Goal: Transaction & Acquisition: Obtain resource

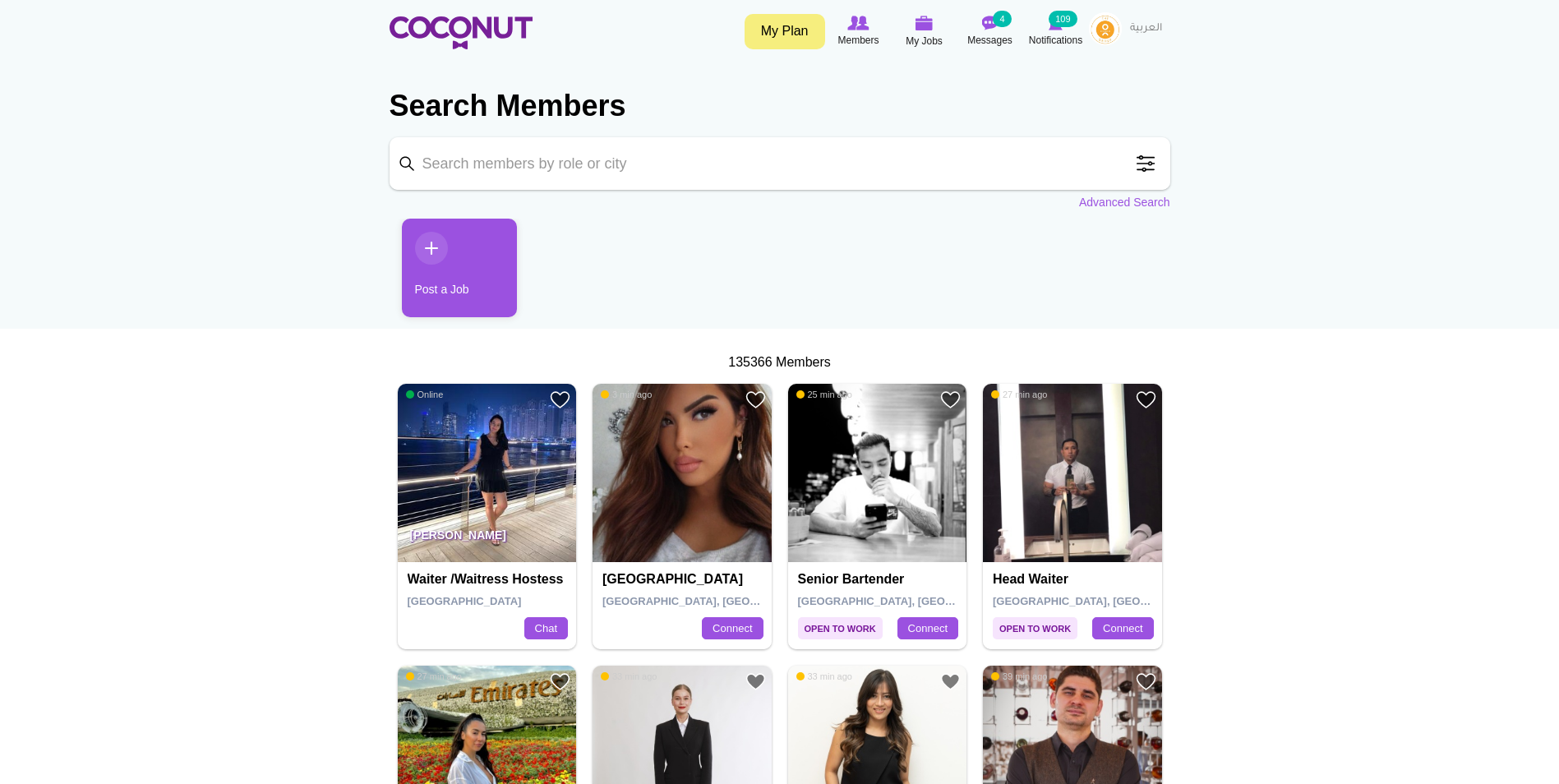
click at [503, 148] on input "Keyword" at bounding box center [780, 164] width 780 height 53
type input "guest relations manager"
click at [1154, 167] on span at bounding box center [1145, 163] width 32 height 32
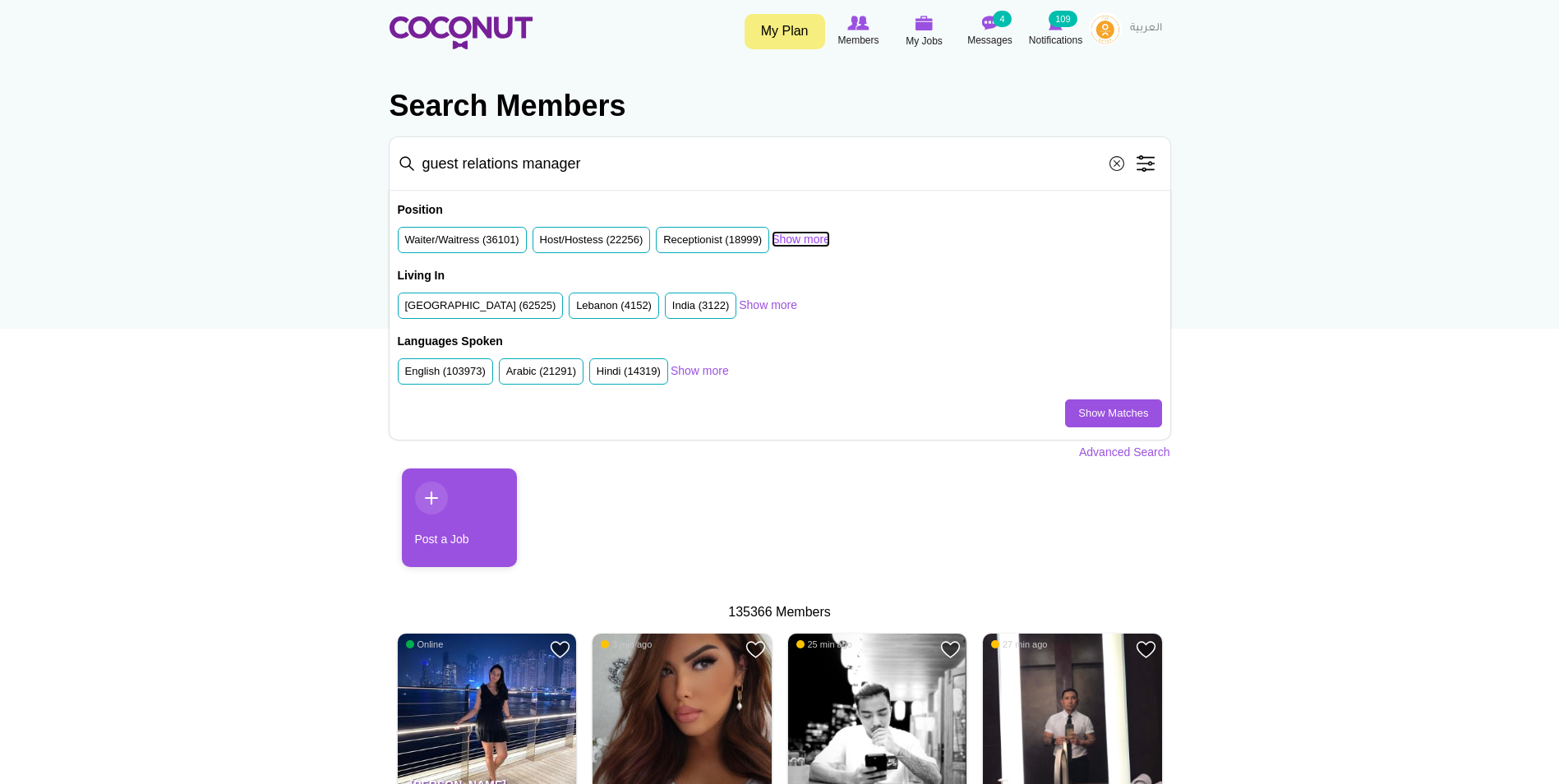
click at [804, 245] on link "Show more" at bounding box center [800, 238] width 58 height 17
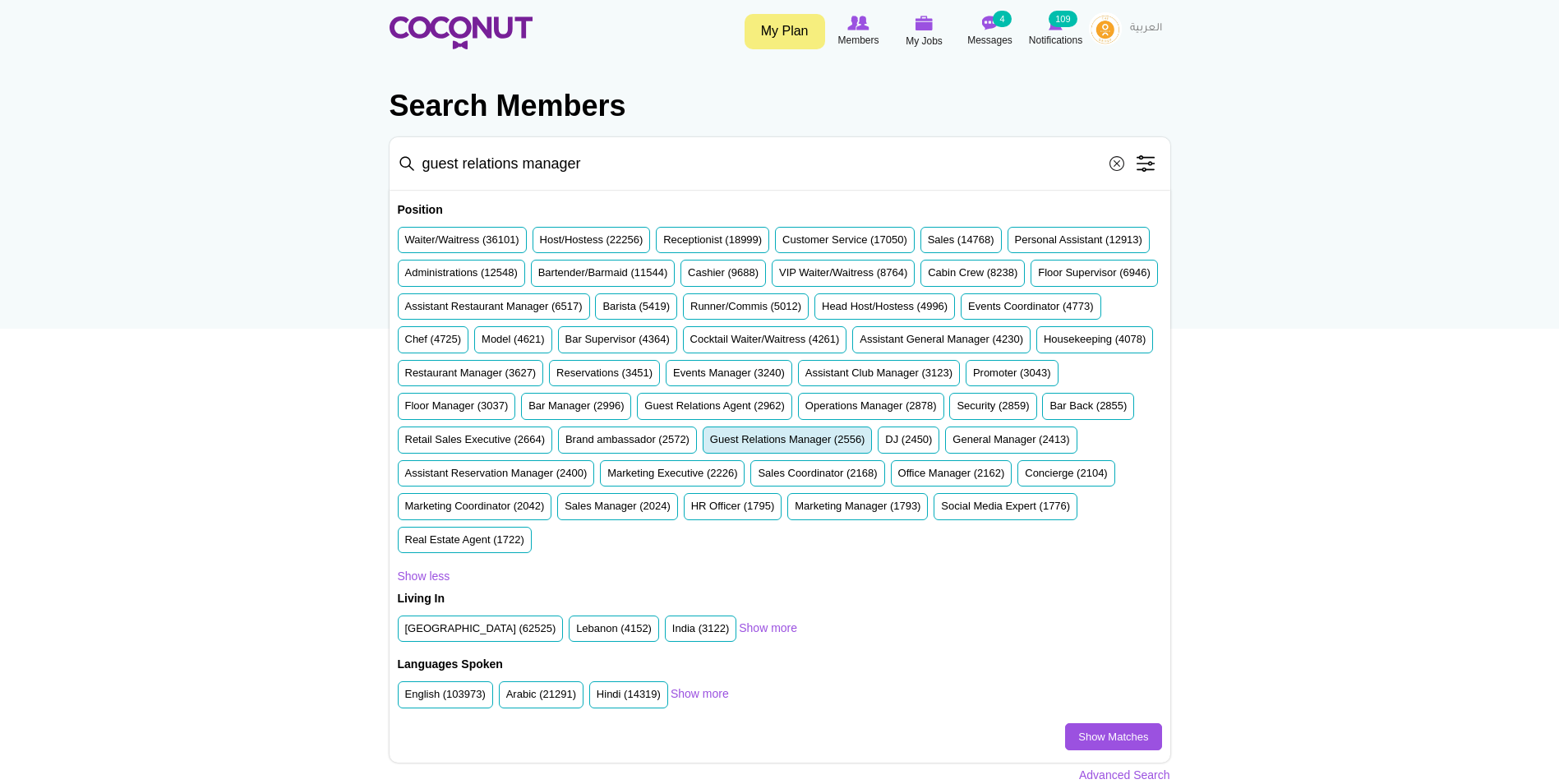
click at [710, 447] on label "Guest Relations Manager (2556)" at bounding box center [787, 440] width 155 height 16
click at [710, 443] on input "Guest Relations Manager (2556)" at bounding box center [710, 443] width 0 height 0
click at [689, 434] on label "Brand ambassador (2572)" at bounding box center [627, 440] width 124 height 16
click at [565, 443] on input "Brand ambassador (2572)" at bounding box center [565, 443] width 0 height 0
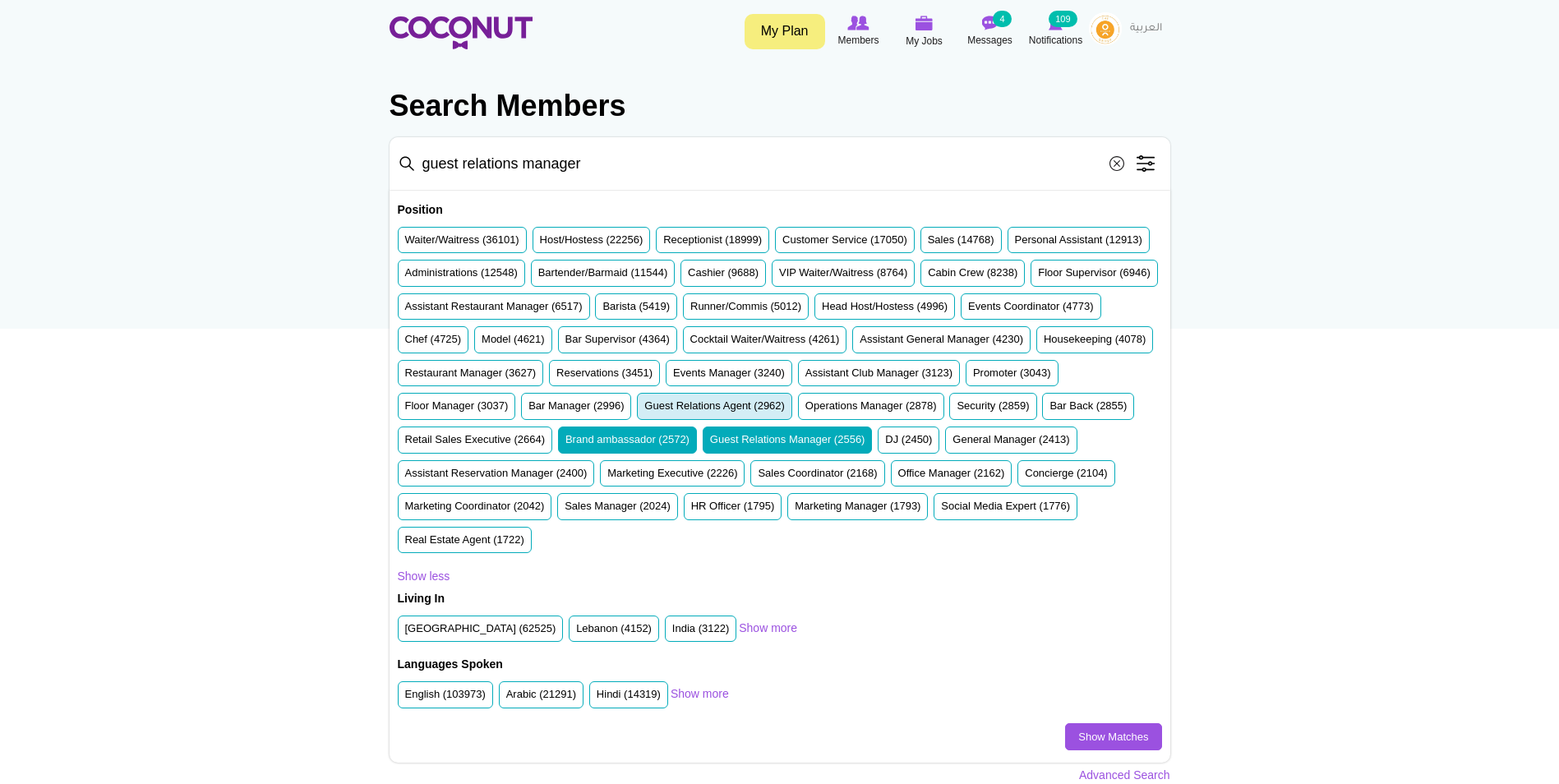
click at [785, 406] on label "Guest Relations Agent (2962)" at bounding box center [714, 406] width 140 height 16
click at [644, 409] on input "Guest Relations Agent (2962)" at bounding box center [644, 409] width 0 height 0
click at [973, 382] on label "Promoter (3043)" at bounding box center [1012, 374] width 79 height 16
click at [973, 376] on input "Promoter (3043)" at bounding box center [973, 376] width 0 height 0
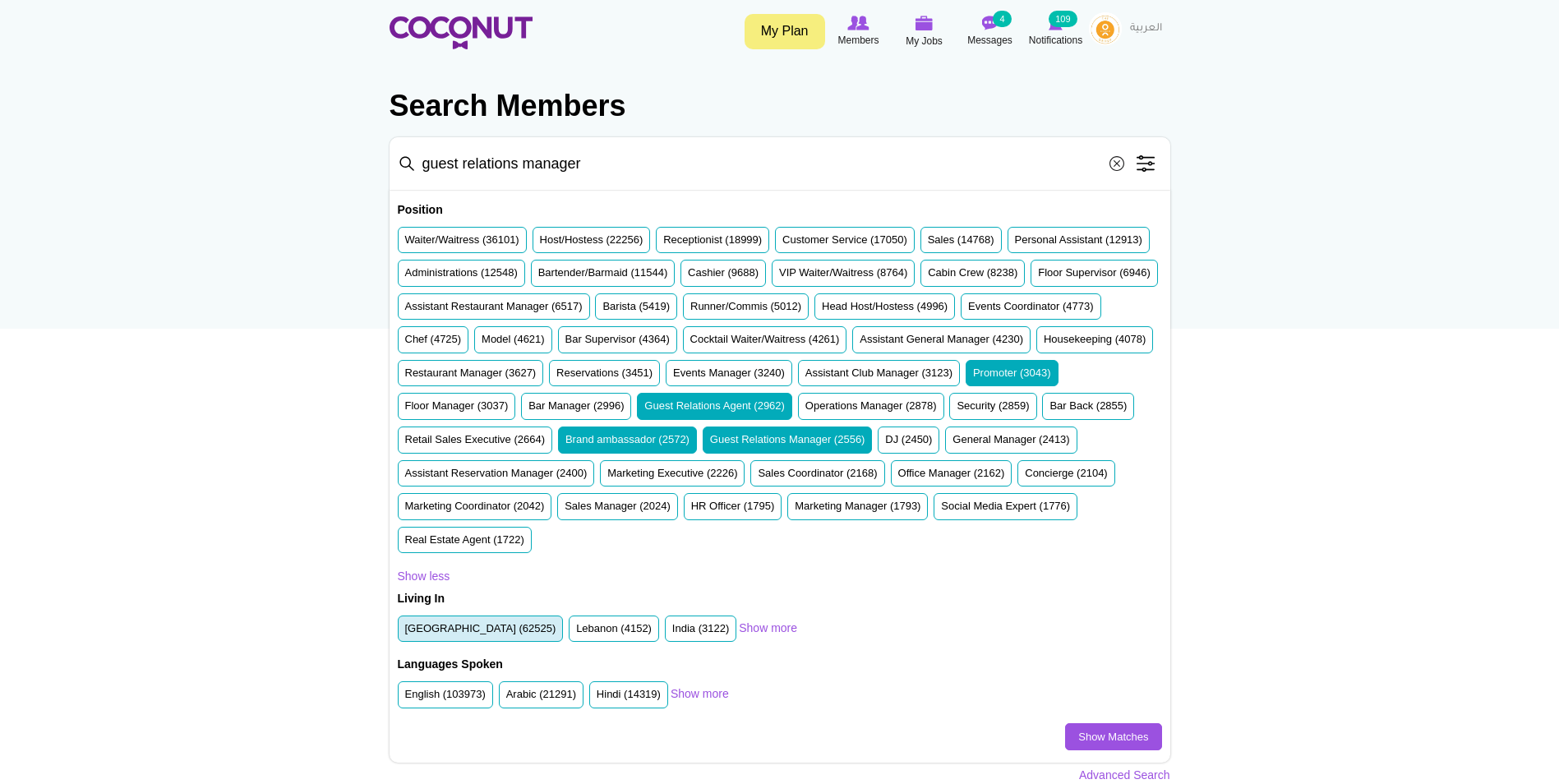
click at [426, 629] on label "United Arab Emirates (62525)" at bounding box center [481, 629] width 151 height 16
click at [405, 632] on input "United Arab Emirates (62525)" at bounding box center [405, 632] width 0 height 0
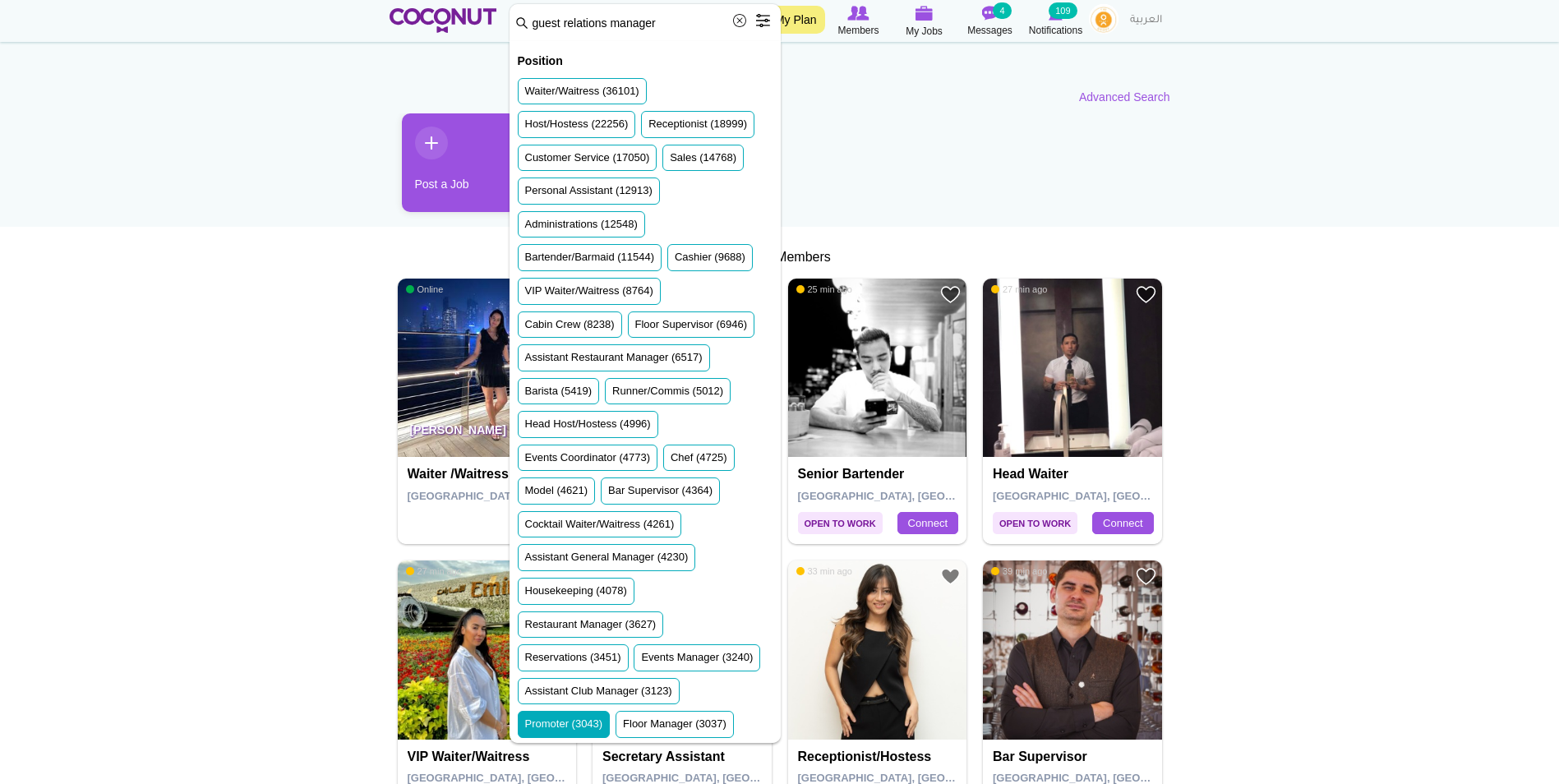
scroll to position [164, 0]
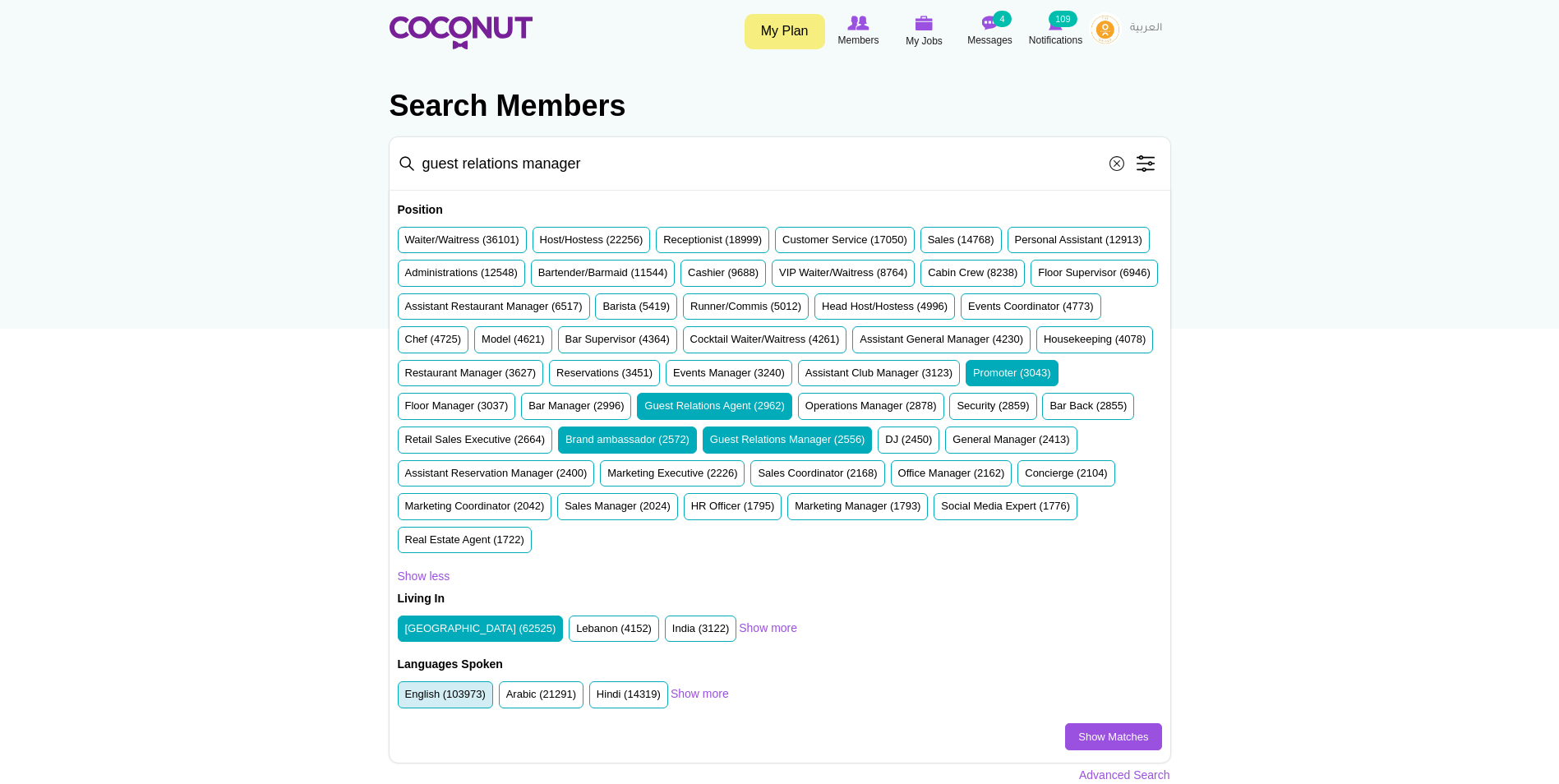
click at [430, 700] on label "English (103973)" at bounding box center [446, 695] width 81 height 16
click at [405, 698] on input "English (103973)" at bounding box center [405, 698] width 0 height 0
click at [1109, 730] on link "Show Matches" at bounding box center [1113, 737] width 96 height 27
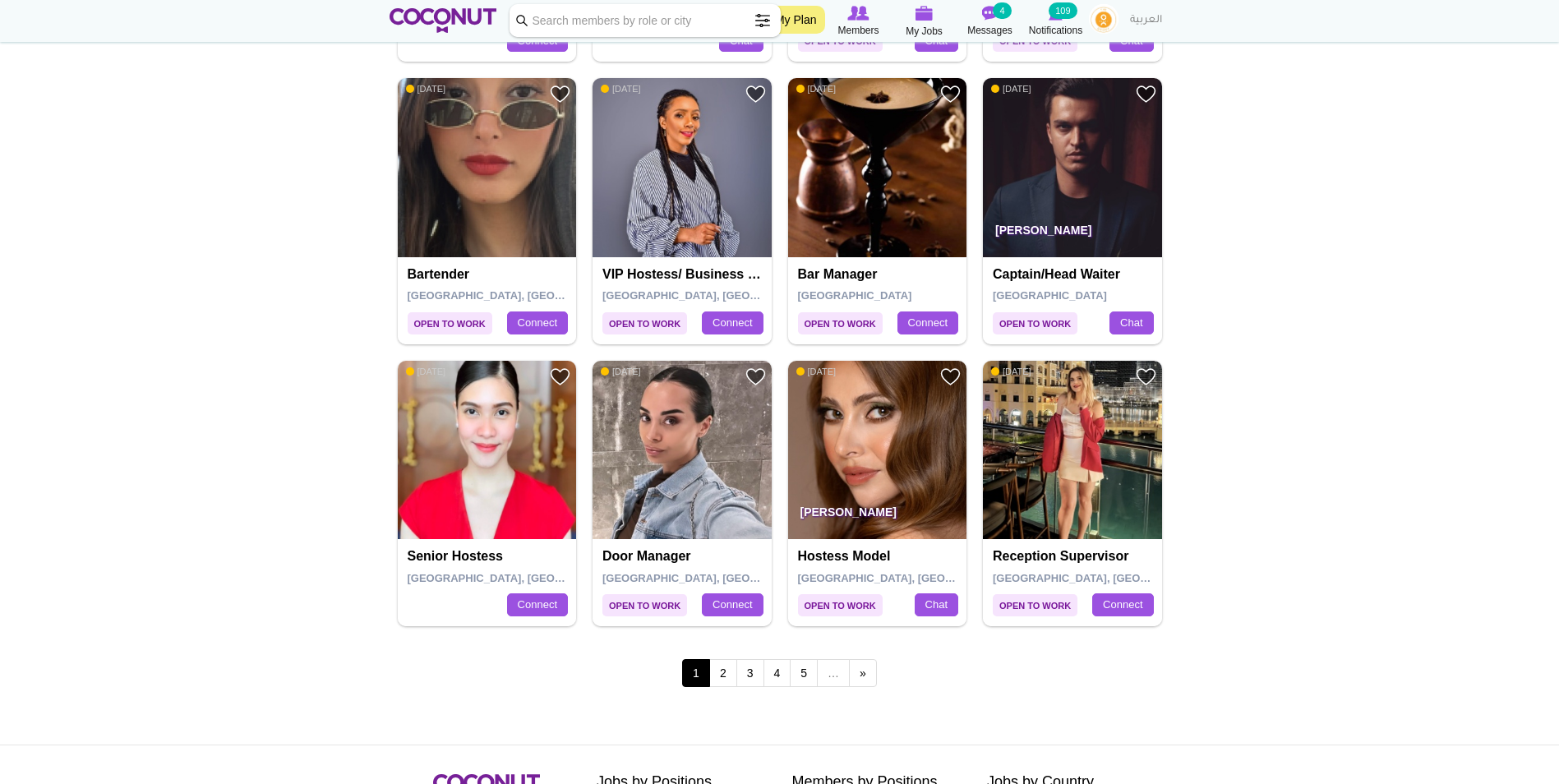
scroll to position [2629, 0]
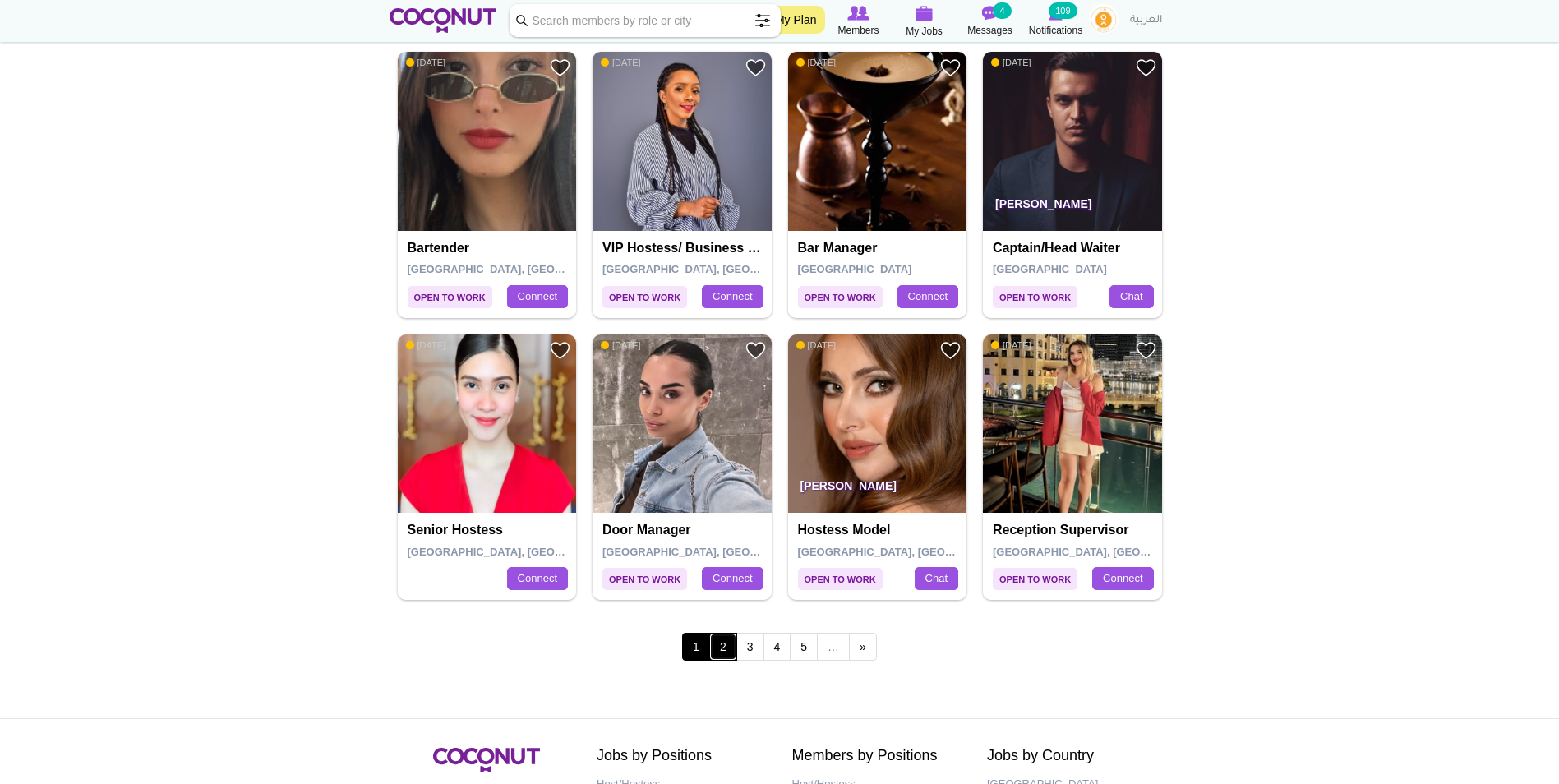
click at [714, 642] on link "2" at bounding box center [724, 647] width 27 height 27
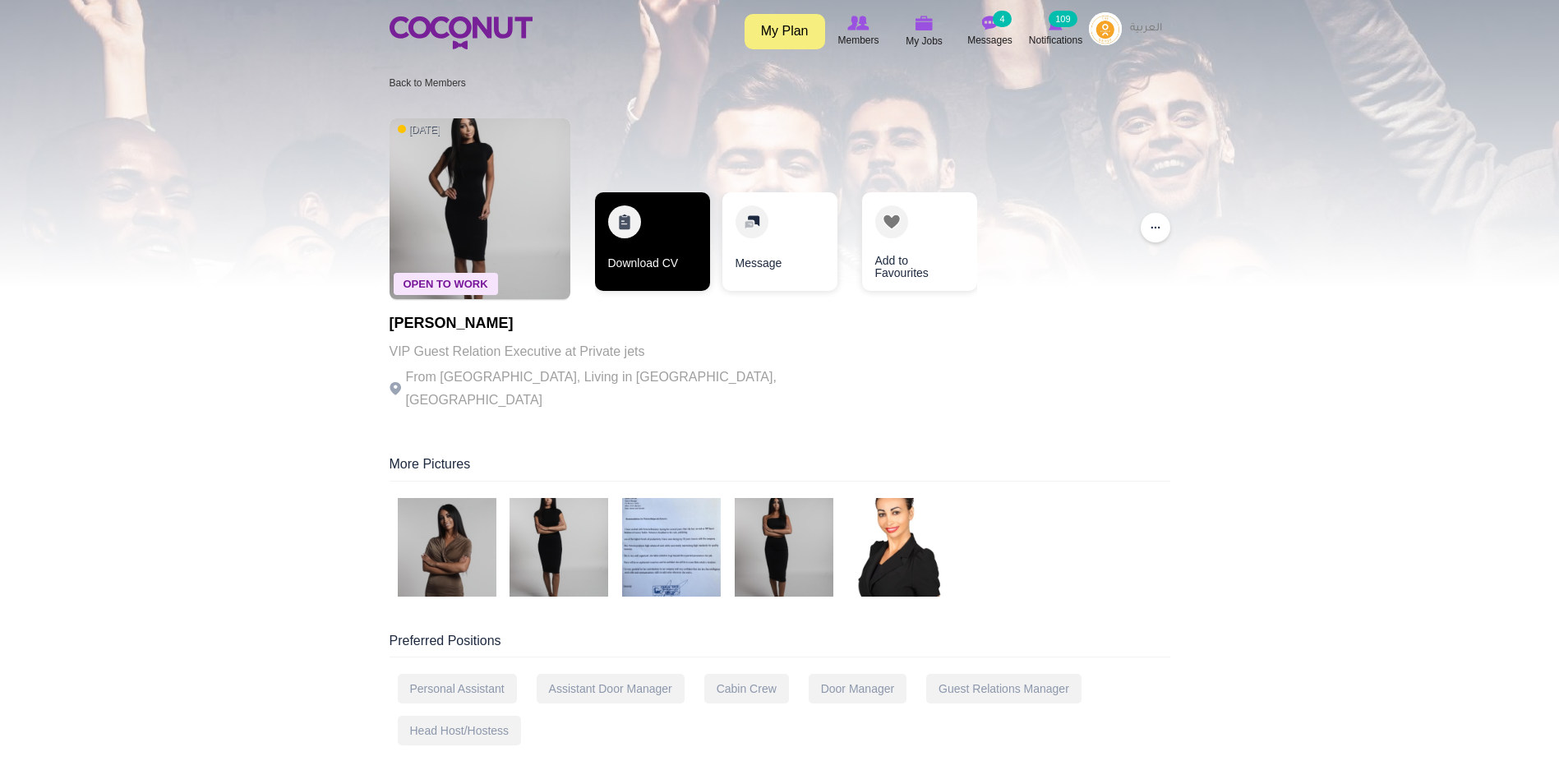
click at [672, 220] on link "Download CV" at bounding box center [652, 241] width 115 height 98
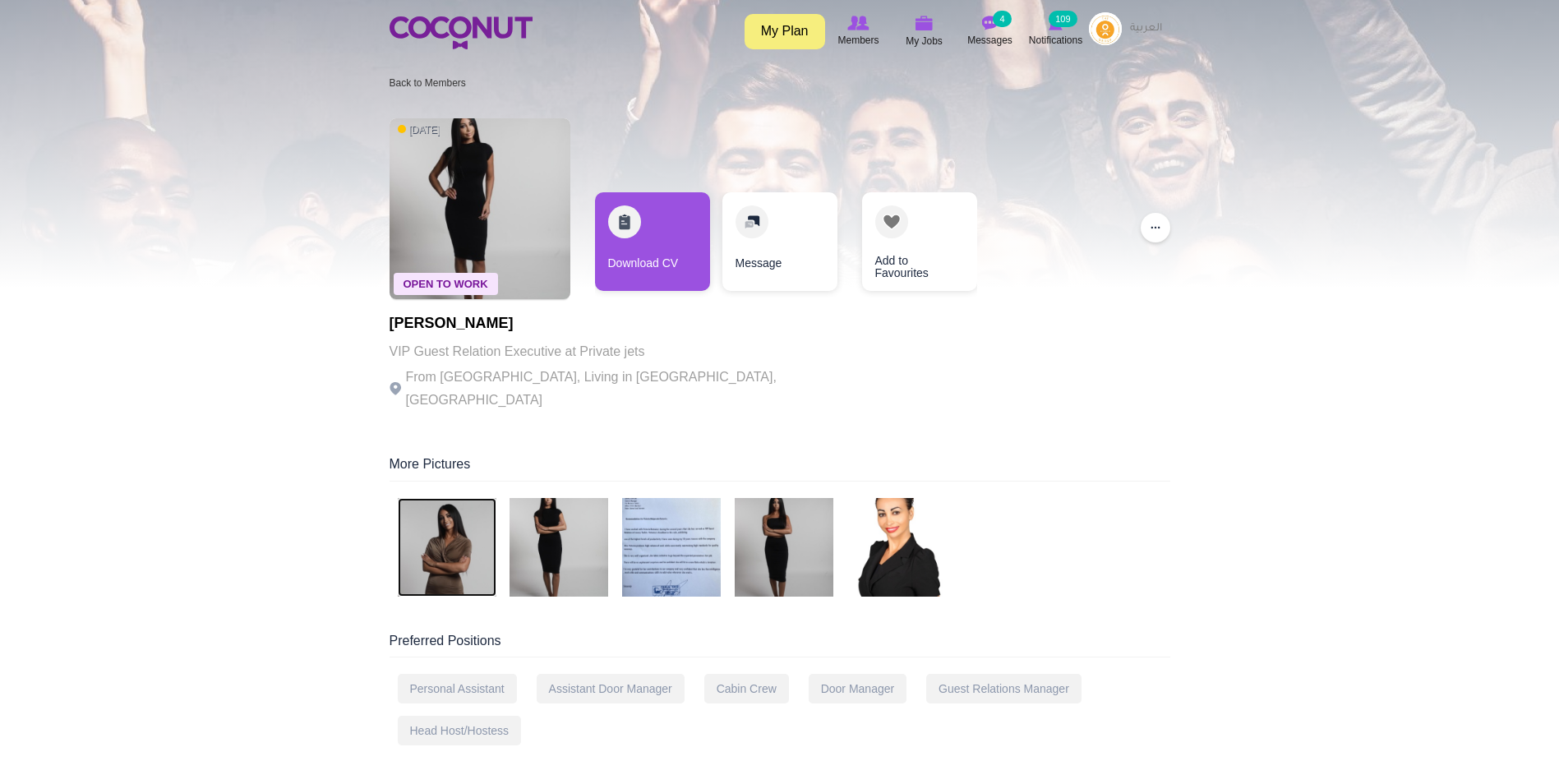
click at [428, 532] on img at bounding box center [447, 547] width 98 height 98
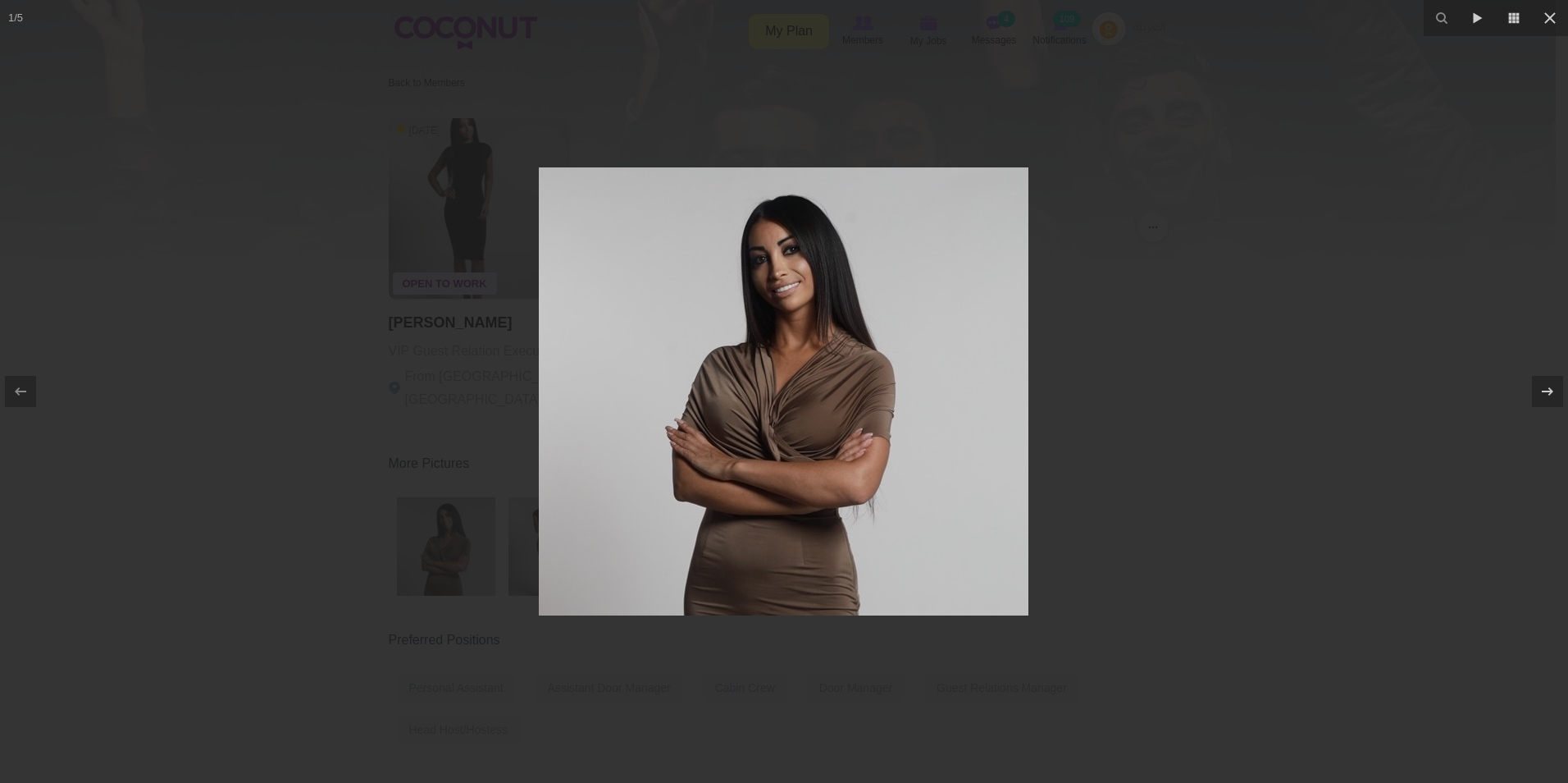
click at [1330, 185] on div at bounding box center [784, 391] width 1568 height 783
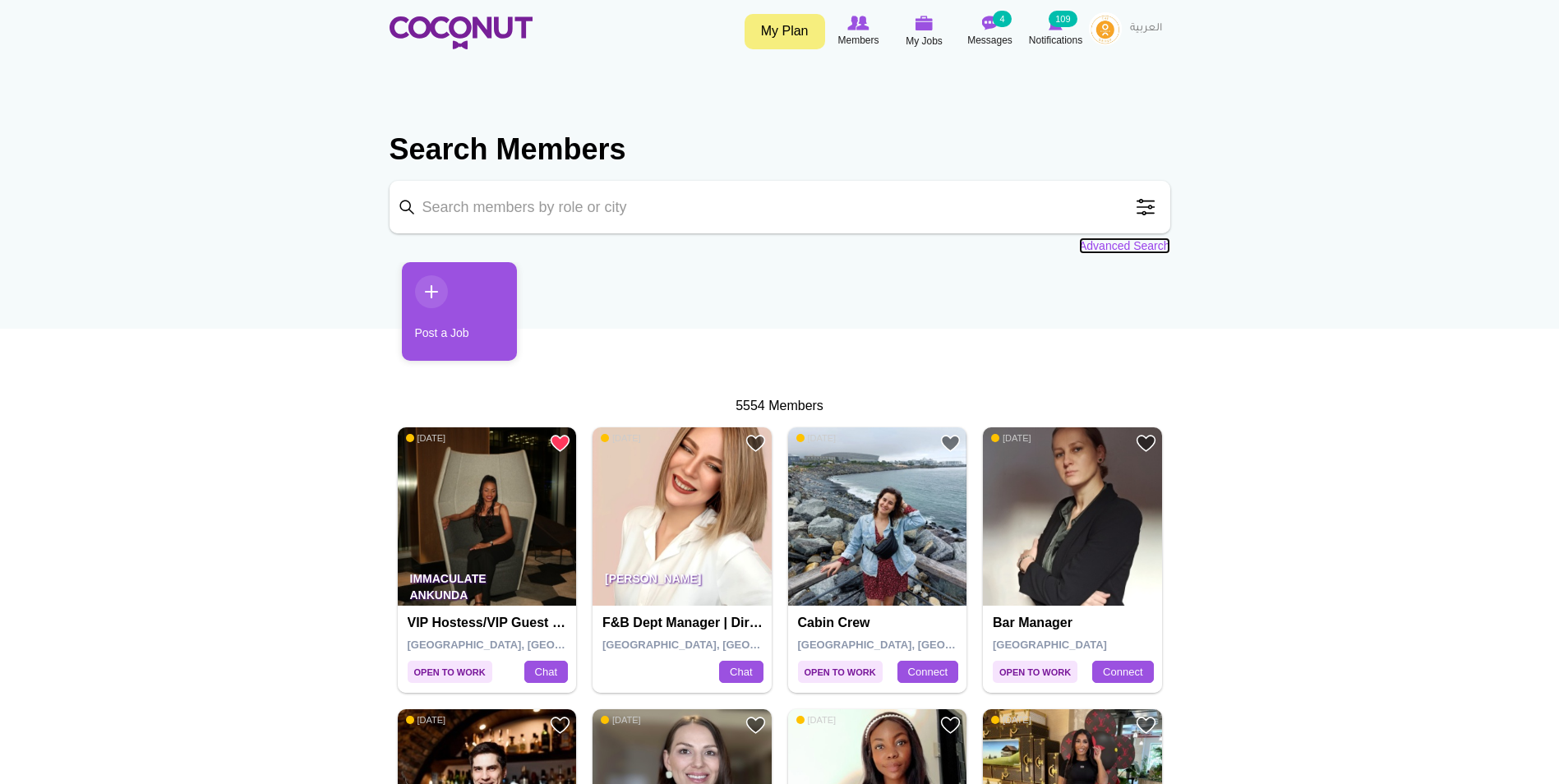
click at [1154, 244] on link "Advanced Search" at bounding box center [1124, 245] width 91 height 17
click at [1114, 247] on link "Advanced Search" at bounding box center [1124, 245] width 91 height 17
click at [1152, 211] on span at bounding box center [1145, 206] width 32 height 32
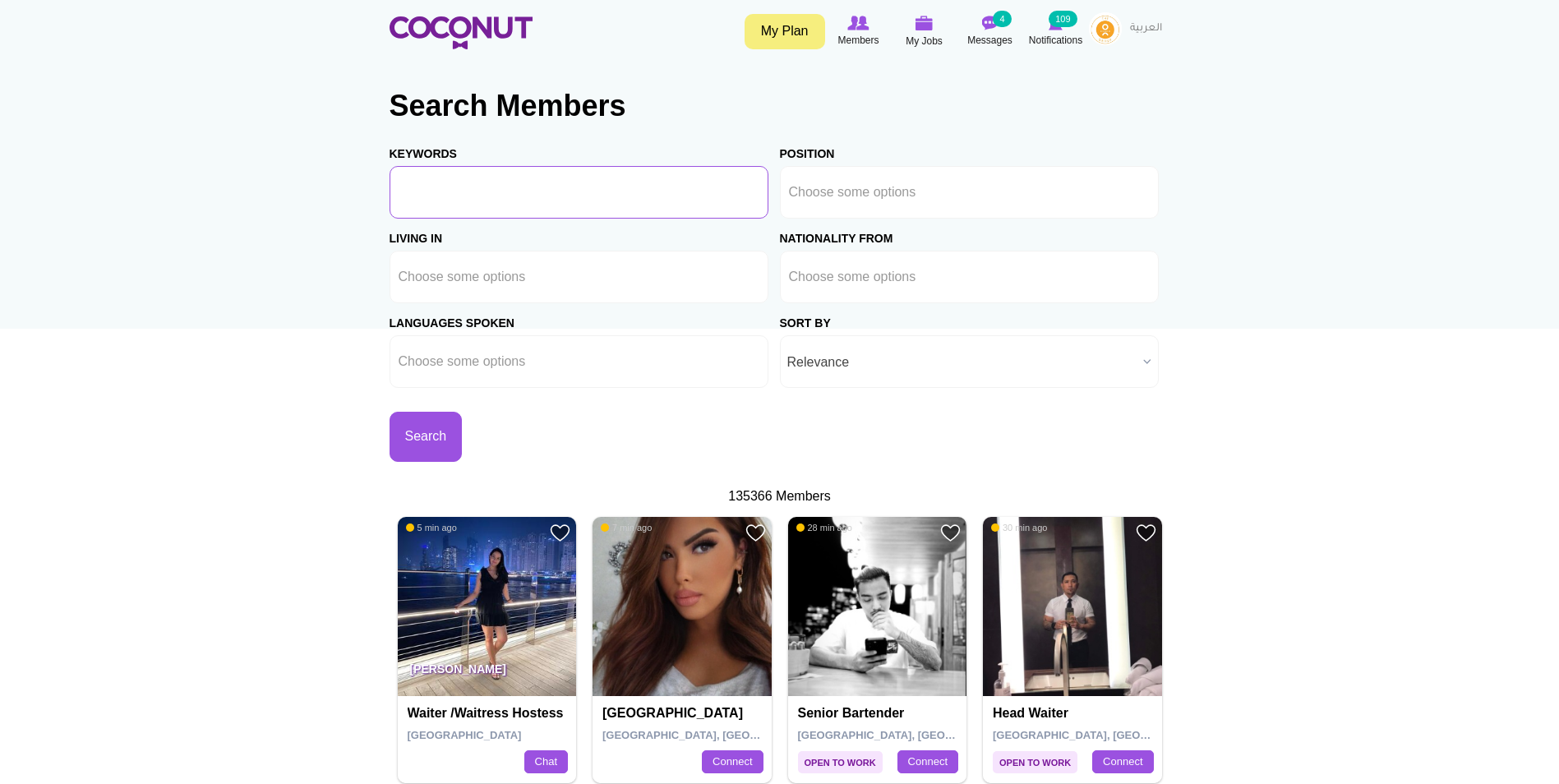
click at [585, 218] on input "Keywords" at bounding box center [579, 192] width 379 height 53
click at [889, 194] on input "text" at bounding box center [863, 191] width 148 height 15
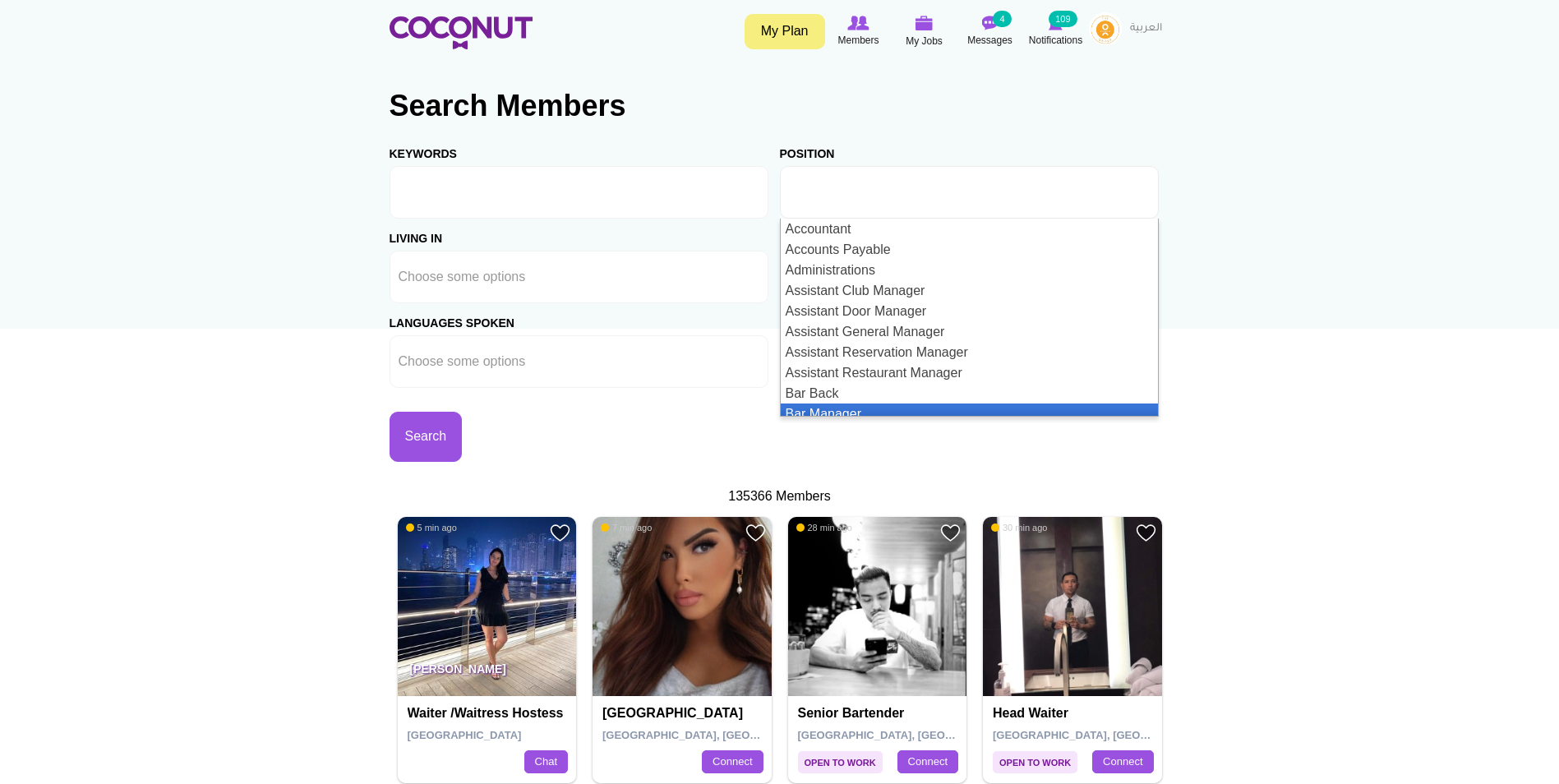
scroll to position [246, 0]
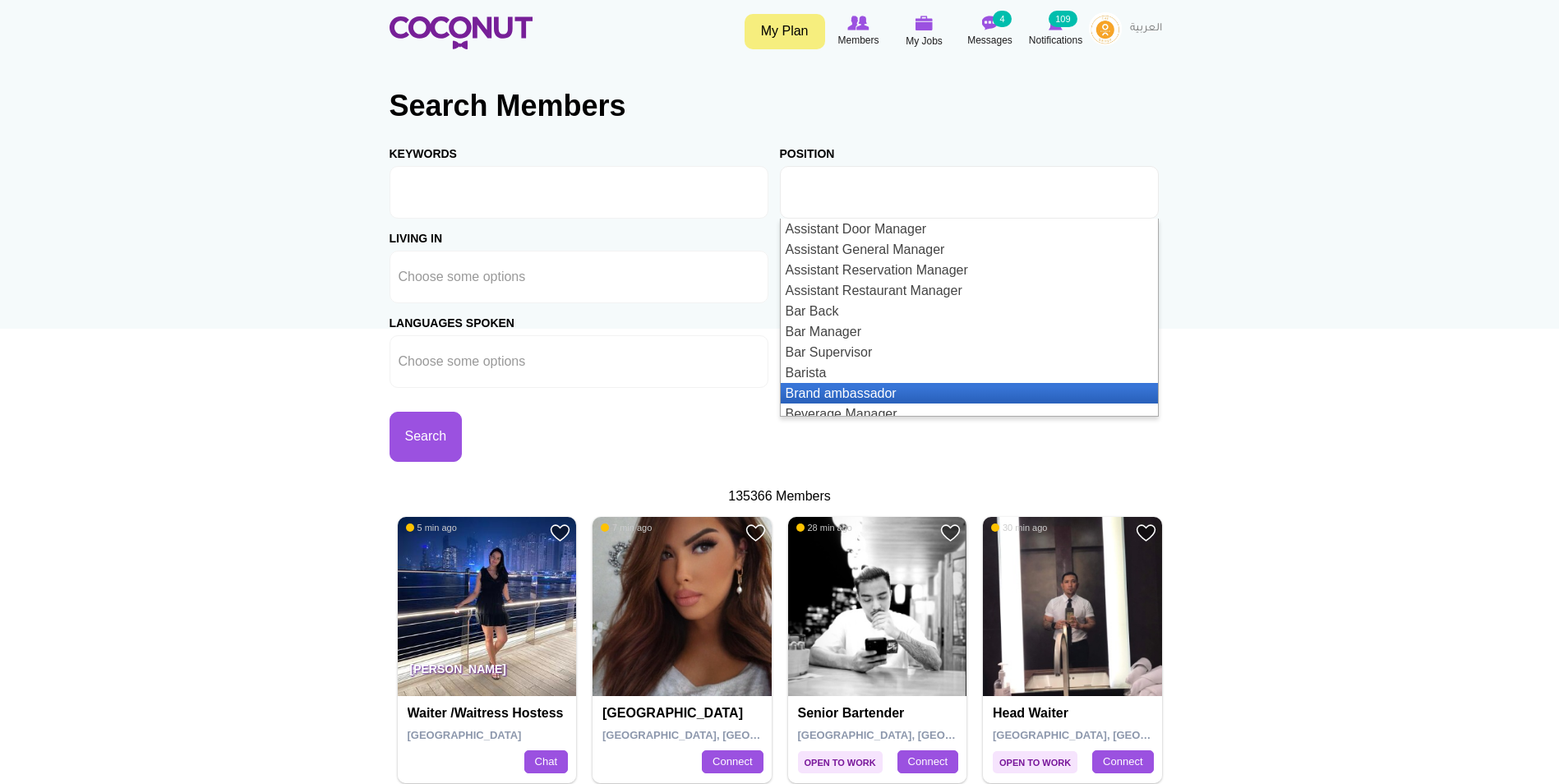
click at [906, 392] on li "Brand ambassador" at bounding box center [969, 392] width 377 height 21
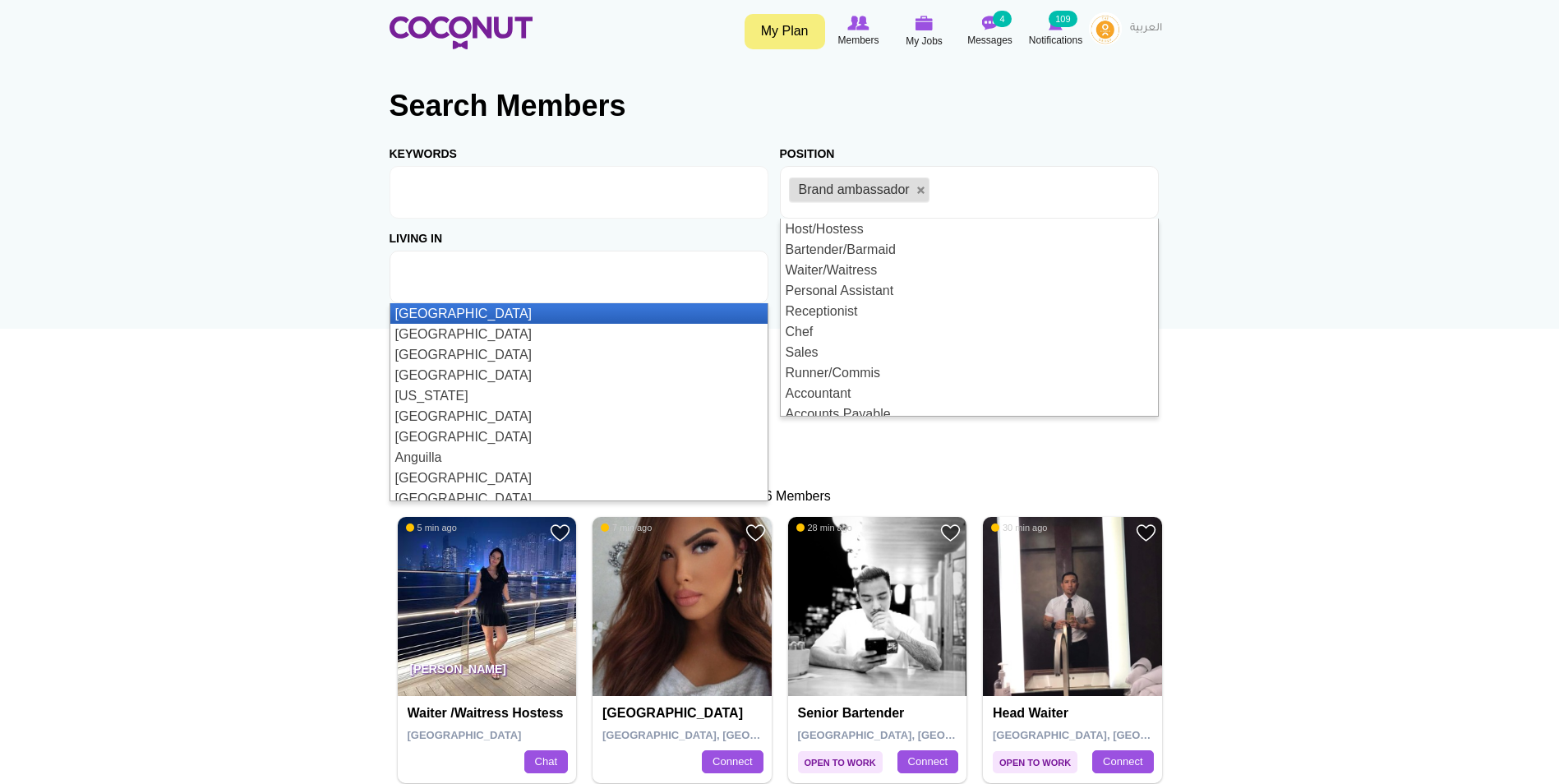
click at [654, 270] on ul at bounding box center [579, 277] width 379 height 53
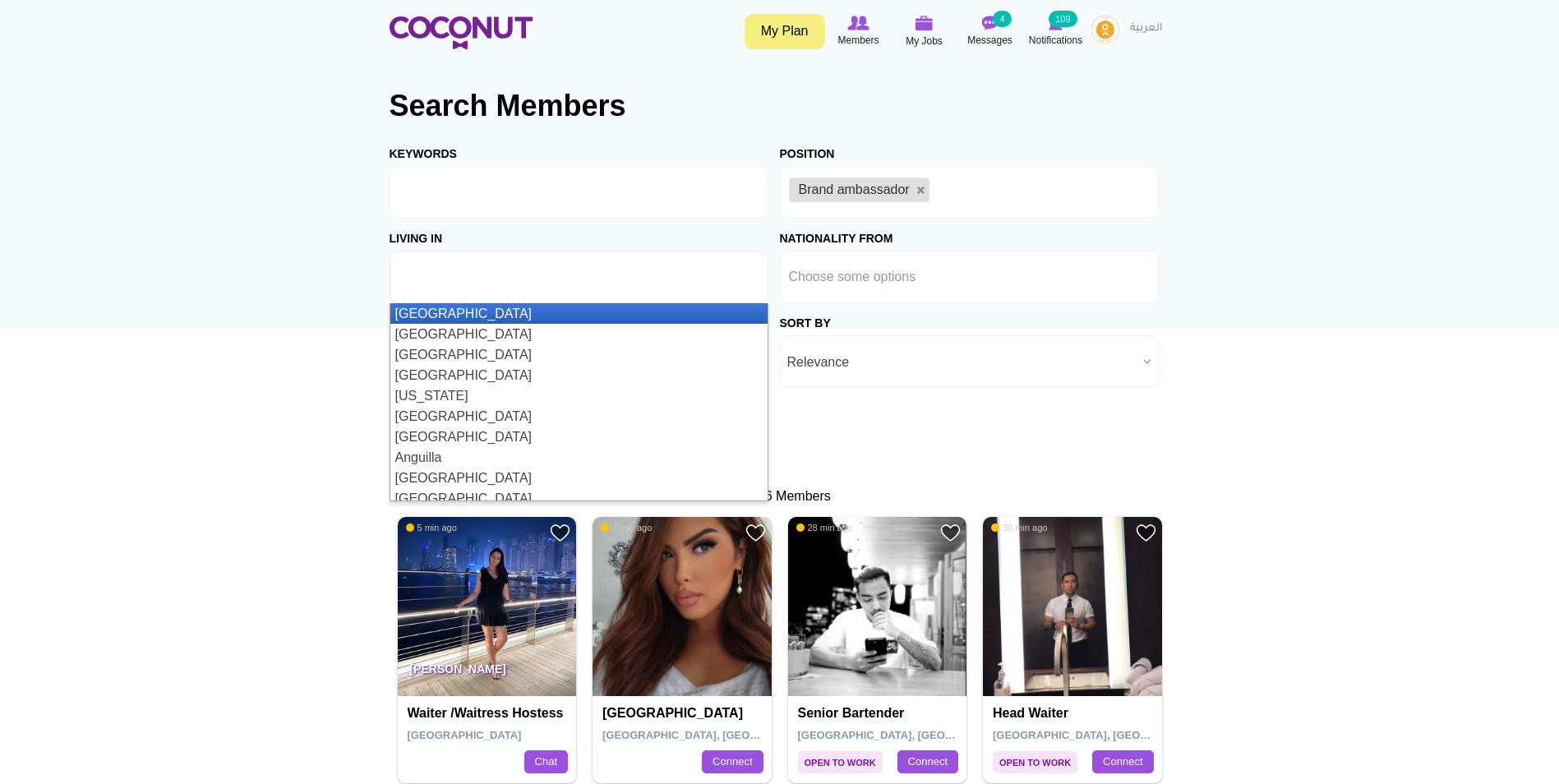
click at [1001, 199] on ul "Brand ambassador" at bounding box center [970, 192] width 379 height 53
type input "Choose some options"
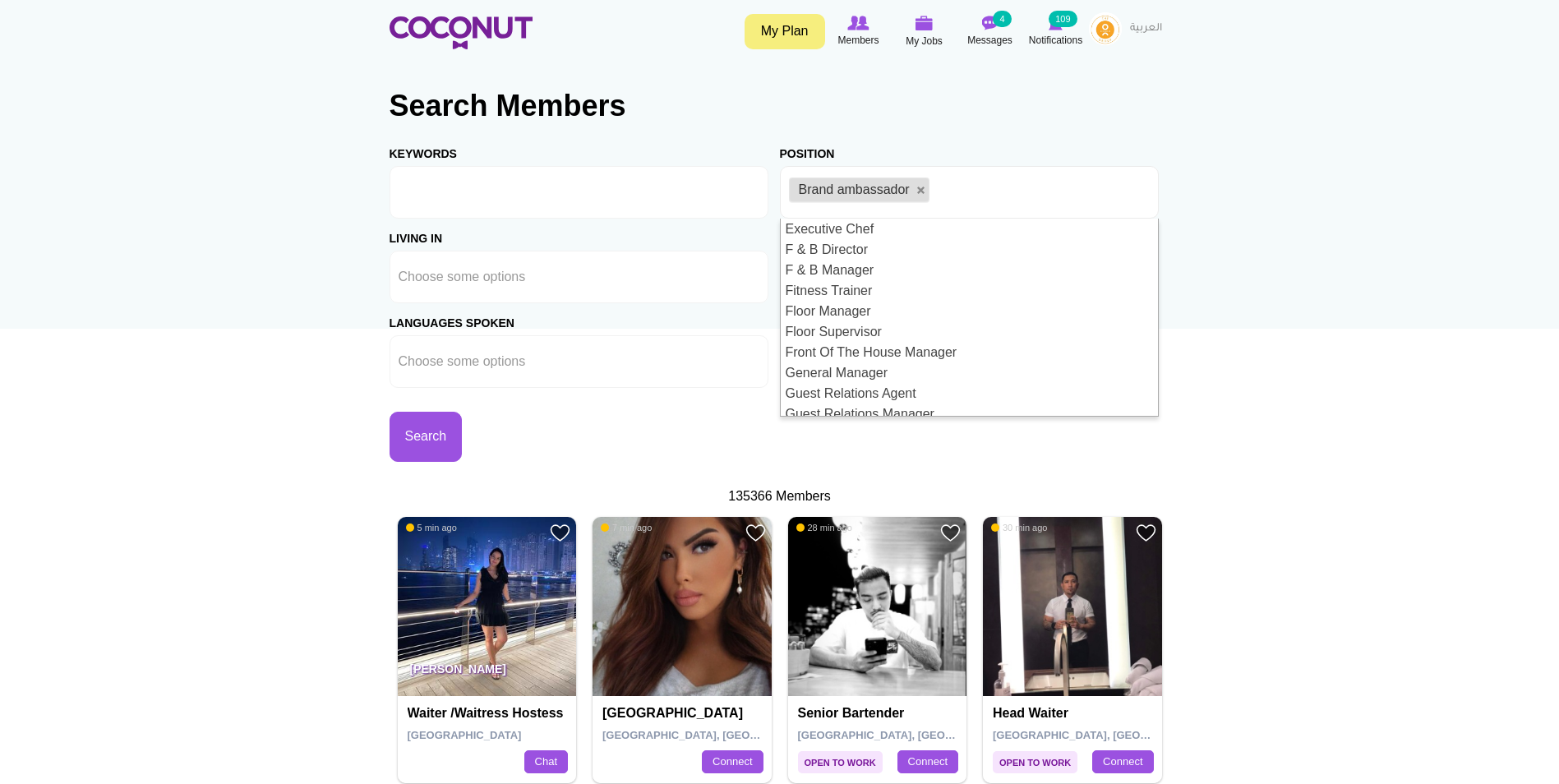
scroll to position [904, 0]
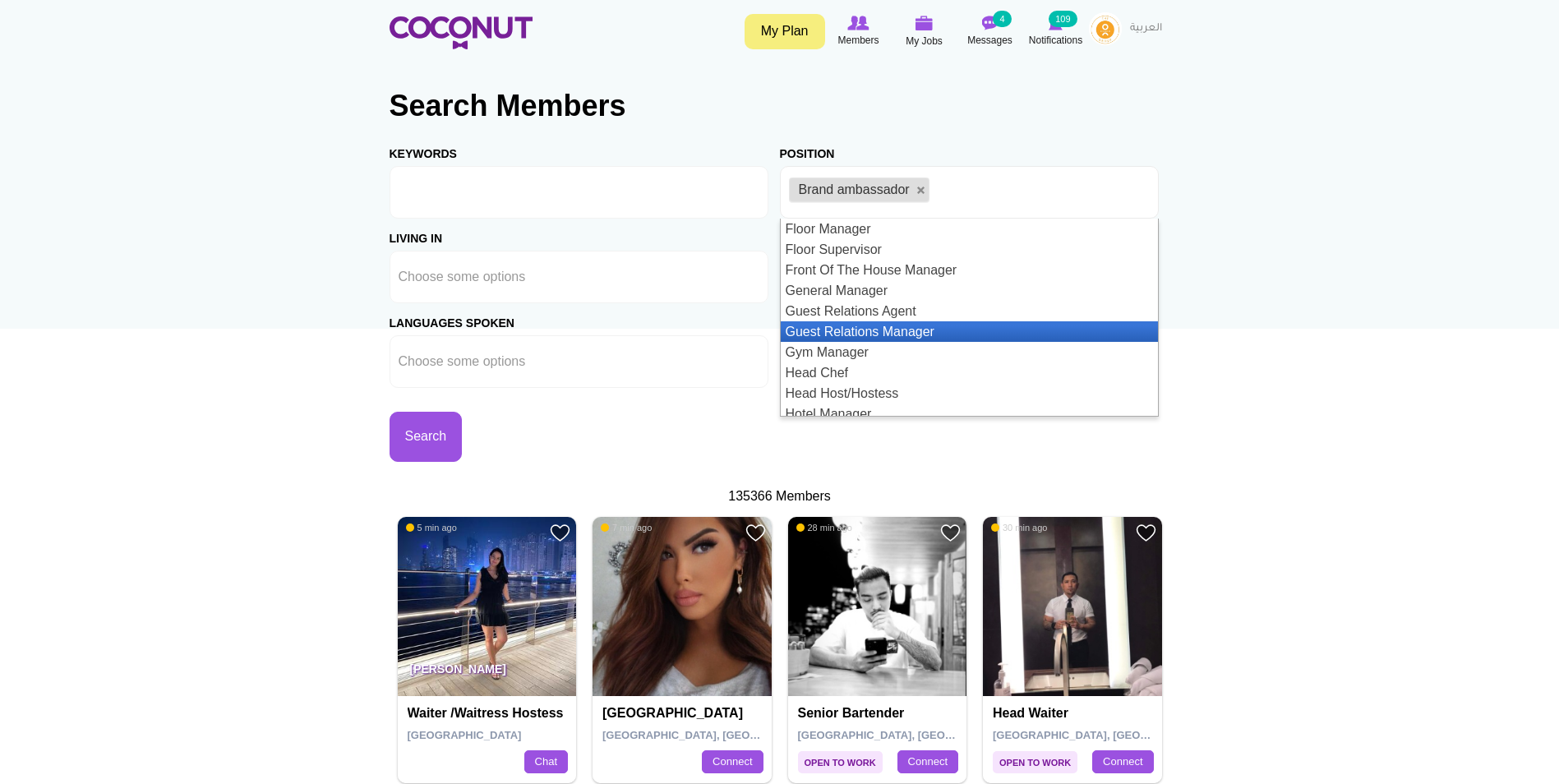
click at [961, 340] on li "Guest Relations Manager" at bounding box center [969, 331] width 377 height 21
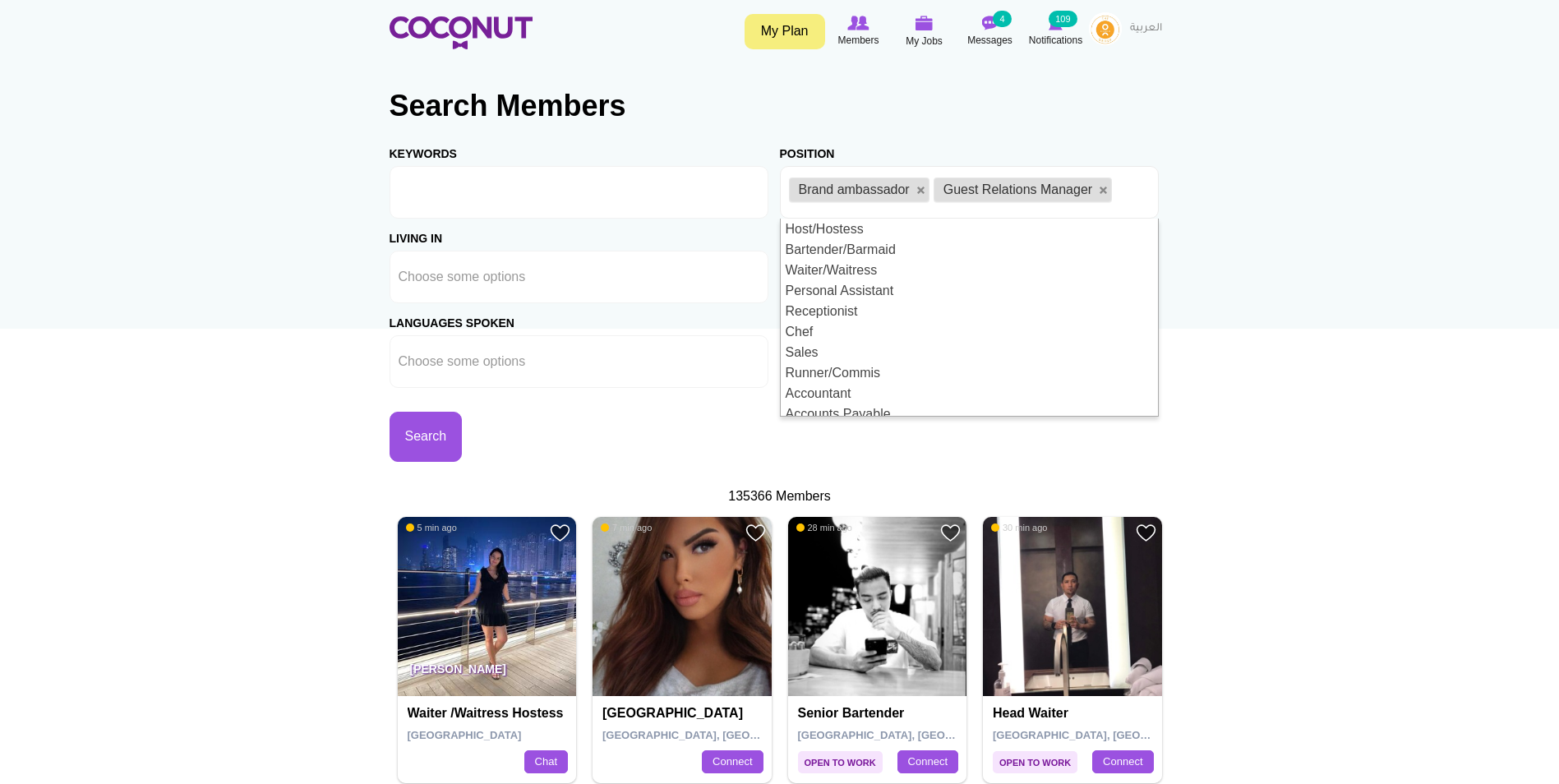
click at [527, 245] on div "Living in Afghanistan Aland Islands Albania Algeria American Samoa Andorra Ango…" at bounding box center [585, 261] width 391 height 84
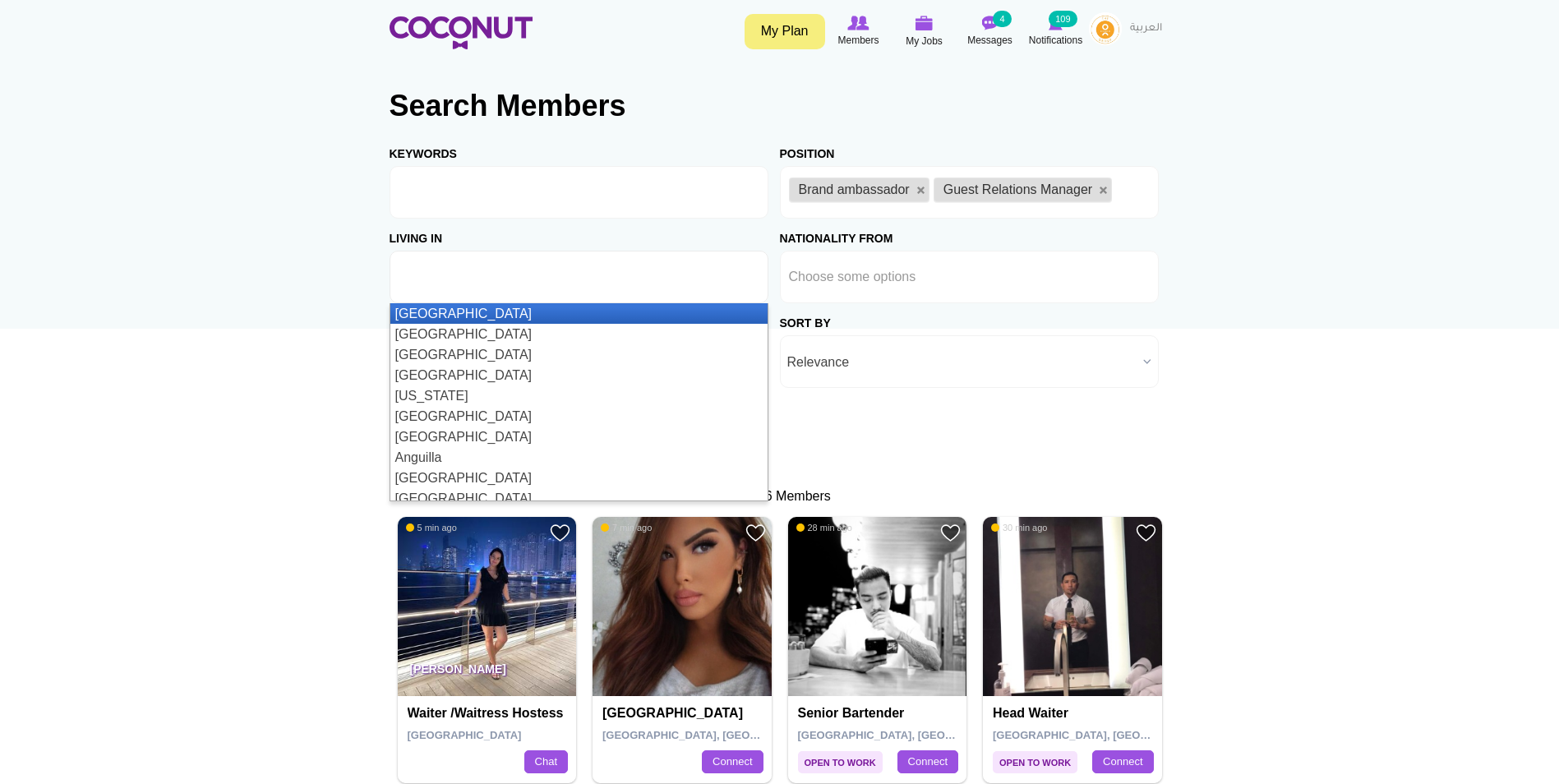
click at [518, 261] on li at bounding box center [472, 277] width 148 height 34
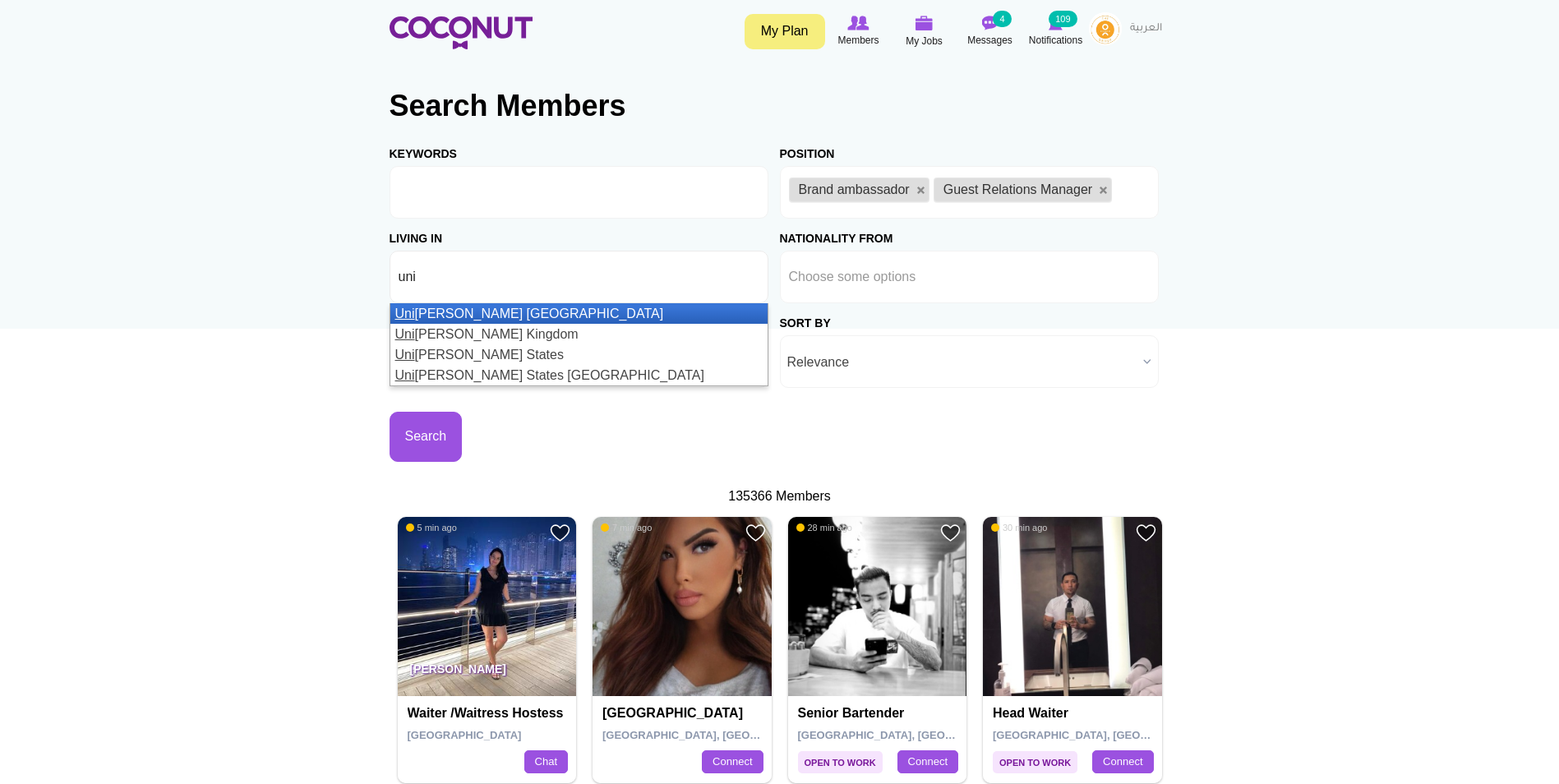
type input "uni"
click at [552, 311] on li "Uni ted Arab Emirates" at bounding box center [579, 313] width 377 height 21
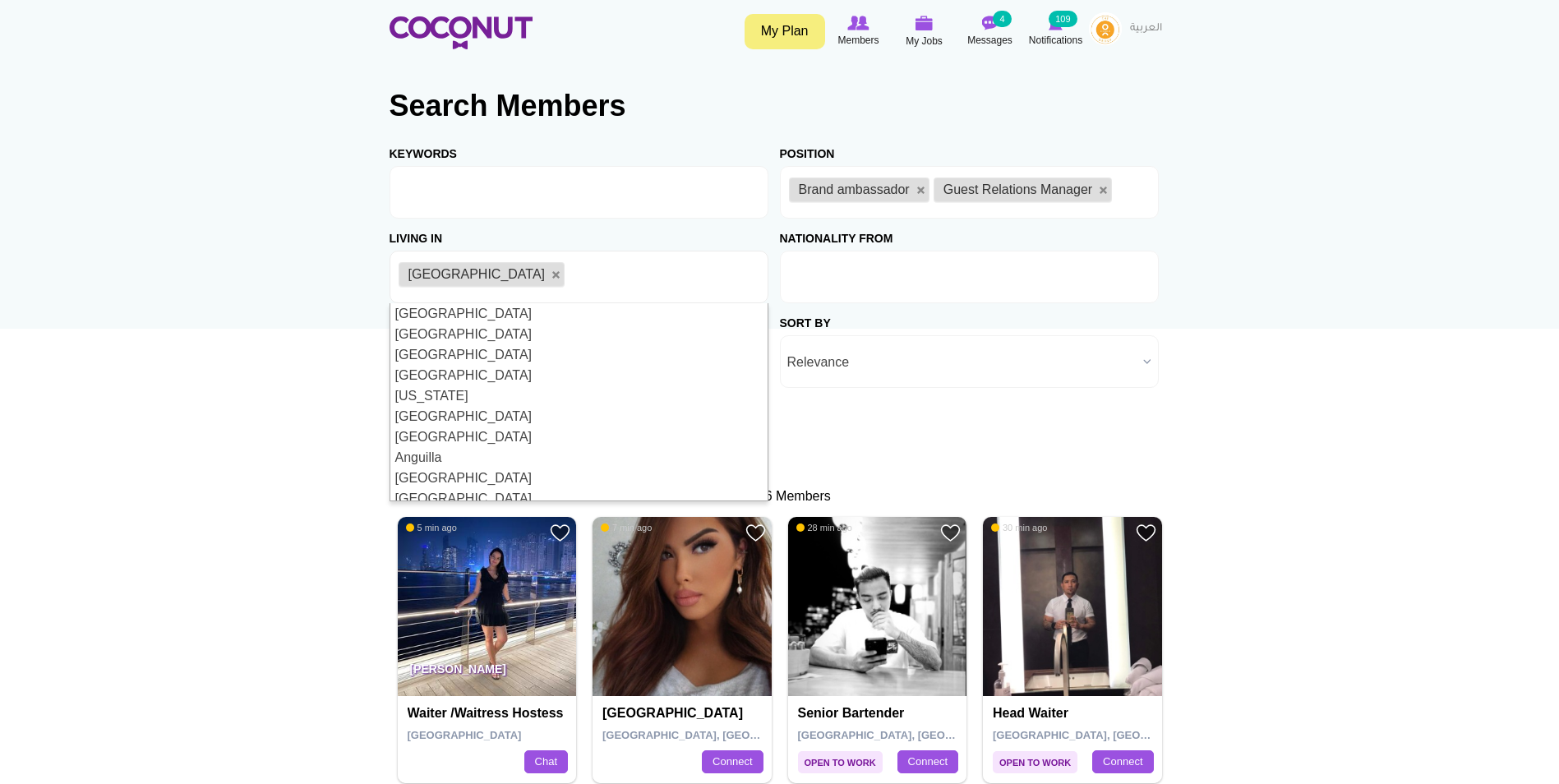
click at [914, 287] on li at bounding box center [863, 277] width 148 height 34
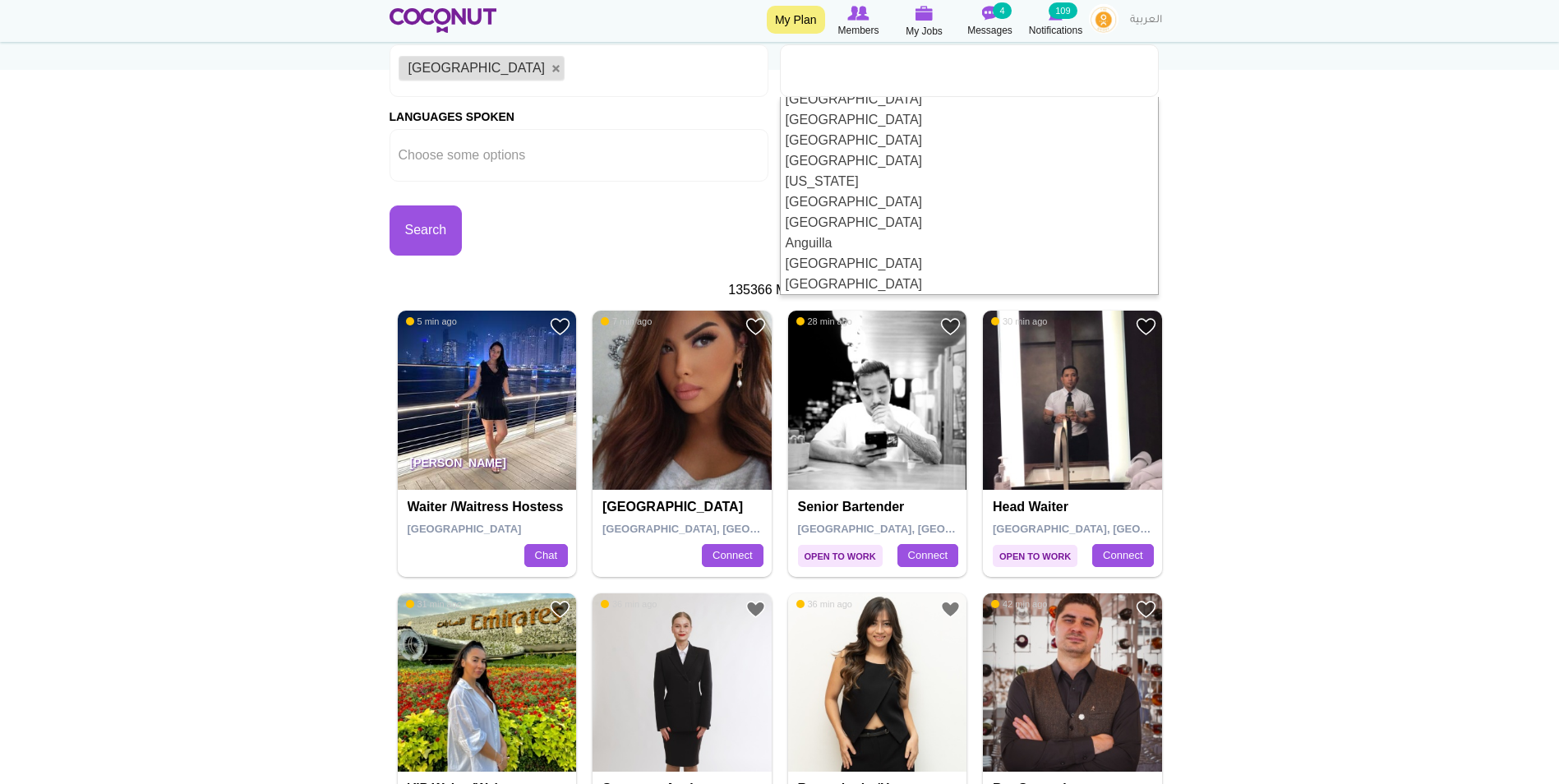
scroll to position [246, 0]
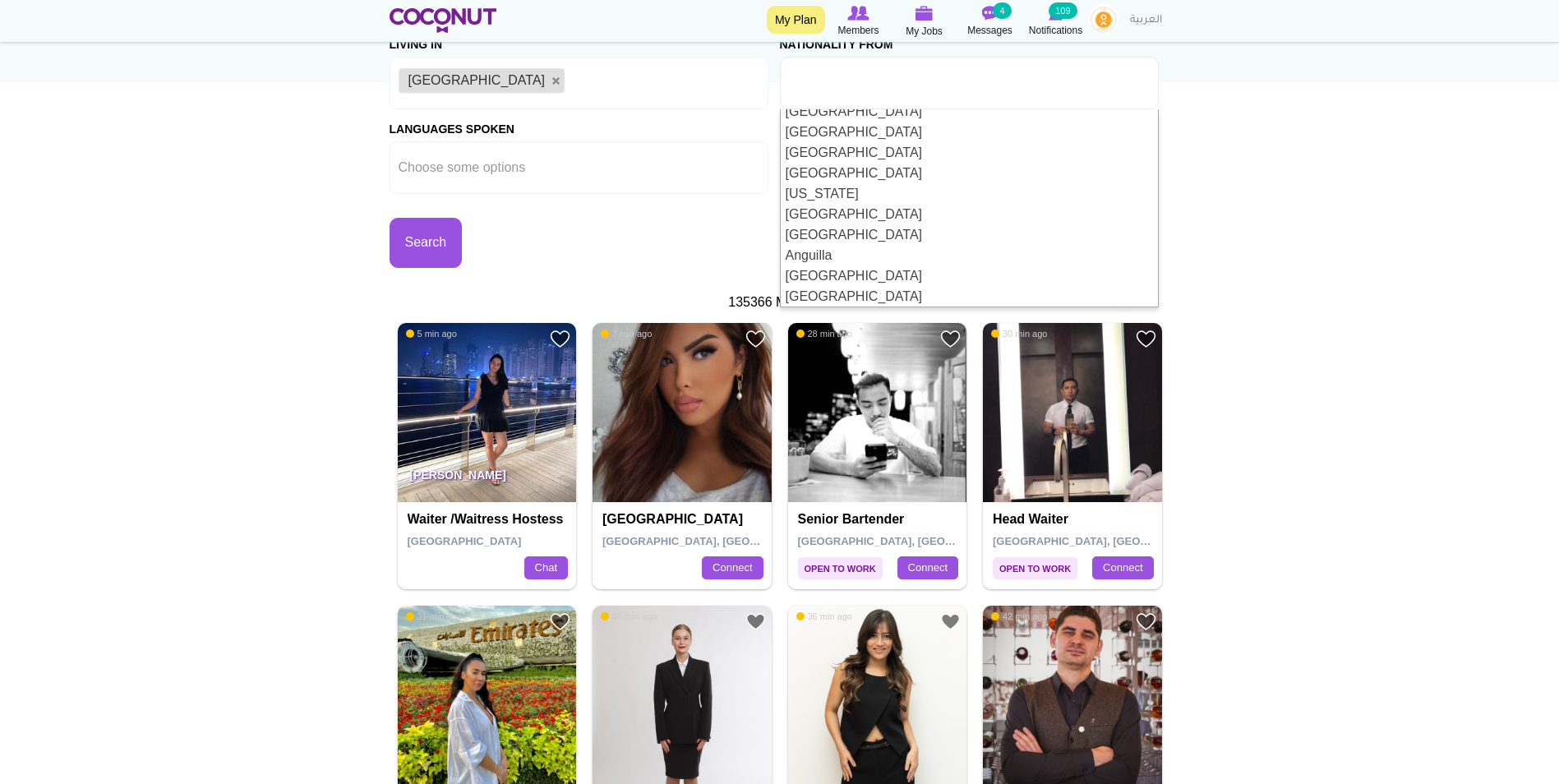
type input "Choose some options"
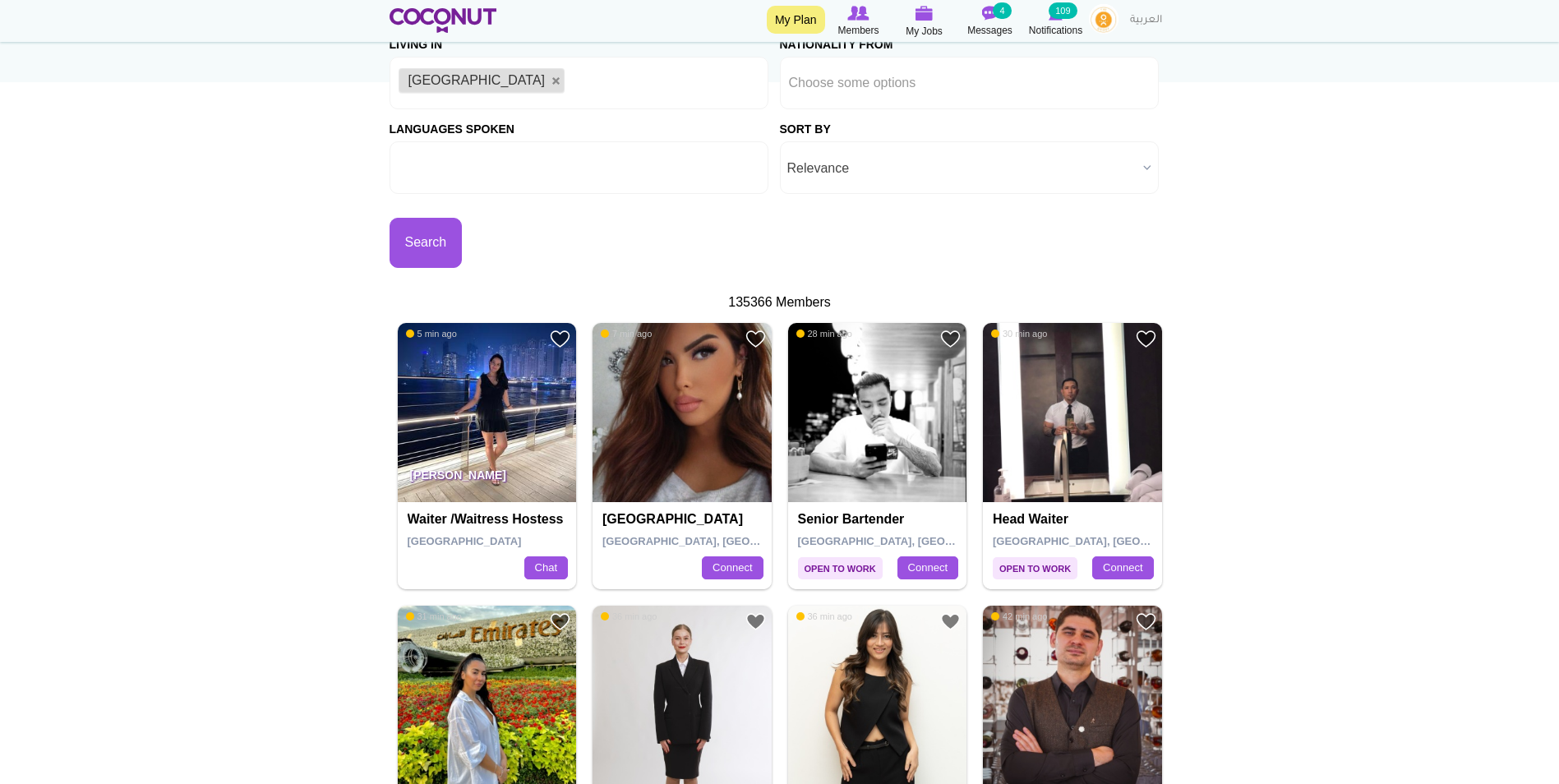
click at [605, 169] on ul at bounding box center [579, 168] width 379 height 53
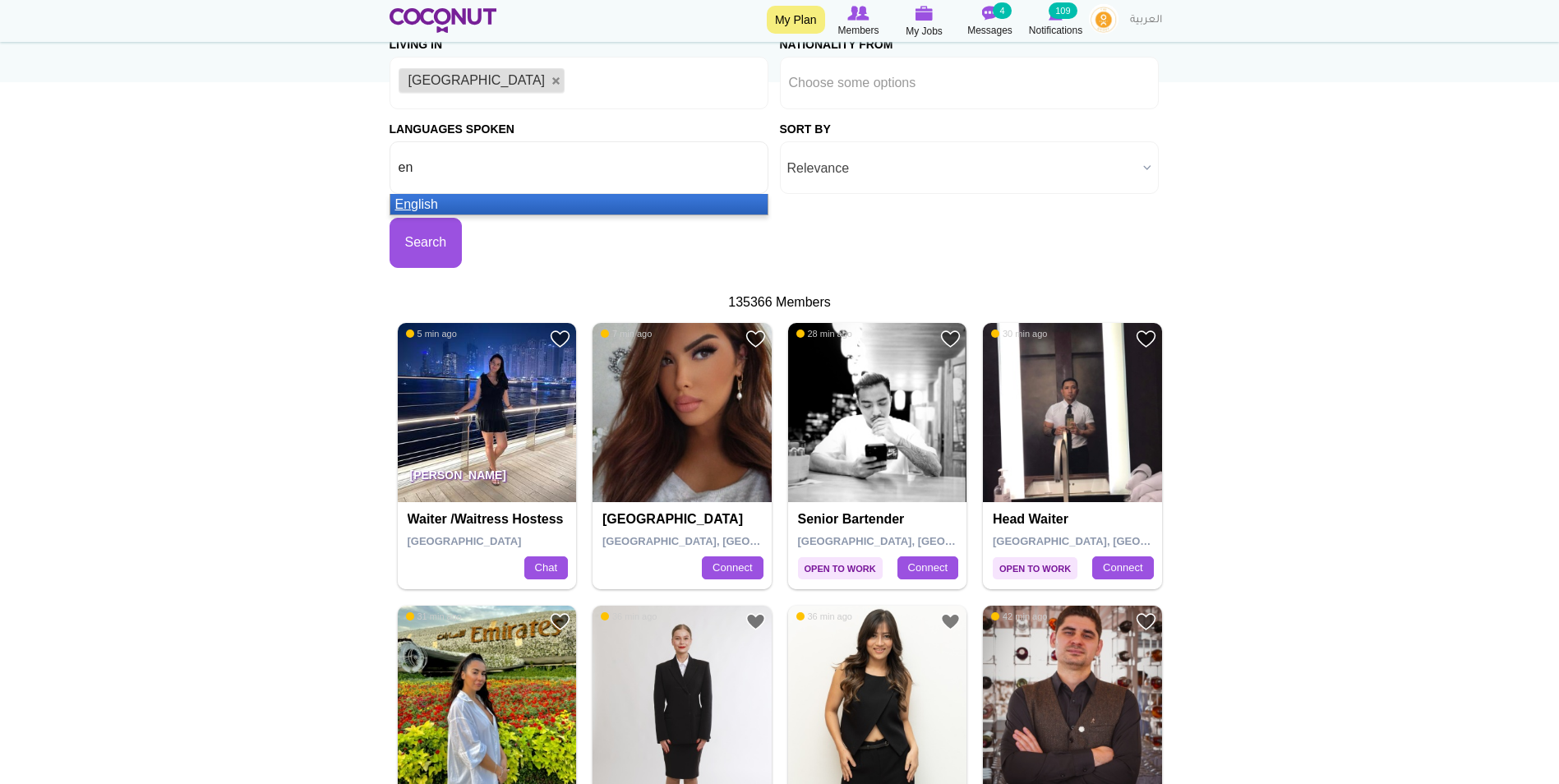
click at [580, 215] on div "Search" at bounding box center [585, 231] width 391 height 74
type input "Choose some options"
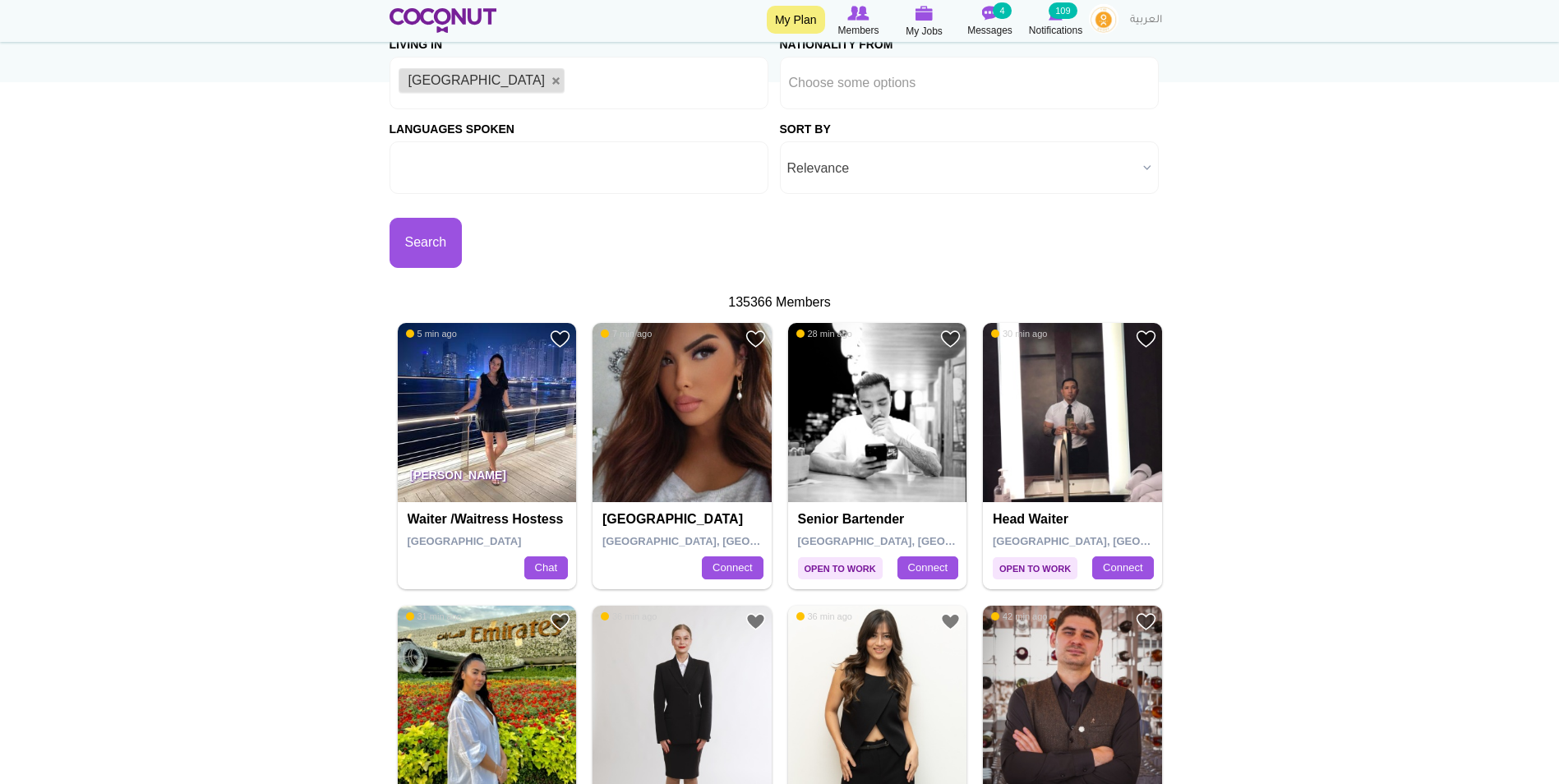
click at [432, 164] on input "text" at bounding box center [472, 167] width 148 height 15
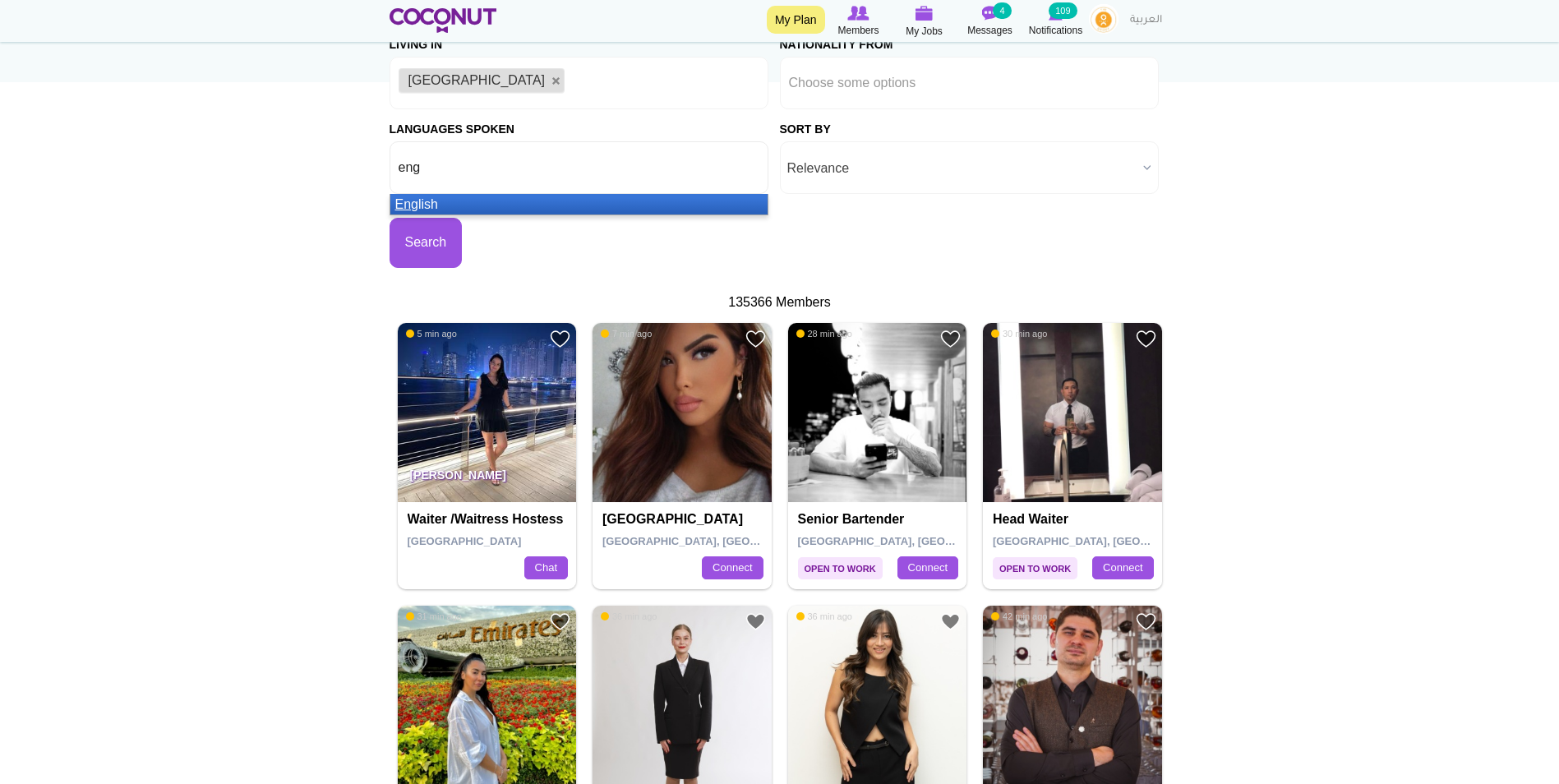
type input "eng"
click at [581, 210] on li "Eng lish" at bounding box center [579, 204] width 377 height 21
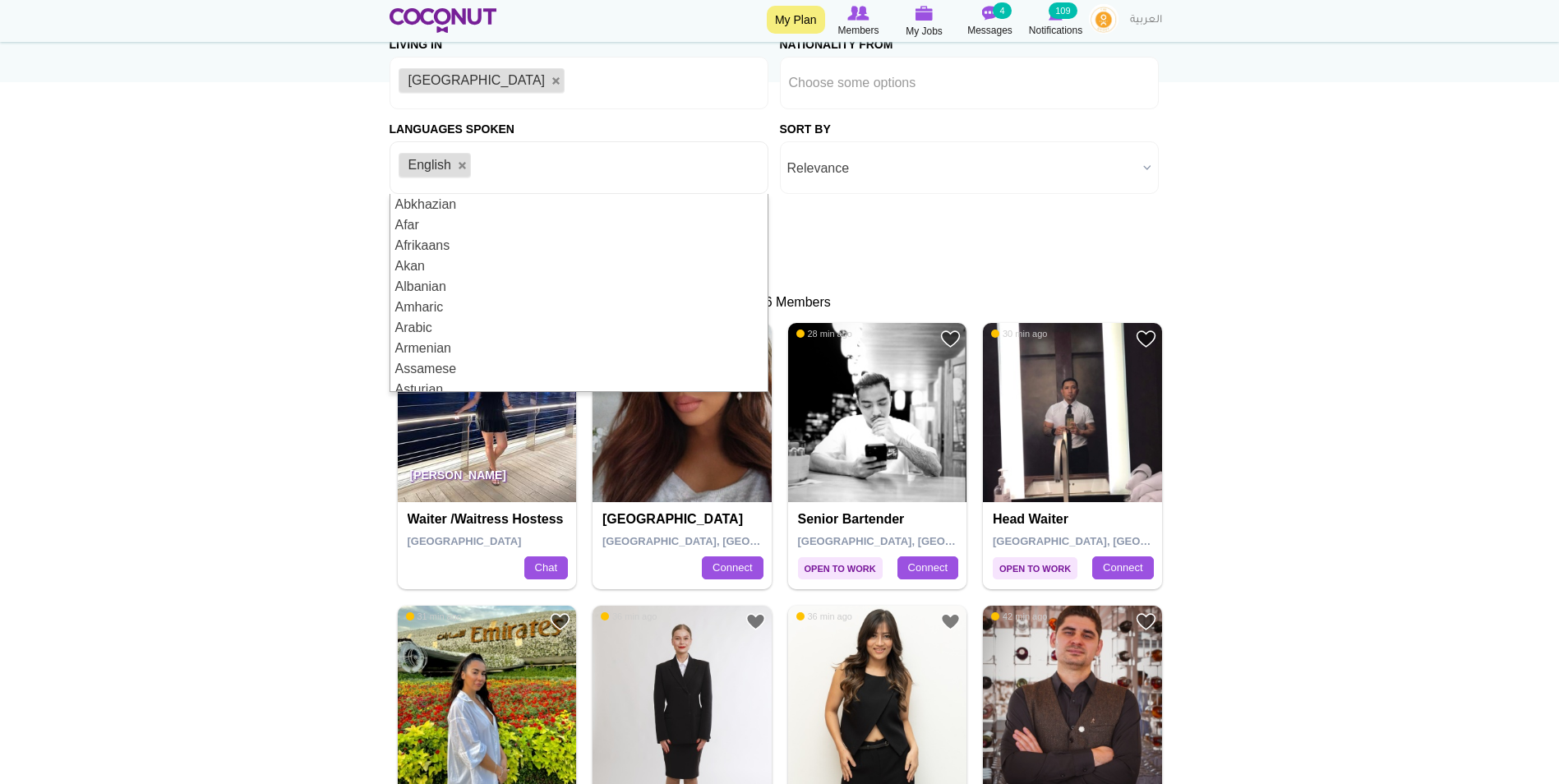
click at [1004, 165] on span "Relevance" at bounding box center [962, 169] width 349 height 53
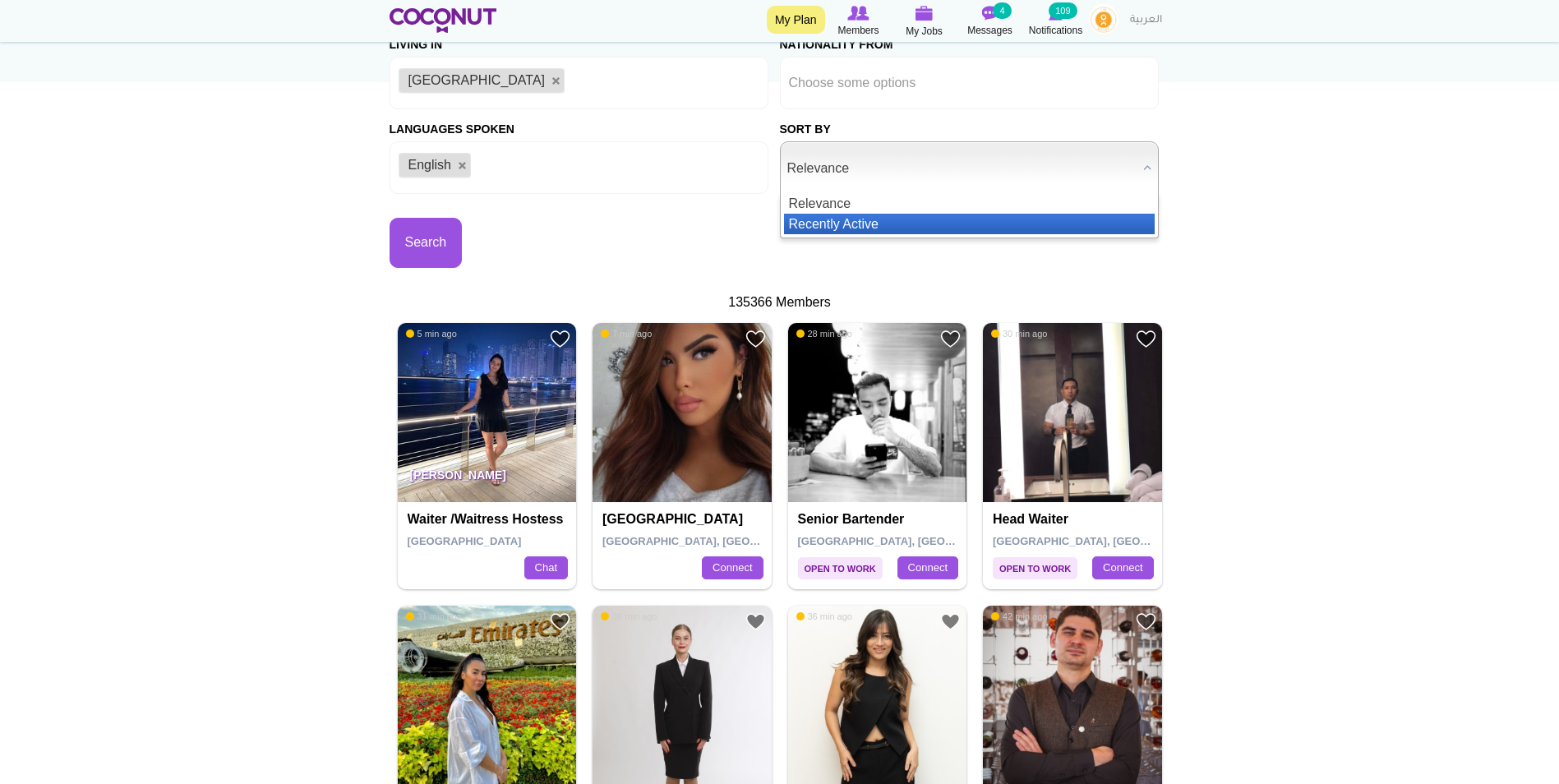
click at [942, 226] on li "Recently Active" at bounding box center [970, 224] width 371 height 21
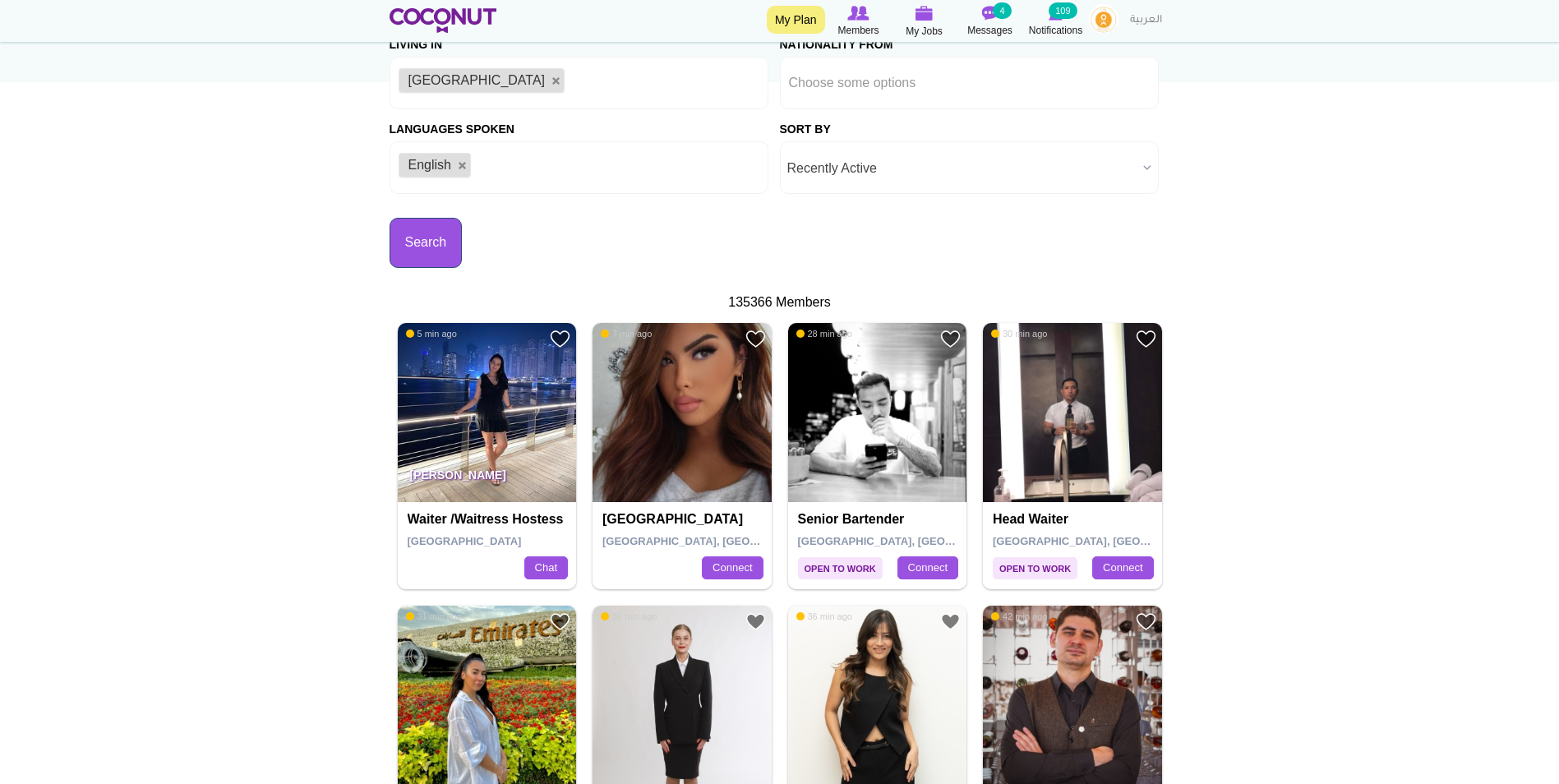
click at [424, 240] on button "Search" at bounding box center [426, 242] width 74 height 50
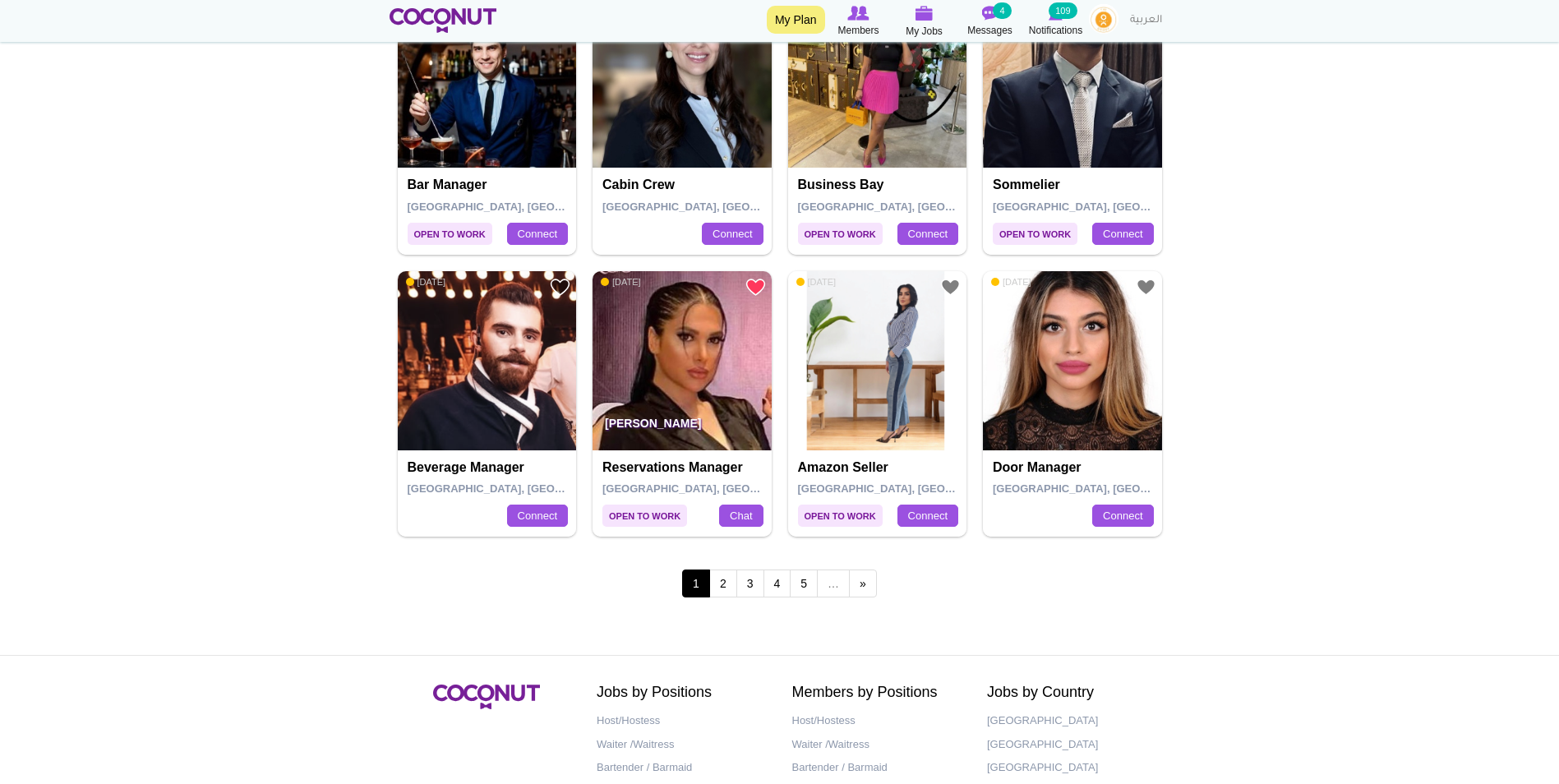
scroll to position [2876, 0]
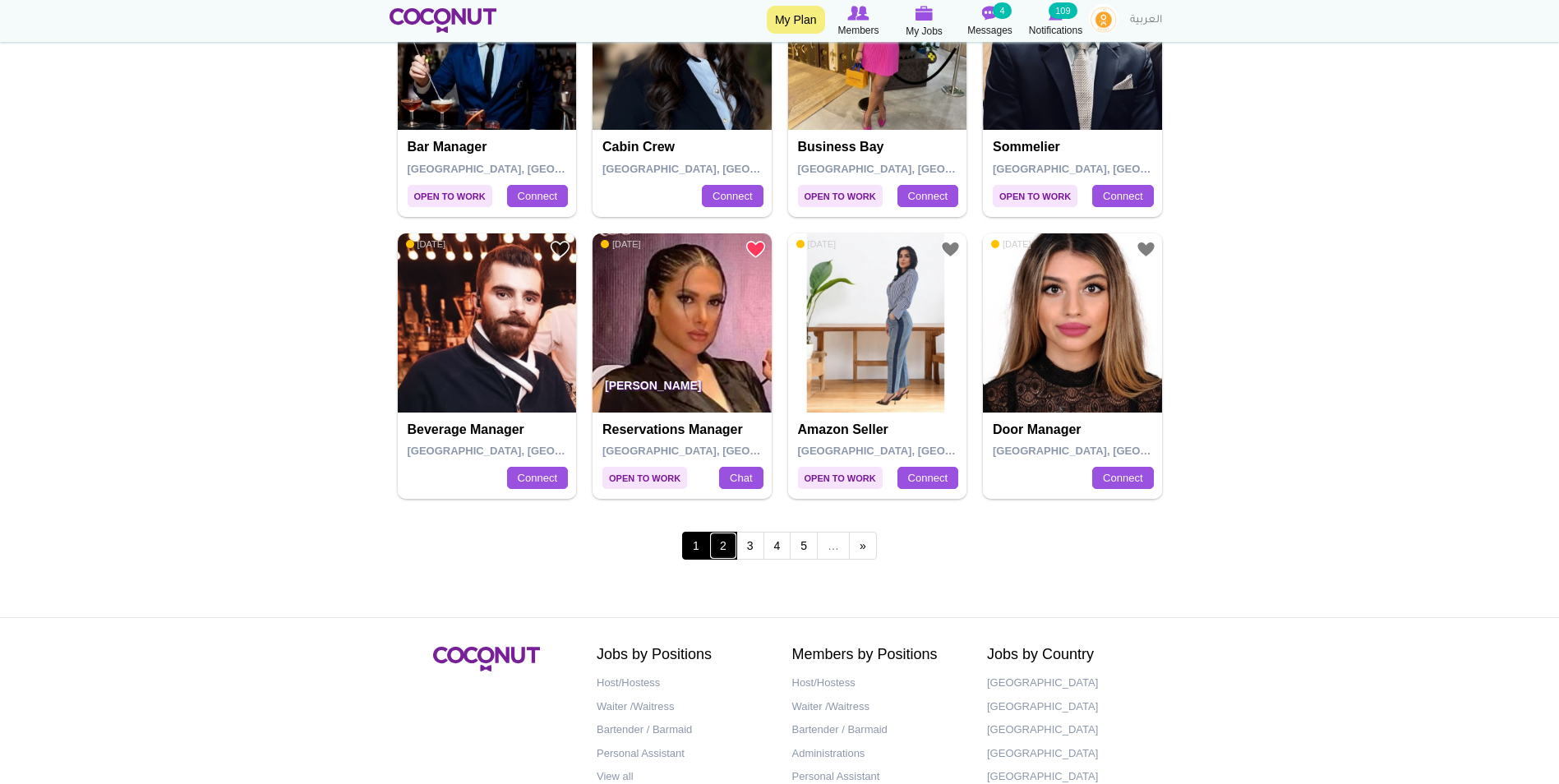
click at [719, 547] on link "2" at bounding box center [724, 546] width 27 height 27
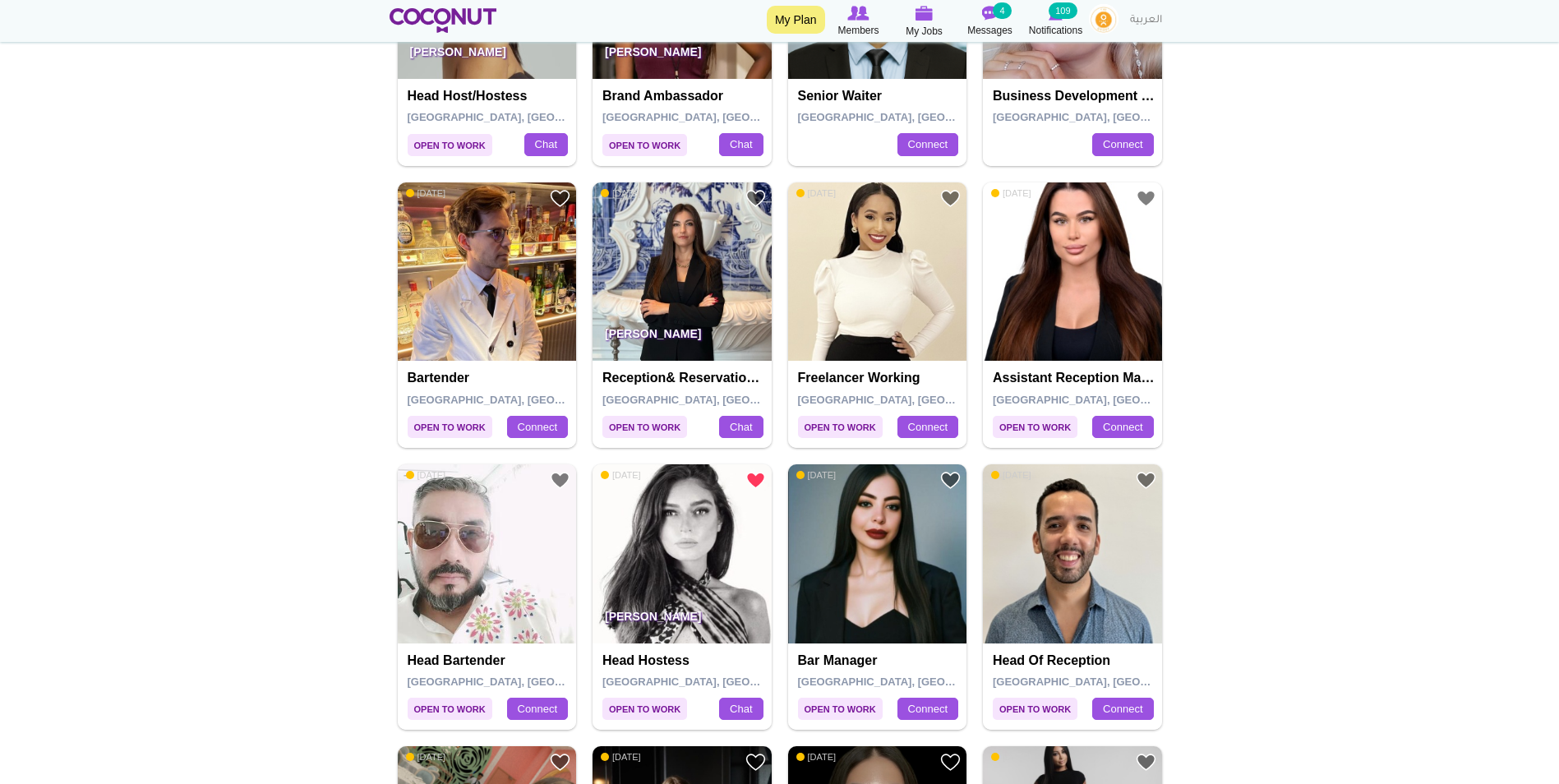
scroll to position [1232, 0]
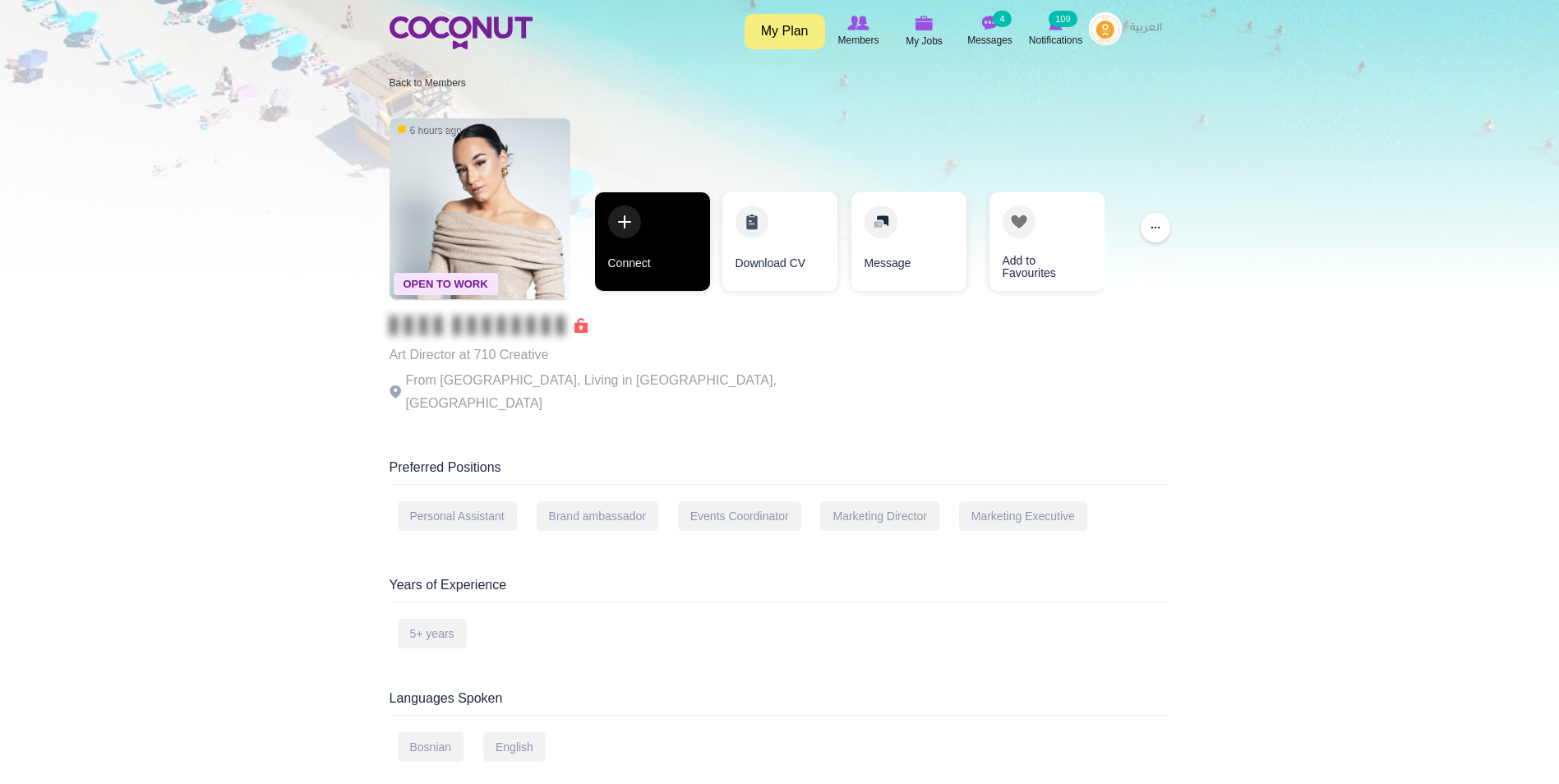
click at [652, 257] on link "Connect" at bounding box center [652, 241] width 115 height 98
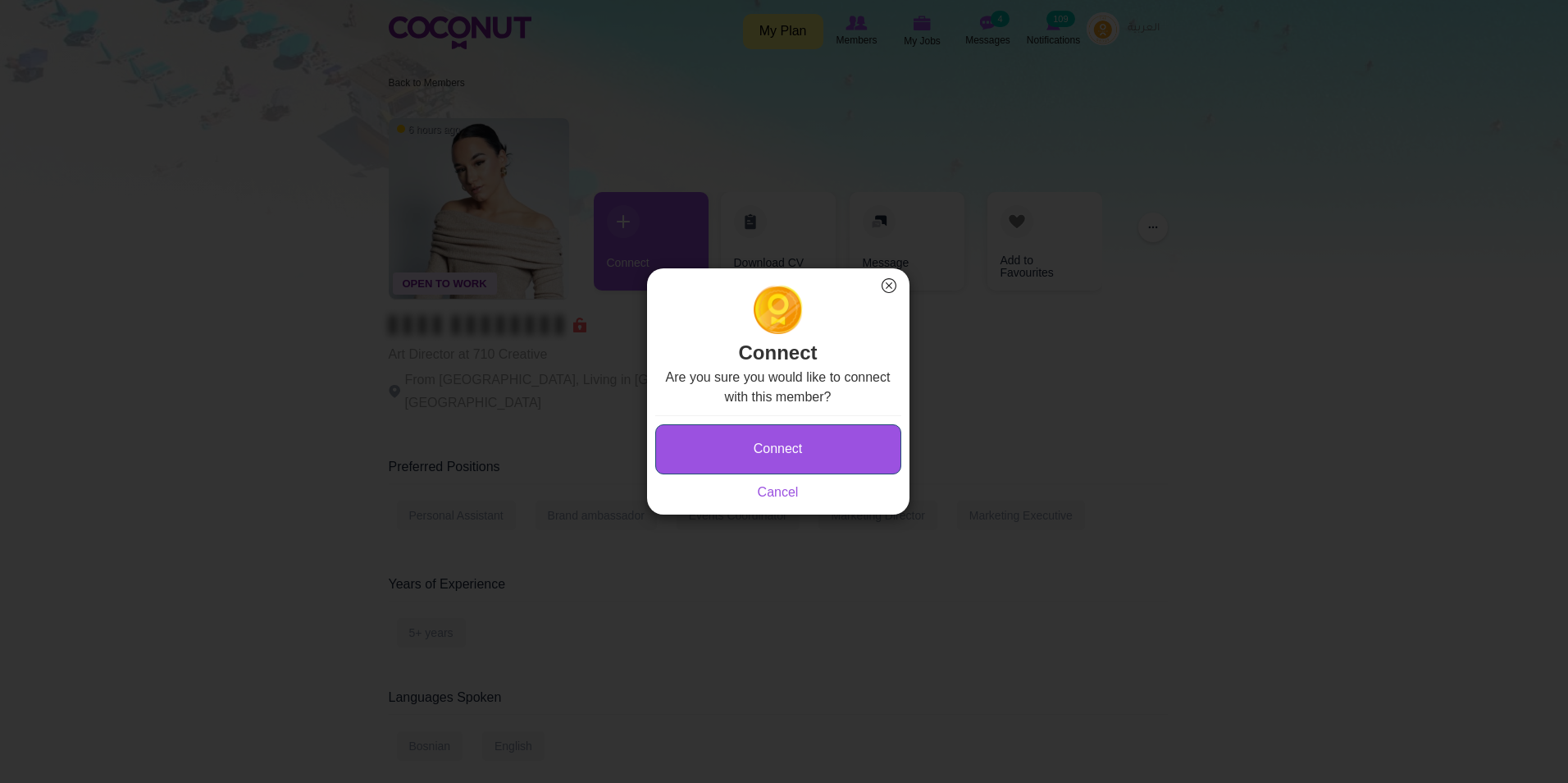
click at [811, 447] on button "Connect" at bounding box center [778, 449] width 246 height 50
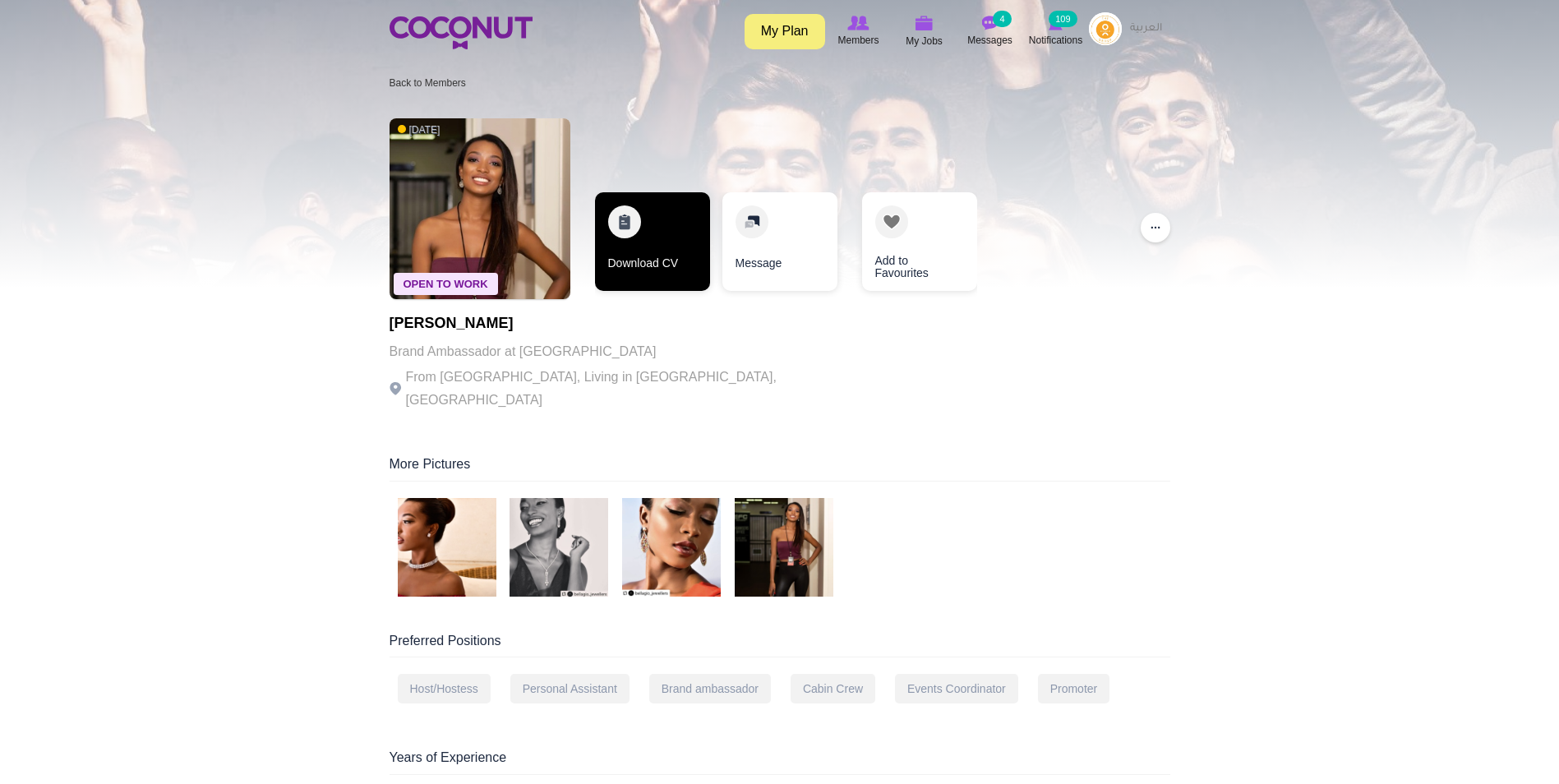
click at [649, 247] on link "Download CV" at bounding box center [652, 241] width 115 height 98
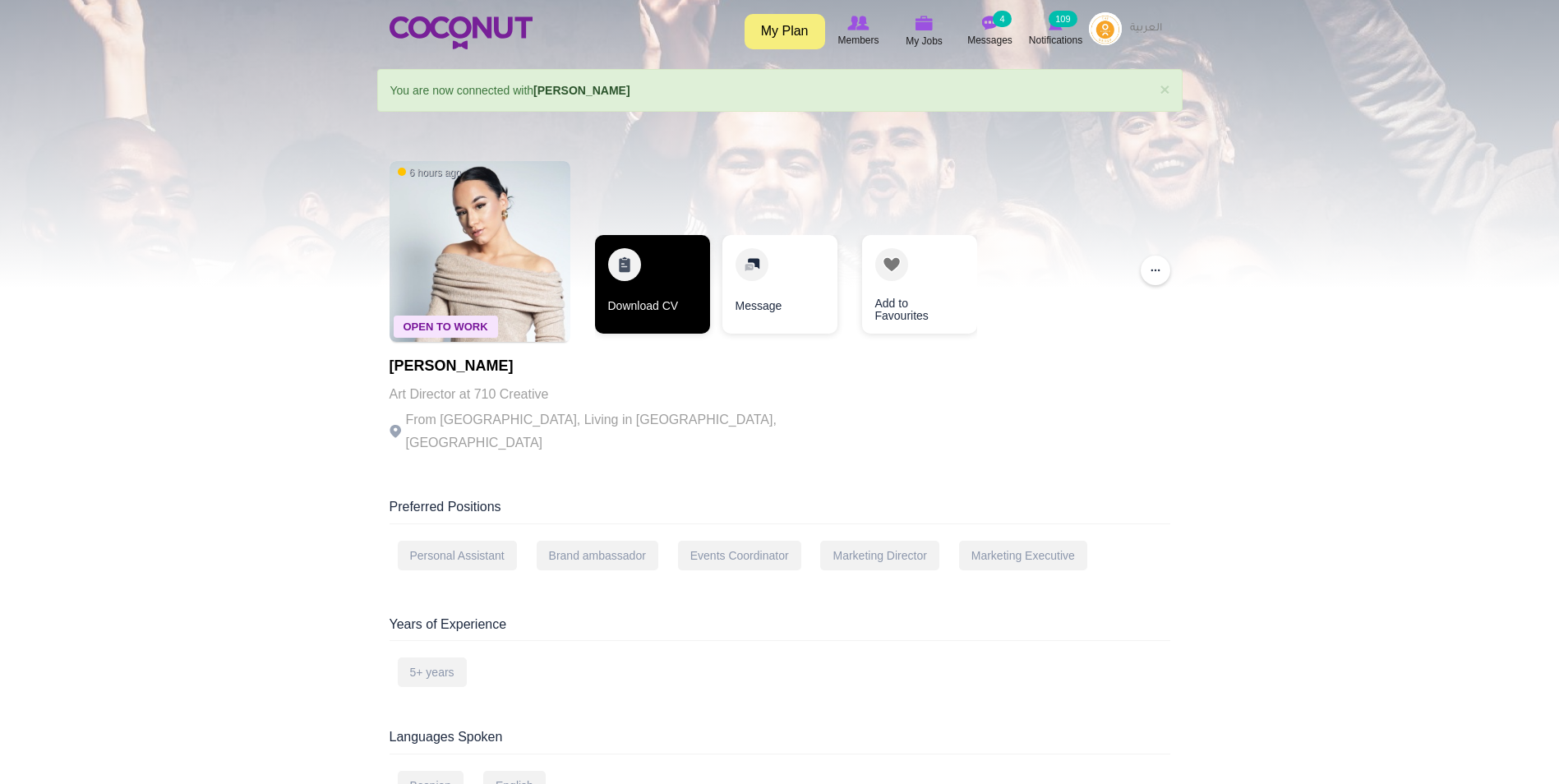
click at [665, 282] on link "Download CV" at bounding box center [652, 284] width 115 height 98
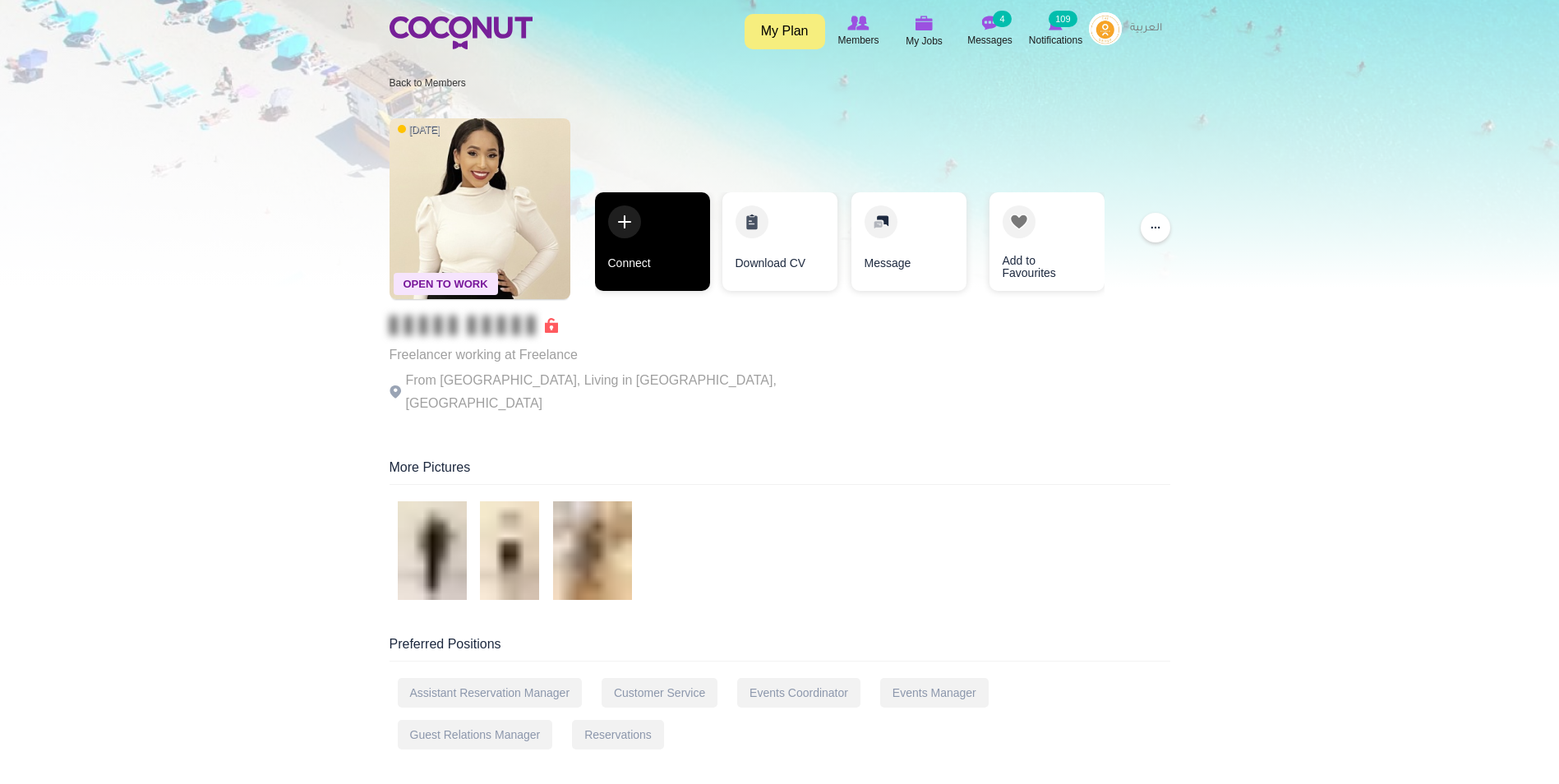
click at [649, 232] on link "Connect" at bounding box center [652, 241] width 115 height 98
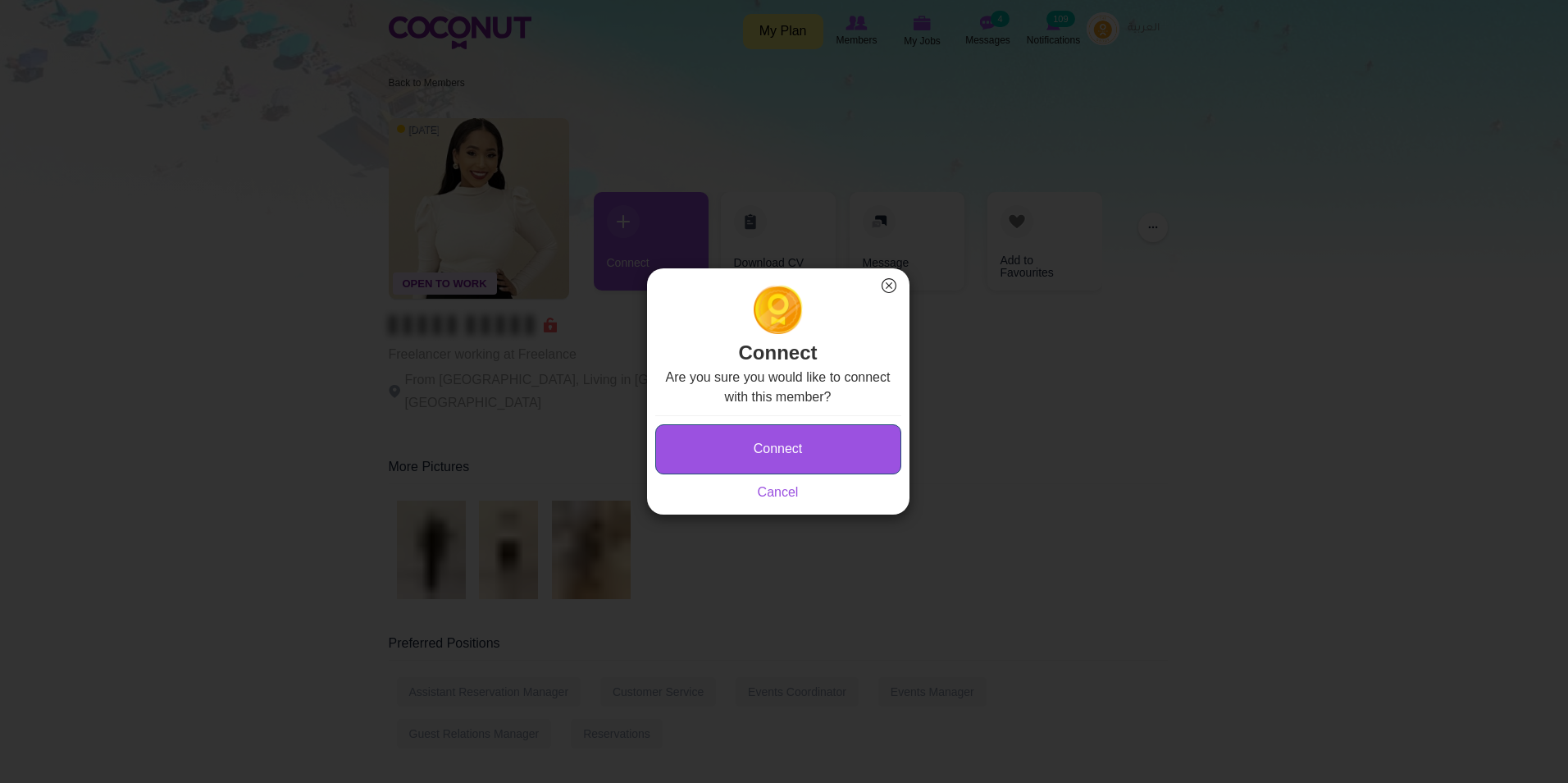
click at [785, 440] on button "Connect" at bounding box center [778, 449] width 246 height 50
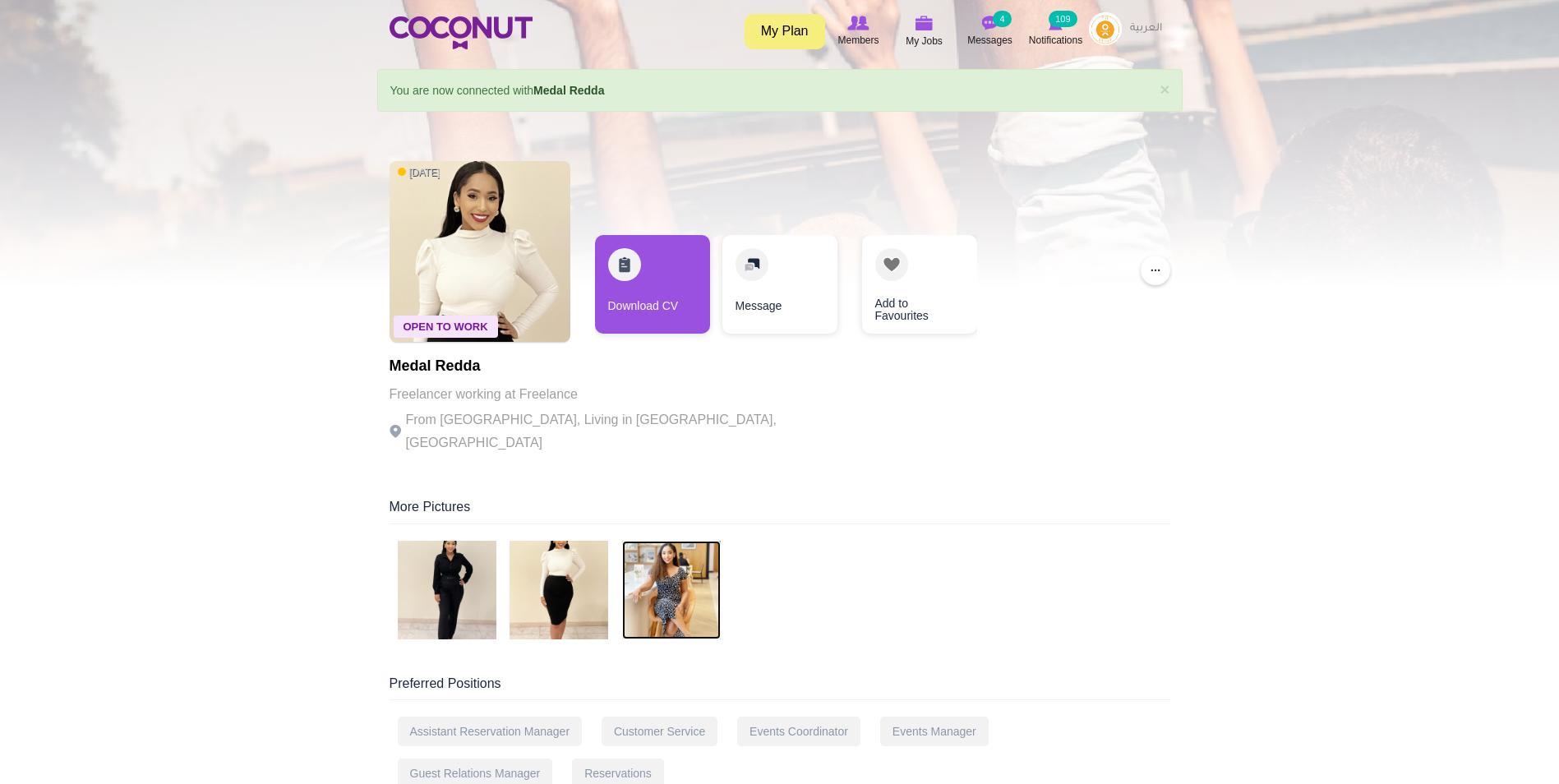
click at [674, 541] on img at bounding box center [672, 590] width 98 height 98
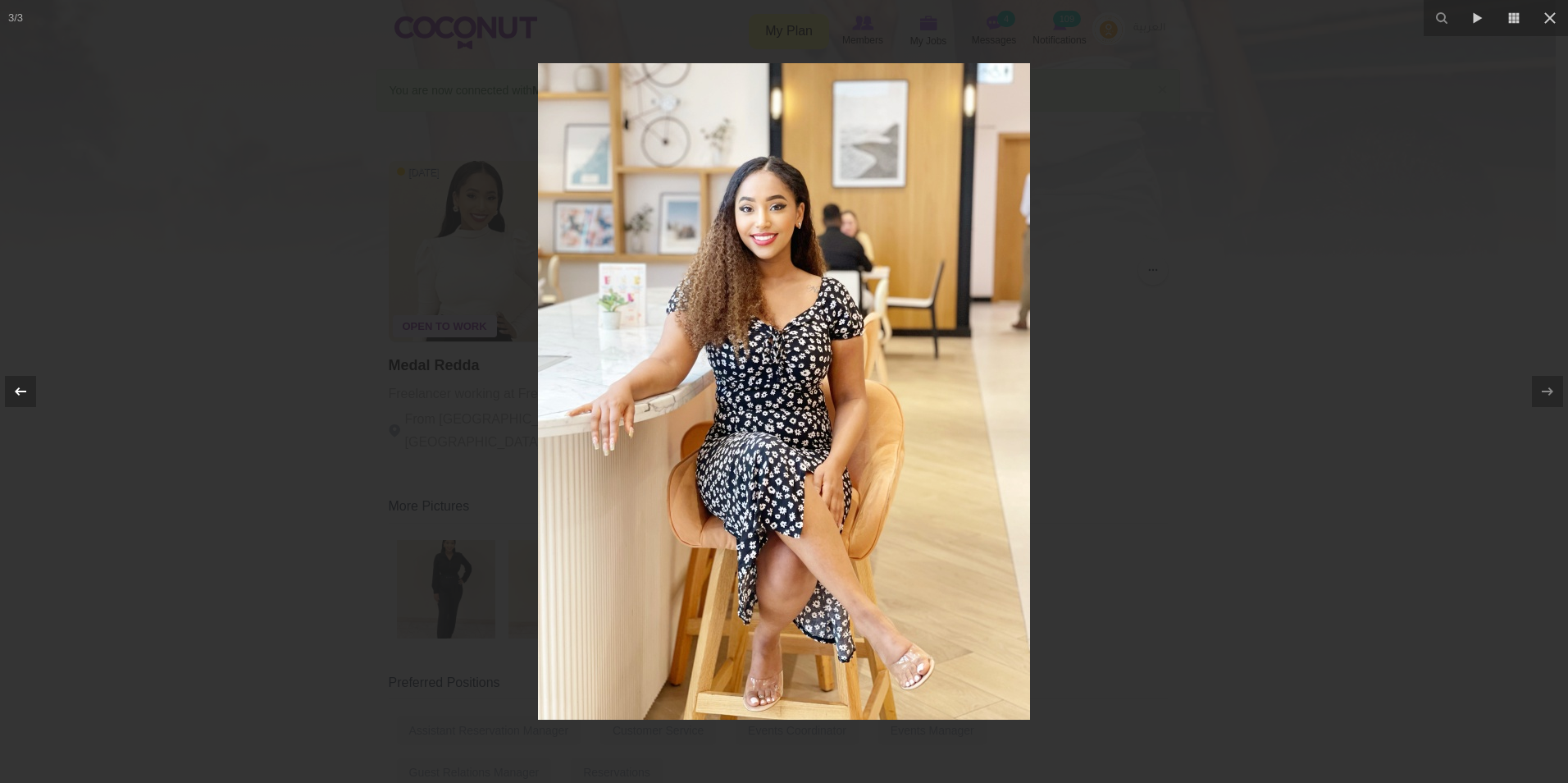
click at [23, 386] on icon at bounding box center [21, 391] width 20 height 20
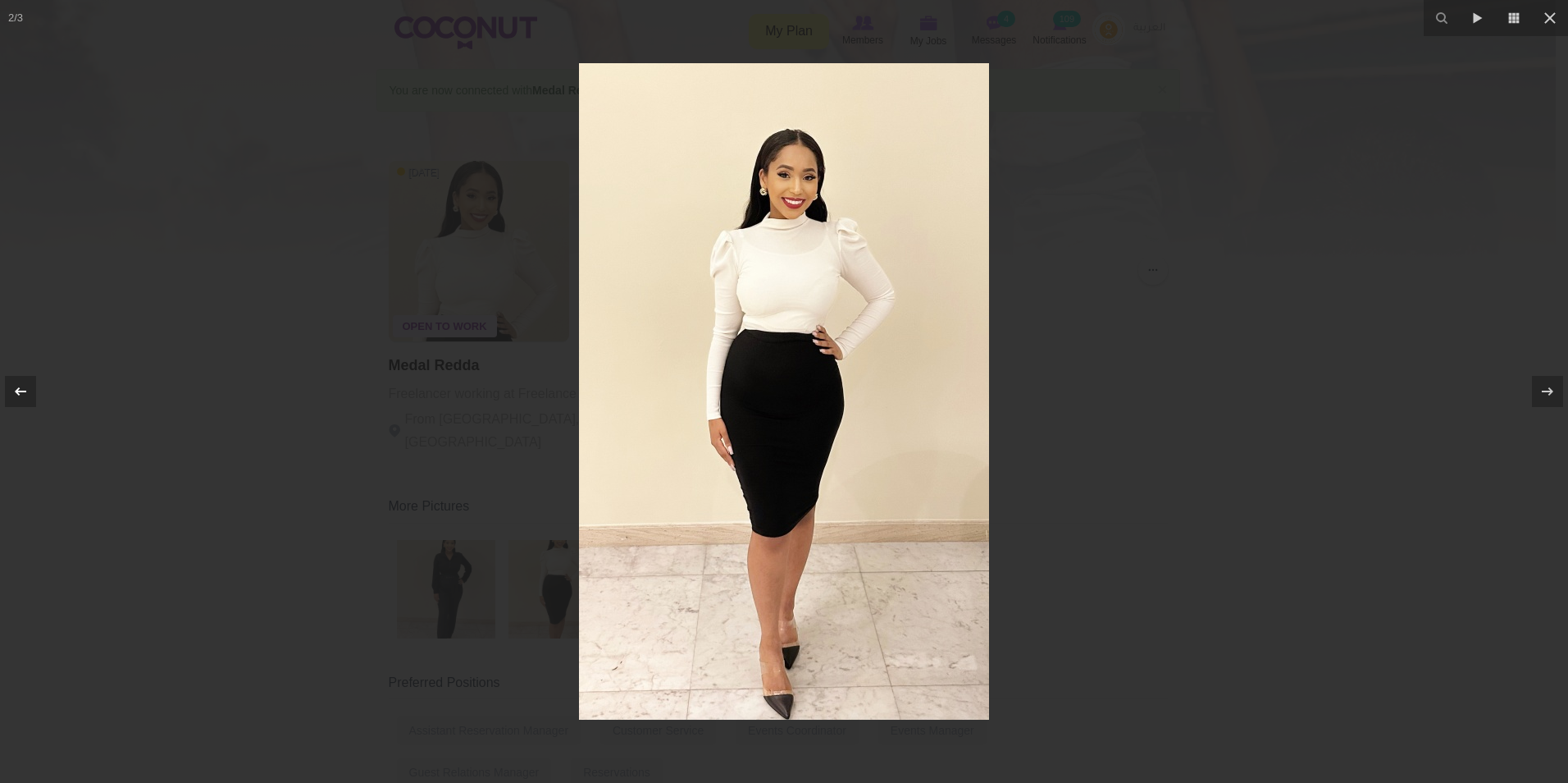
click at [23, 386] on icon at bounding box center [21, 391] width 20 height 20
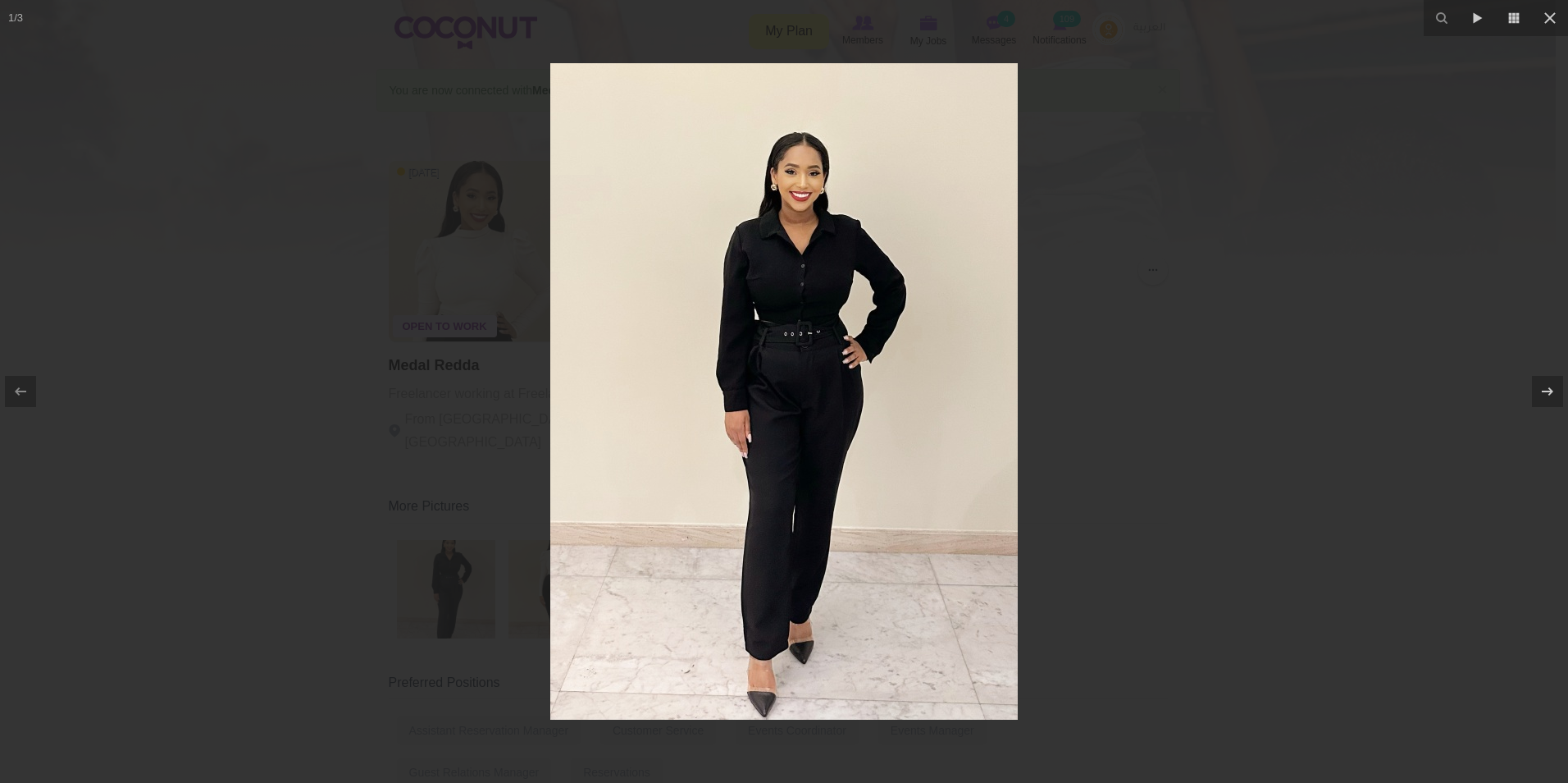
click at [1267, 411] on div at bounding box center [784, 391] width 1568 height 783
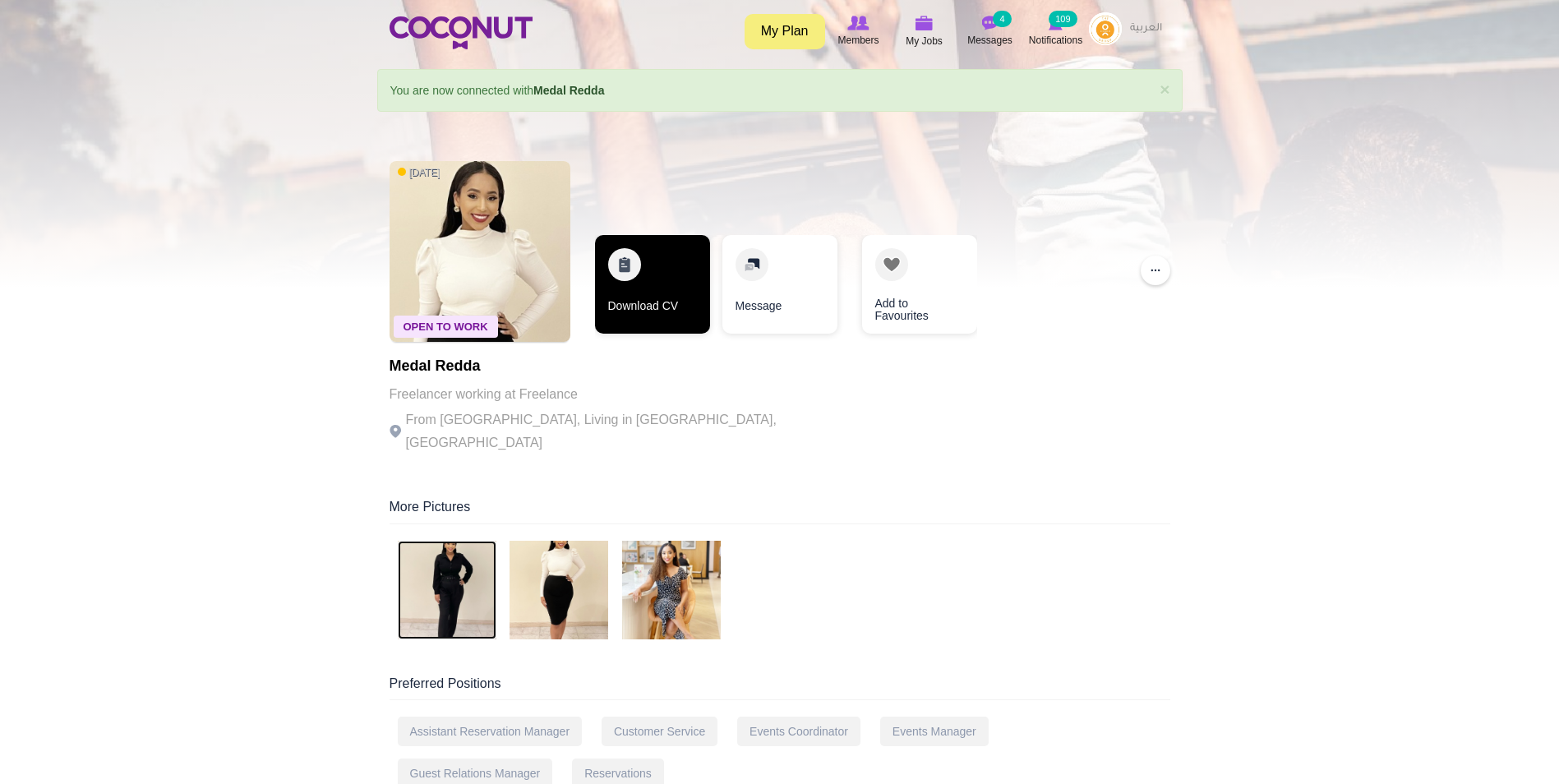
click at [614, 276] on link "Download CV" at bounding box center [652, 284] width 115 height 98
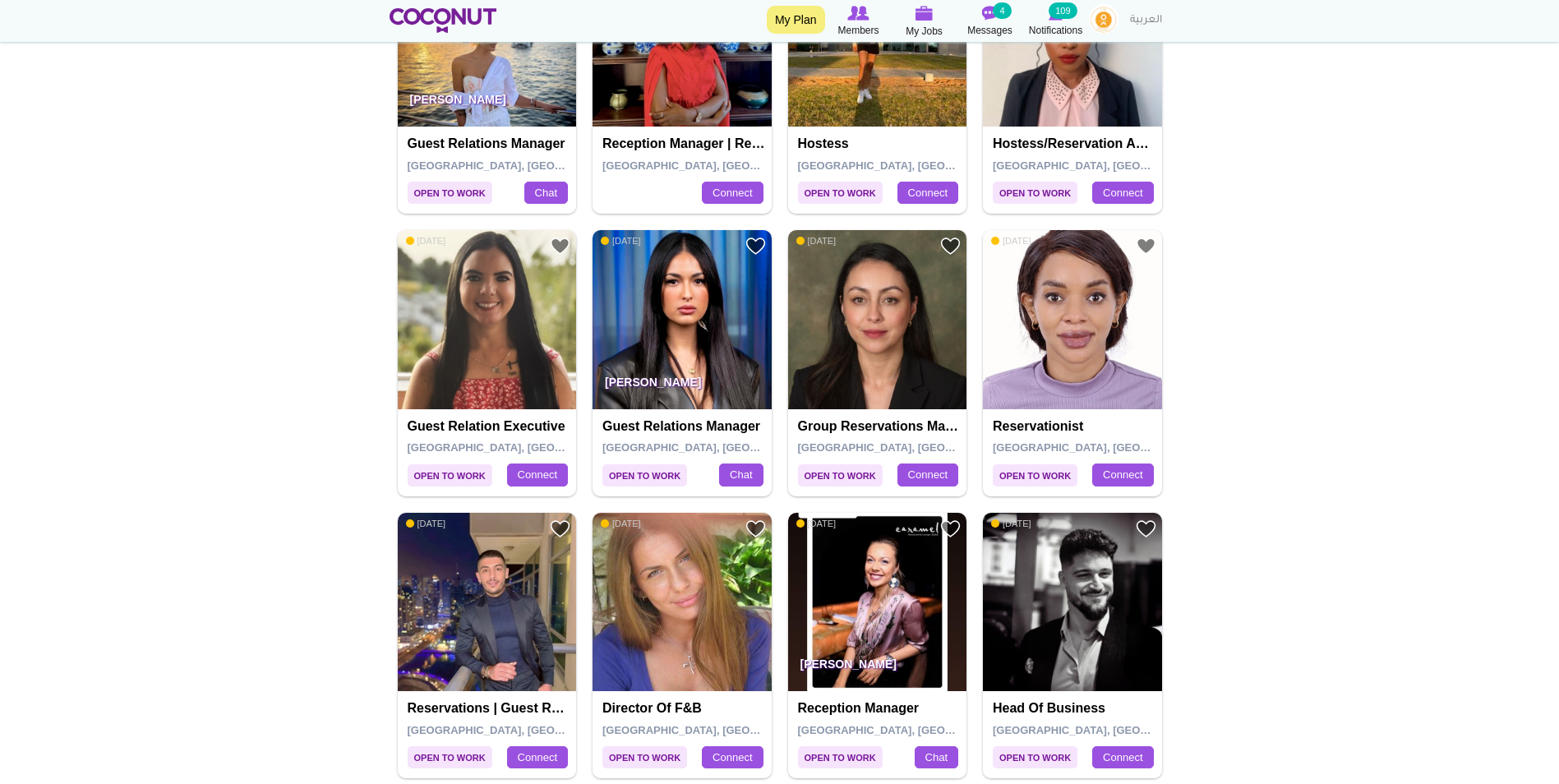
scroll to position [986, 0]
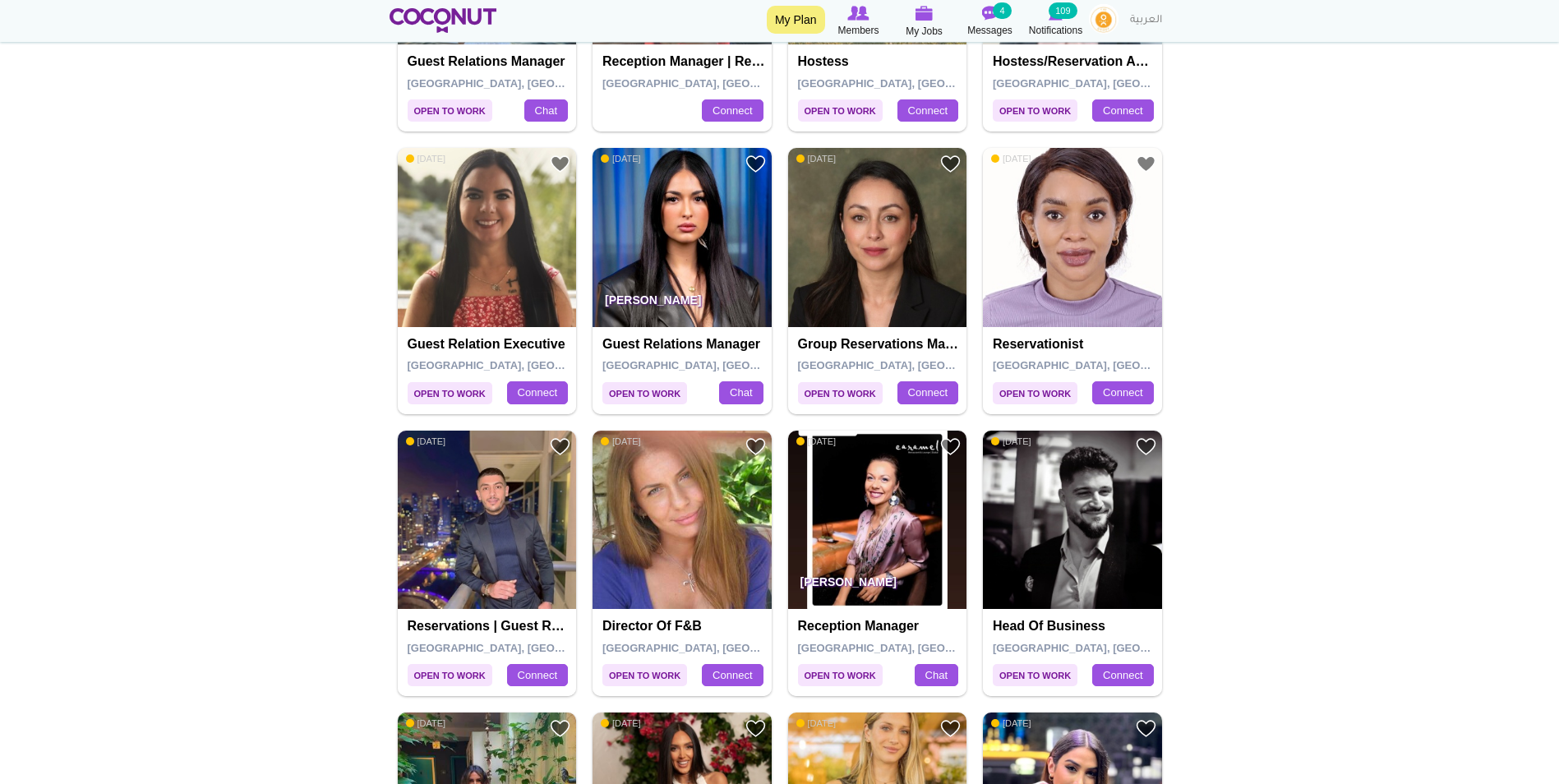
drag, startPoint x: 885, startPoint y: 265, endPoint x: 1455, endPoint y: 239, distance: 570.6
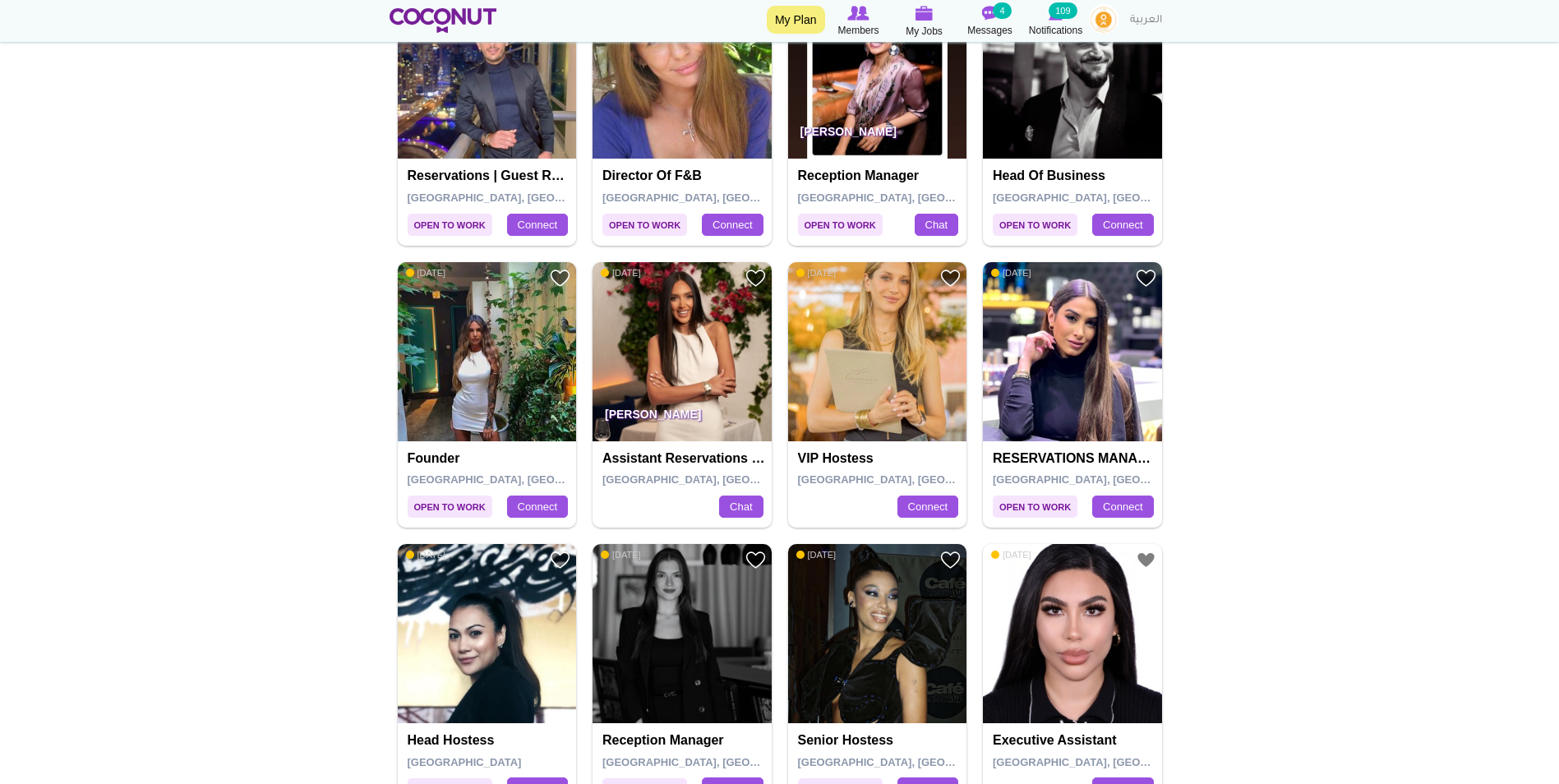
scroll to position [1479, 0]
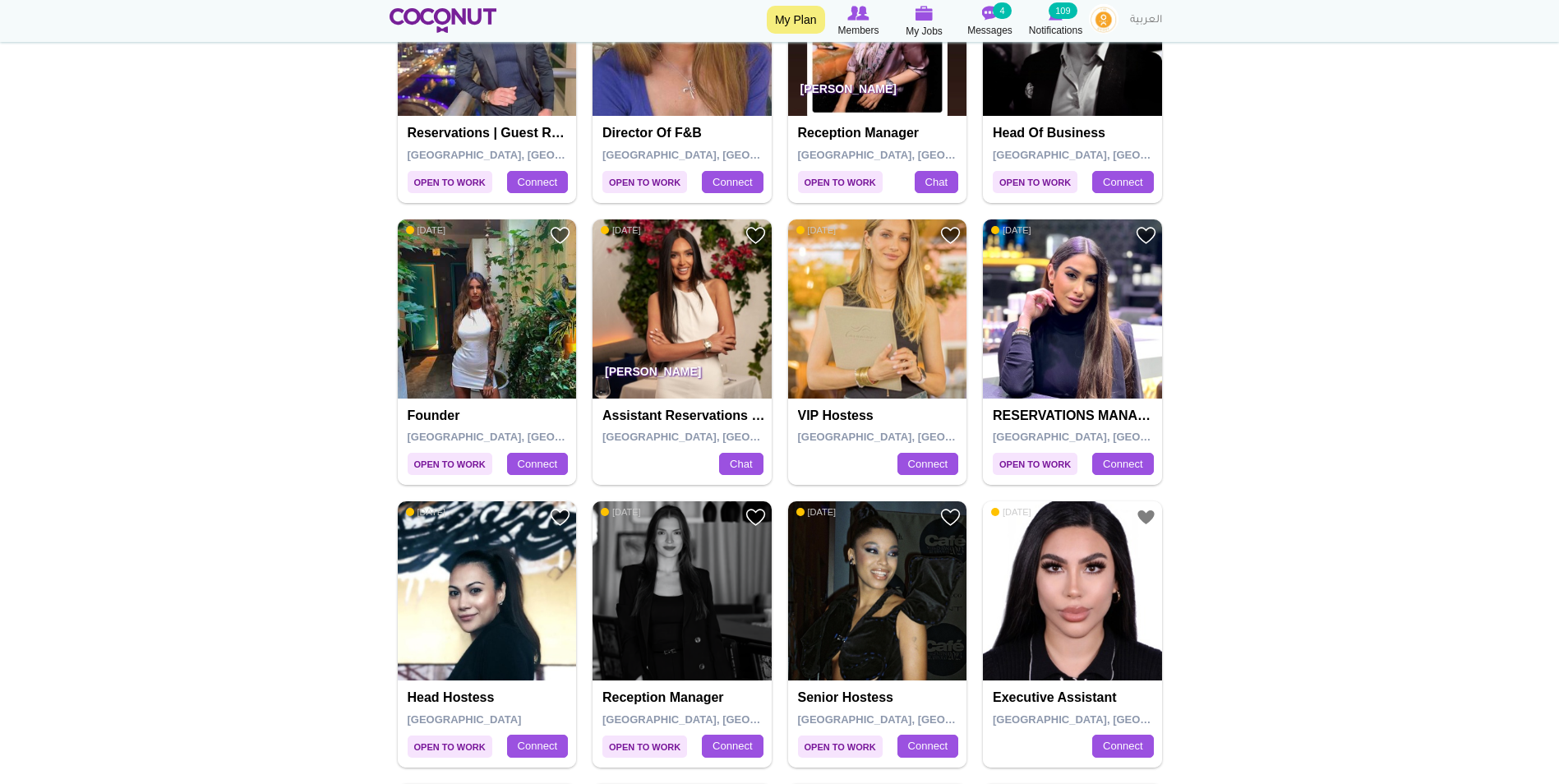
drag, startPoint x: 1050, startPoint y: 322, endPoint x: 1478, endPoint y: 255, distance: 433.2
click at [1478, 255] on body "Toggle navigation My Plan Members My Jobs Post a Job Messages 4 Notifications 1…" at bounding box center [780, 400] width 1559 height 3758
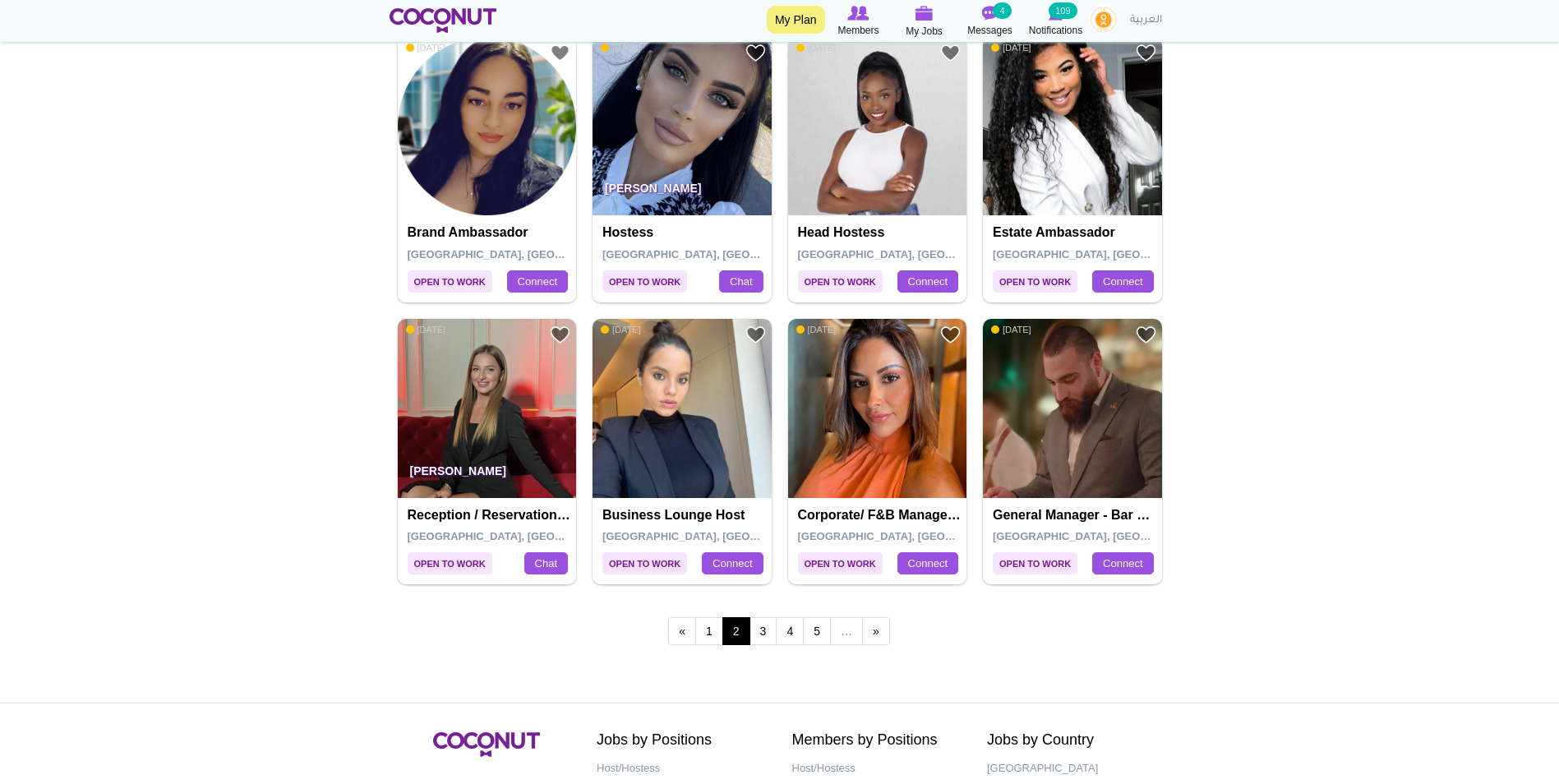
scroll to position [2794, 0]
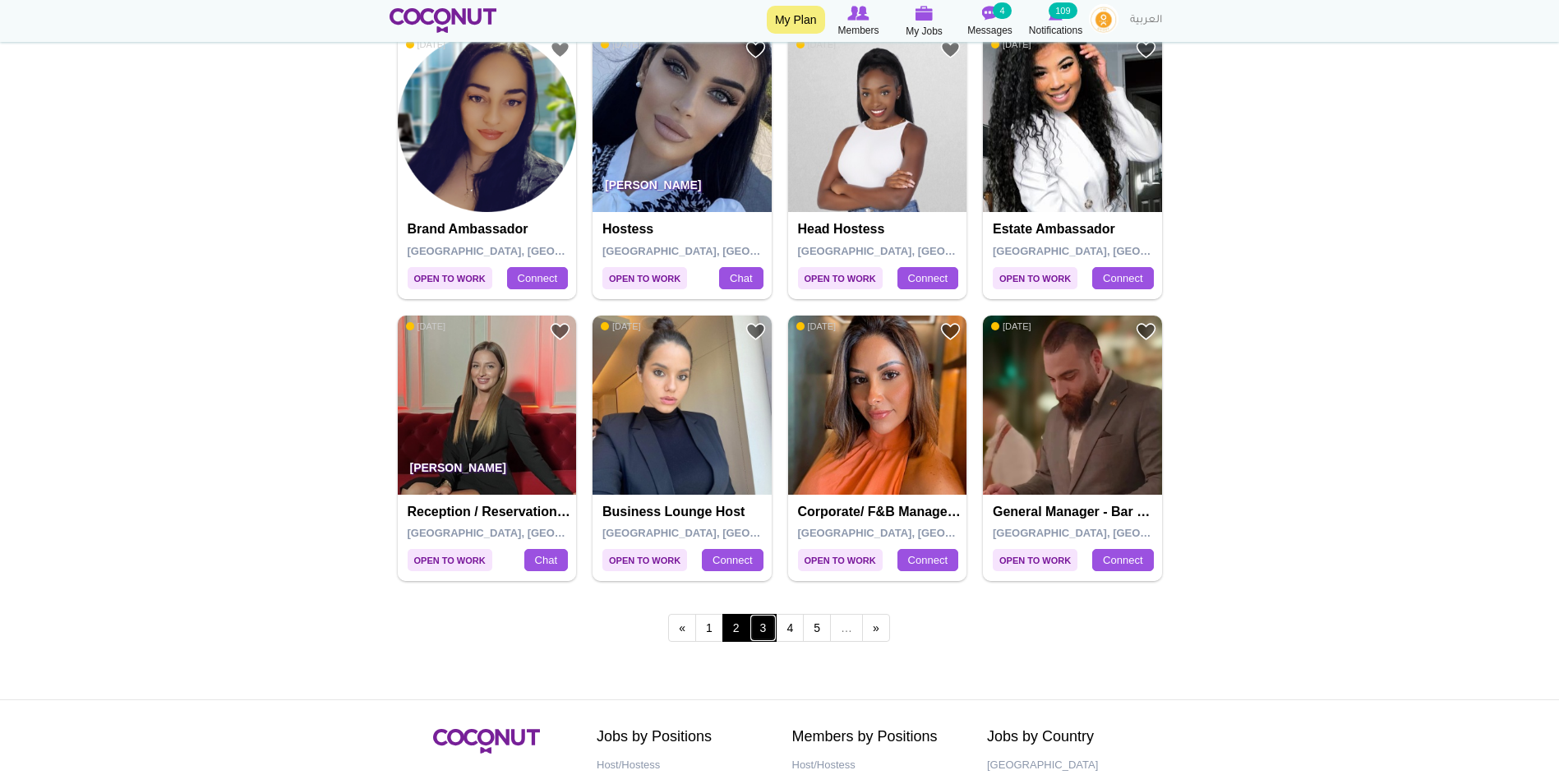
click at [761, 624] on link "3" at bounding box center [764, 627] width 27 height 27
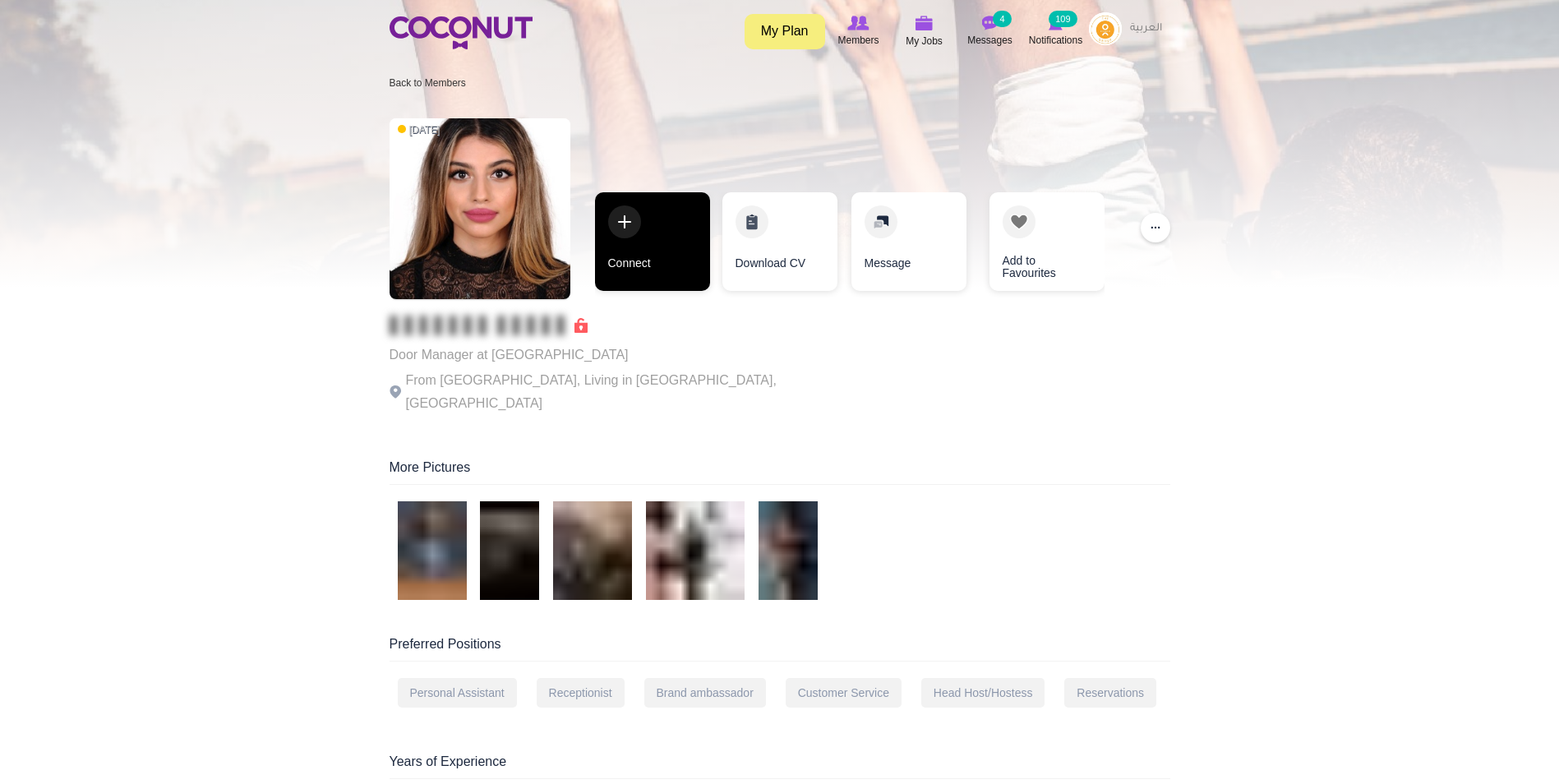
click at [652, 266] on link "Connect" at bounding box center [652, 241] width 115 height 98
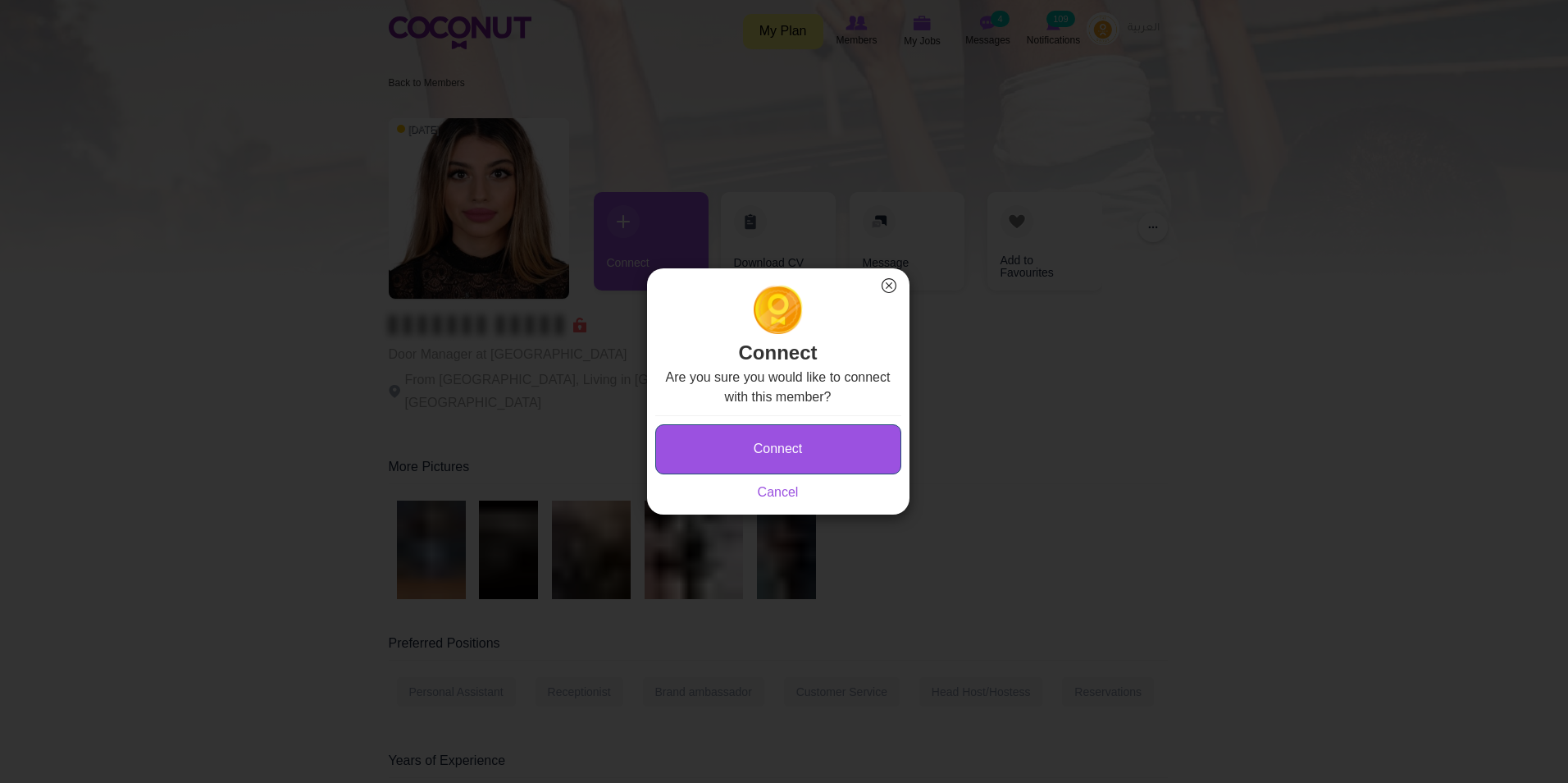
click at [772, 427] on button "Connect" at bounding box center [778, 449] width 246 height 50
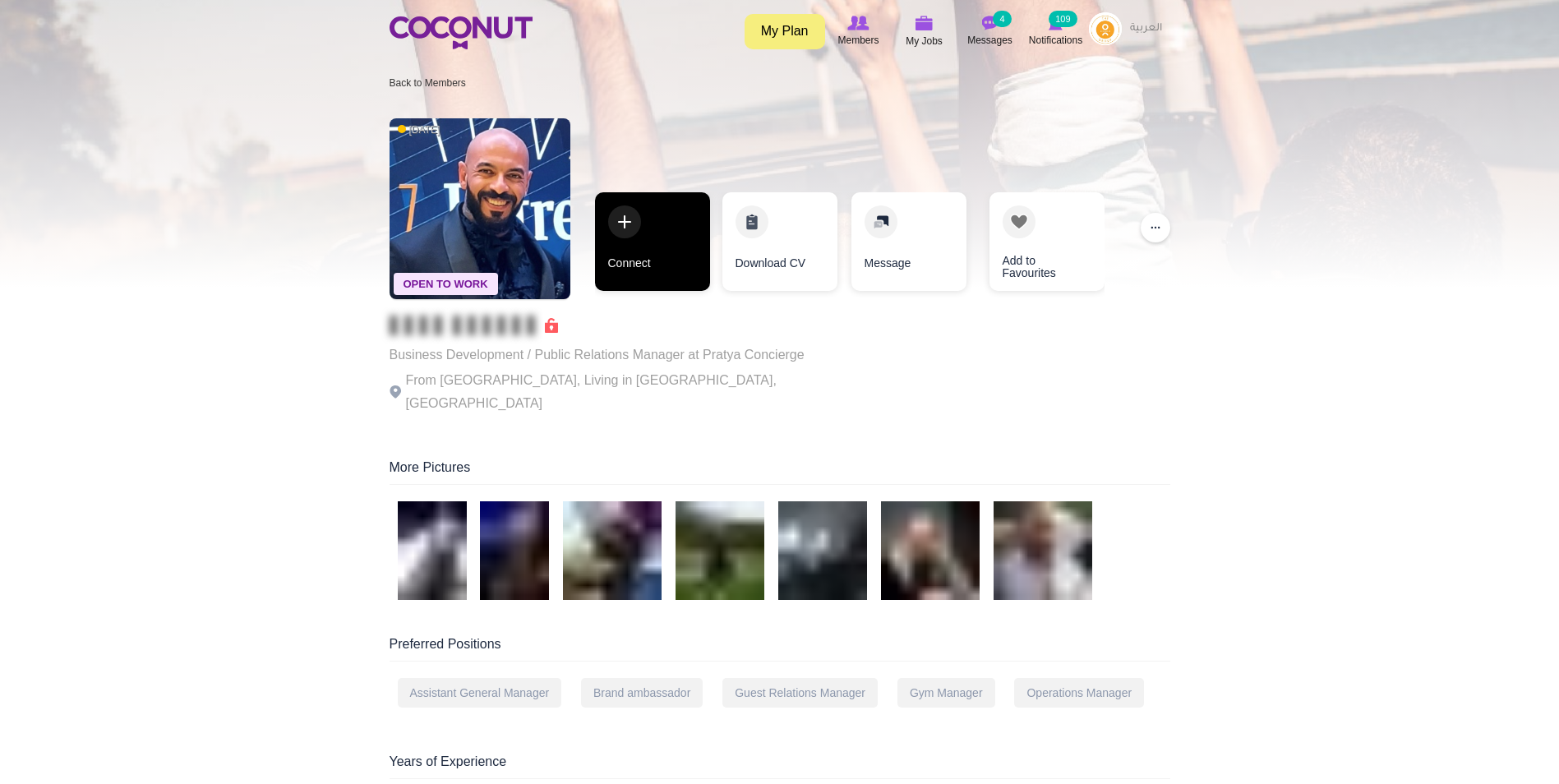
click at [654, 234] on link "Connect" at bounding box center [652, 241] width 115 height 98
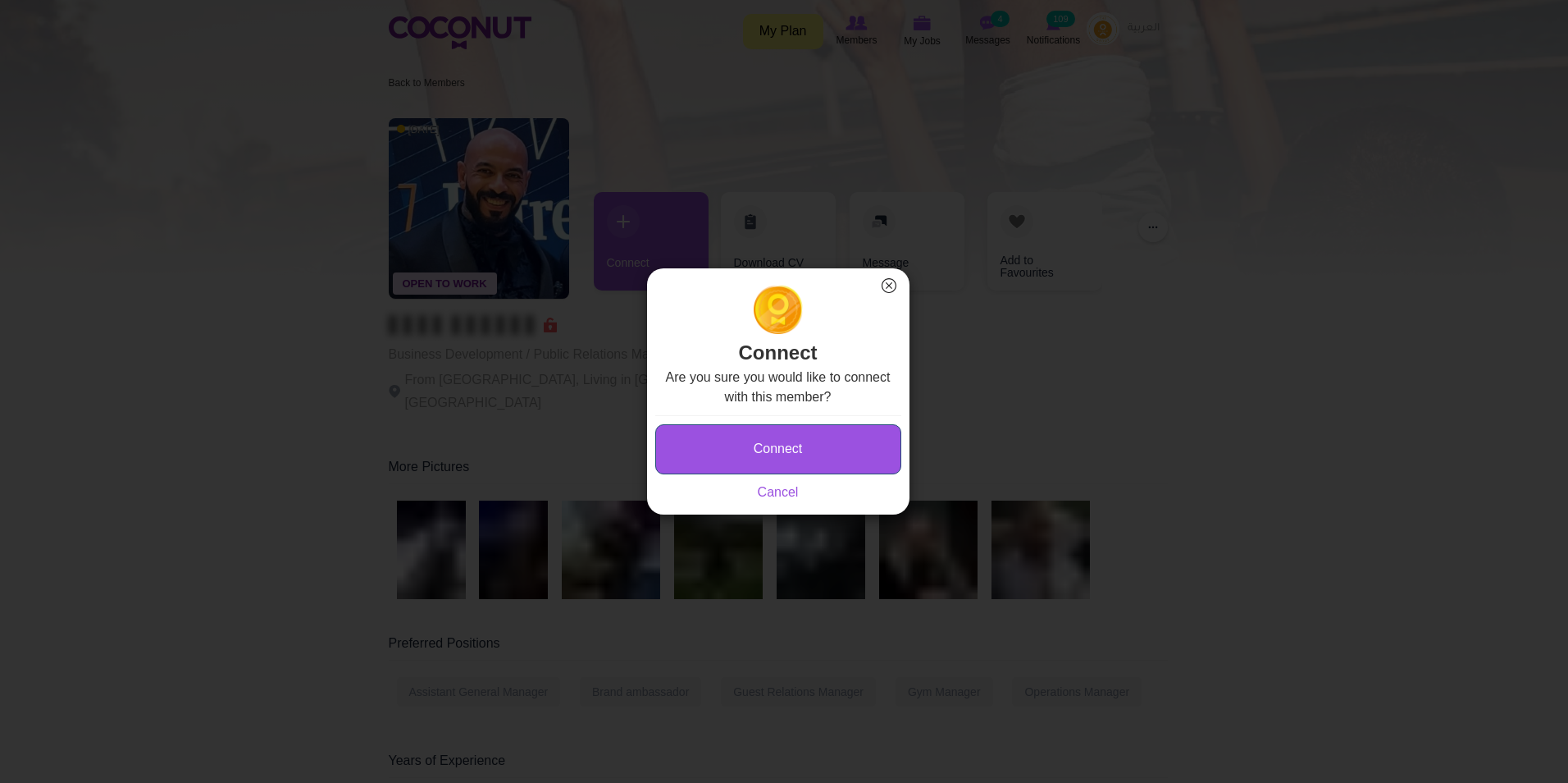
click at [778, 440] on button "Connect" at bounding box center [778, 449] width 246 height 50
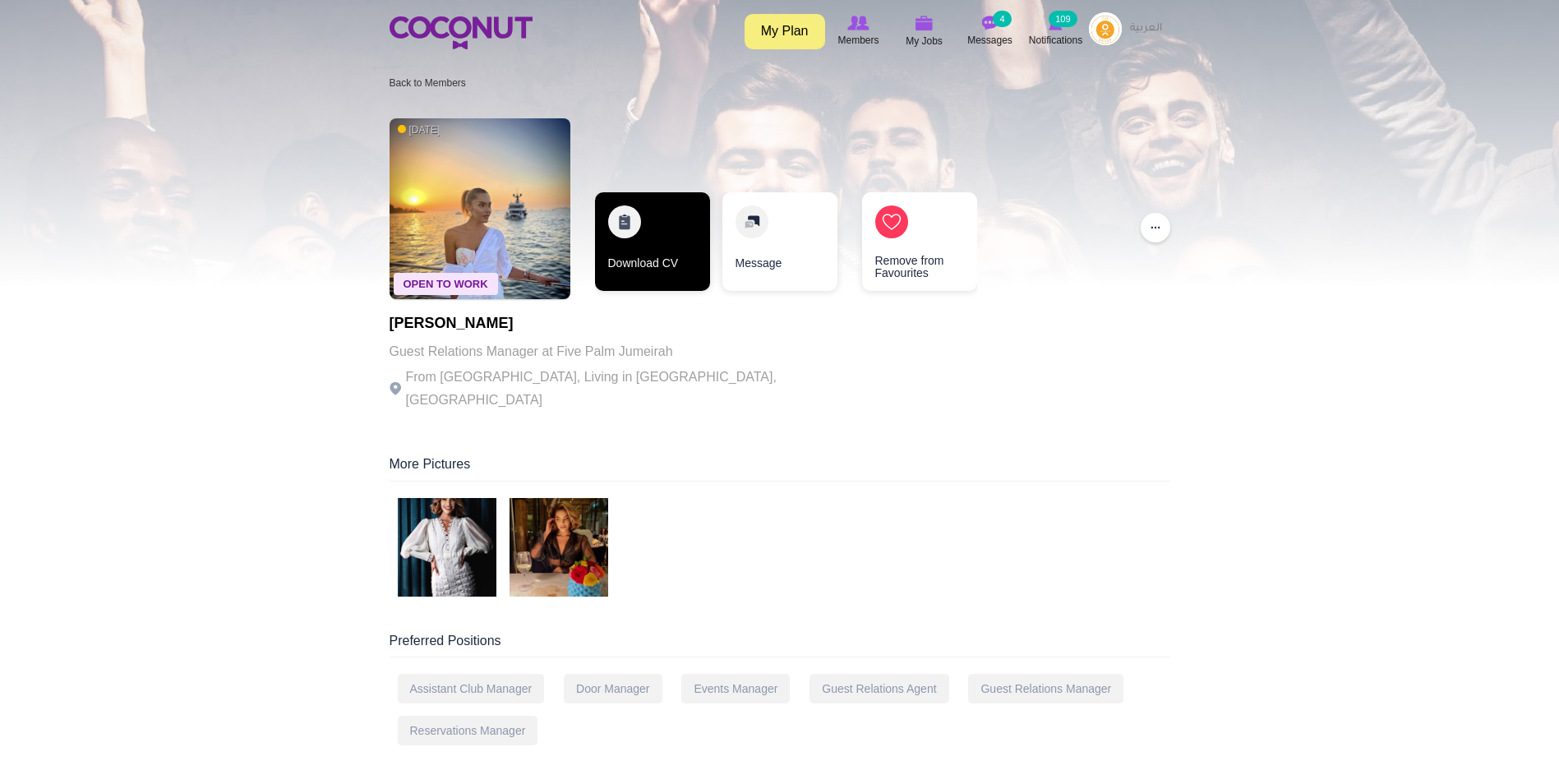
click at [659, 204] on link "Download CV" at bounding box center [652, 241] width 115 height 98
click at [524, 224] on img at bounding box center [480, 209] width 181 height 181
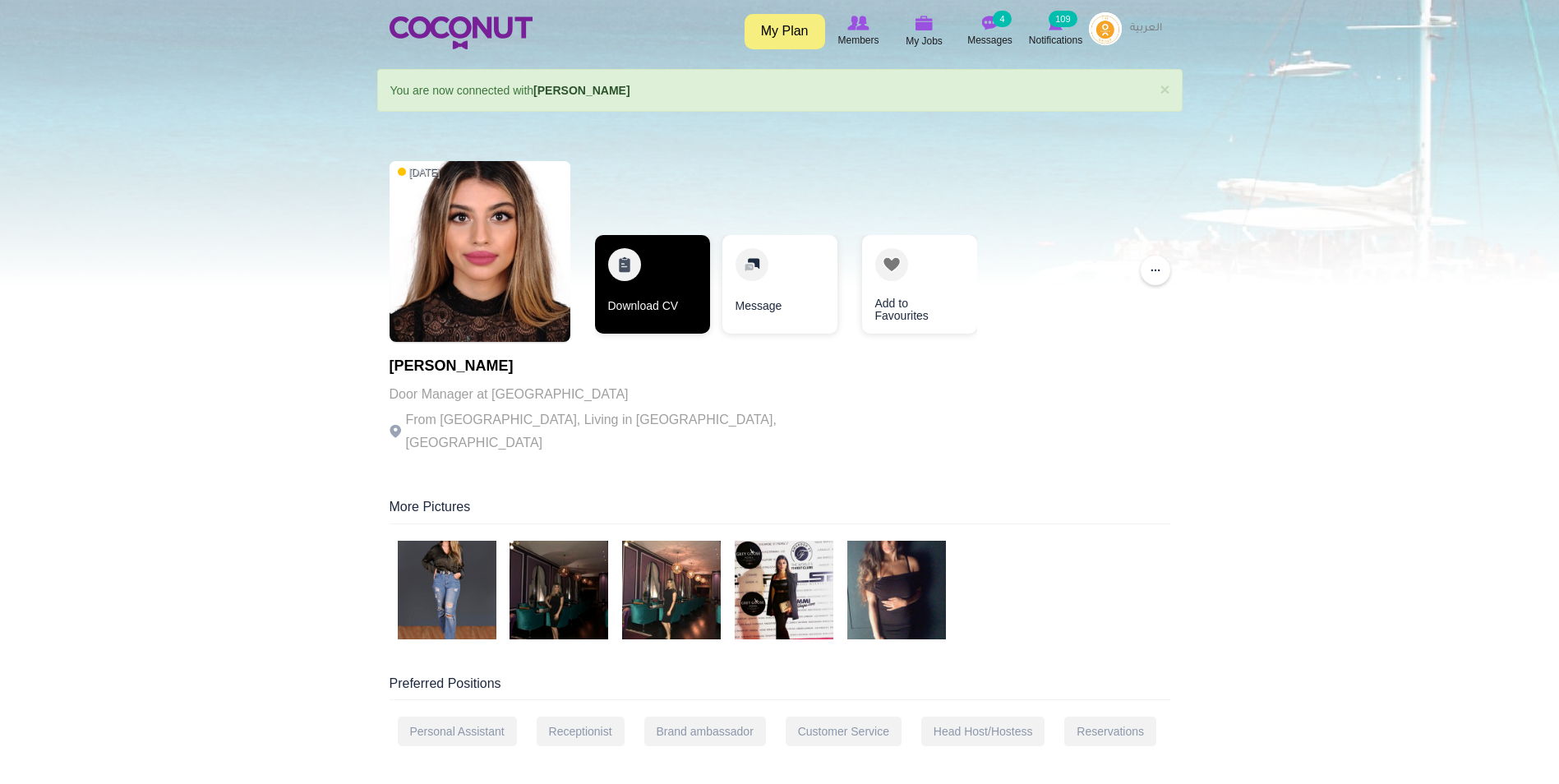
click at [661, 286] on link "Download CV" at bounding box center [652, 284] width 115 height 98
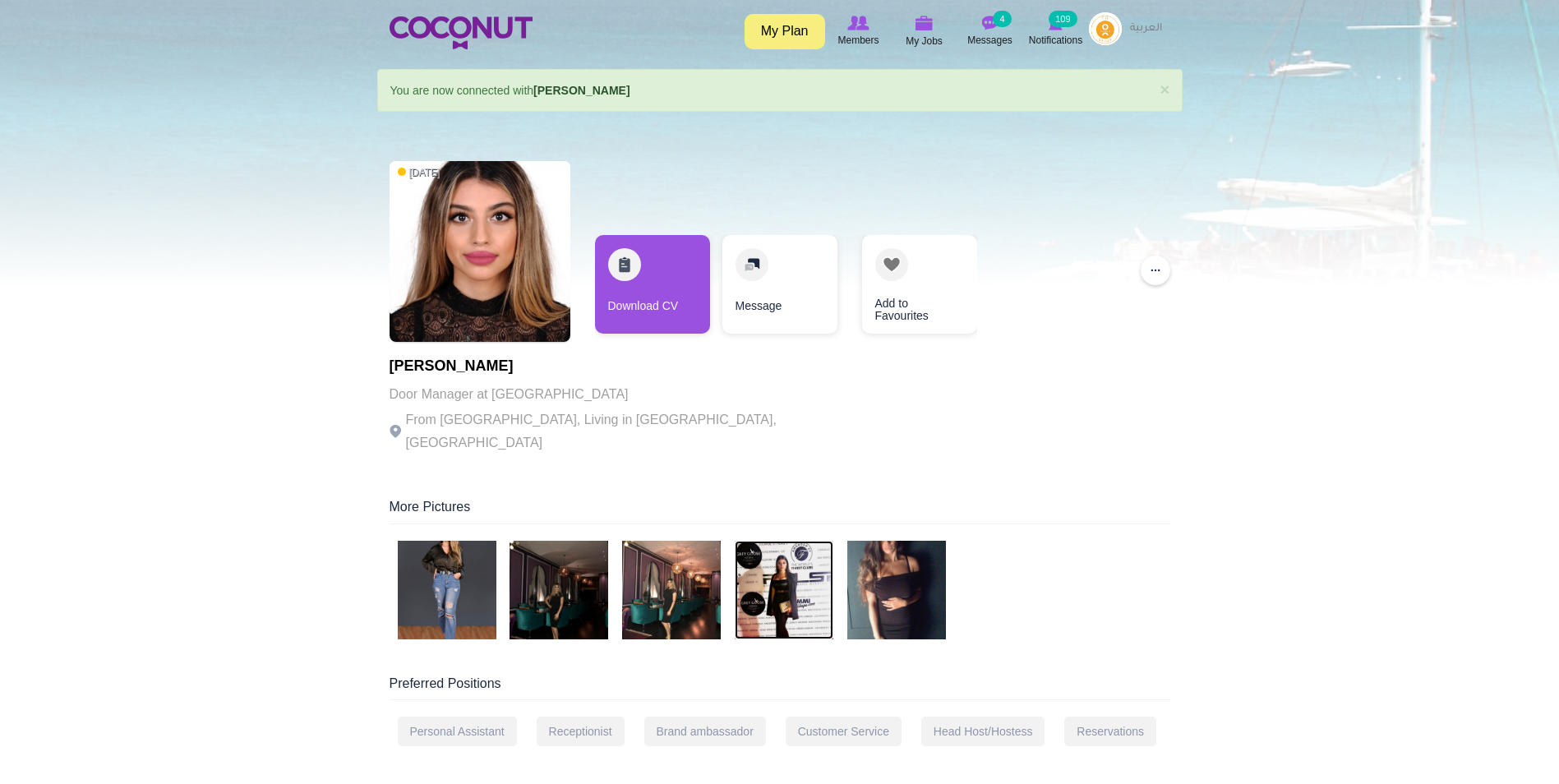
click at [795, 581] on img at bounding box center [784, 590] width 98 height 98
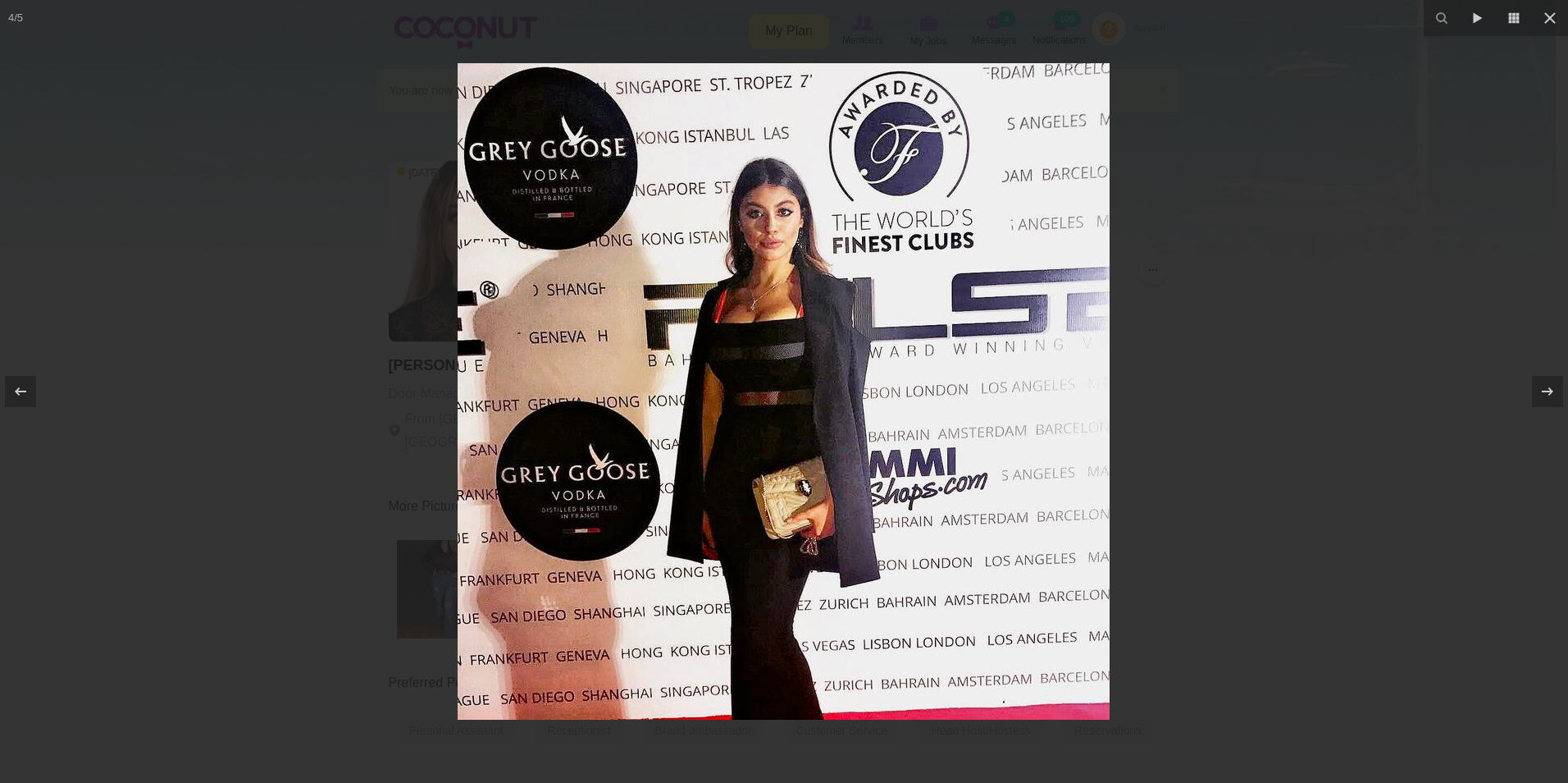
click at [1375, 159] on div at bounding box center [784, 391] width 1568 height 783
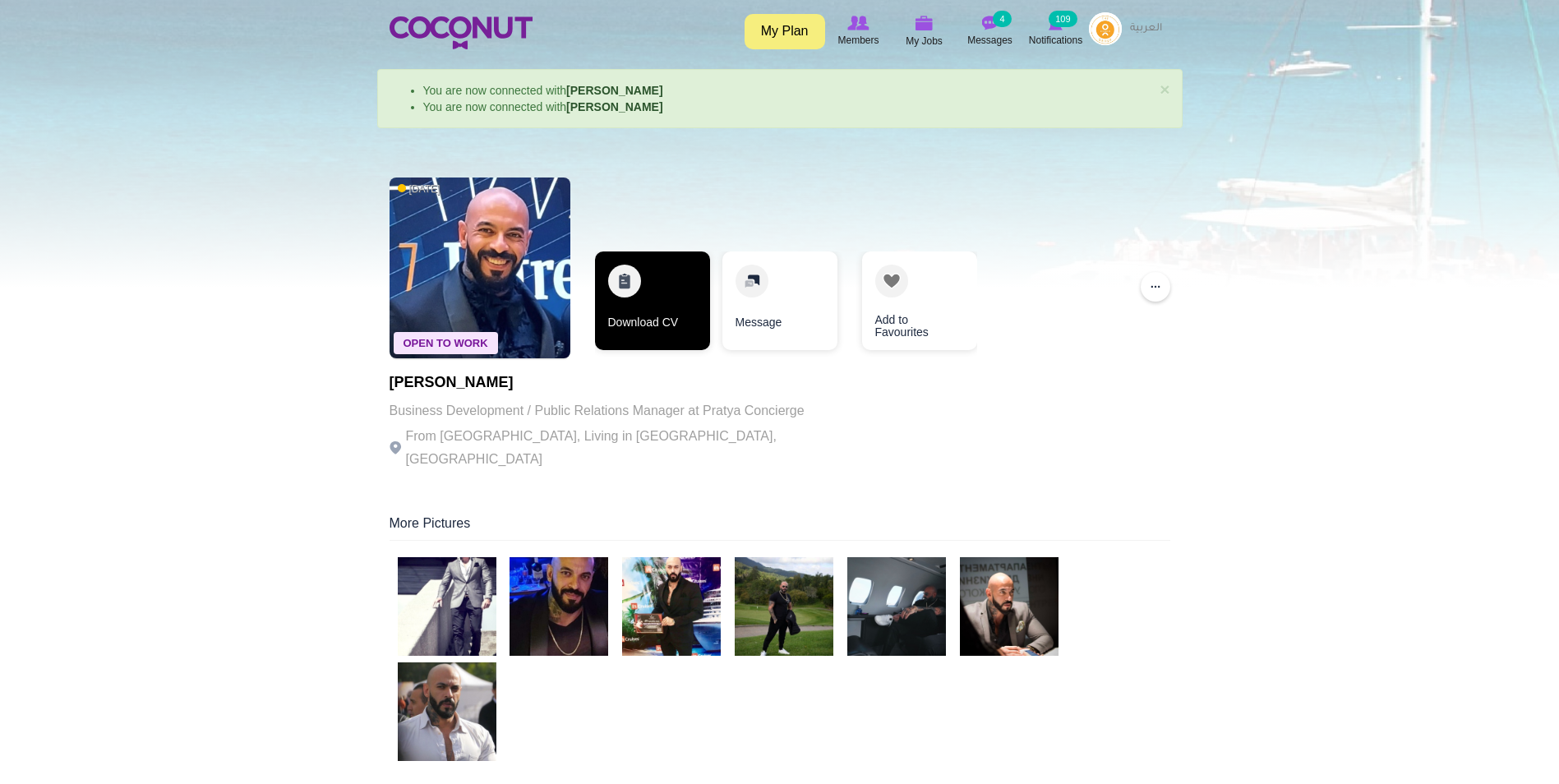
click at [671, 321] on link "Download CV" at bounding box center [652, 300] width 115 height 98
click at [665, 624] on img at bounding box center [672, 606] width 98 height 98
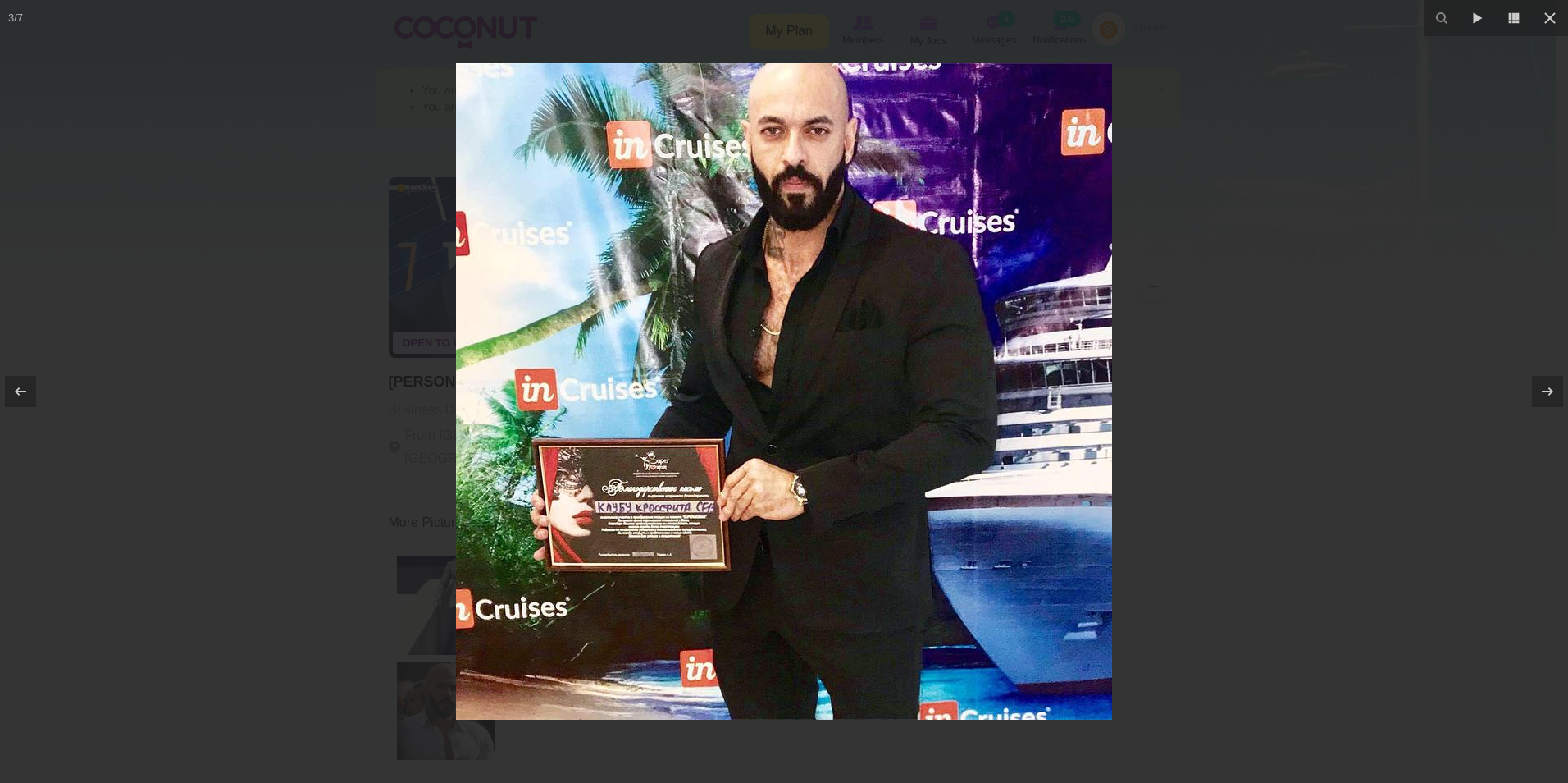
click at [1386, 288] on div at bounding box center [784, 391] width 1568 height 783
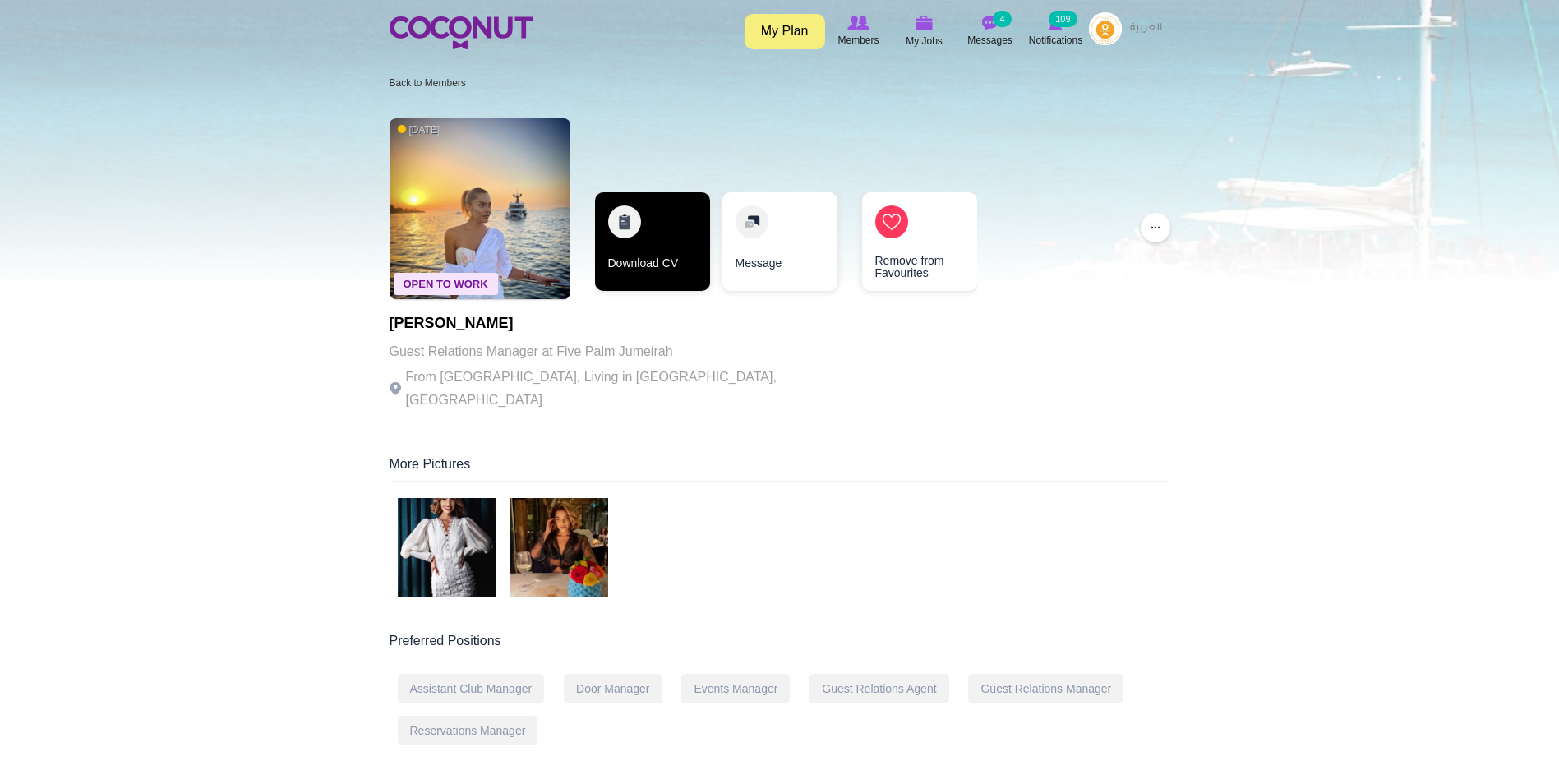
click at [653, 267] on link "Download CV" at bounding box center [652, 241] width 115 height 98
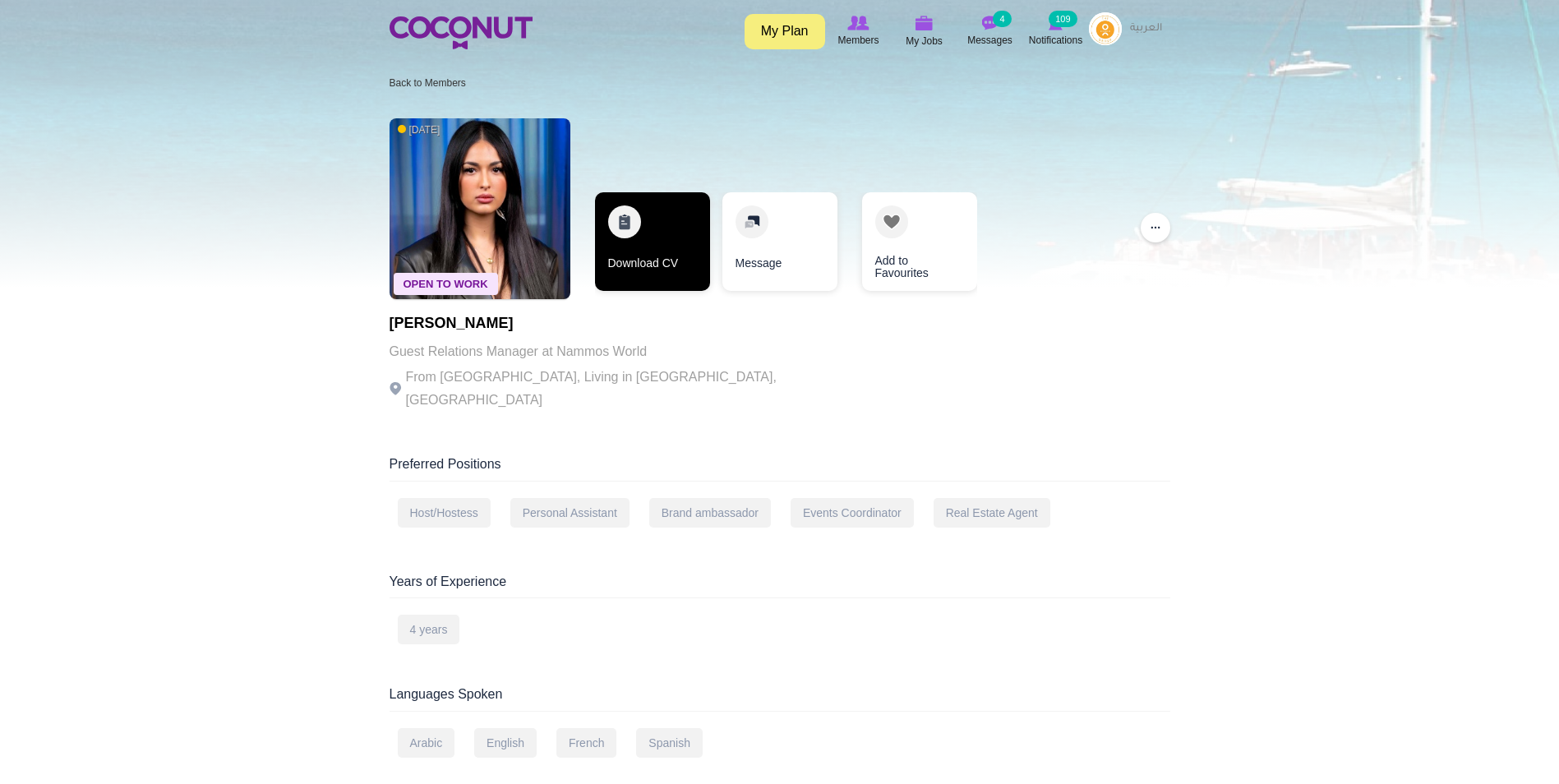
click at [639, 262] on link "Download CV" at bounding box center [652, 241] width 115 height 98
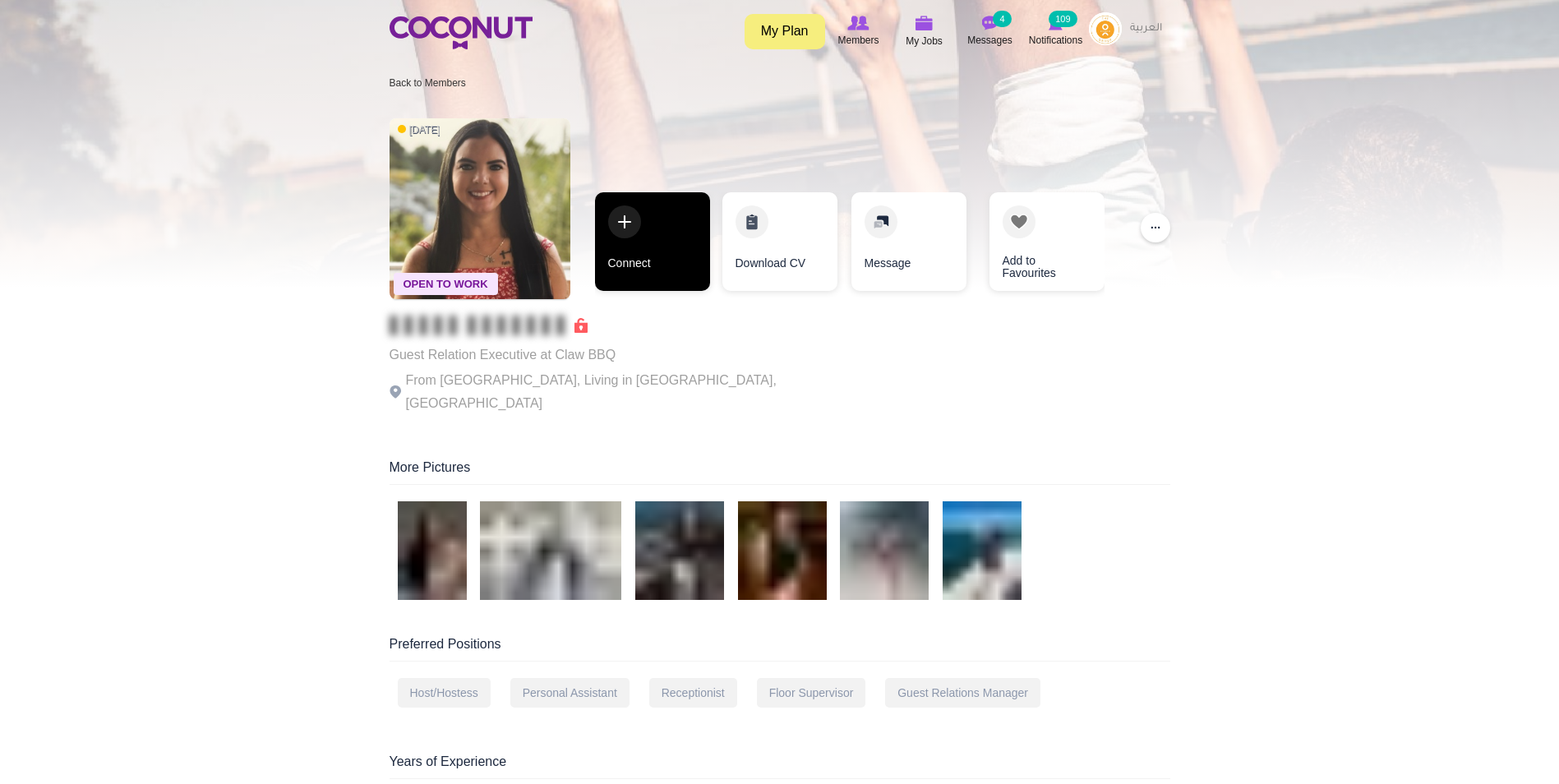
click at [670, 244] on link "Connect" at bounding box center [652, 241] width 115 height 98
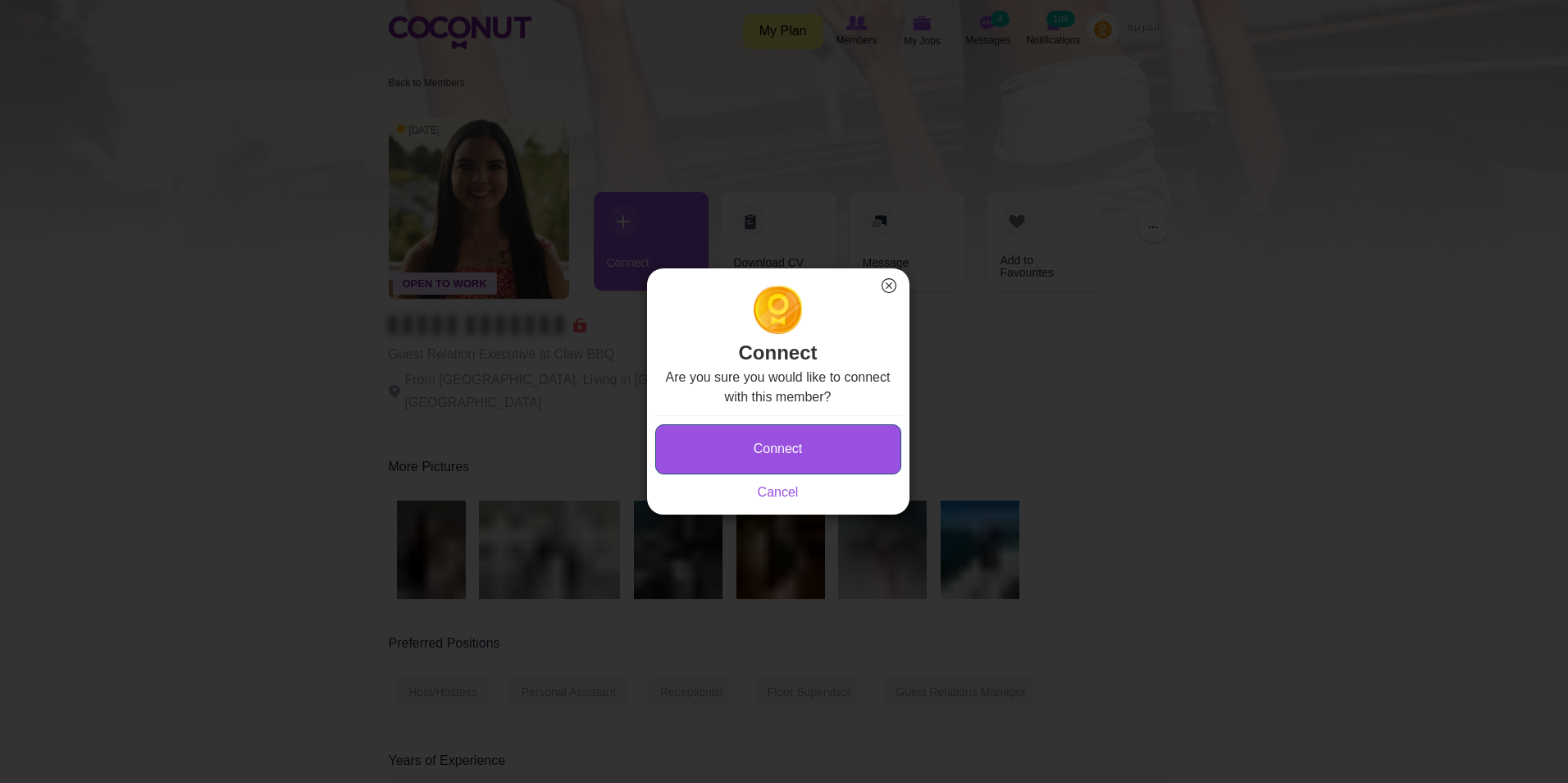
click at [839, 445] on button "Connect" at bounding box center [778, 449] width 246 height 50
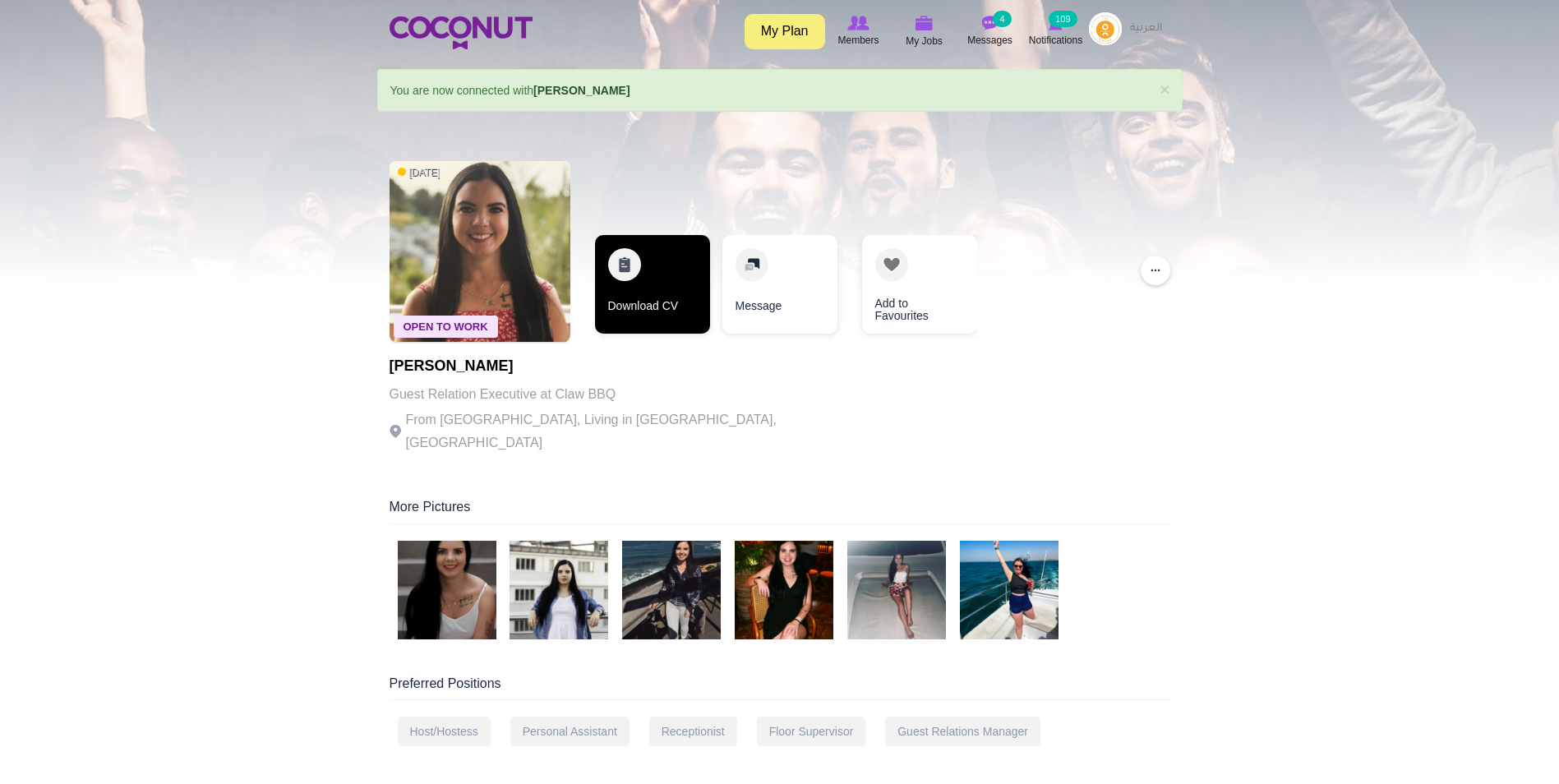
click at [696, 300] on link "Download CV" at bounding box center [652, 284] width 115 height 98
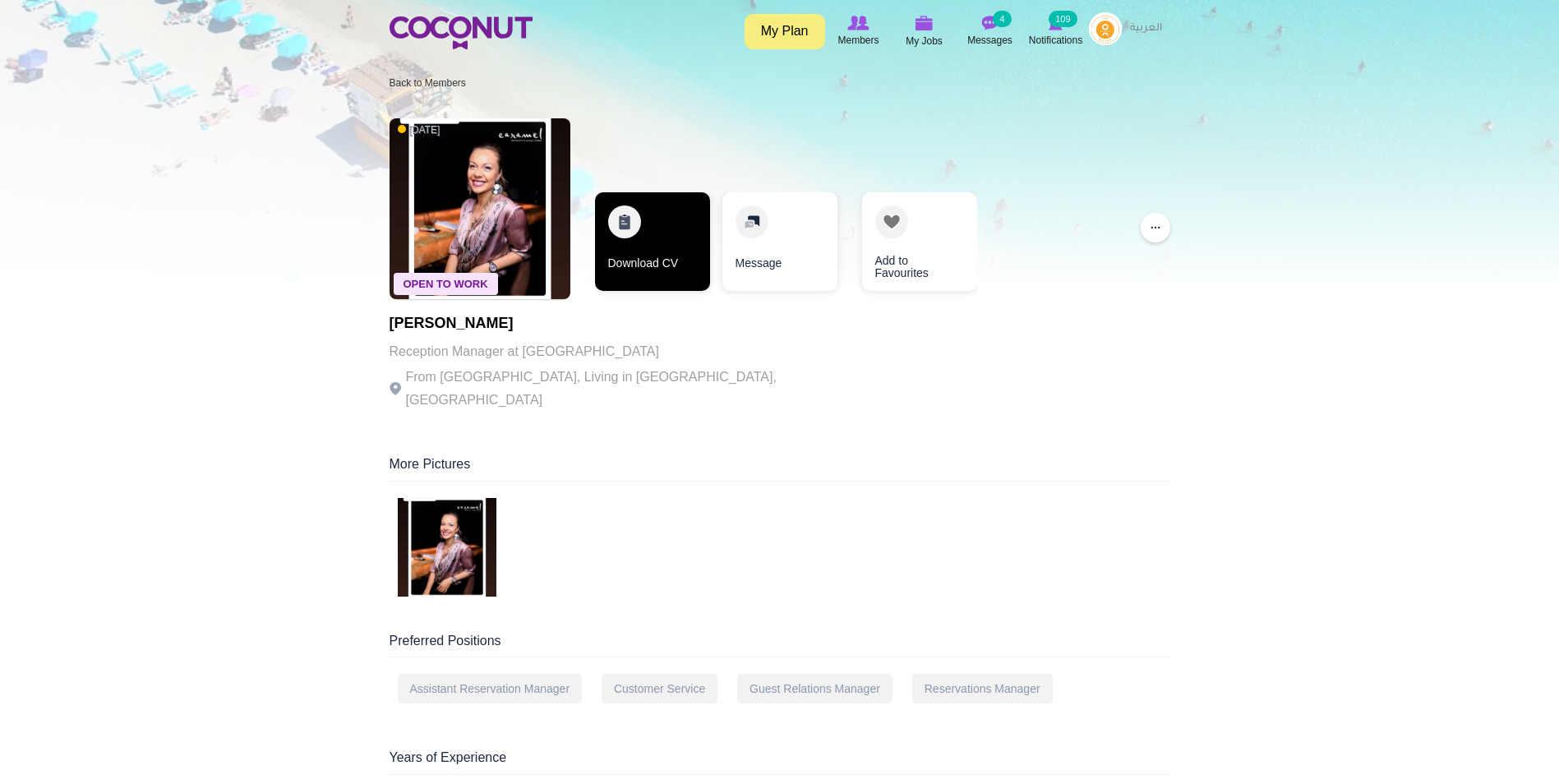
click at [665, 250] on link "Download CV" at bounding box center [652, 241] width 115 height 98
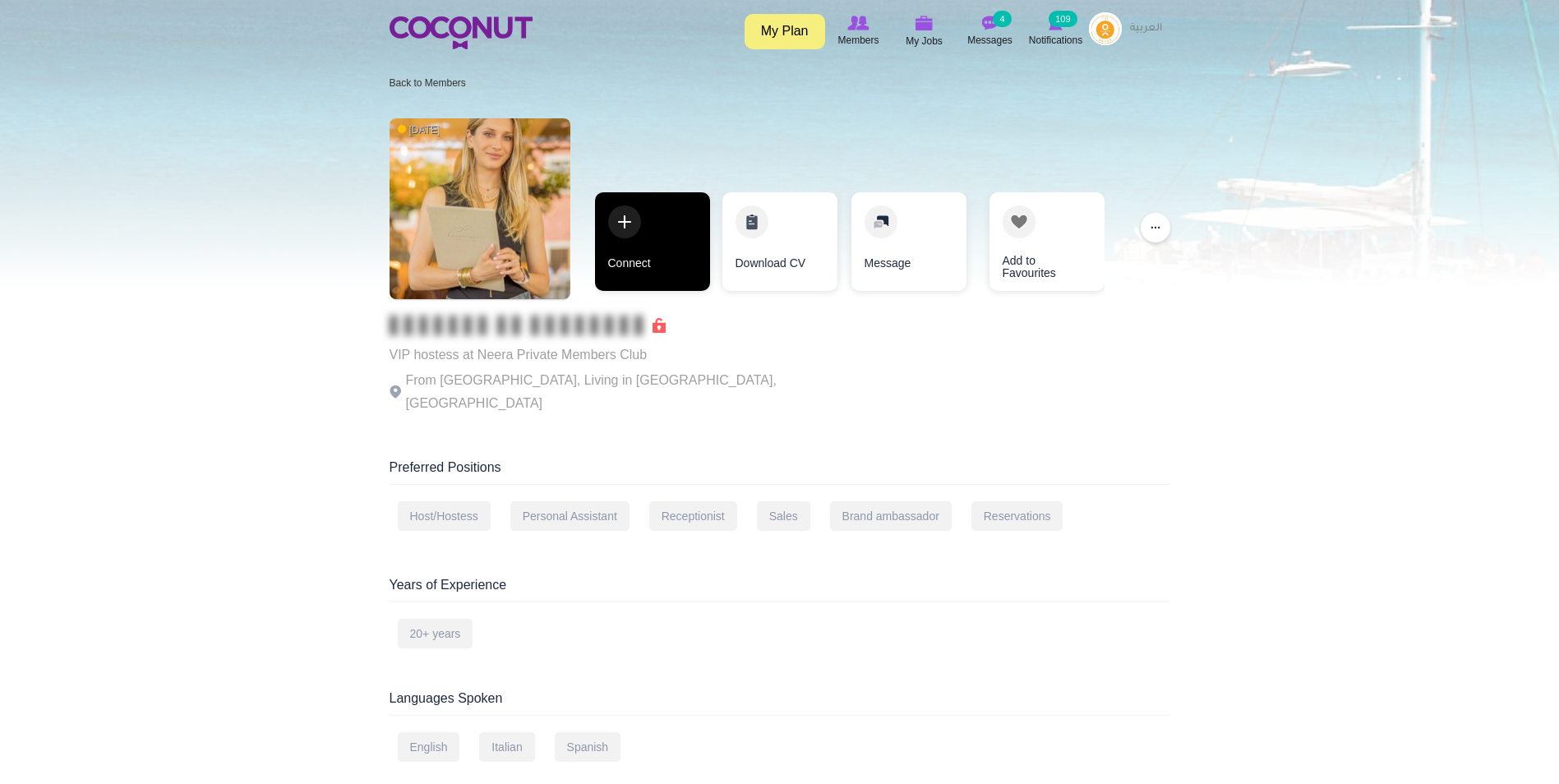
click at [610, 222] on link "Connect" at bounding box center [652, 241] width 115 height 98
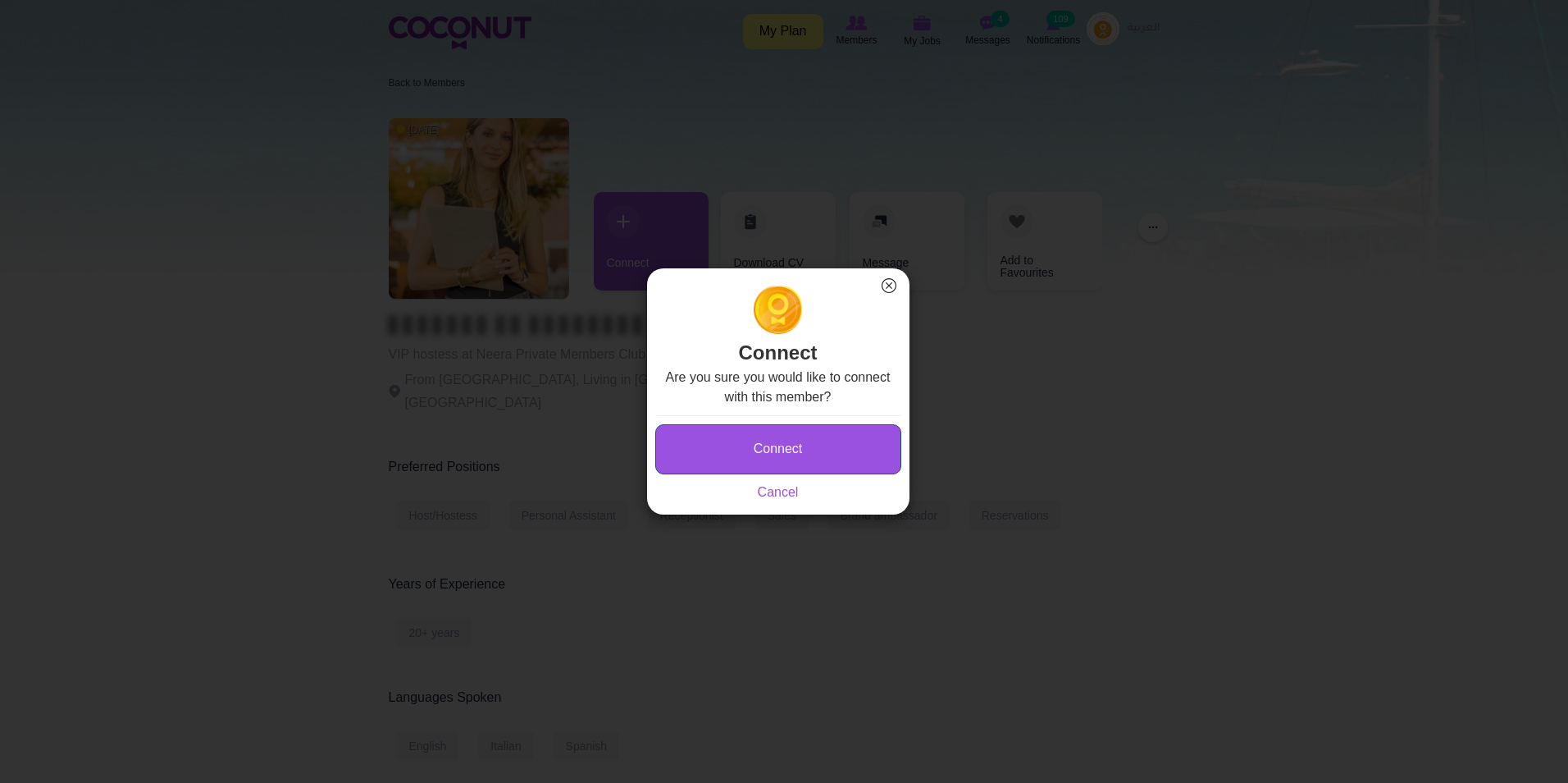
click at [787, 431] on button "Connect" at bounding box center [778, 449] width 246 height 50
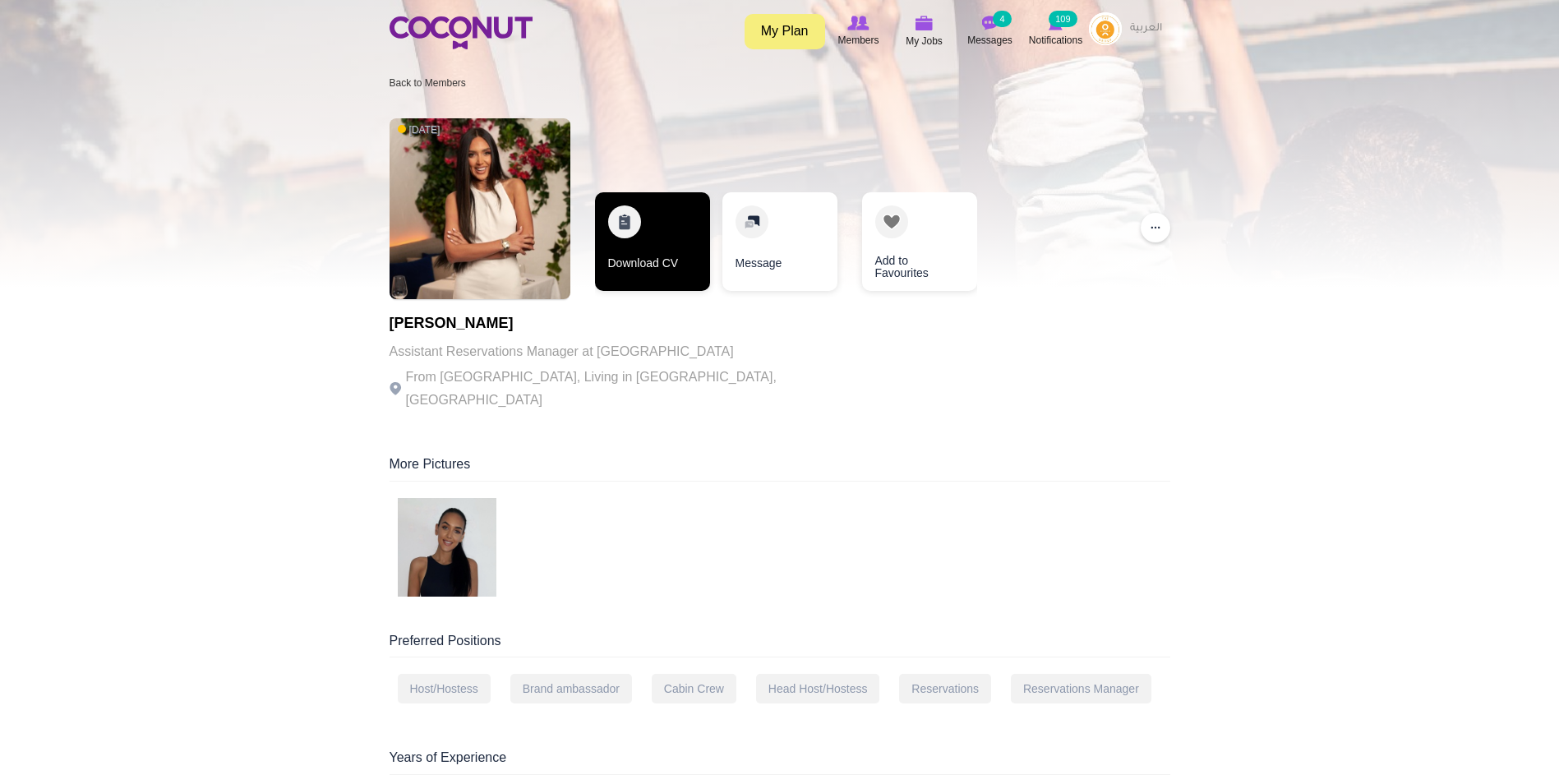
click at [618, 253] on link "Download CV" at bounding box center [652, 241] width 115 height 98
click at [657, 252] on link "Download CV" at bounding box center [652, 241] width 115 height 98
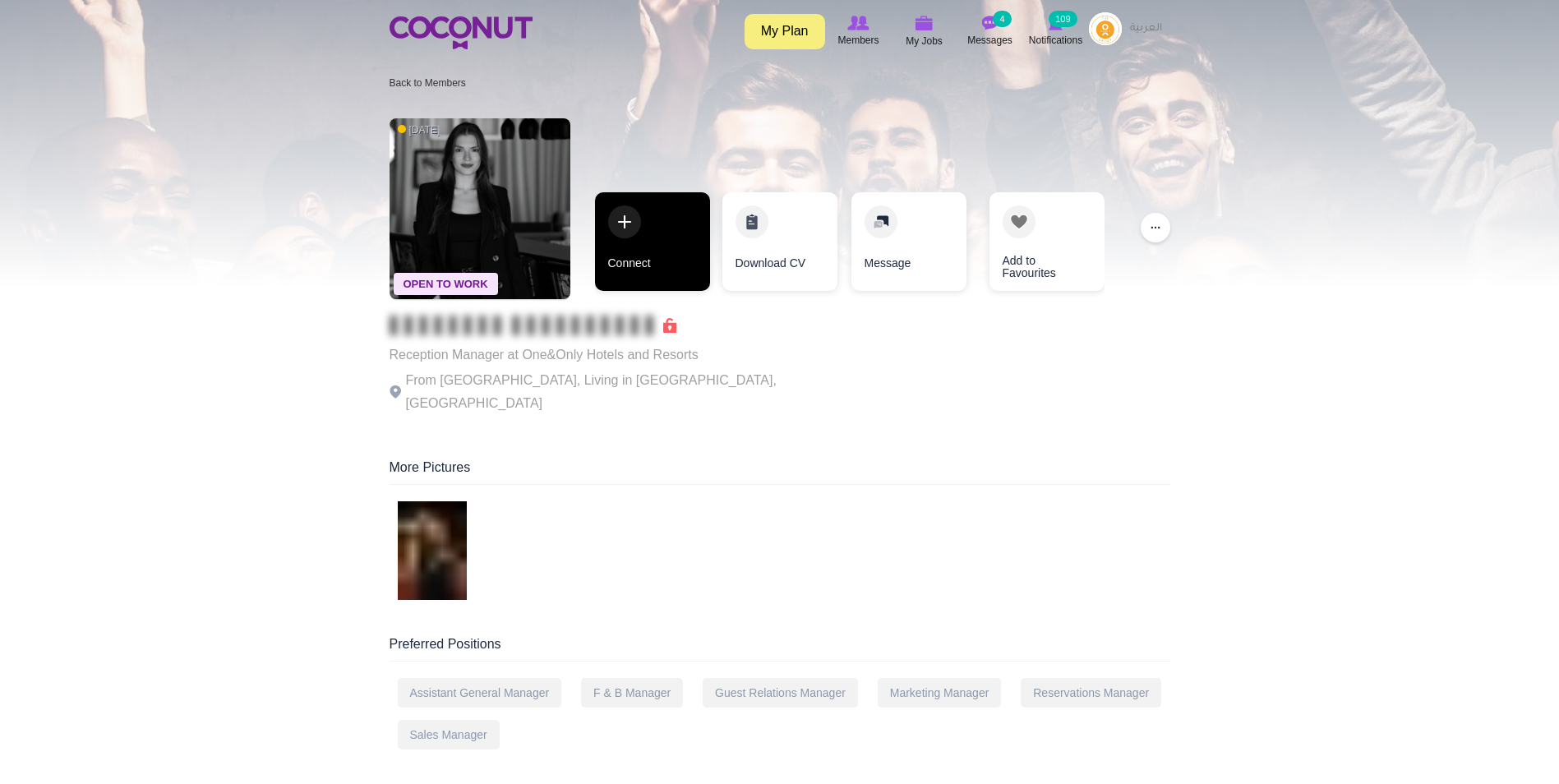
click at [680, 250] on link "Connect" at bounding box center [652, 241] width 115 height 98
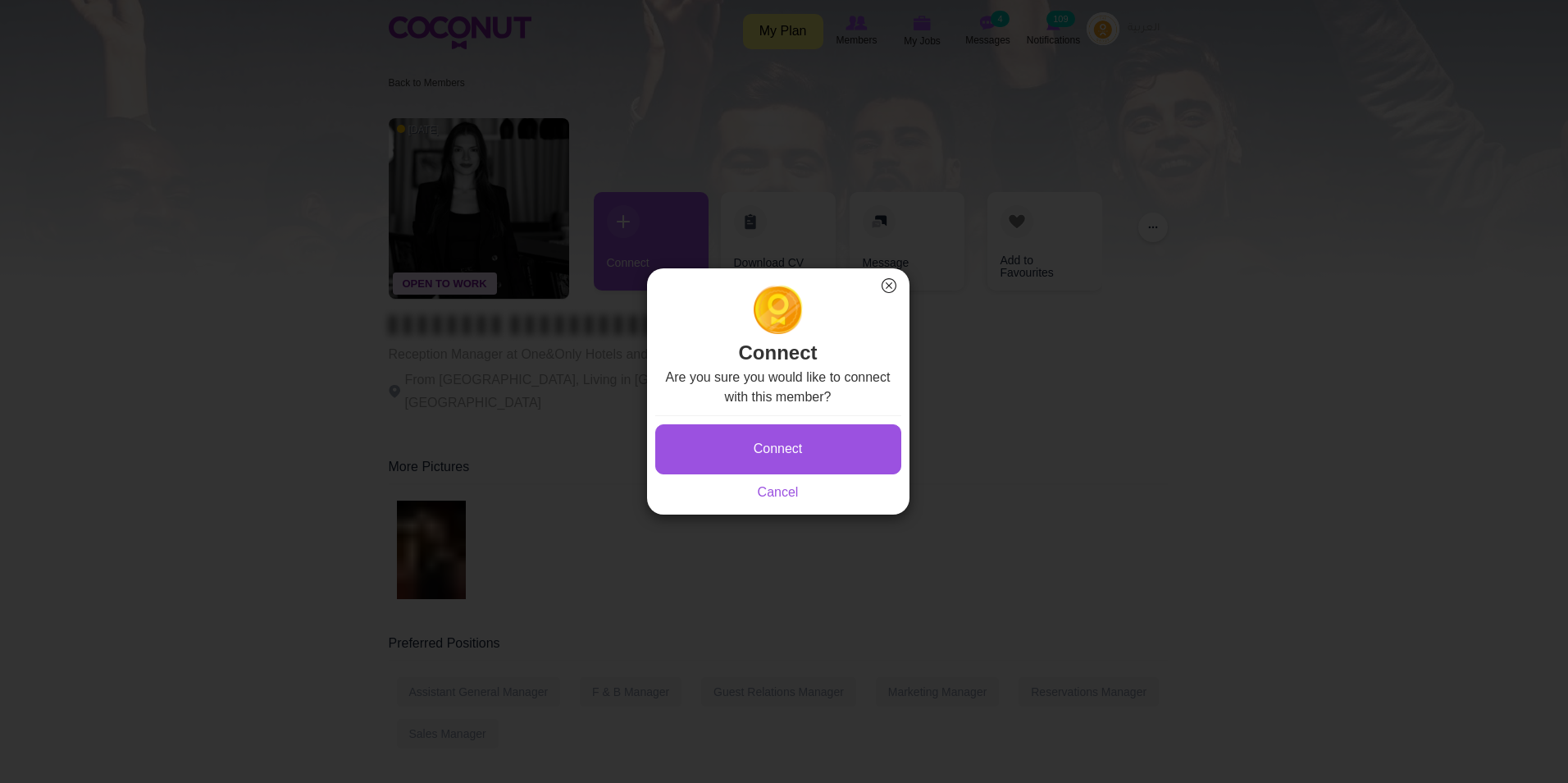
click at [891, 284] on button "×" at bounding box center [889, 285] width 22 height 22
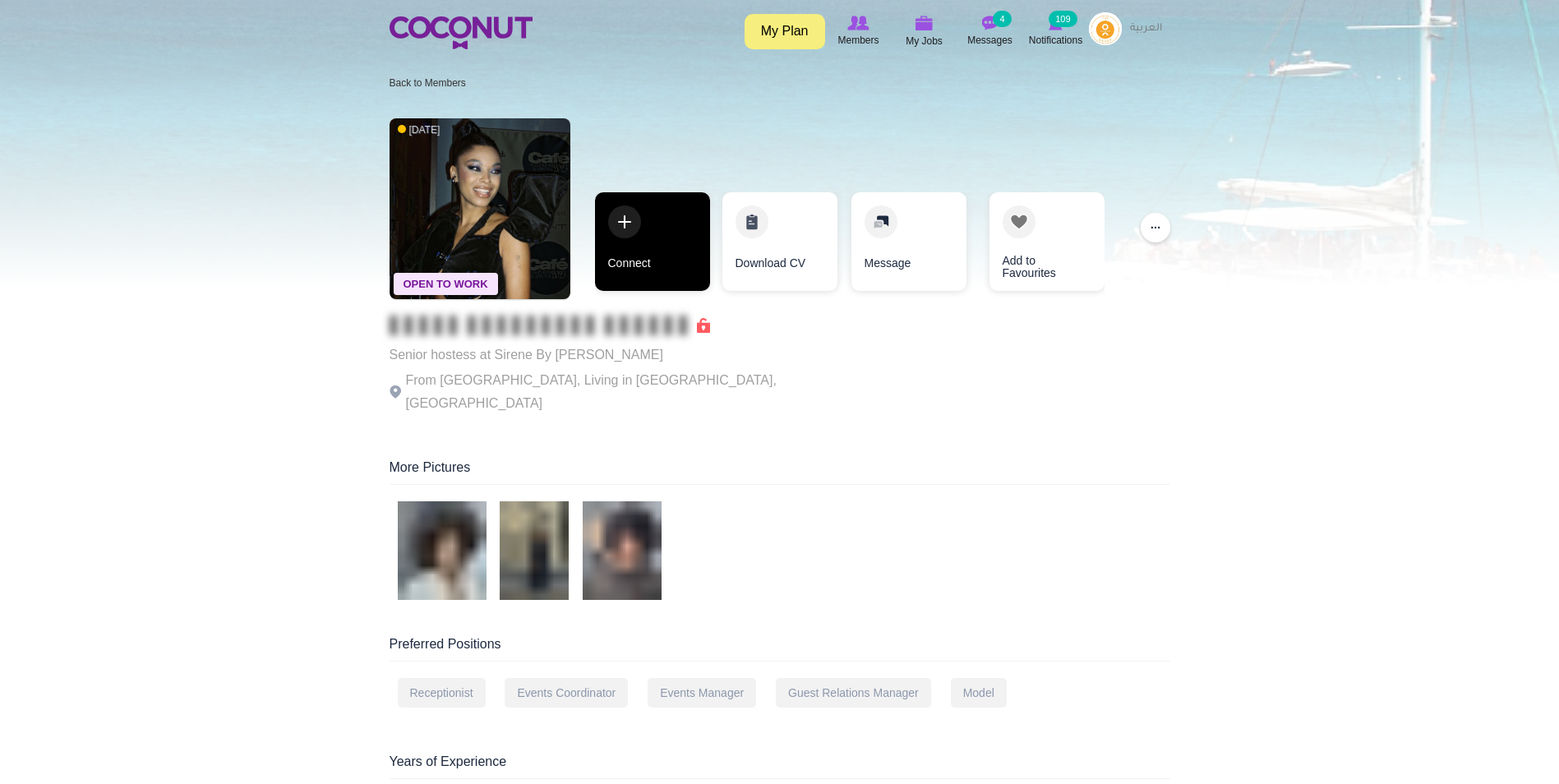
click at [665, 250] on link "Connect" at bounding box center [652, 241] width 115 height 98
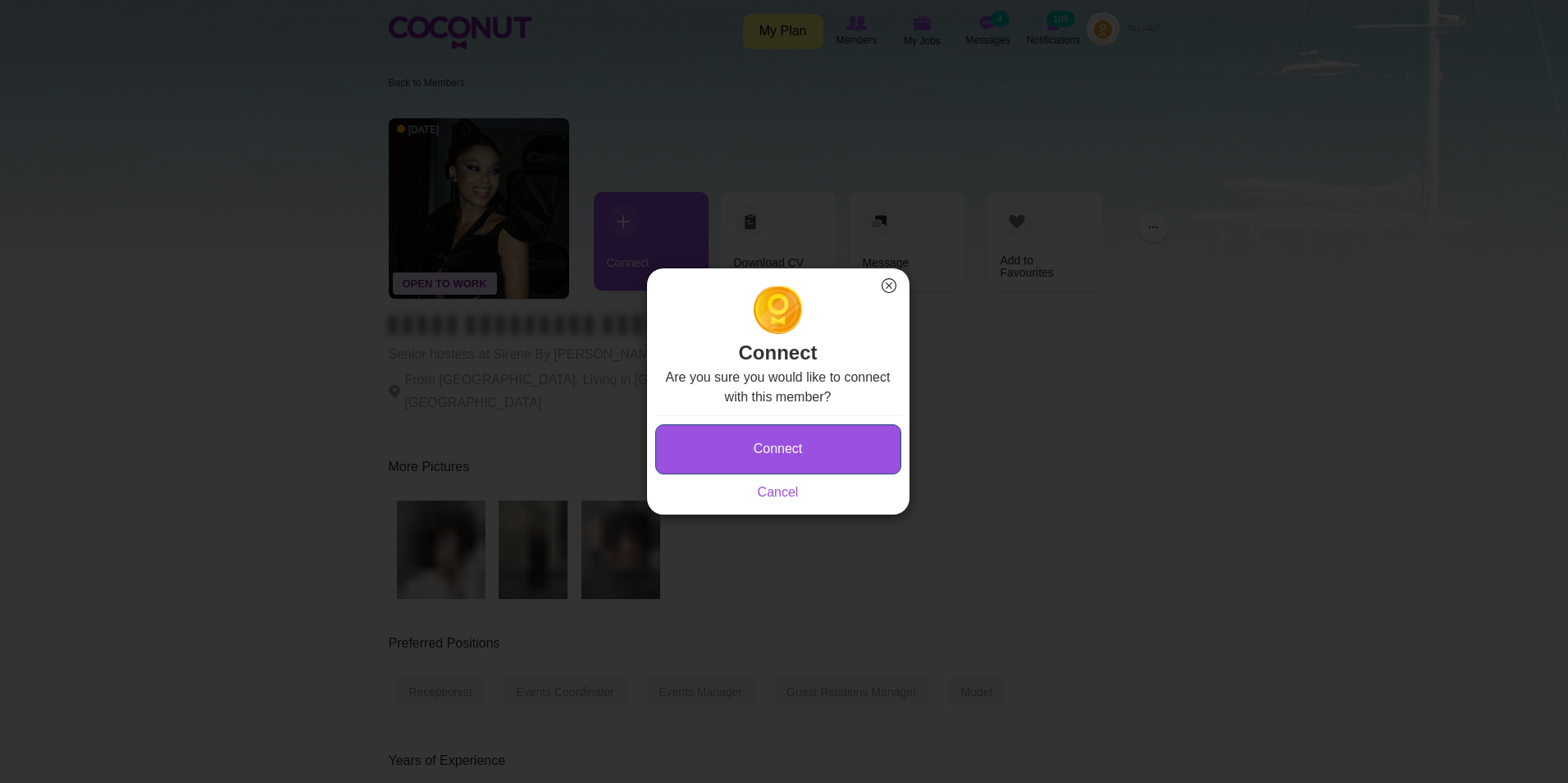
click at [845, 453] on button "Connect" at bounding box center [778, 449] width 246 height 50
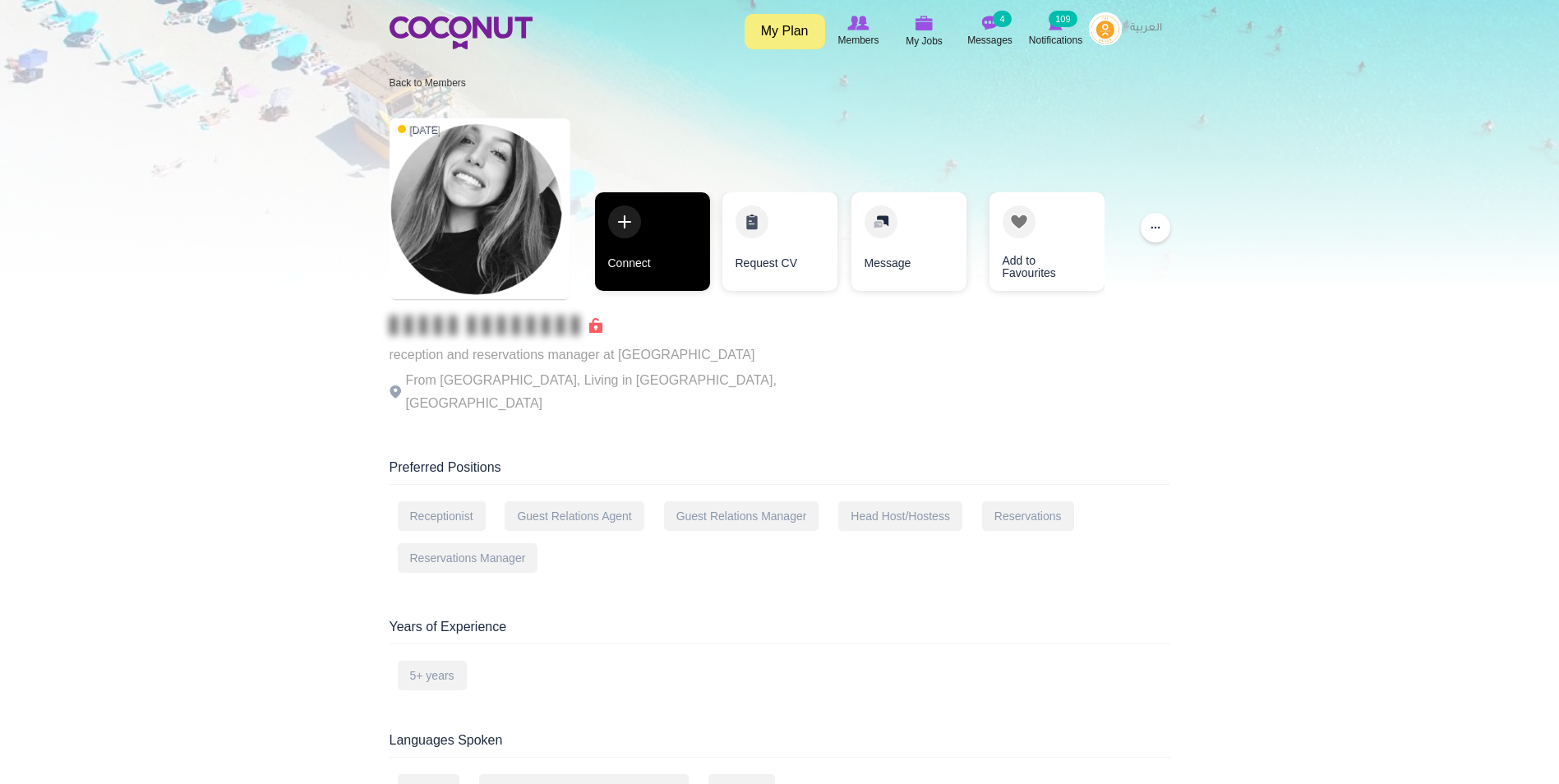
click at [673, 258] on link "Connect" at bounding box center [652, 241] width 115 height 98
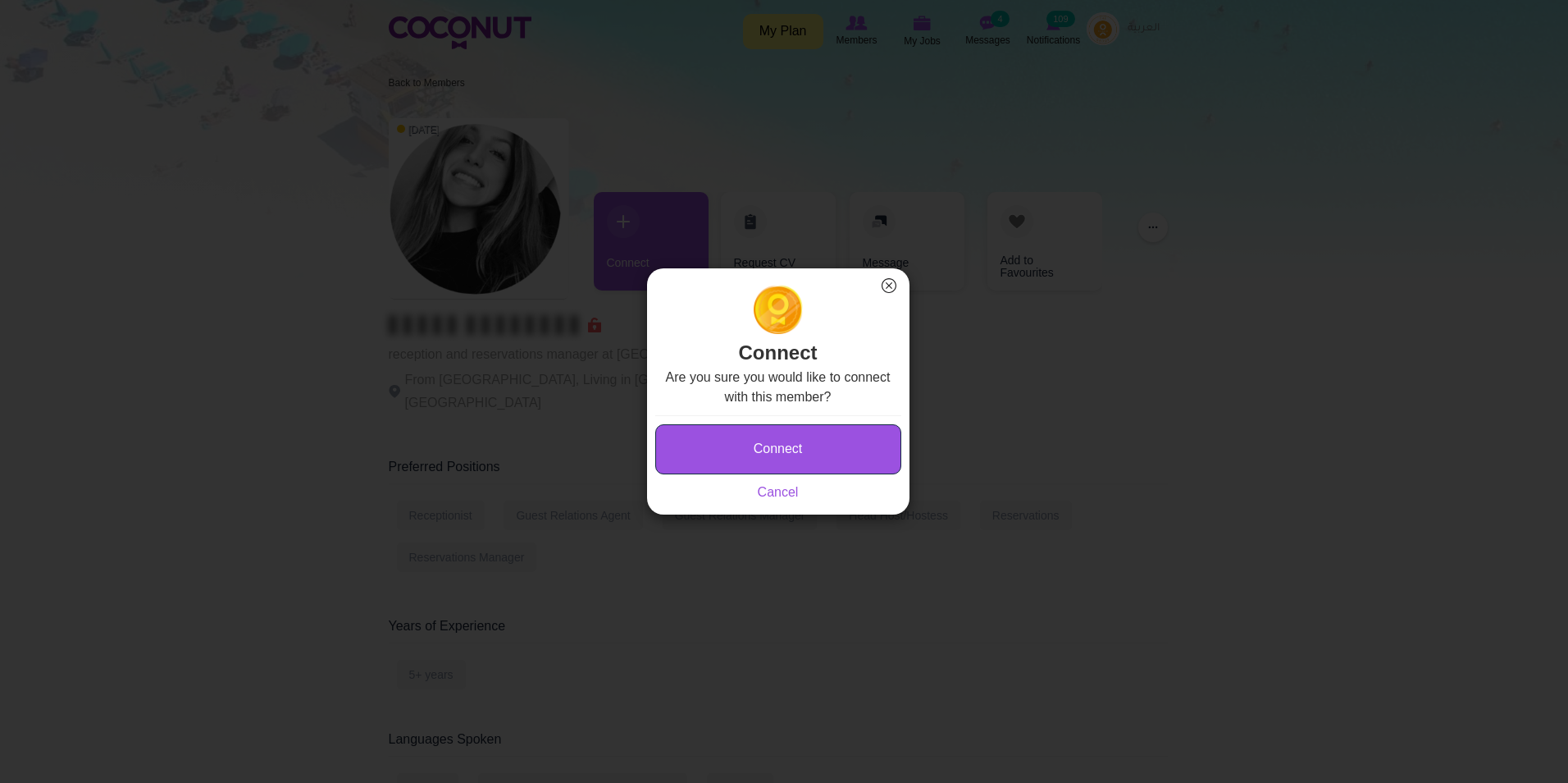
drag, startPoint x: 811, startPoint y: 452, endPoint x: 884, endPoint y: 279, distance: 187.8
click at [813, 452] on button "Connect" at bounding box center [778, 449] width 246 height 50
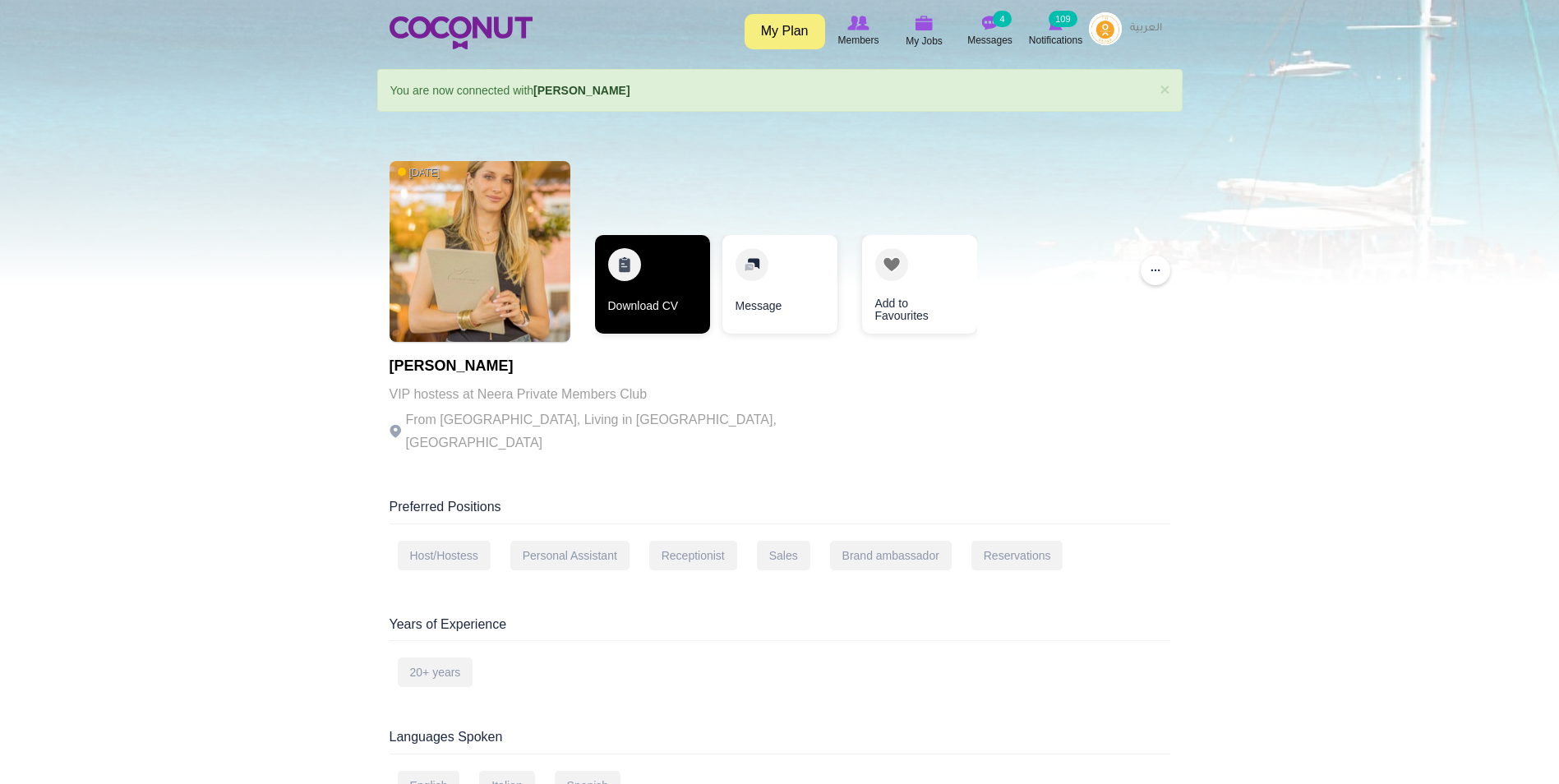
click at [675, 286] on link "Download CV" at bounding box center [652, 284] width 115 height 98
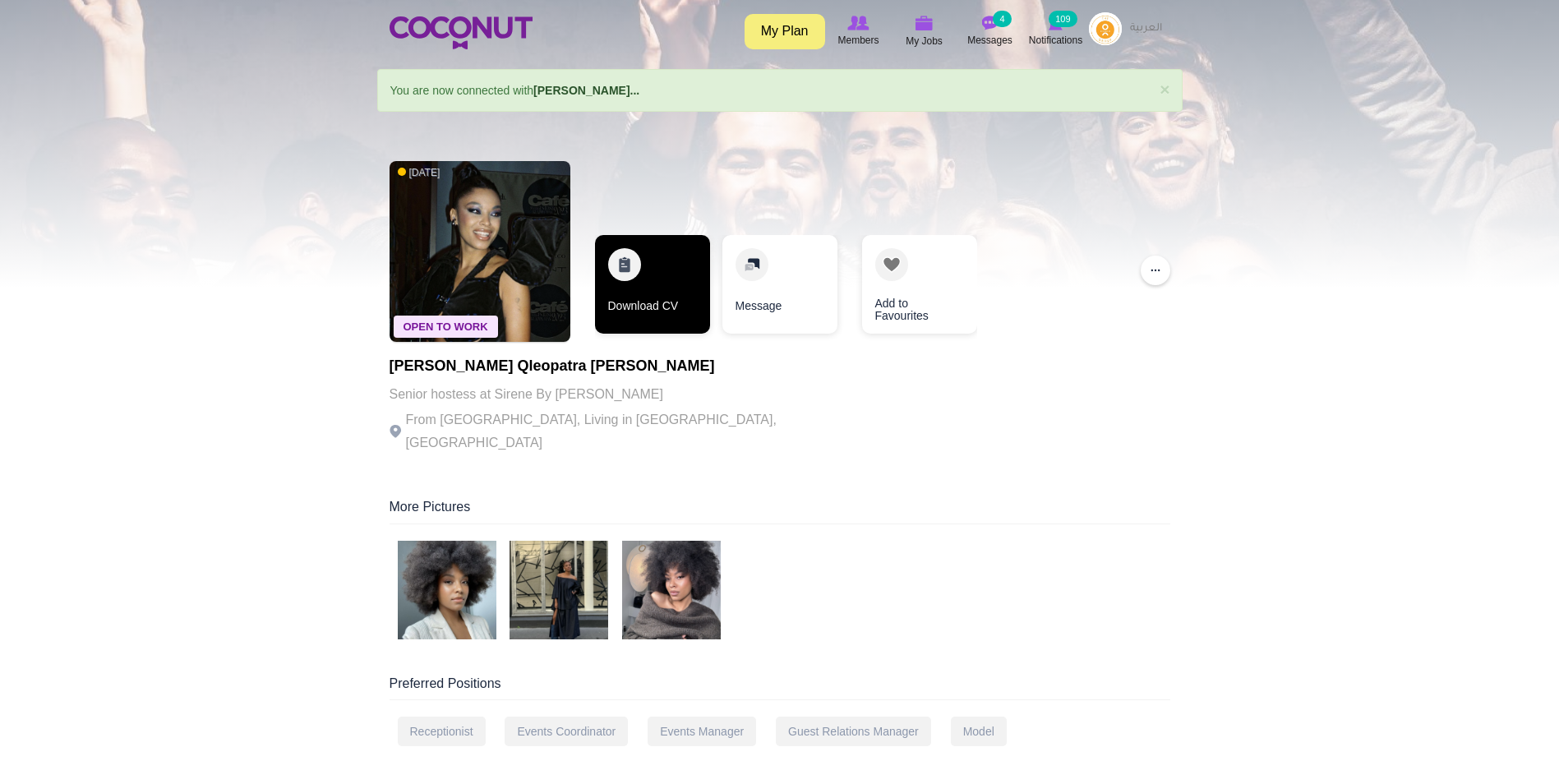
click at [654, 273] on link "Download CV" at bounding box center [652, 284] width 115 height 98
click at [449, 575] on img at bounding box center [447, 590] width 98 height 98
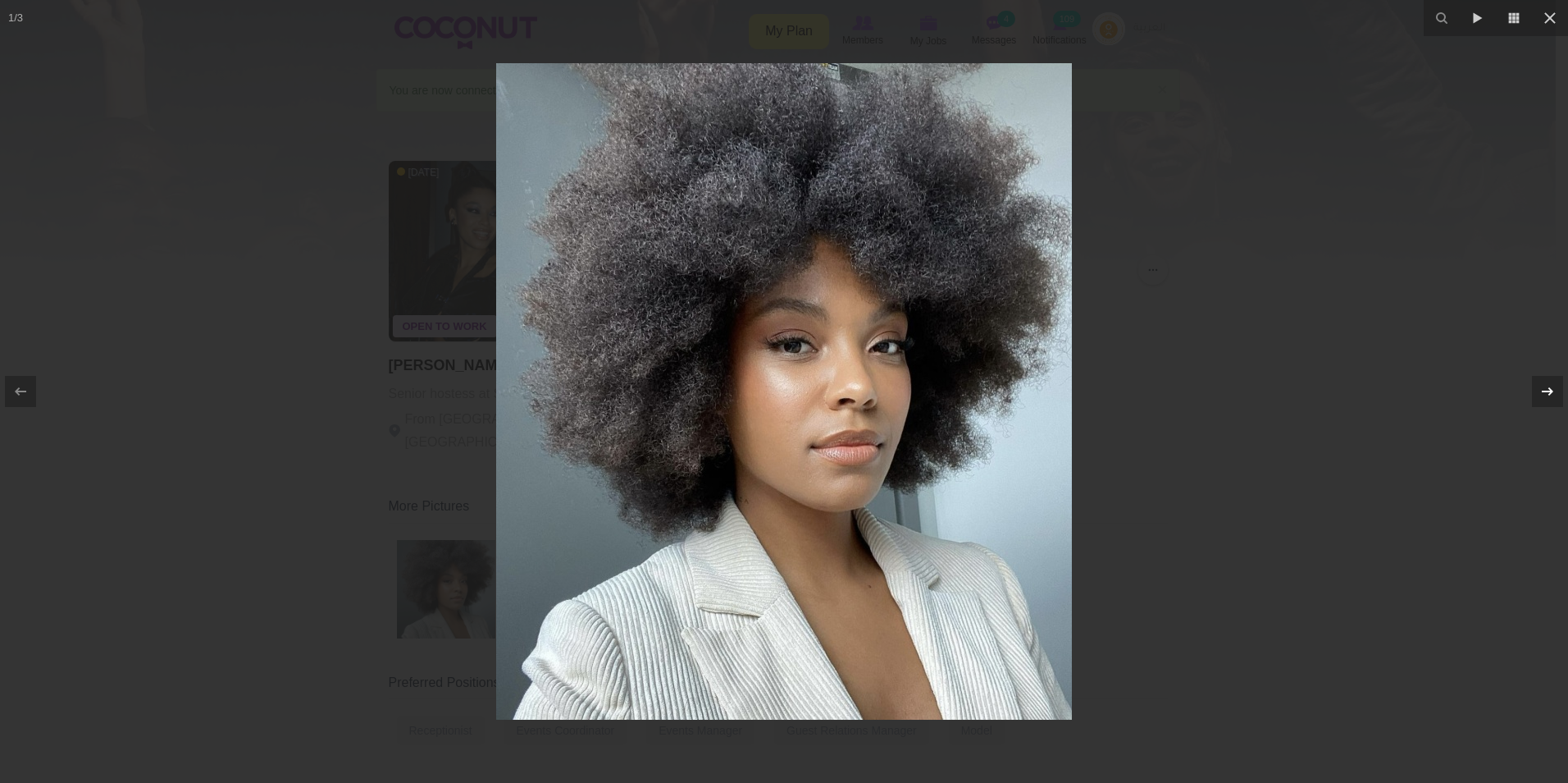
click at [1547, 398] on icon at bounding box center [1547, 391] width 20 height 20
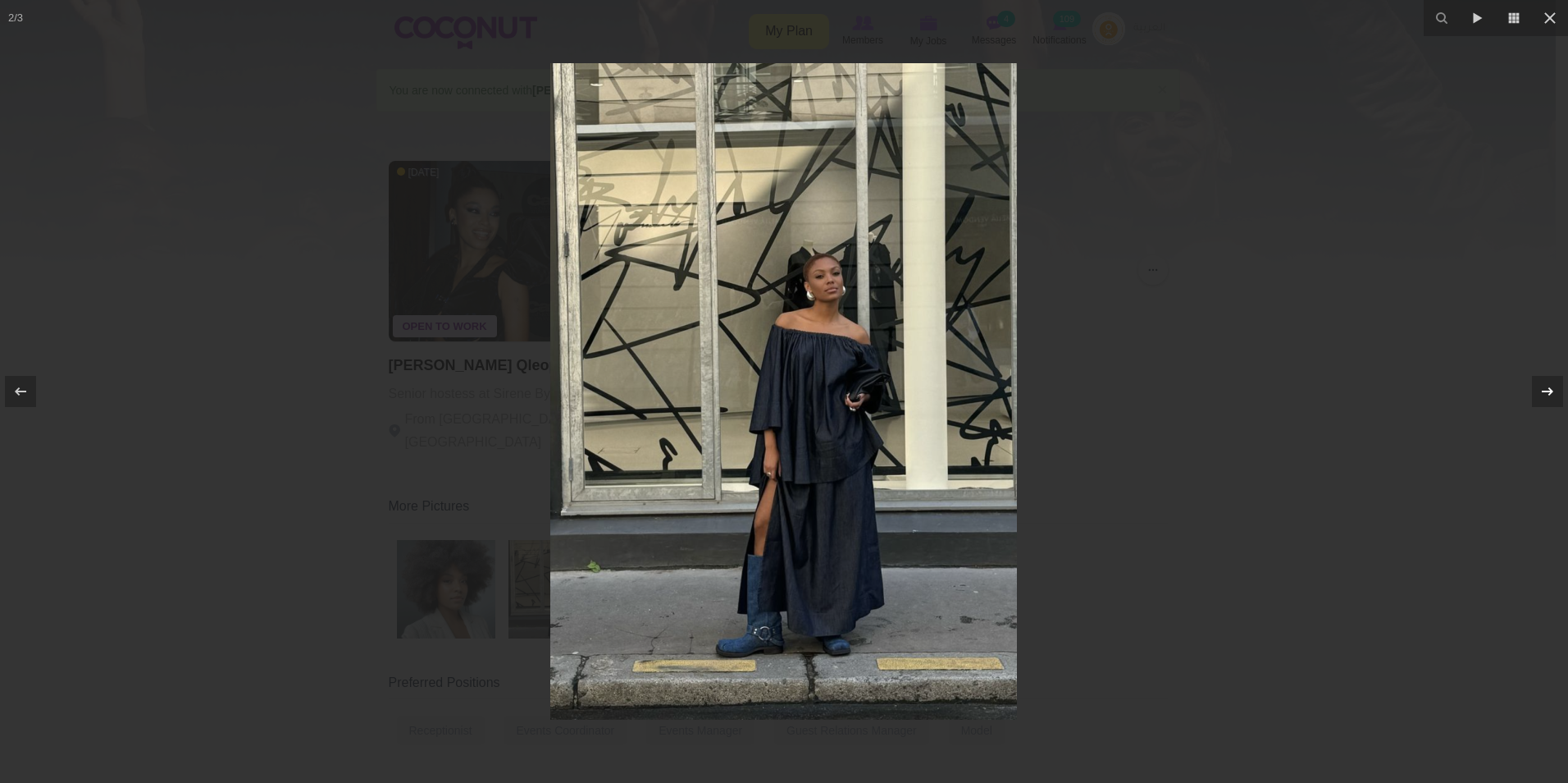
click at [1547, 398] on icon at bounding box center [1547, 391] width 20 height 20
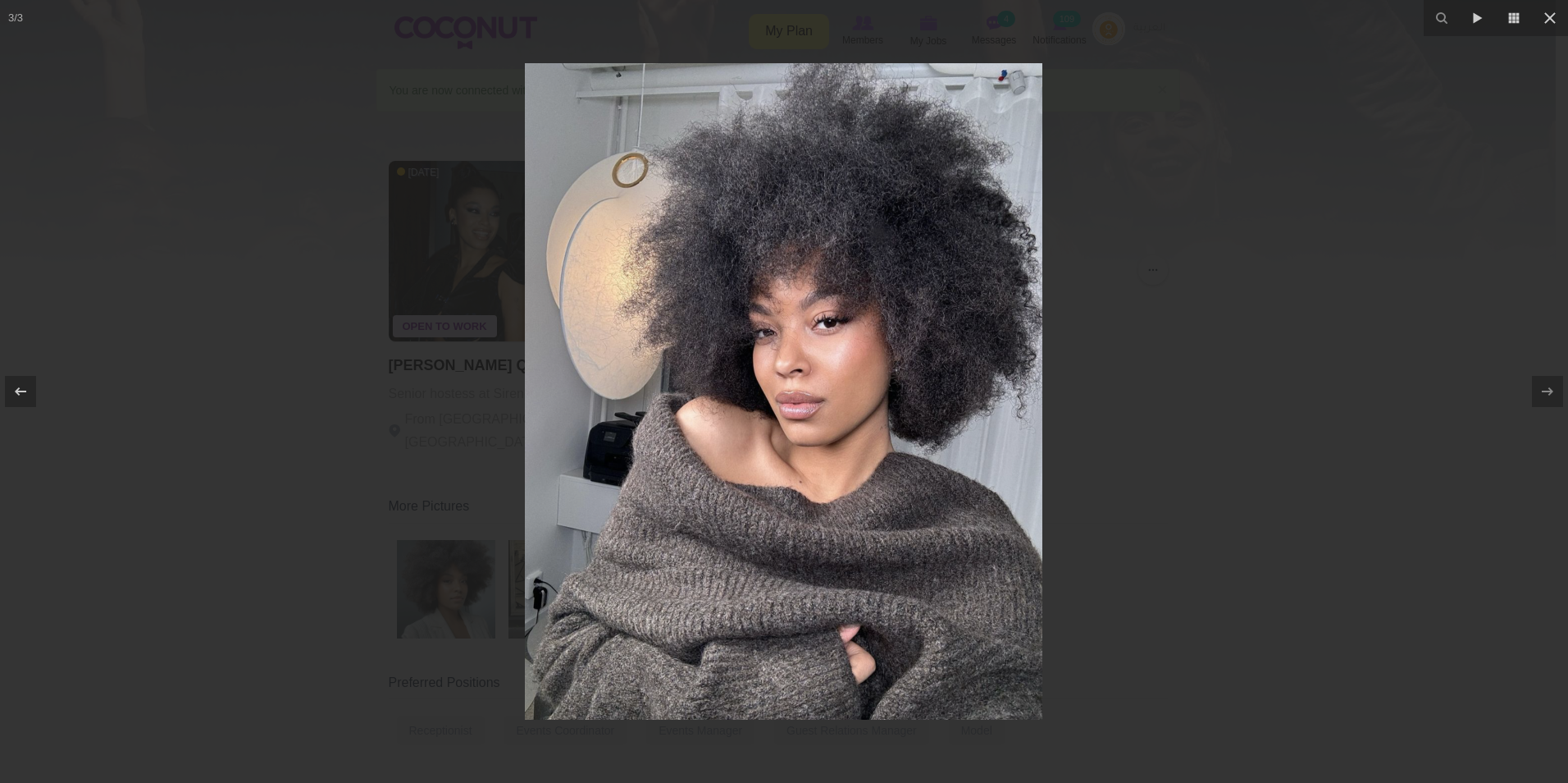
click at [1245, 144] on div at bounding box center [784, 391] width 1568 height 783
click at [1279, 282] on div at bounding box center [784, 391] width 1568 height 783
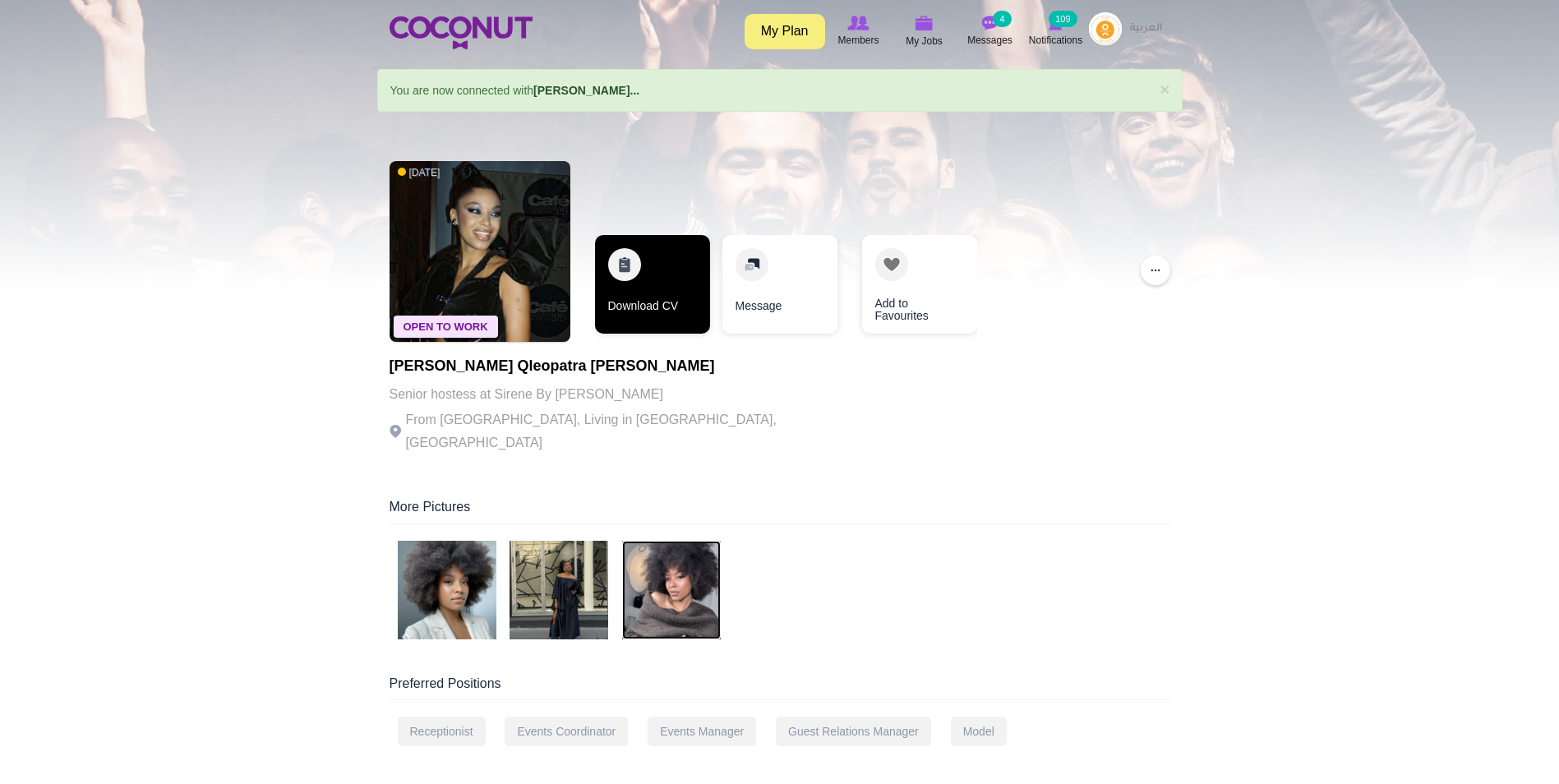
click at [627, 286] on link "Download CV" at bounding box center [652, 284] width 115 height 98
click at [544, 565] on img at bounding box center [559, 590] width 98 height 98
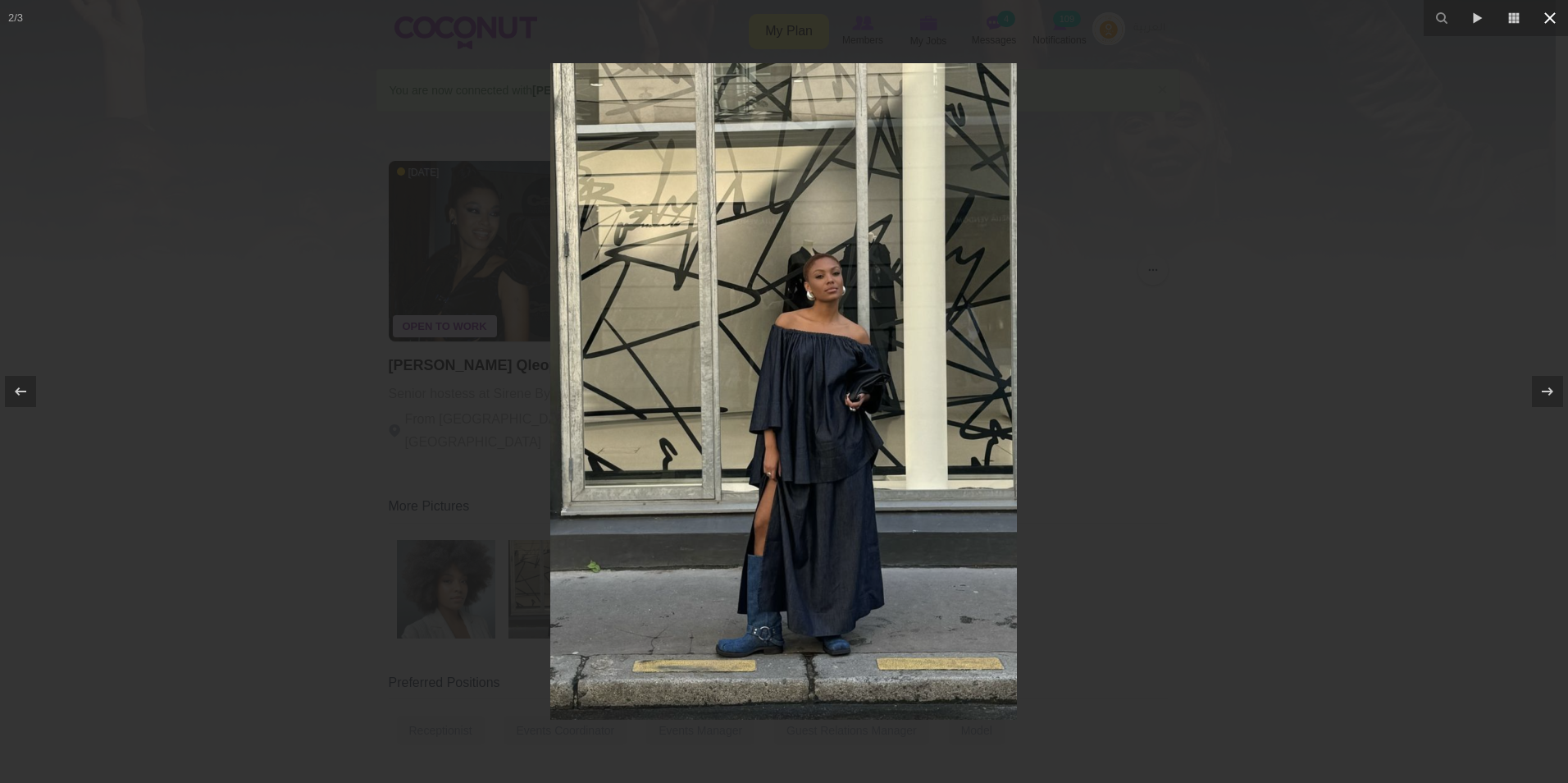
click at [1540, 24] on icon at bounding box center [1549, 18] width 20 height 20
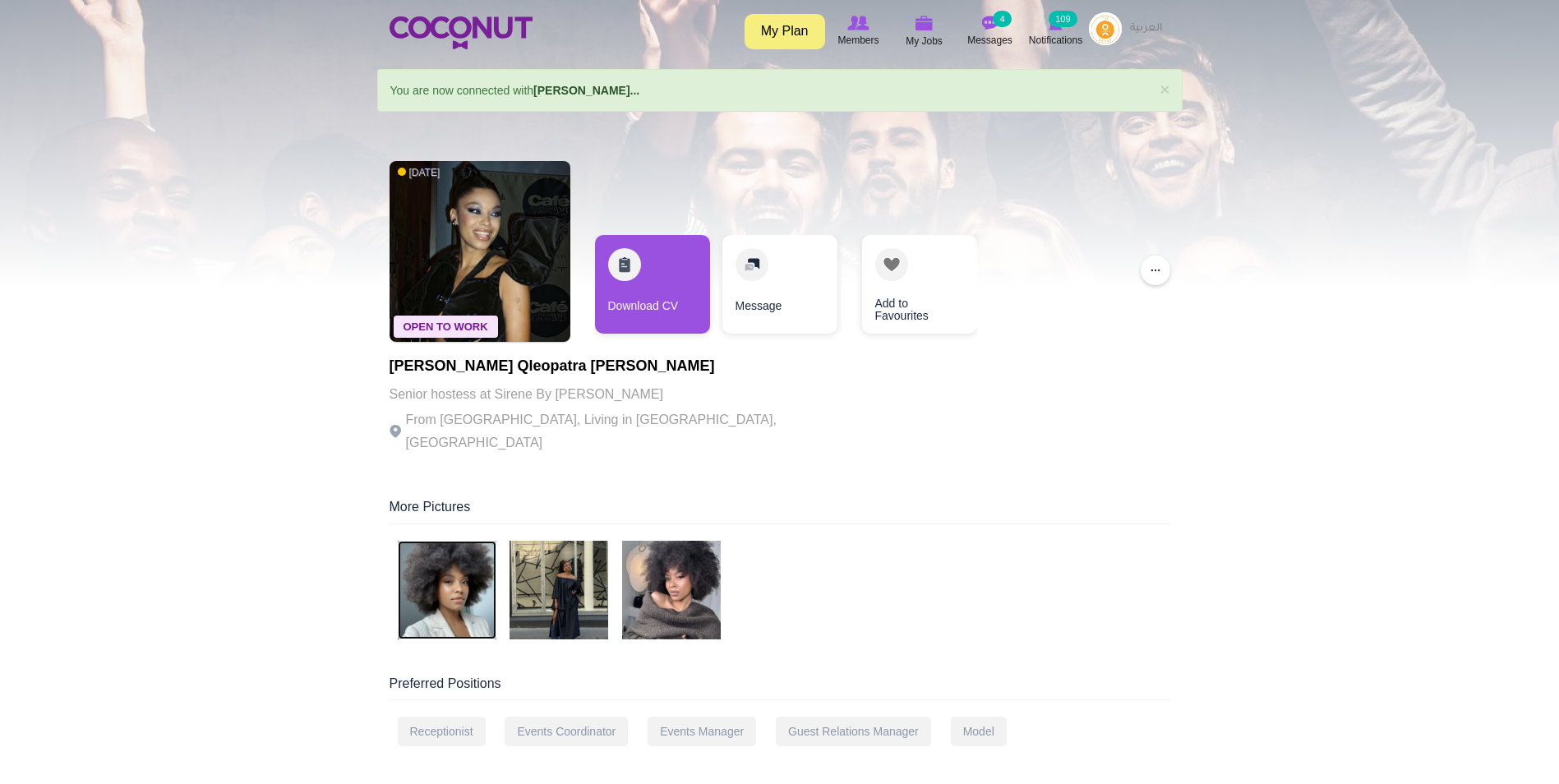
click at [477, 568] on img at bounding box center [447, 590] width 98 height 98
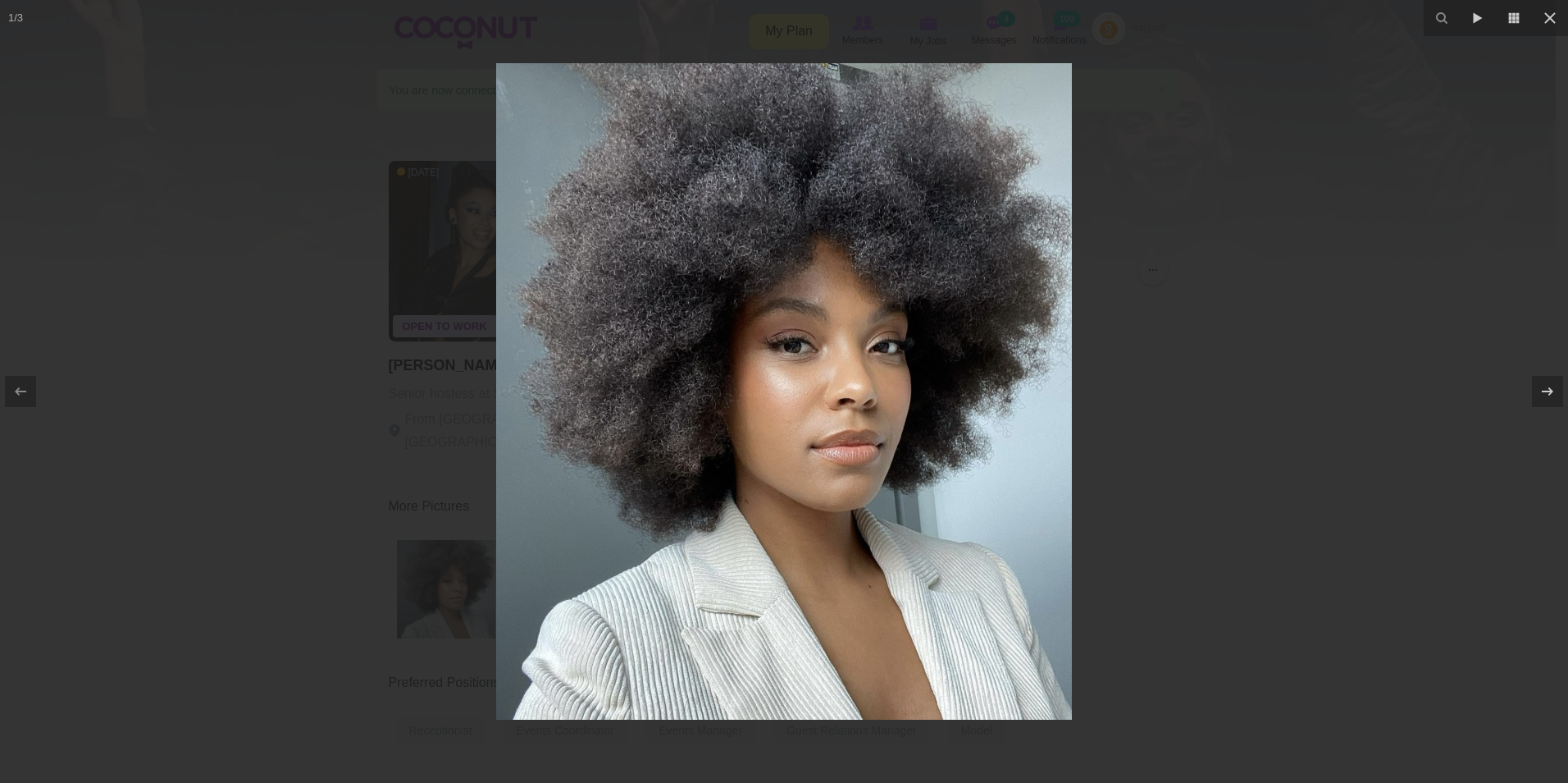
click at [1260, 337] on div at bounding box center [784, 391] width 1568 height 783
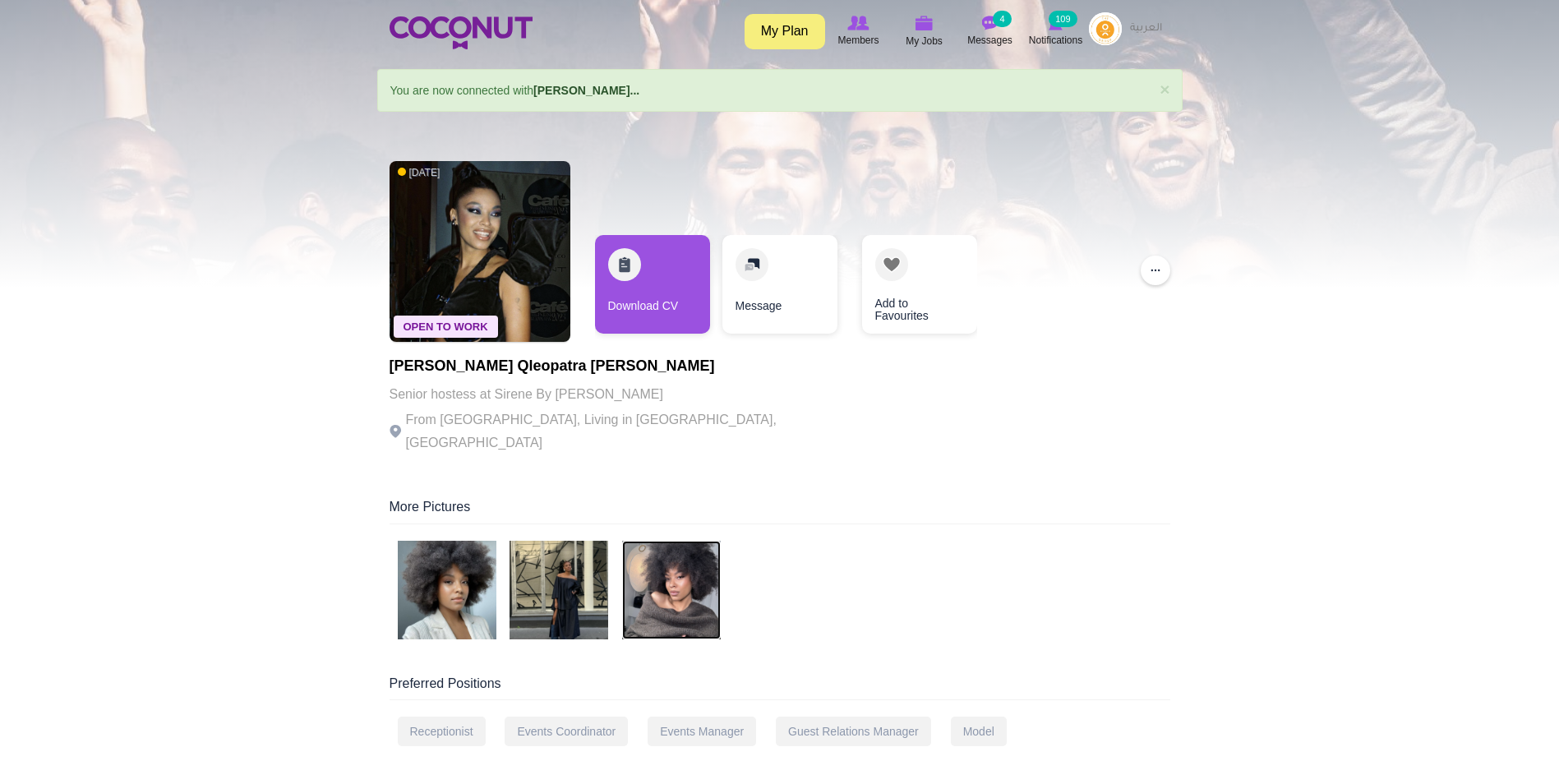
click at [652, 573] on img at bounding box center [672, 590] width 98 height 98
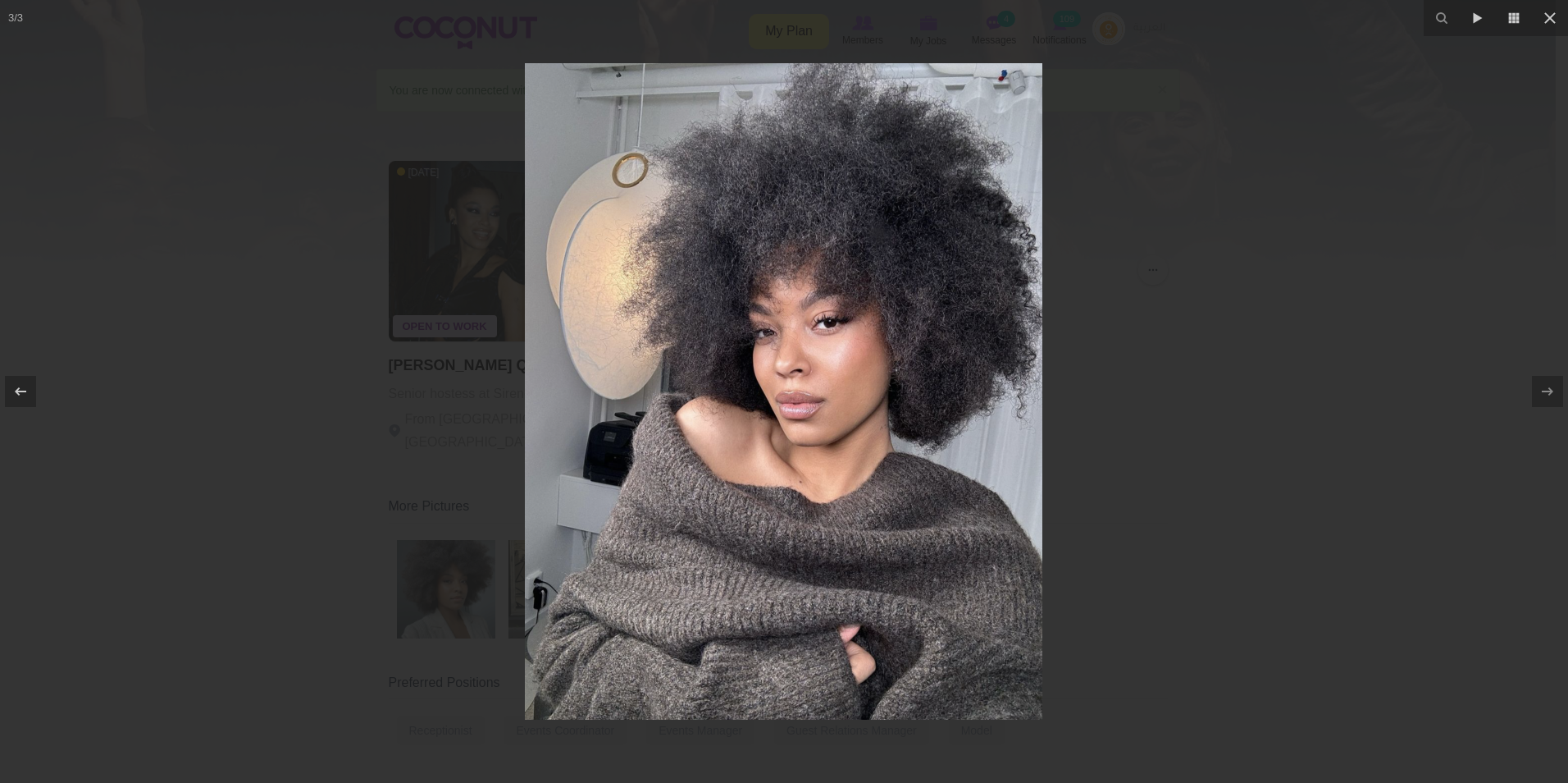
click at [1476, 194] on div at bounding box center [784, 391] width 1568 height 783
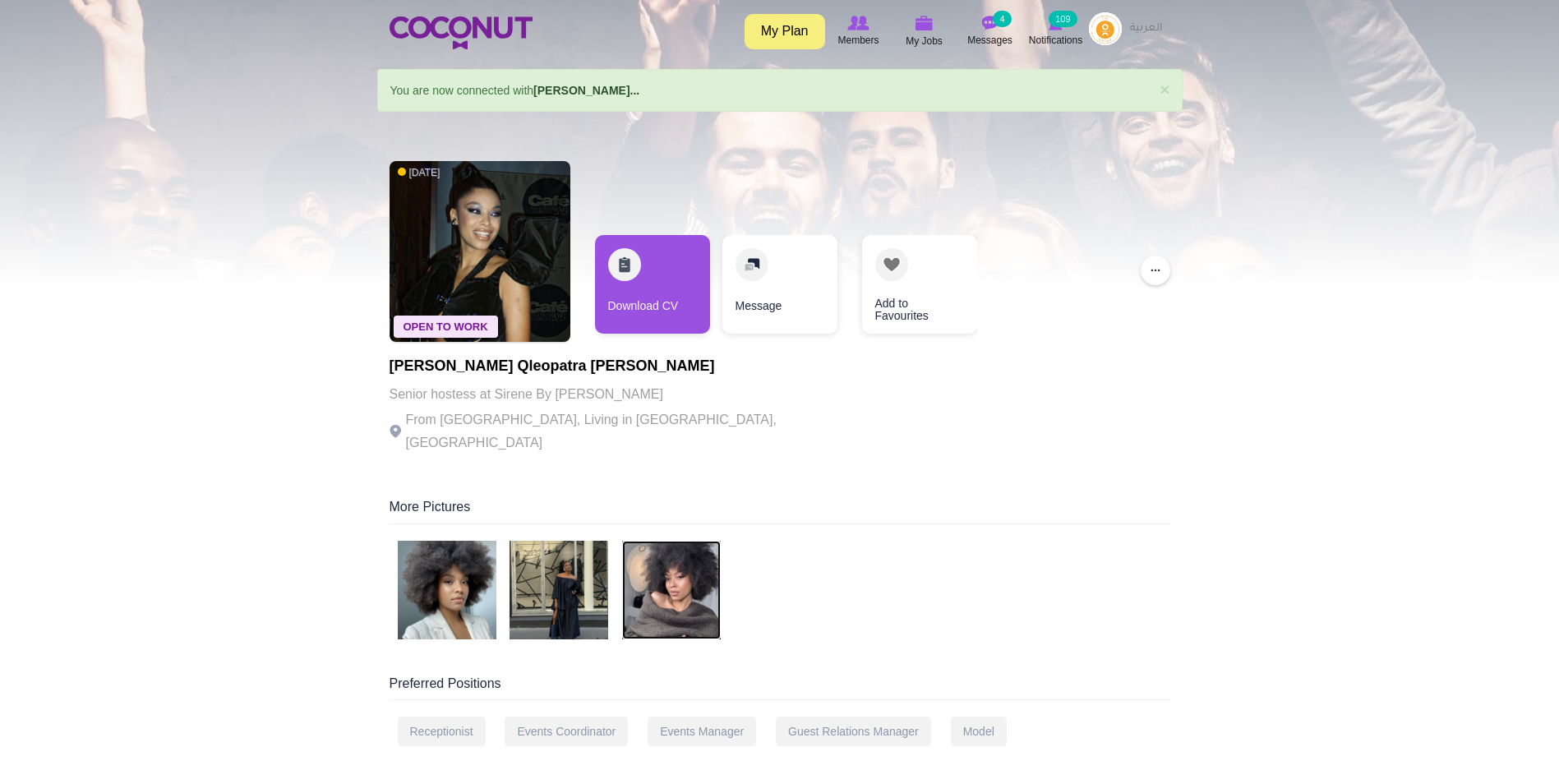
click at [673, 574] on img at bounding box center [672, 590] width 98 height 98
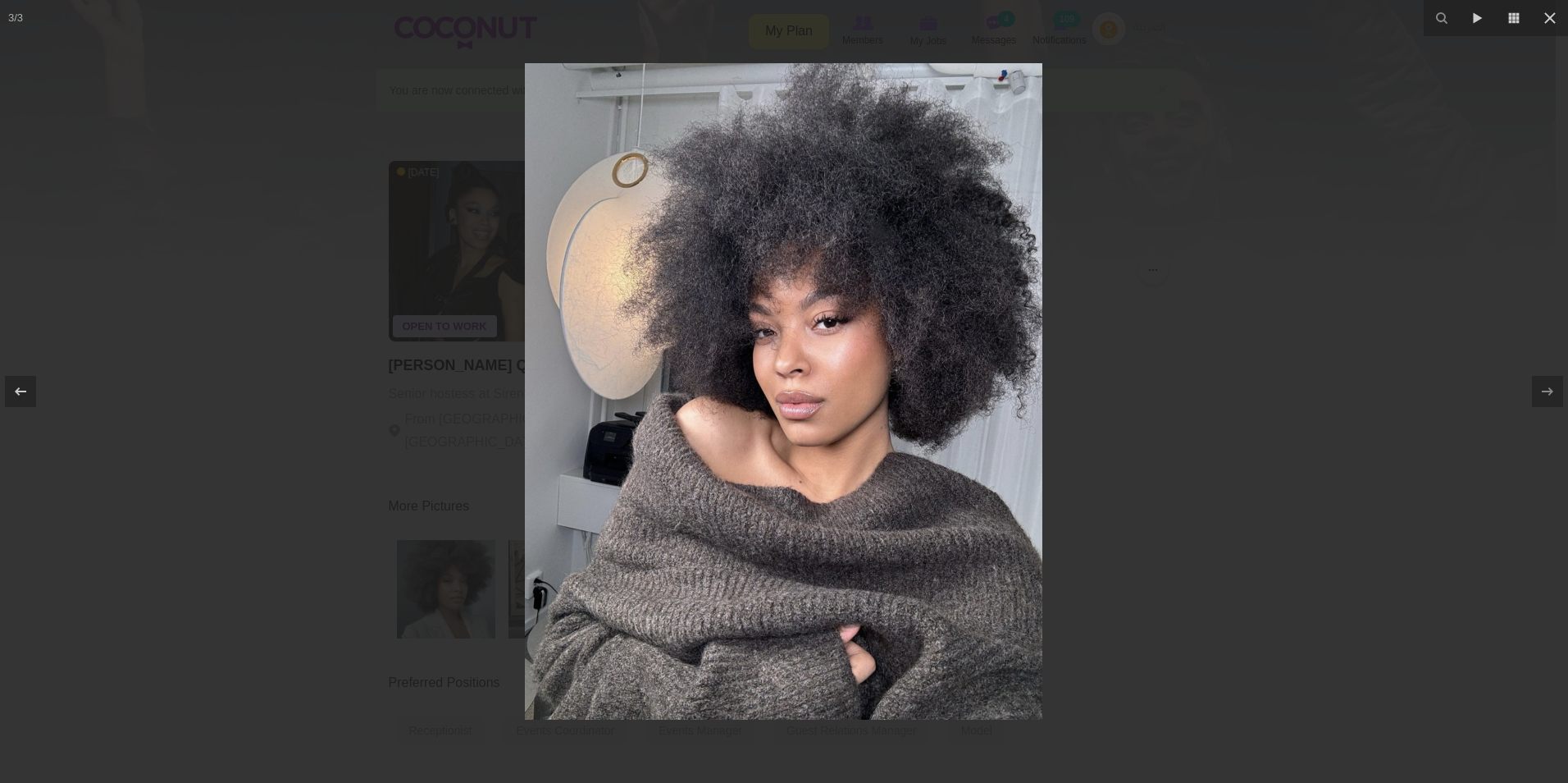
click at [1152, 386] on div at bounding box center [784, 391] width 1568 height 783
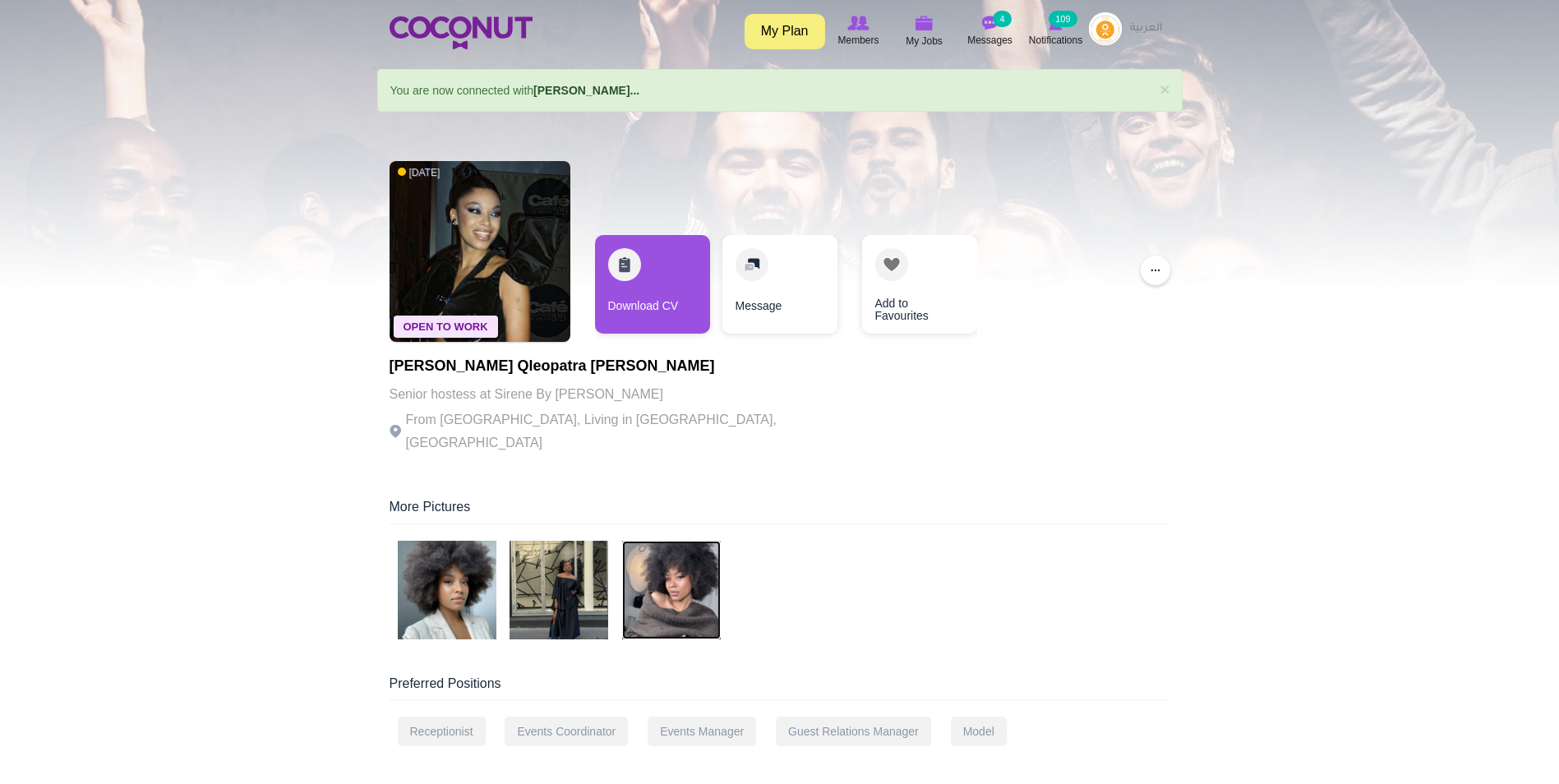
click at [670, 557] on img at bounding box center [672, 590] width 98 height 98
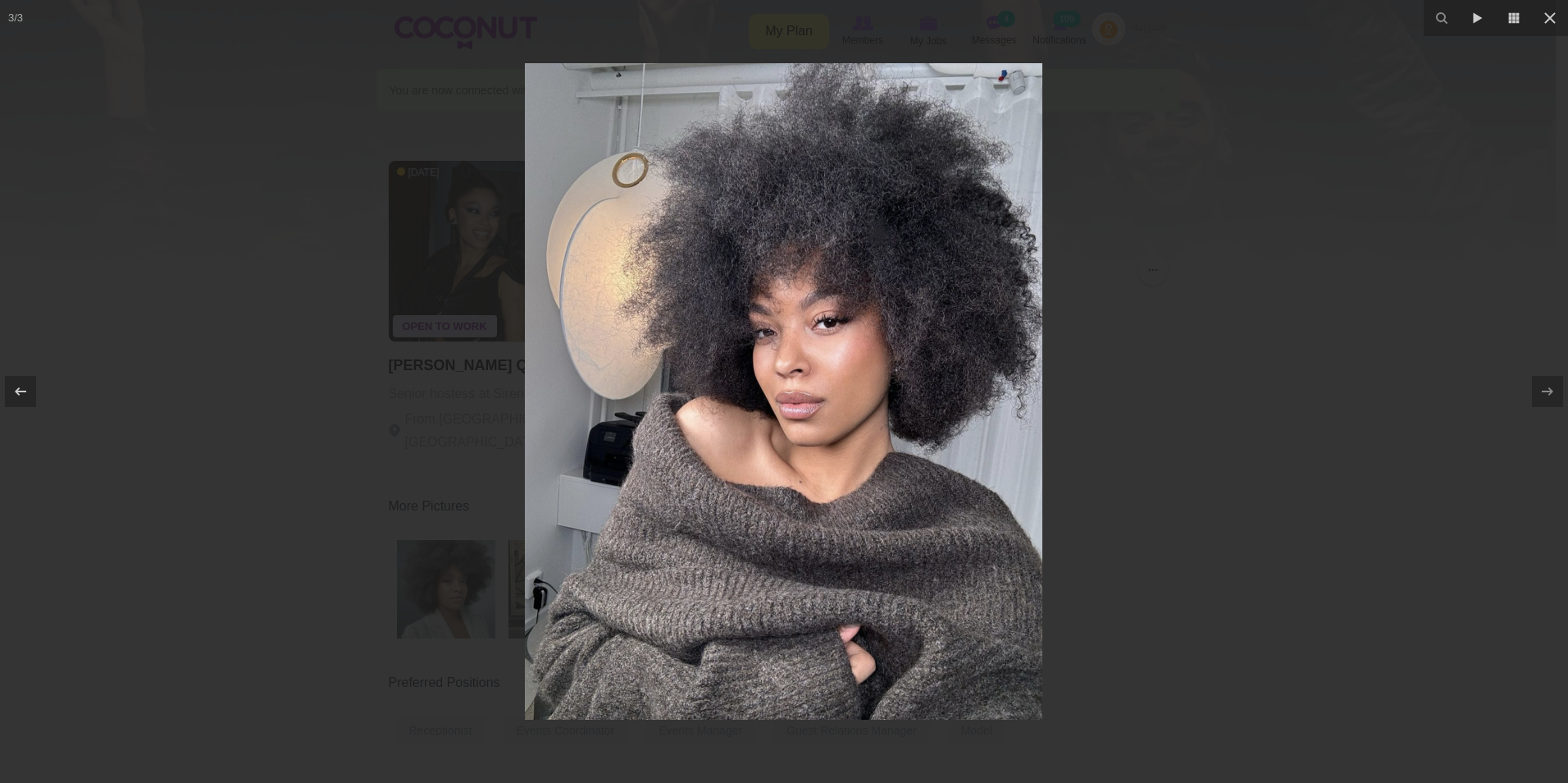
click at [1373, 276] on div at bounding box center [784, 391] width 1568 height 783
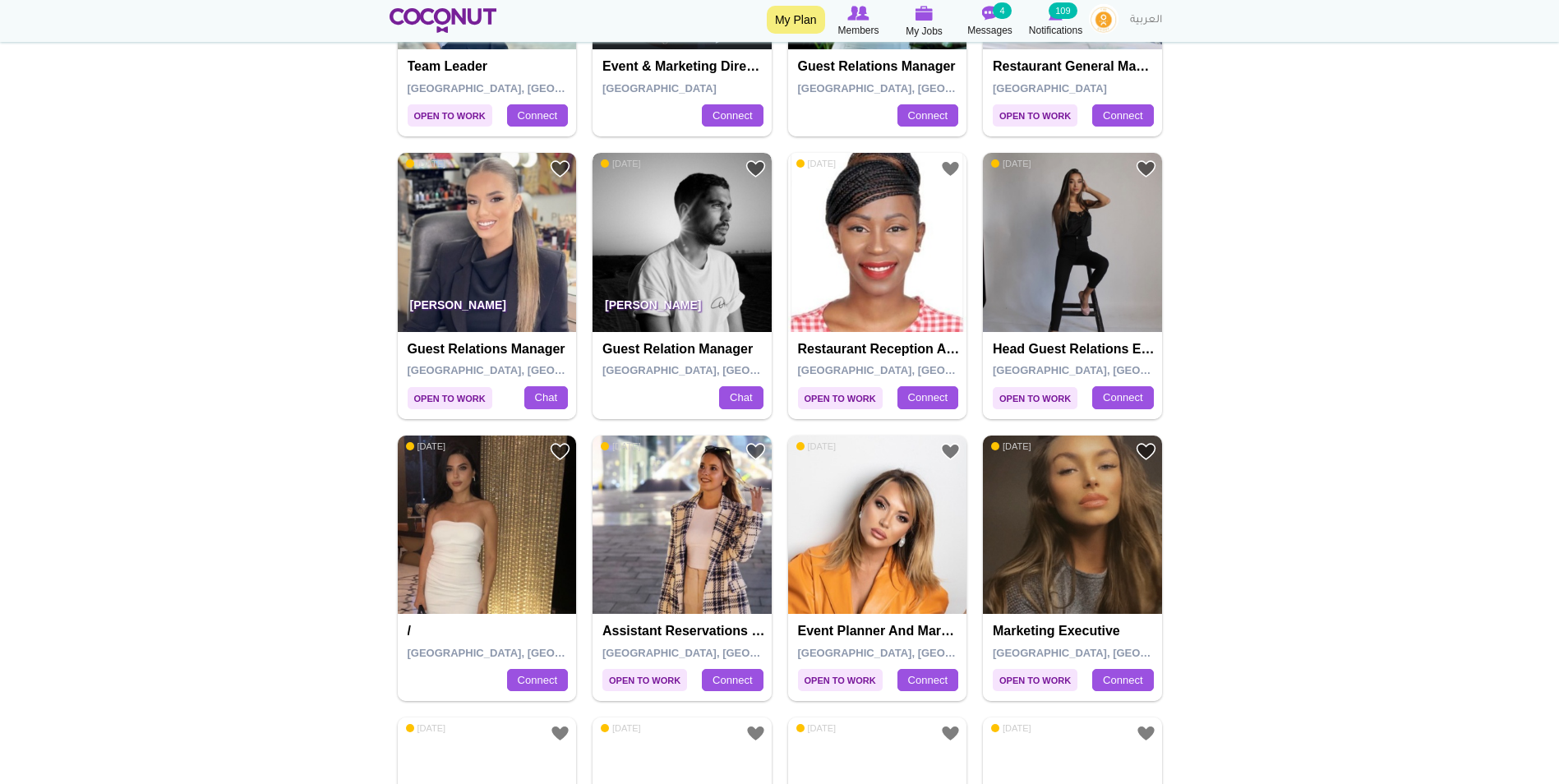
scroll to position [986, 0]
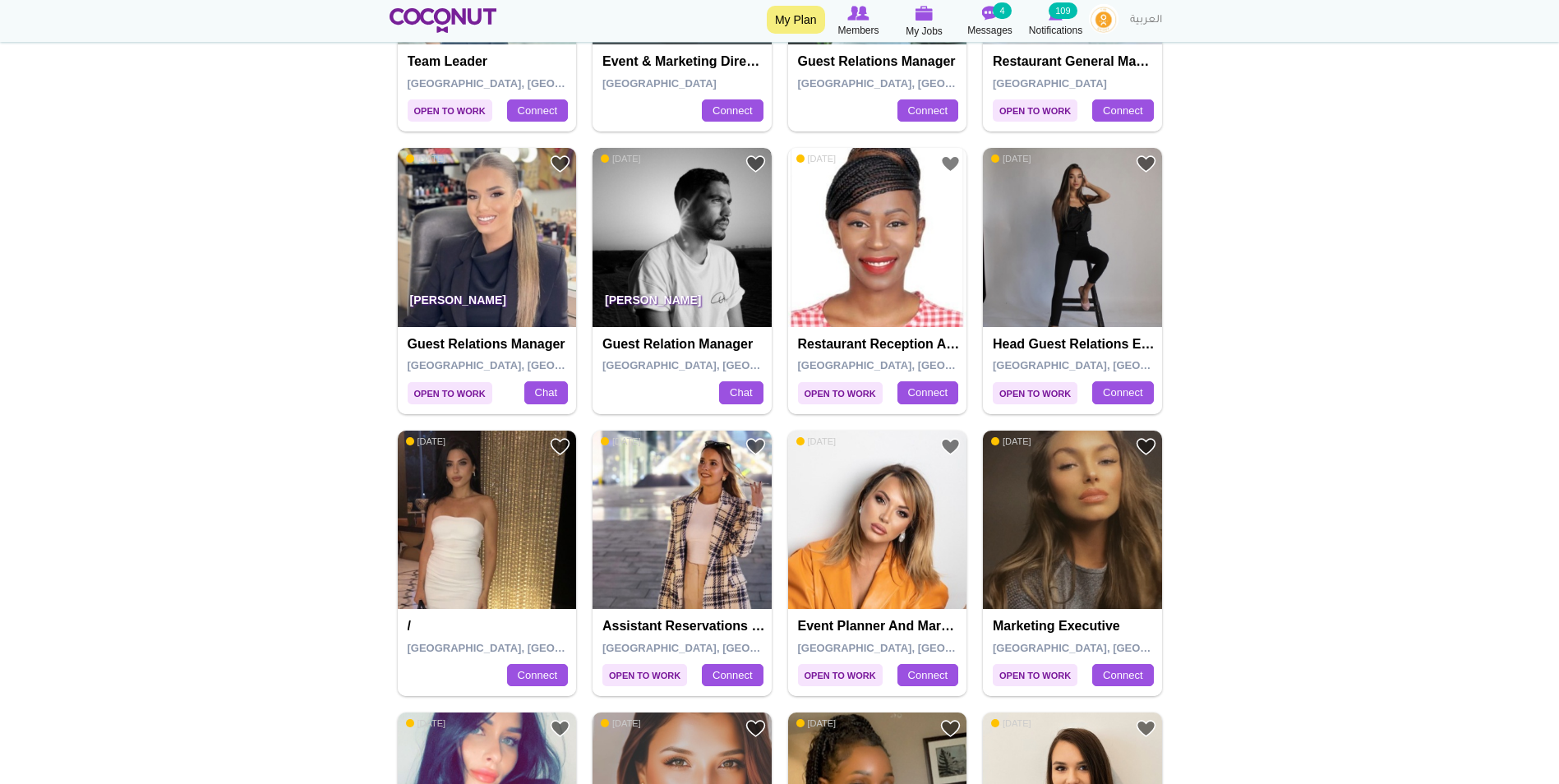
click at [645, 215] on img at bounding box center [682, 237] width 180 height 180
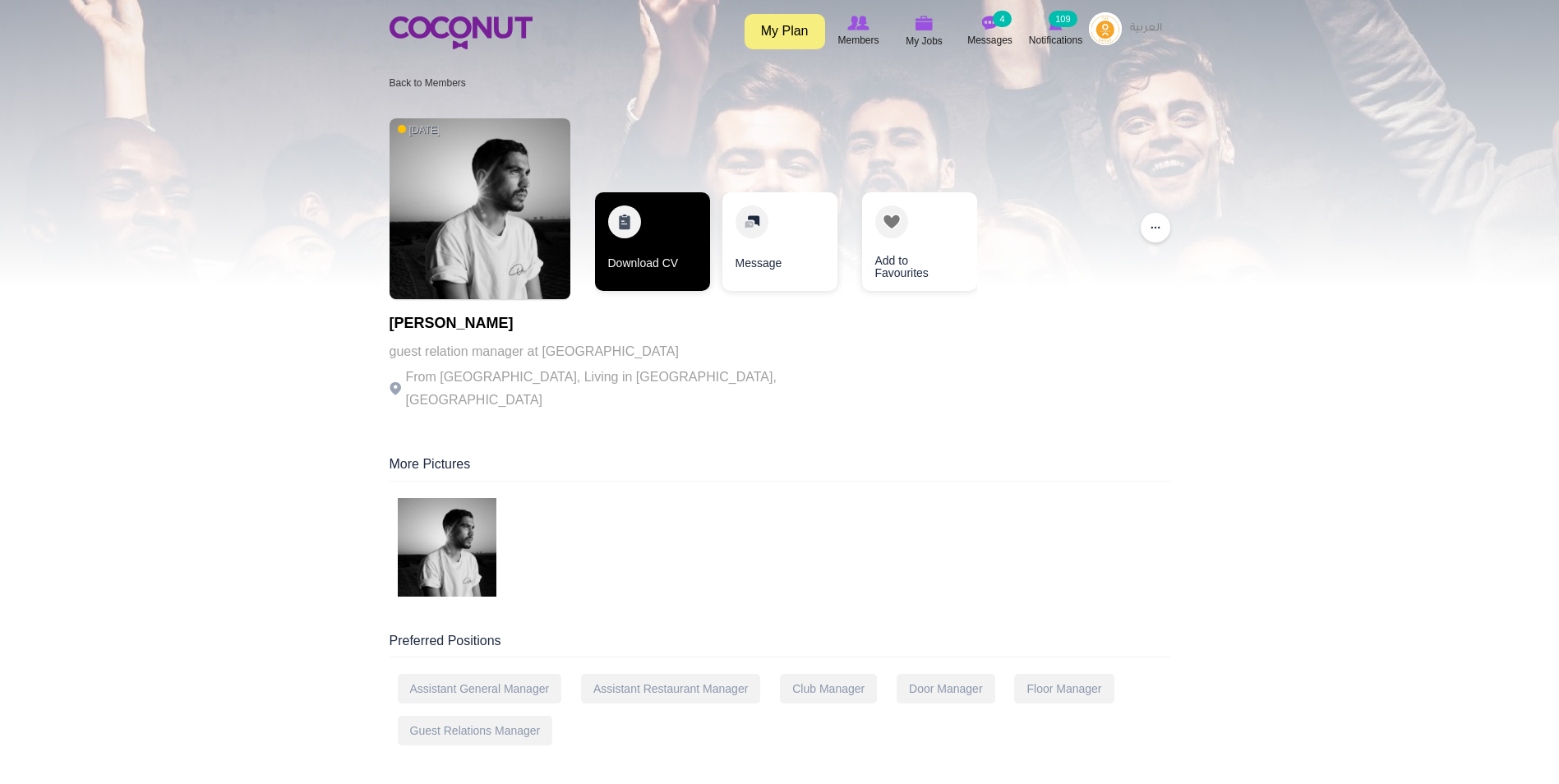
click at [655, 228] on link "Download CV" at bounding box center [652, 241] width 115 height 98
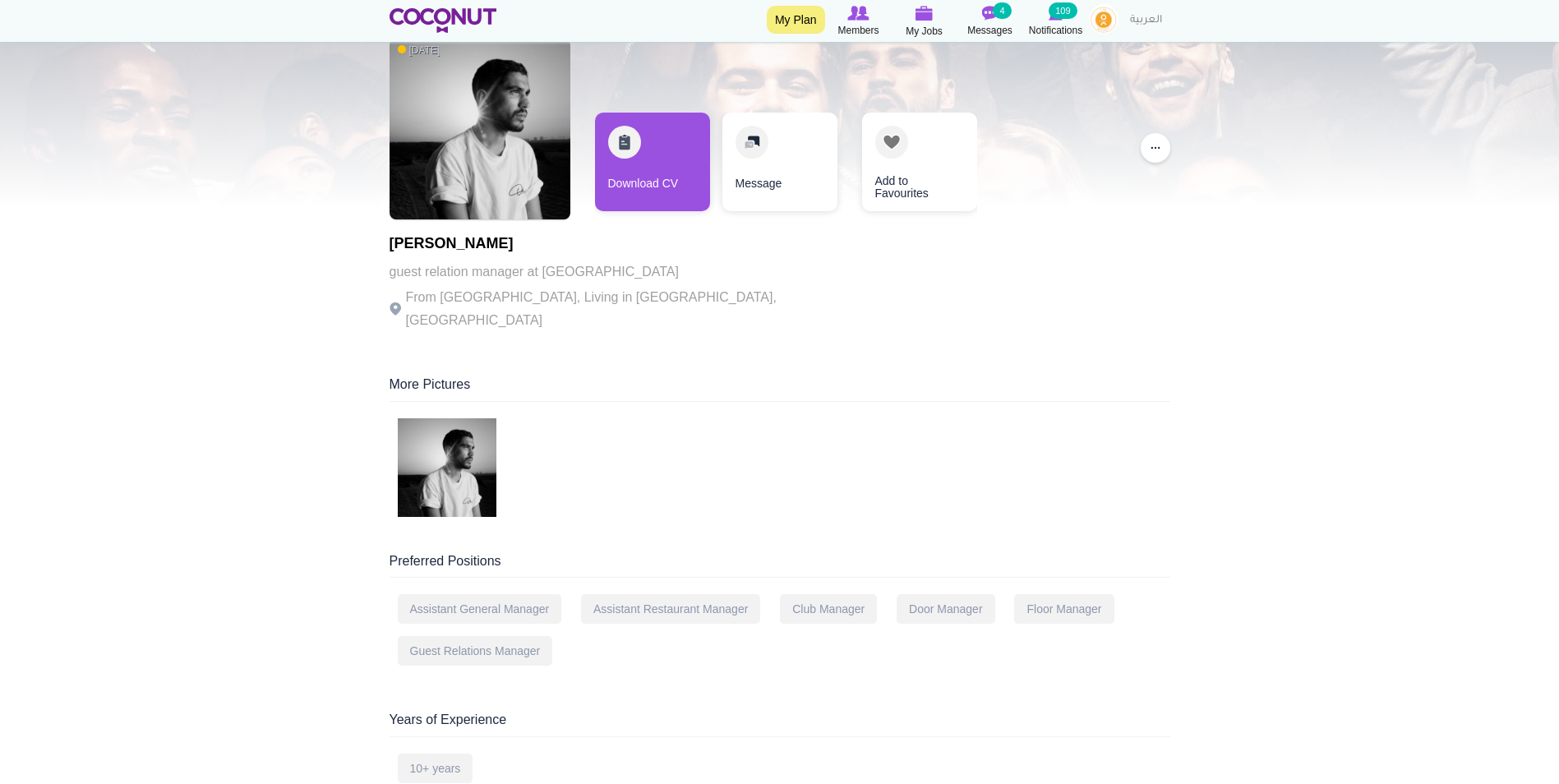
scroll to position [82, 0]
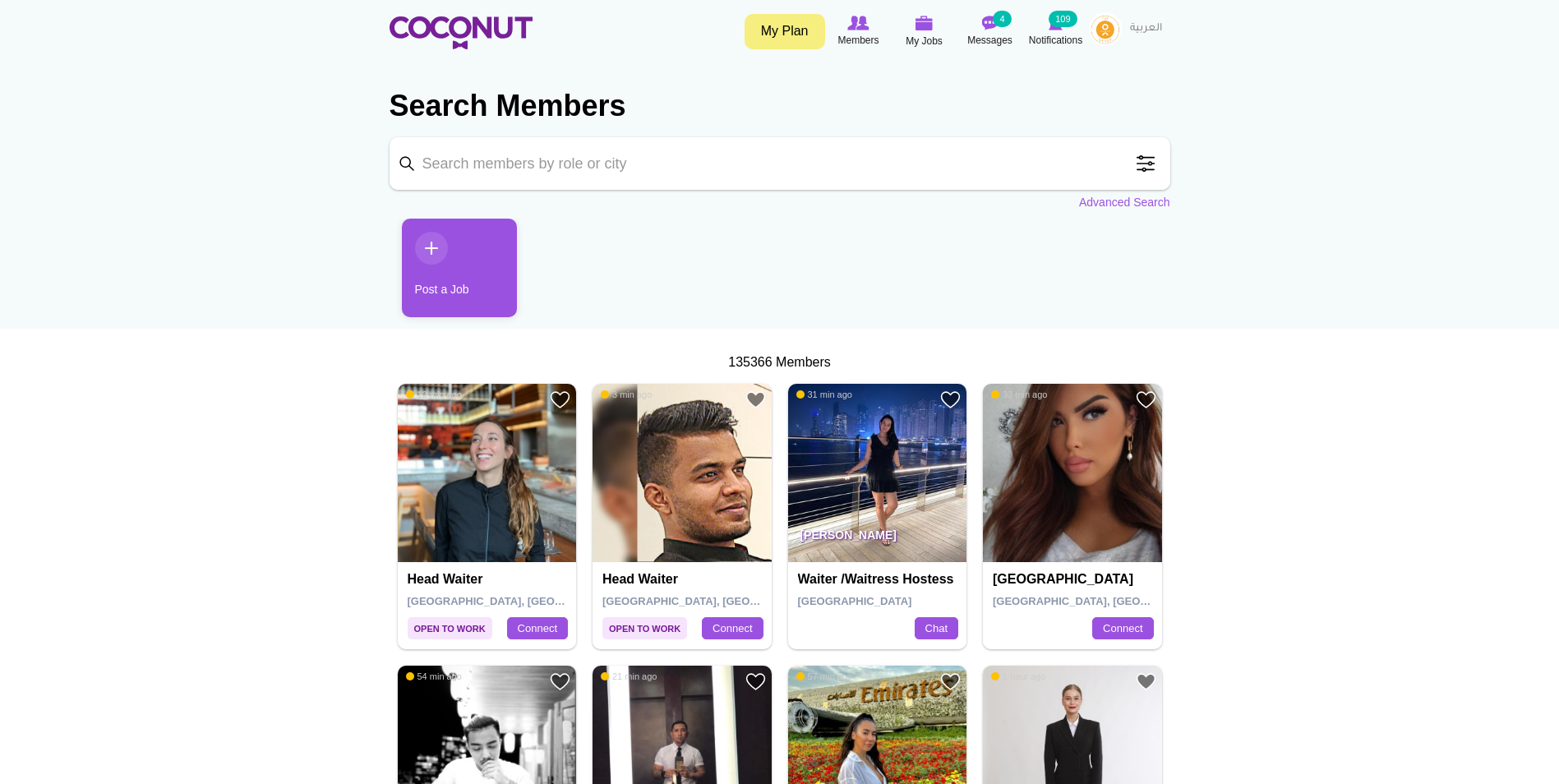
click at [1140, 169] on span at bounding box center [1145, 163] width 32 height 32
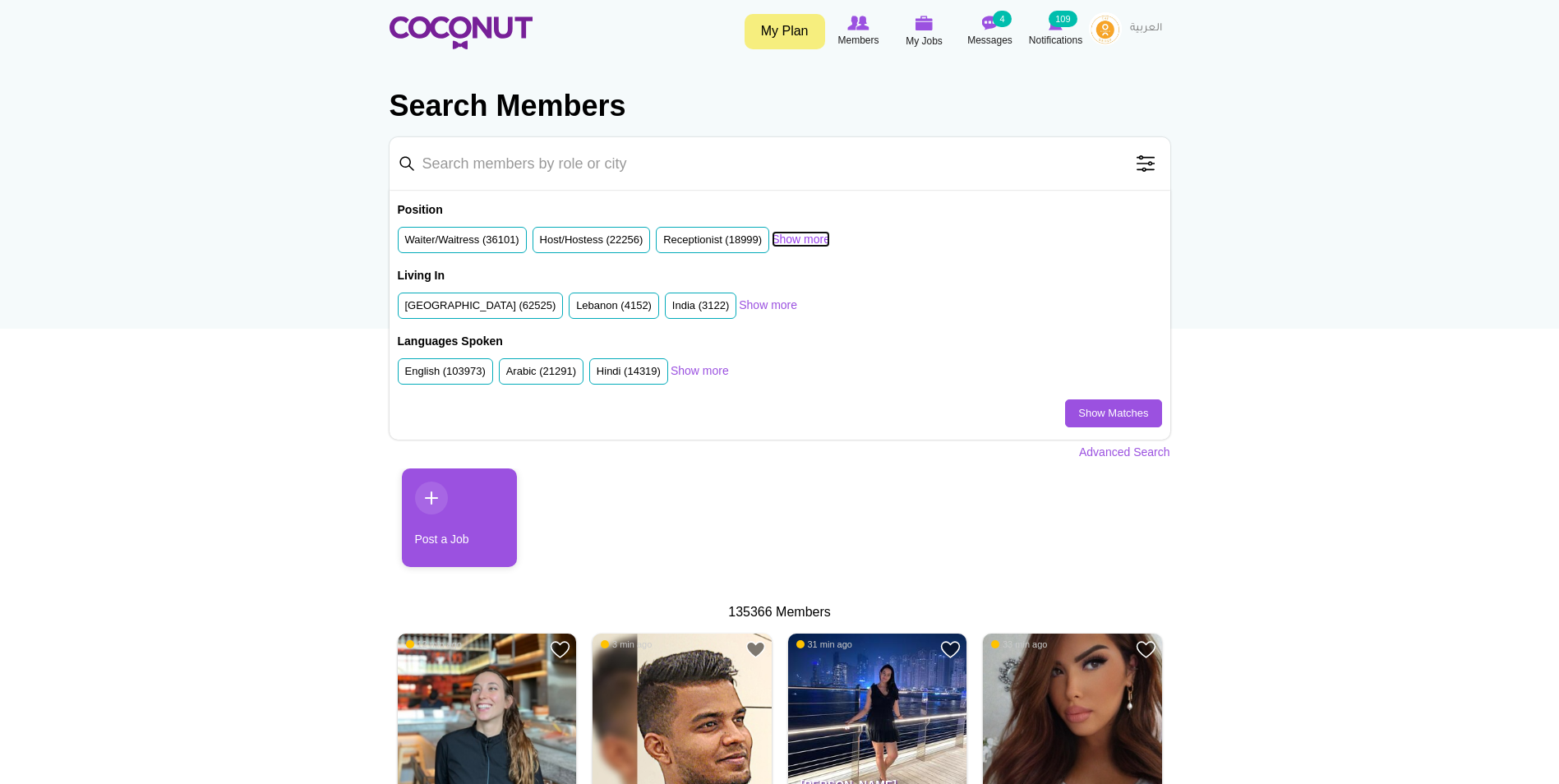
click at [818, 235] on link "Show more" at bounding box center [800, 238] width 58 height 17
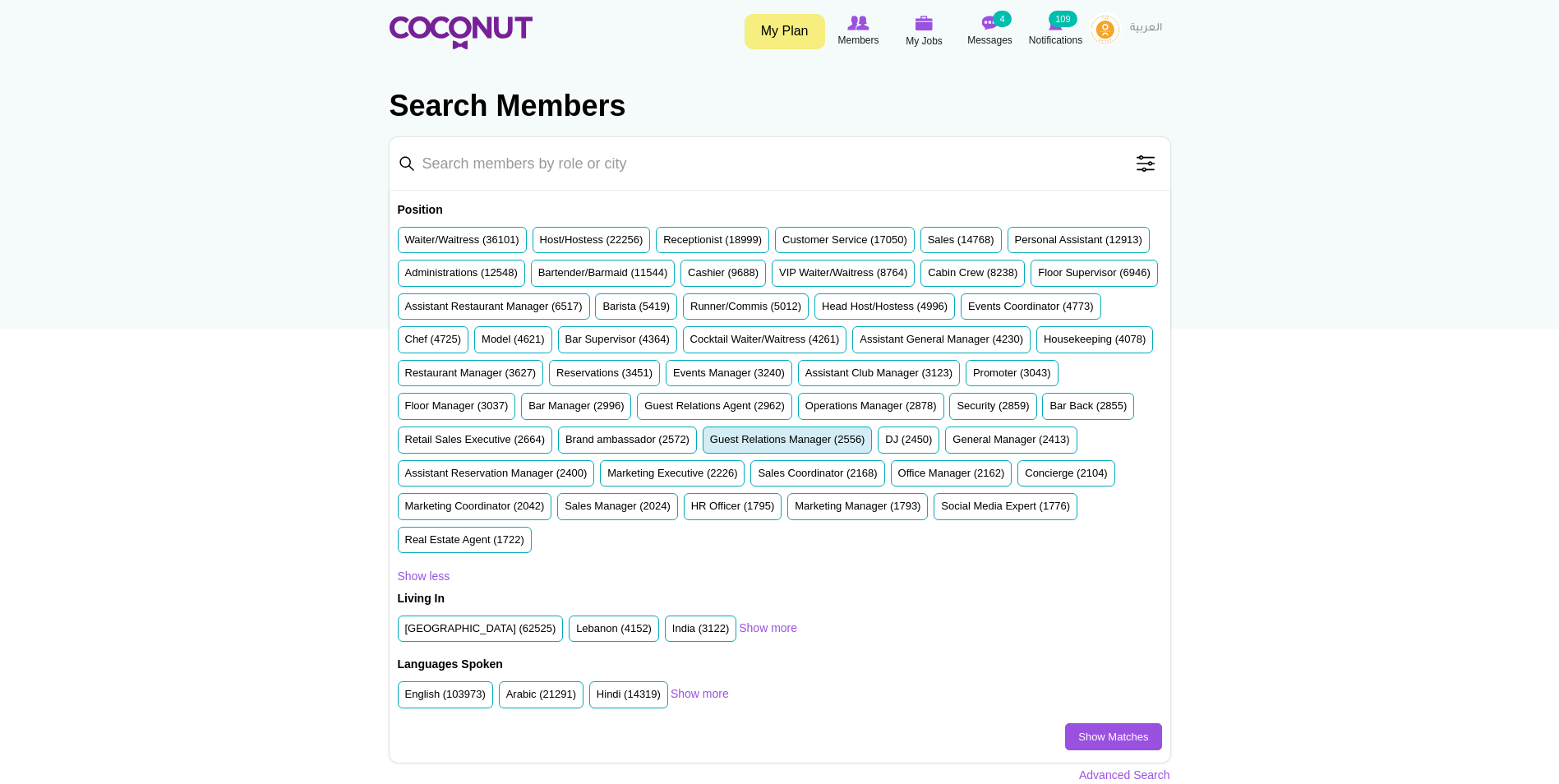
click at [710, 447] on label "Guest Relations Manager (2556)" at bounding box center [787, 440] width 155 height 16
click at [710, 443] on input "Guest Relations Manager (2556)" at bounding box center [710, 443] width 0 height 0
click at [489, 629] on label "United Arab Emirates (62525)" at bounding box center [481, 629] width 151 height 16
click at [405, 632] on input "United Arab Emirates (62525)" at bounding box center [405, 632] width 0 height 0
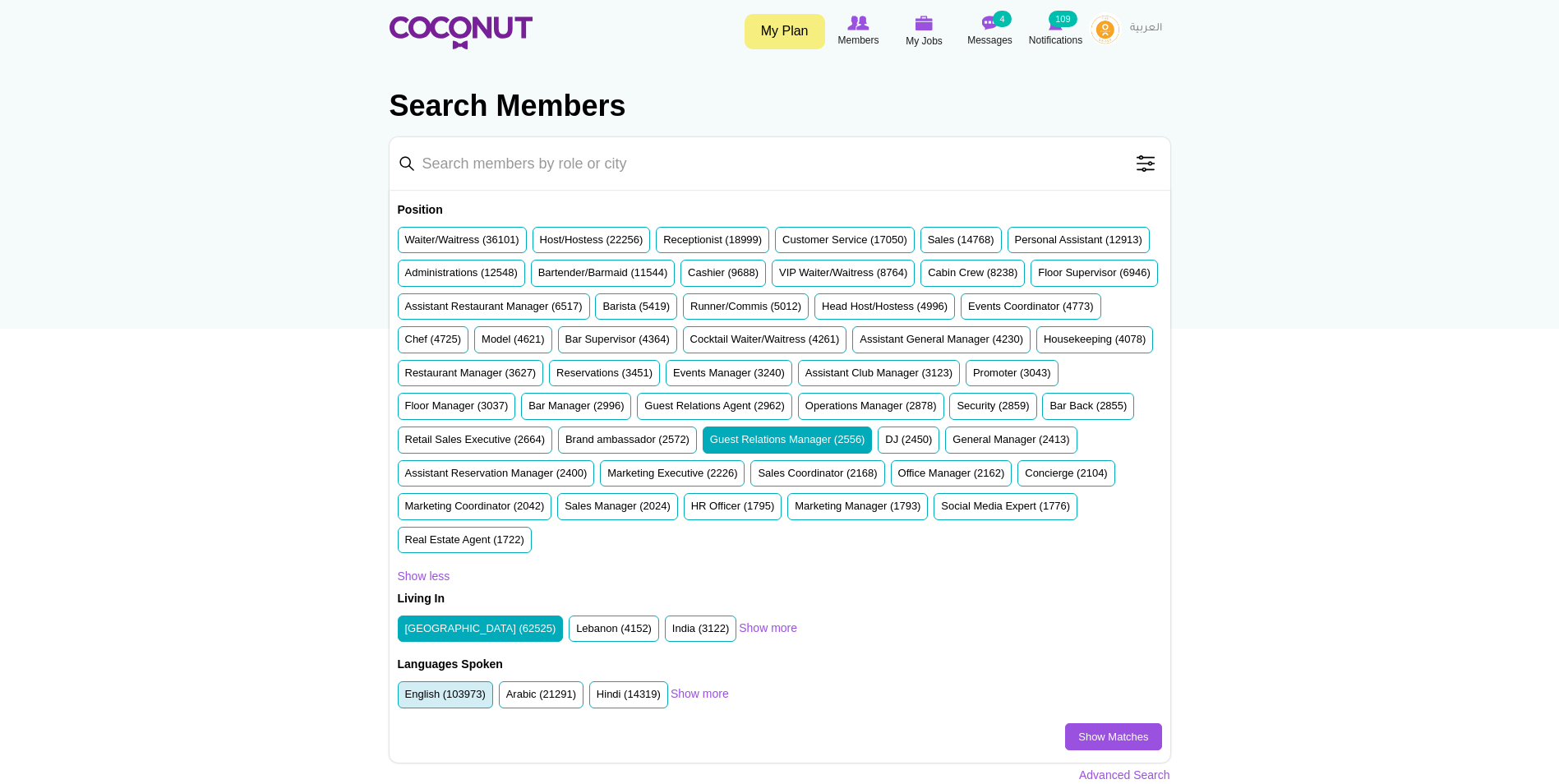
click at [457, 700] on label "English (103973)" at bounding box center [446, 695] width 81 height 16
click at [405, 698] on input "English (103973)" at bounding box center [405, 698] width 0 height 0
click at [1101, 735] on link "Show Matches" at bounding box center [1113, 737] width 96 height 27
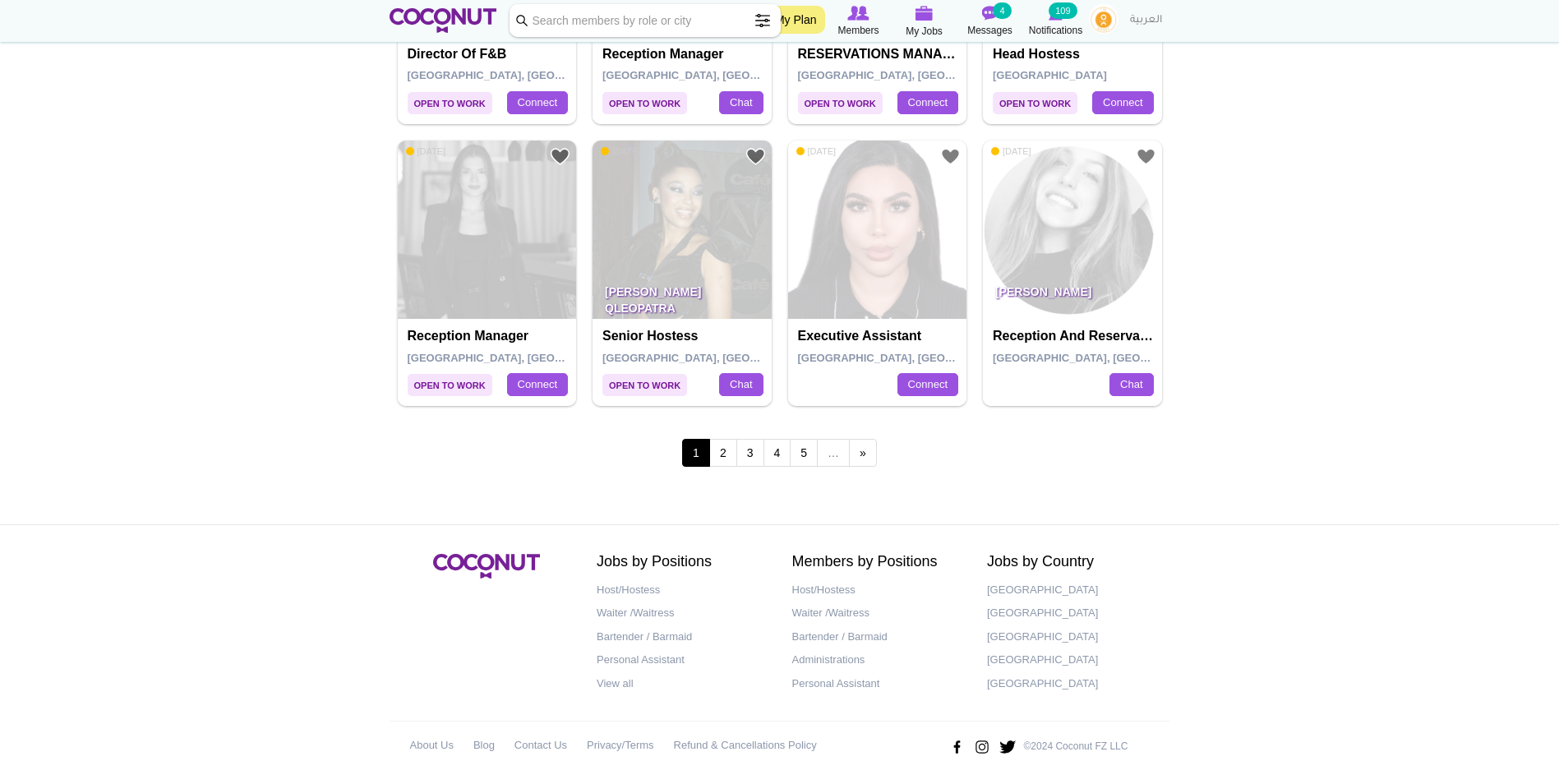
scroll to position [2829, 0]
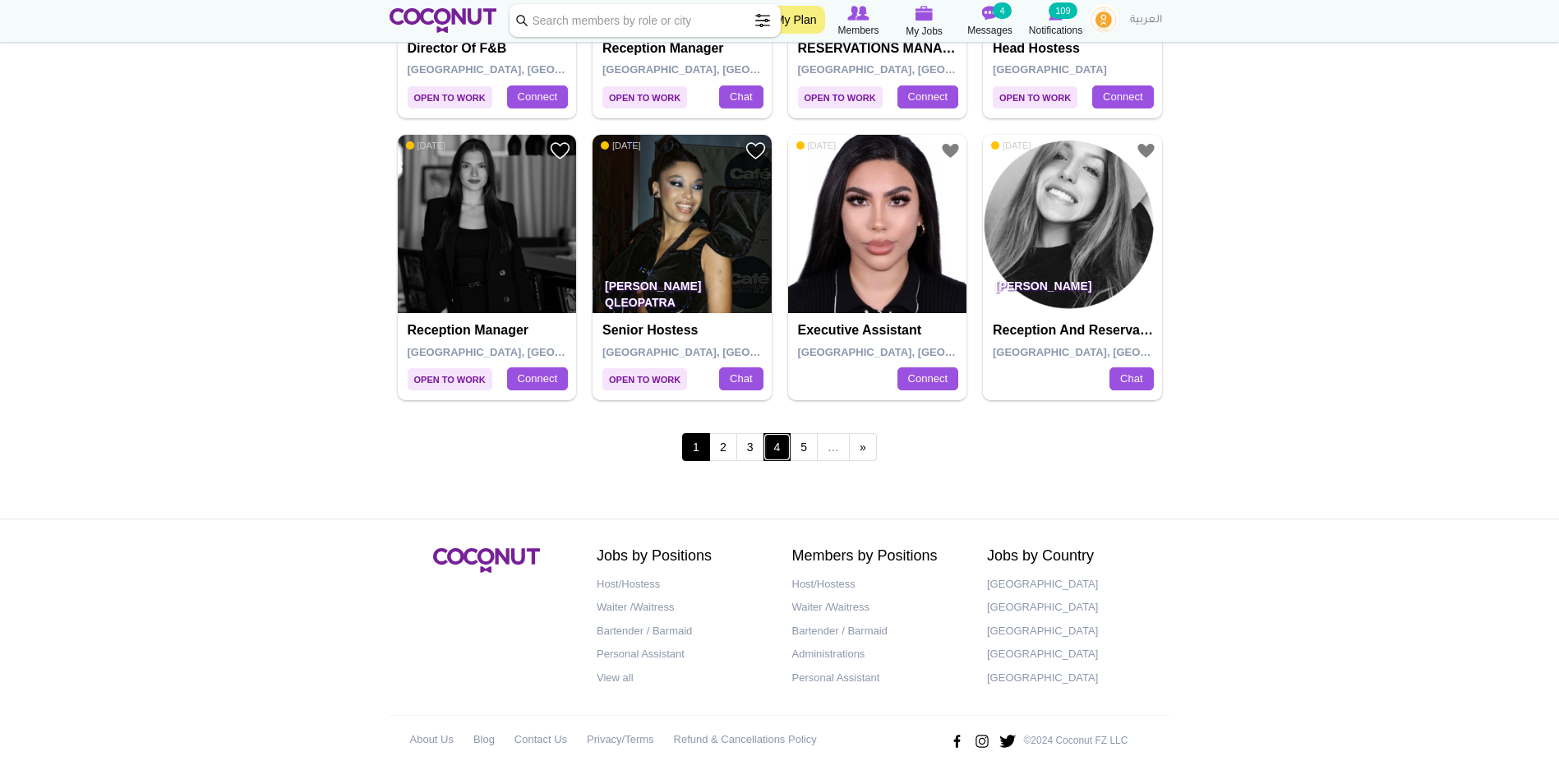
click at [777, 450] on link "4" at bounding box center [778, 446] width 27 height 27
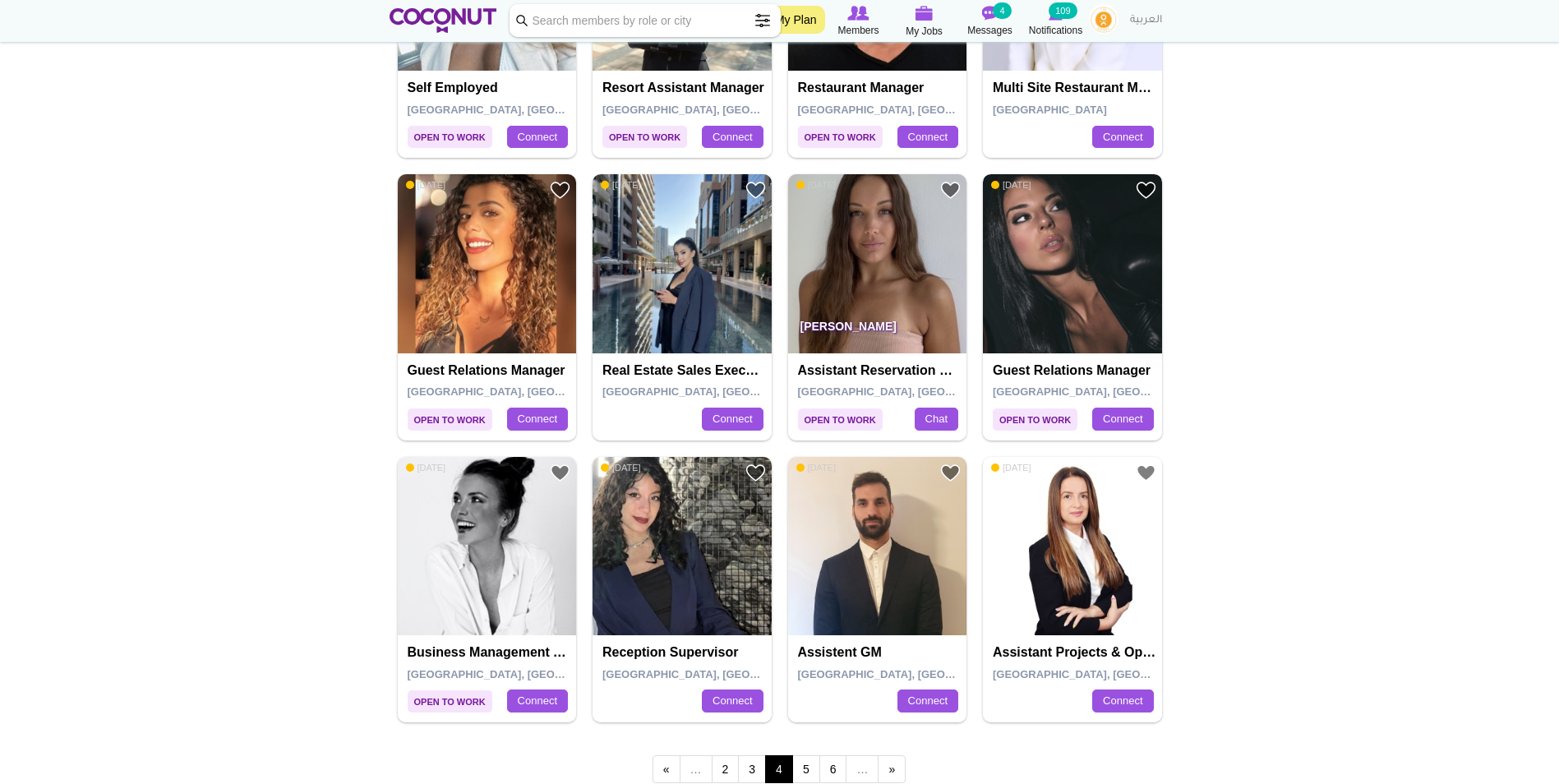
scroll to position [2629, 0]
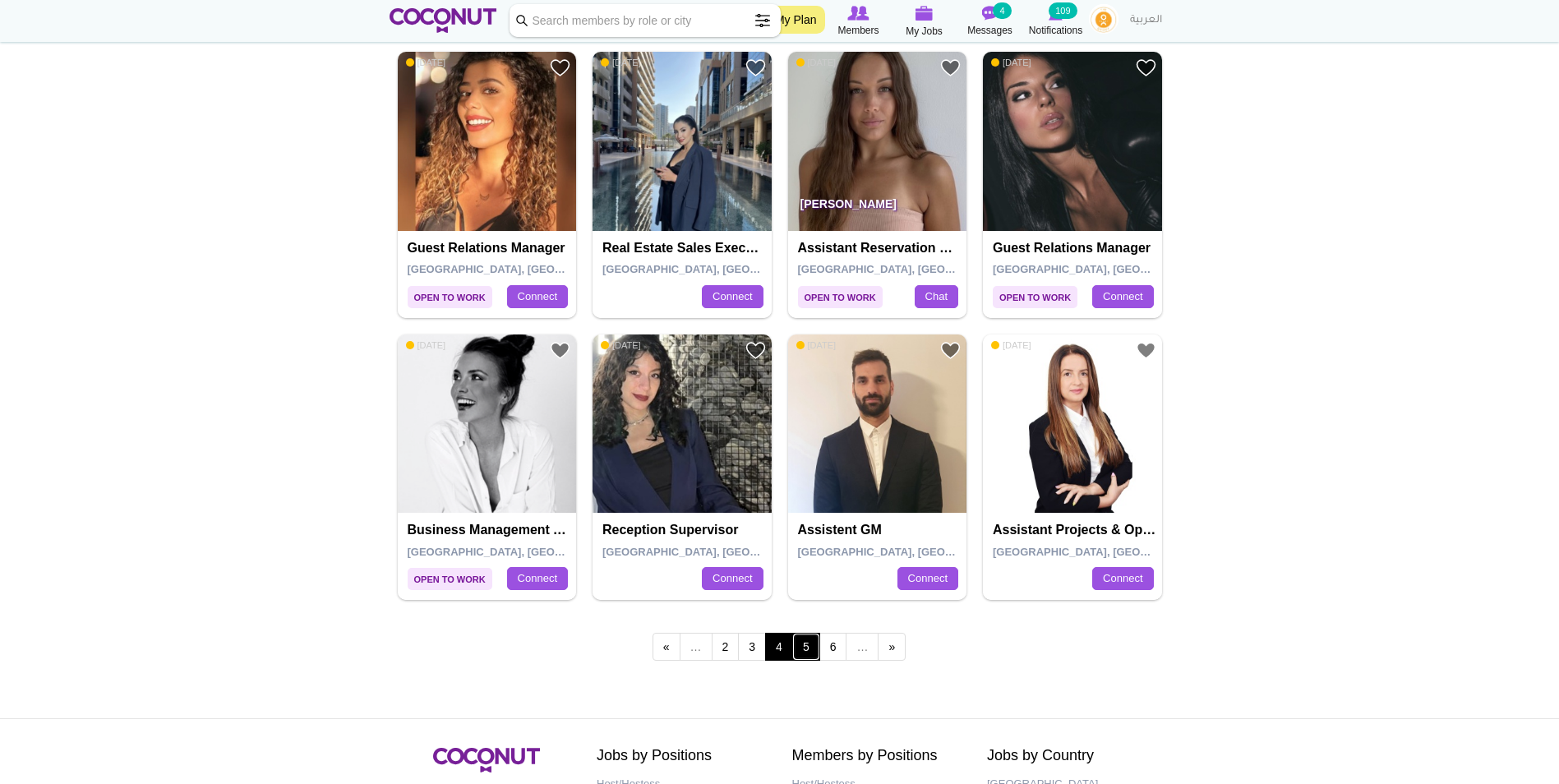
click at [813, 640] on link "5" at bounding box center [806, 647] width 27 height 27
click at [813, 644] on link "5" at bounding box center [806, 647] width 27 height 27
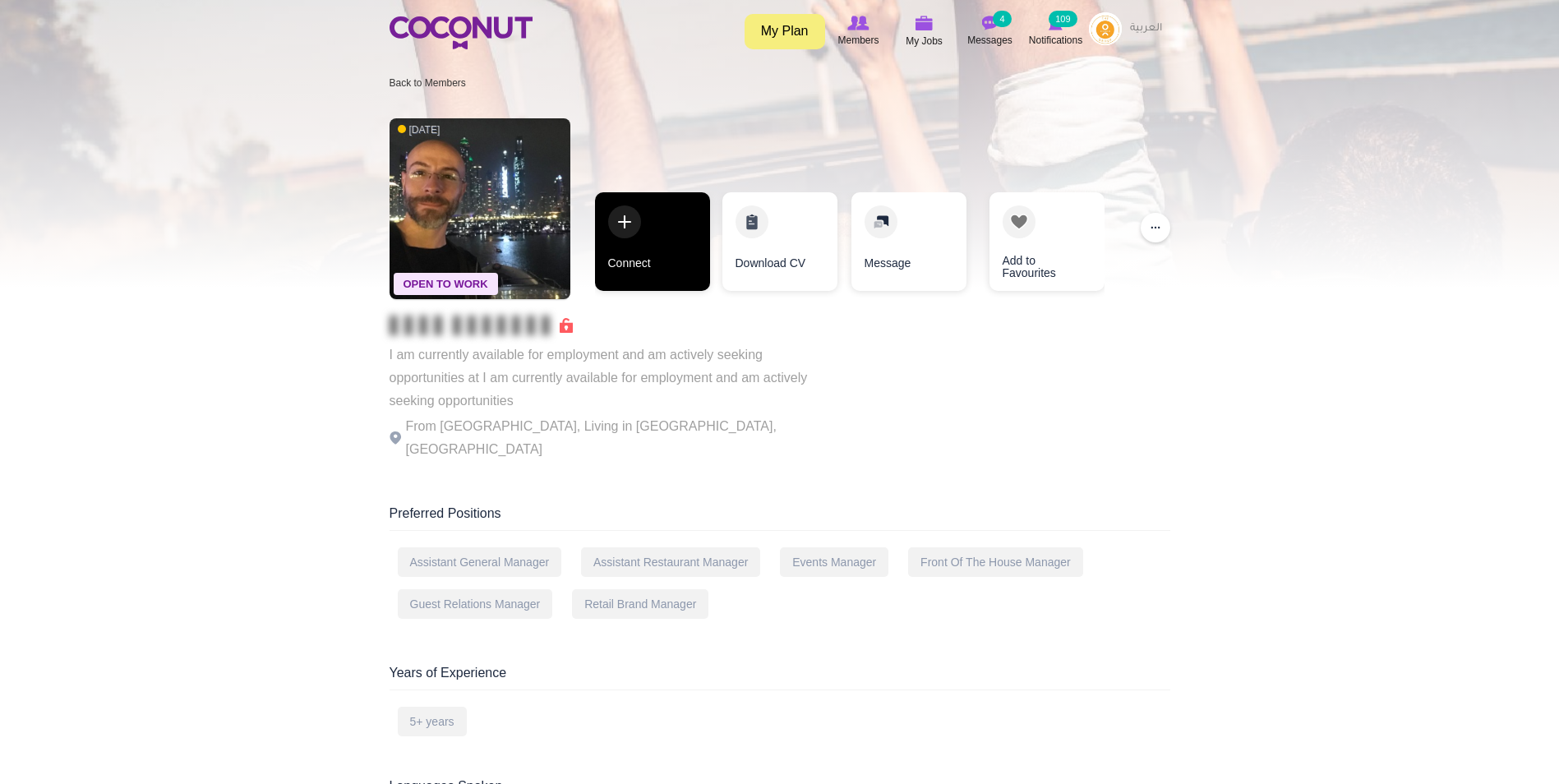
click at [645, 243] on link "Connect" at bounding box center [652, 241] width 115 height 98
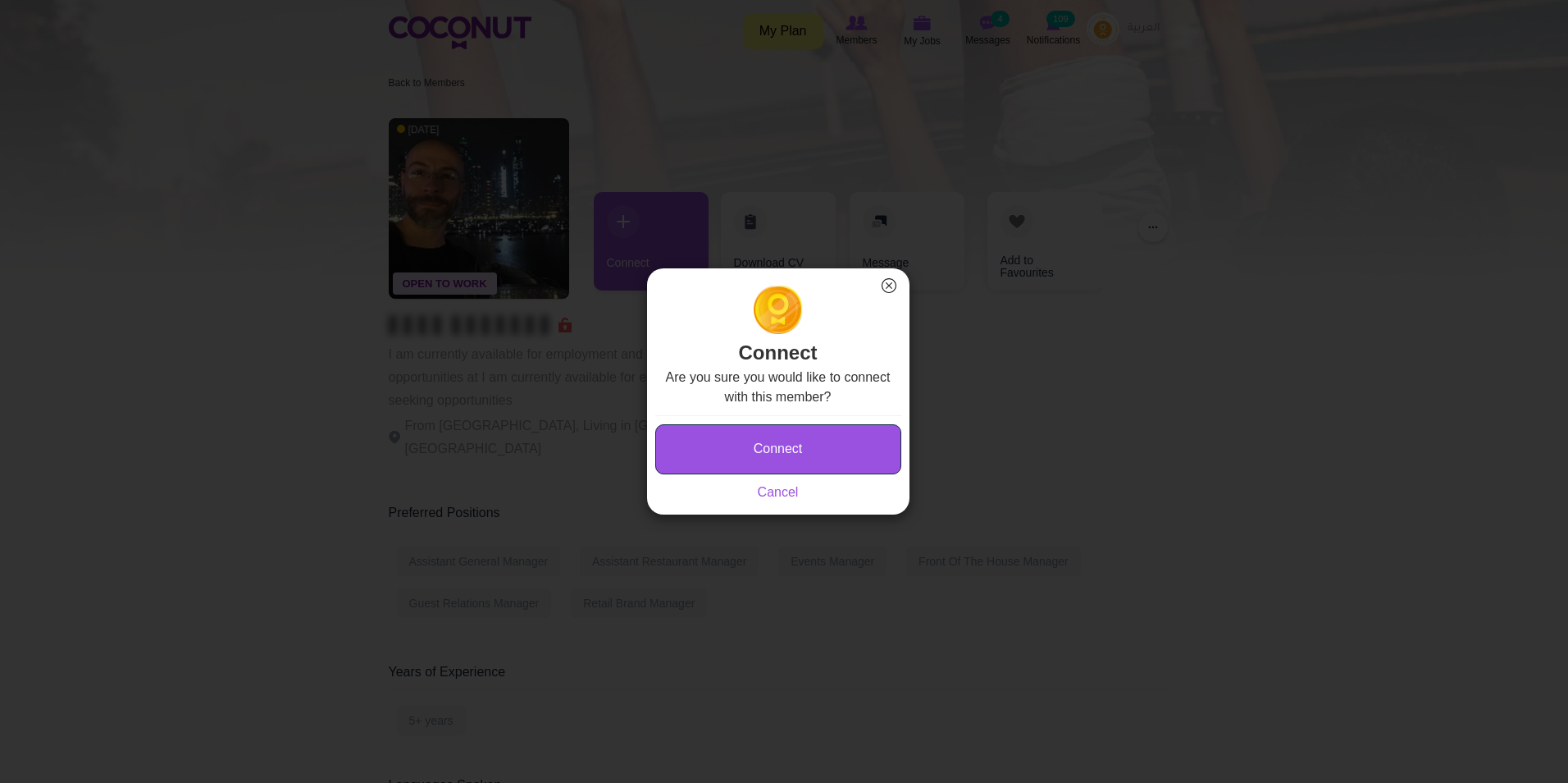
drag, startPoint x: 738, startPoint y: 447, endPoint x: 822, endPoint y: 63, distance: 393.1
click at [741, 445] on button "Connect" at bounding box center [778, 449] width 246 height 50
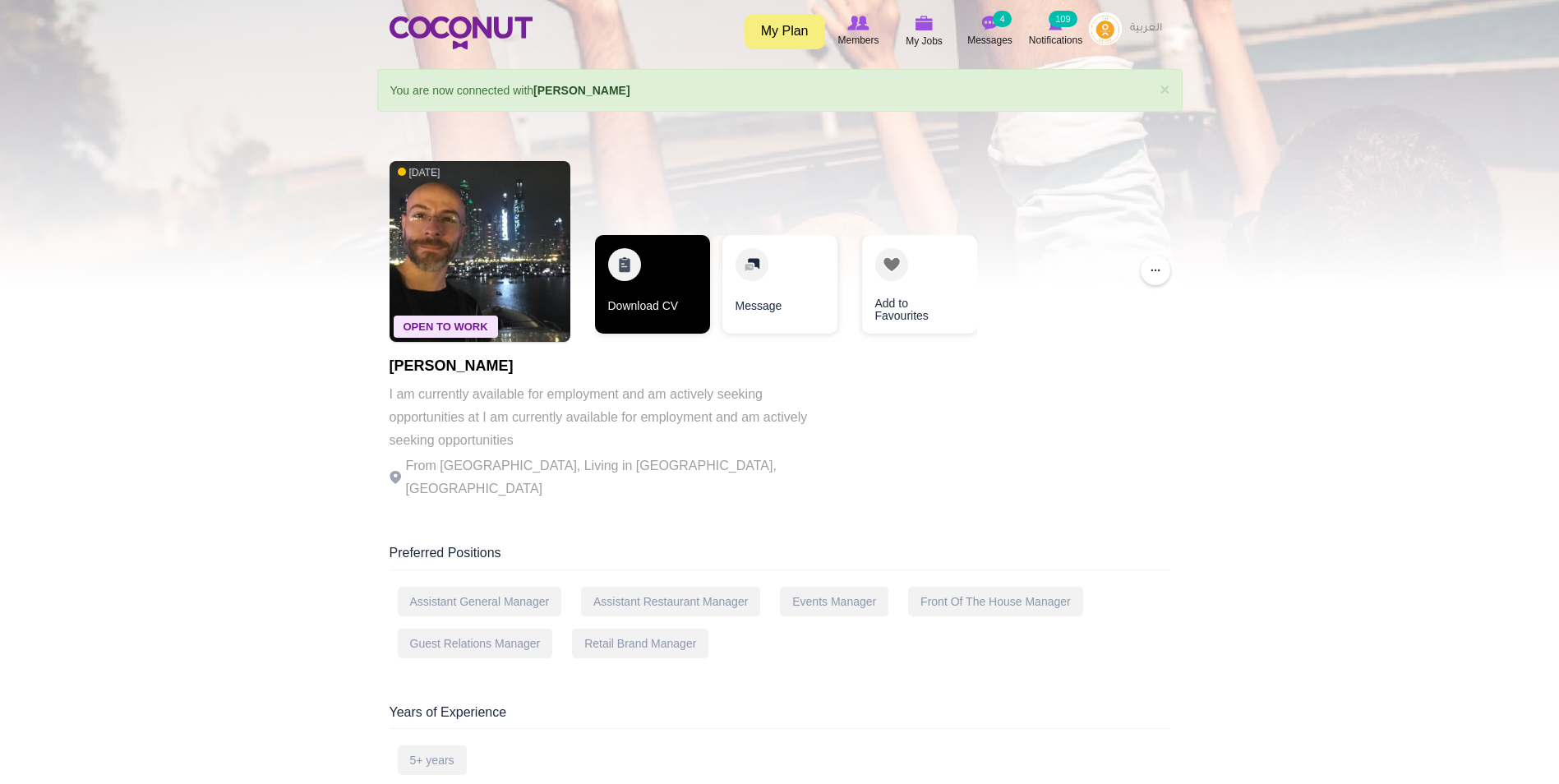
click at [642, 279] on link "Download CV" at bounding box center [652, 284] width 115 height 98
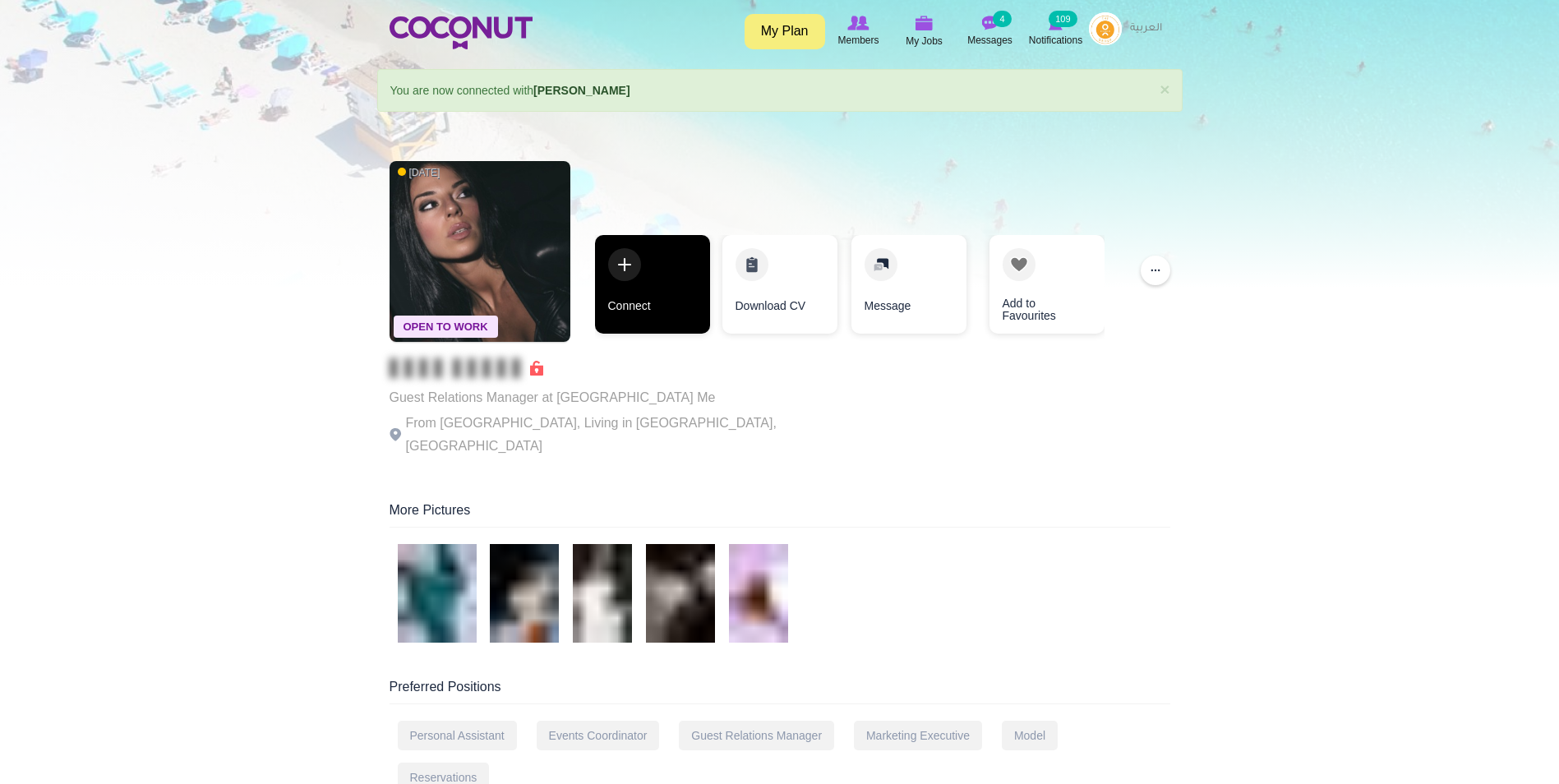
click at [642, 267] on link "Connect" at bounding box center [652, 284] width 115 height 98
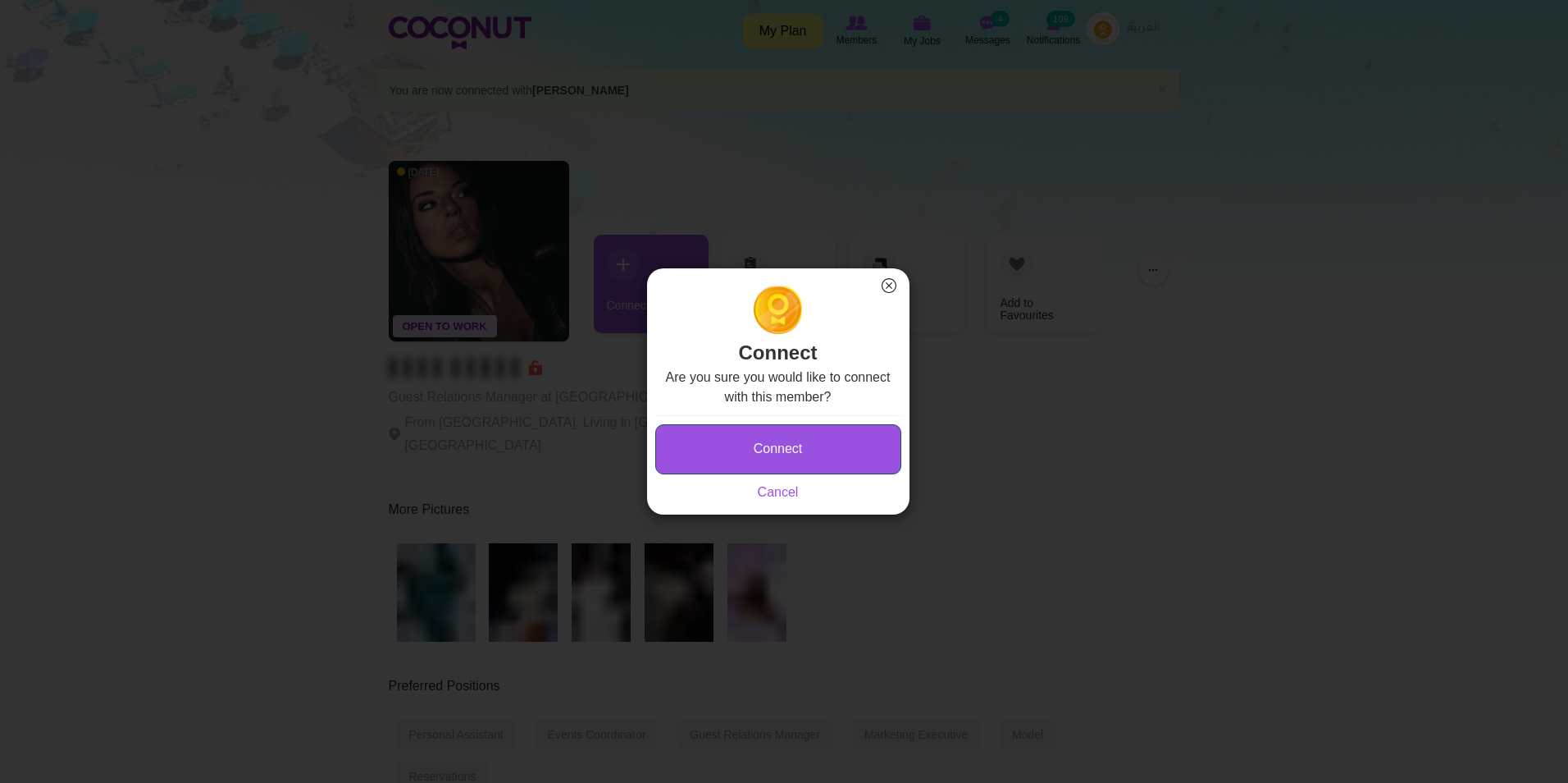
click at [814, 459] on button "Connect" at bounding box center [778, 449] width 246 height 50
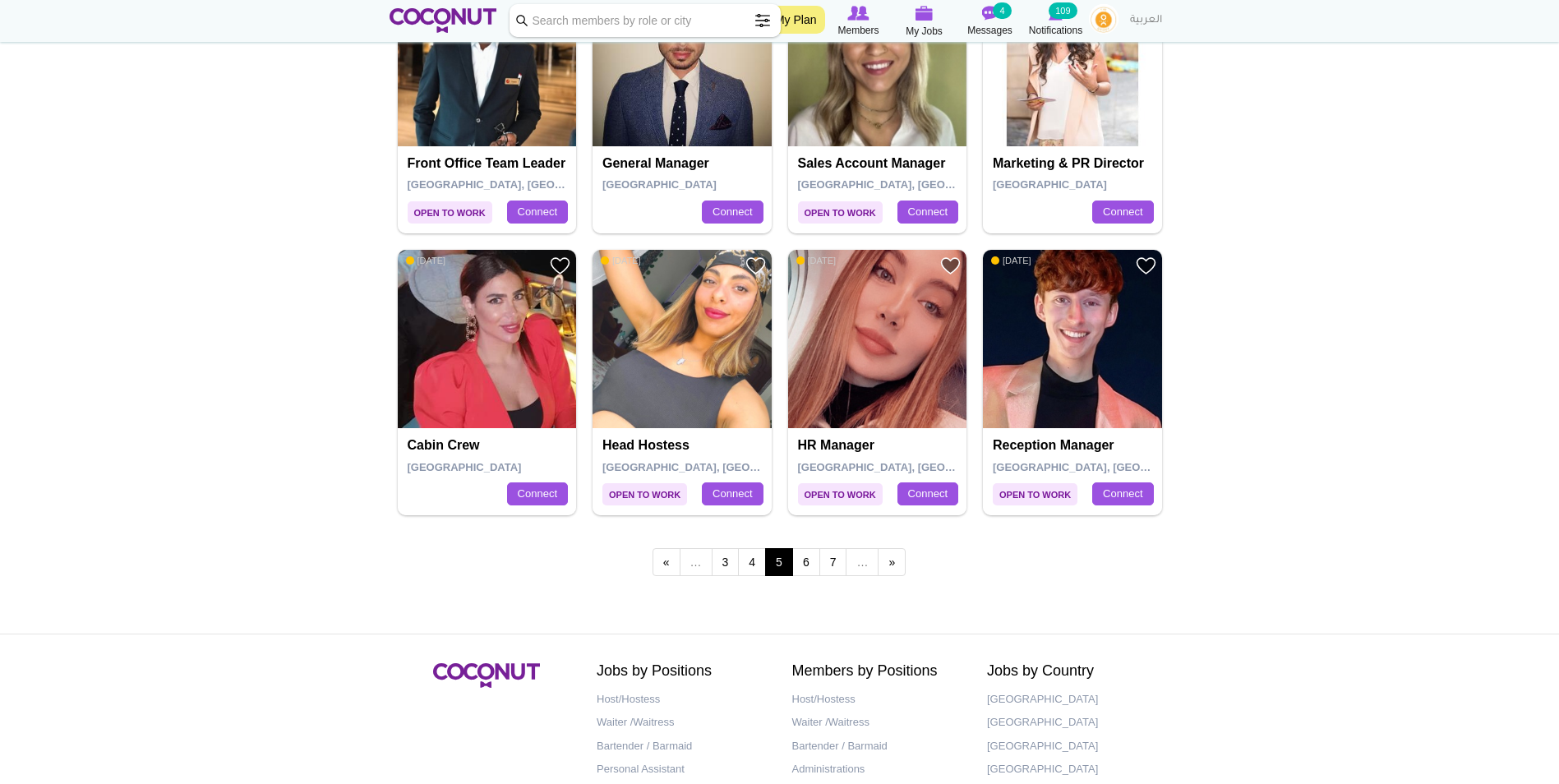
scroll to position [2829, 0]
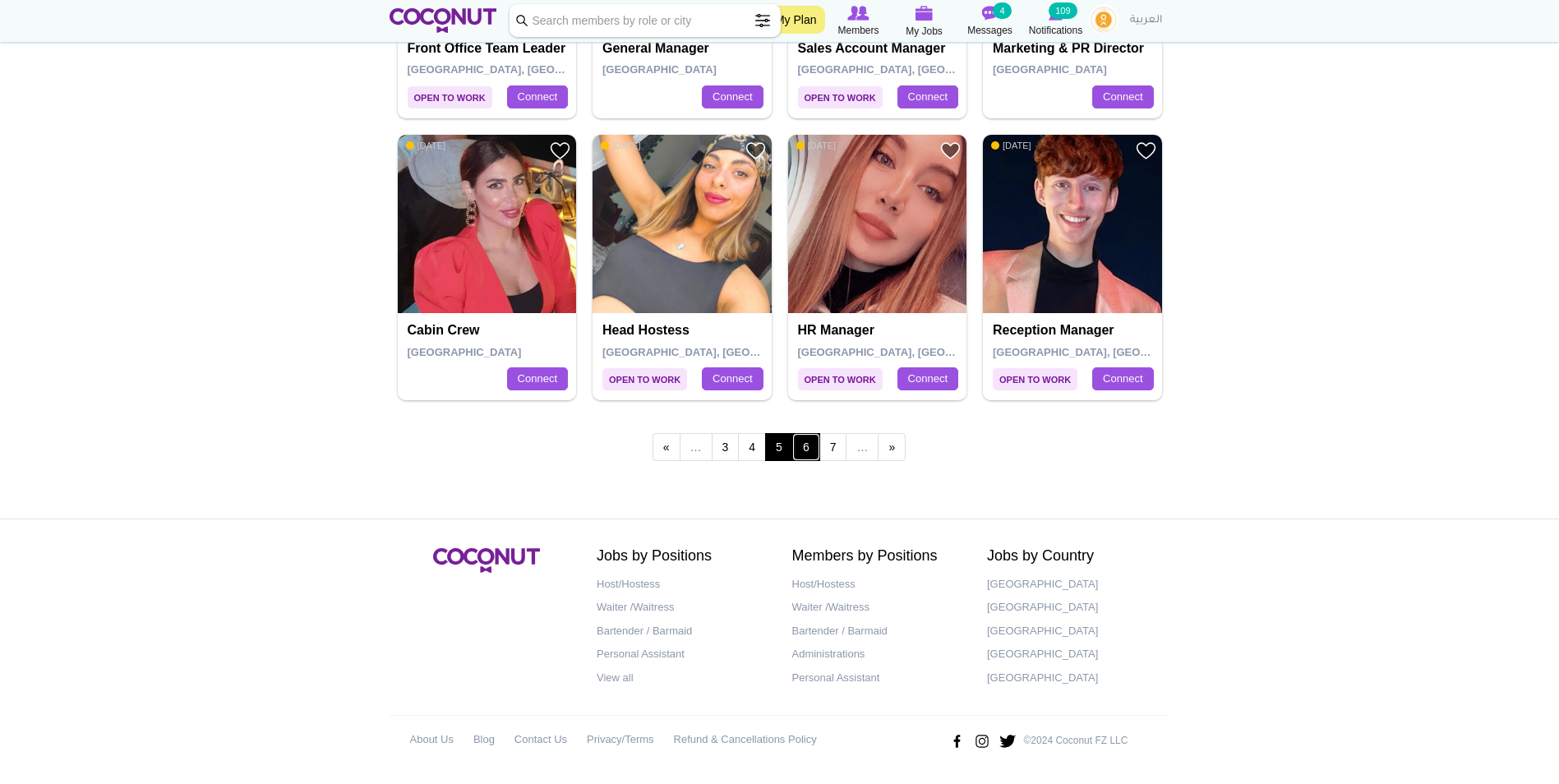
click at [816, 435] on link "6" at bounding box center [806, 446] width 27 height 27
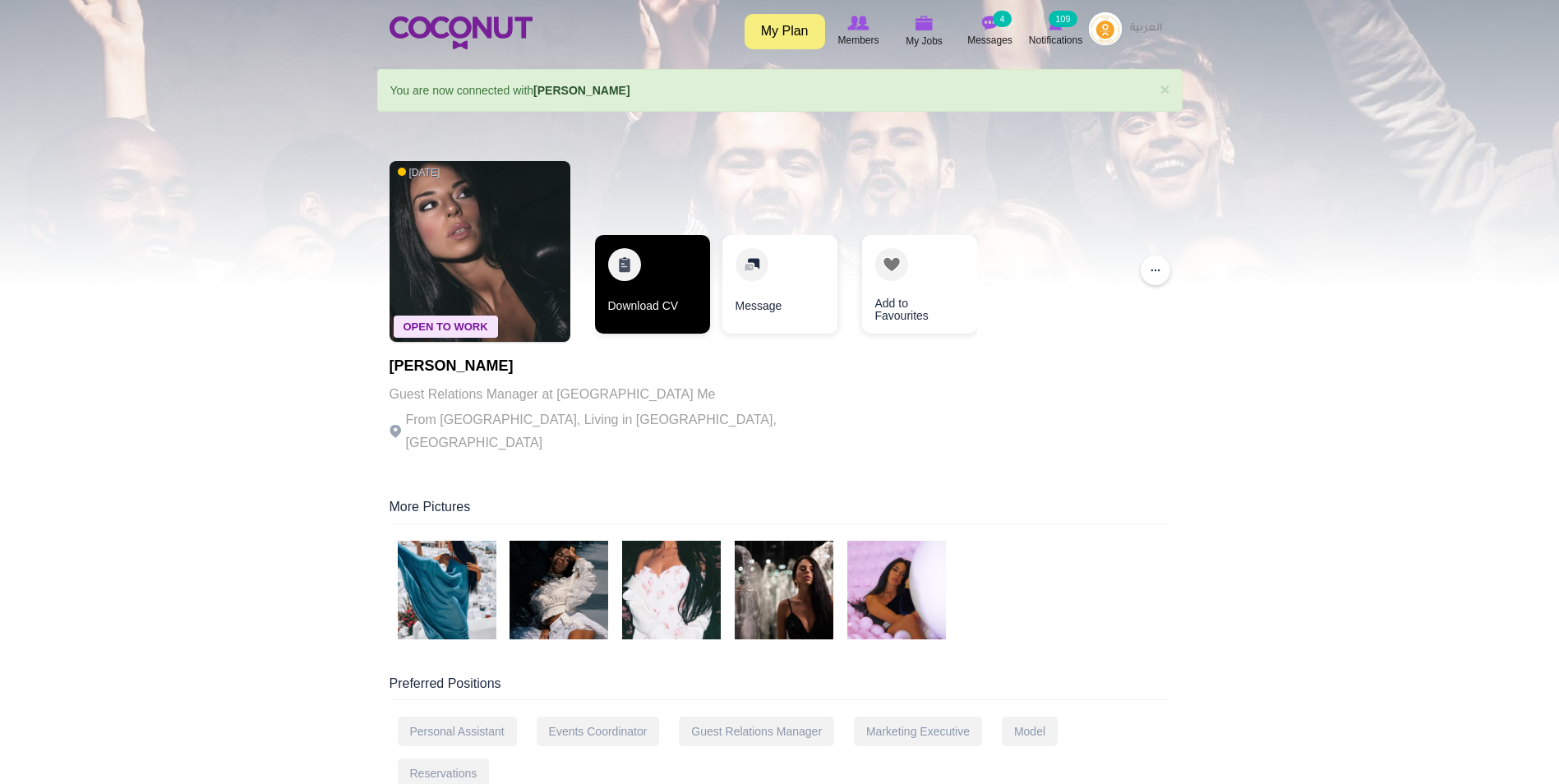
click at [660, 288] on link "Download CV" at bounding box center [652, 284] width 115 height 98
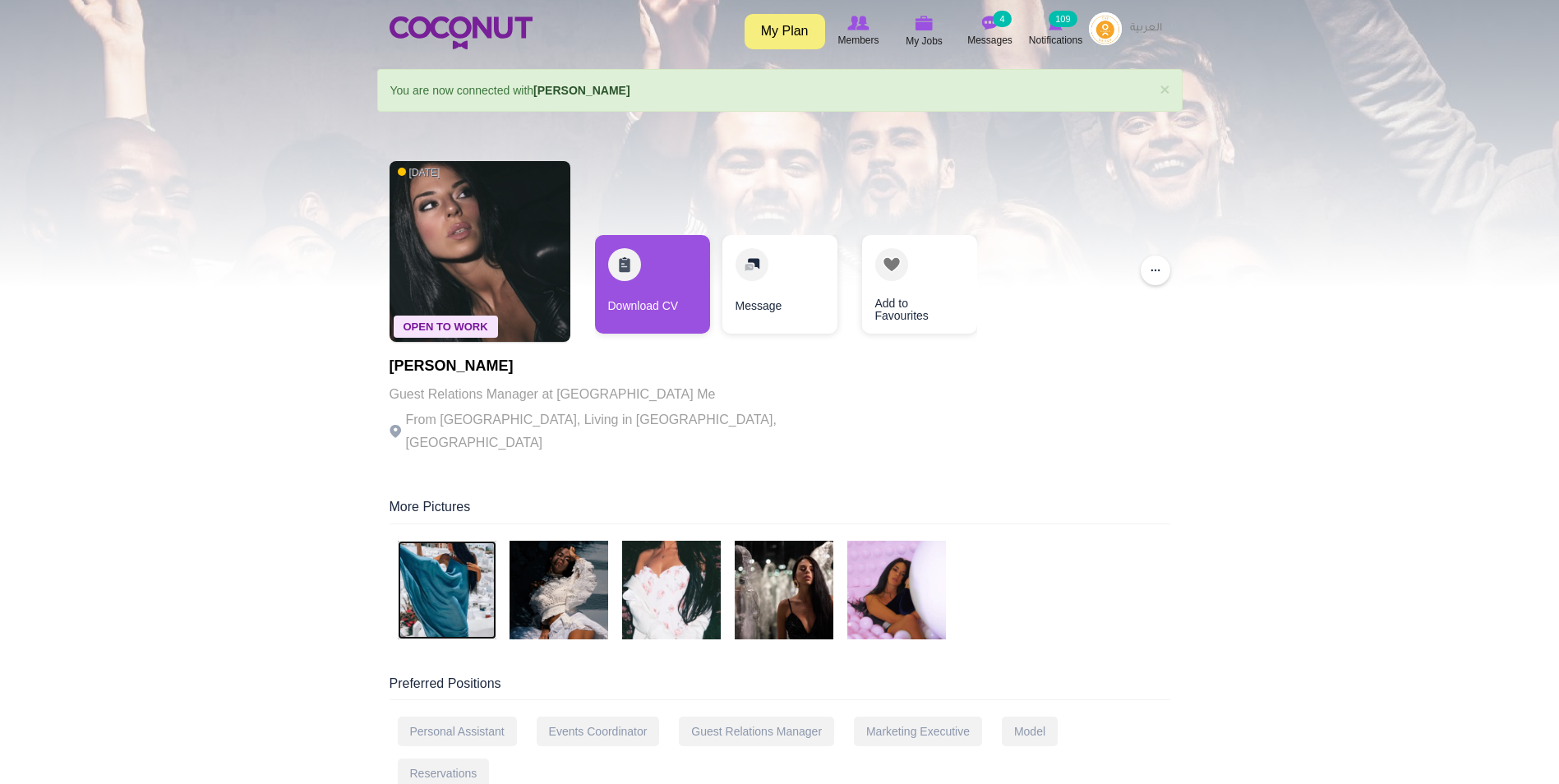
click at [459, 578] on img at bounding box center [447, 590] width 98 height 98
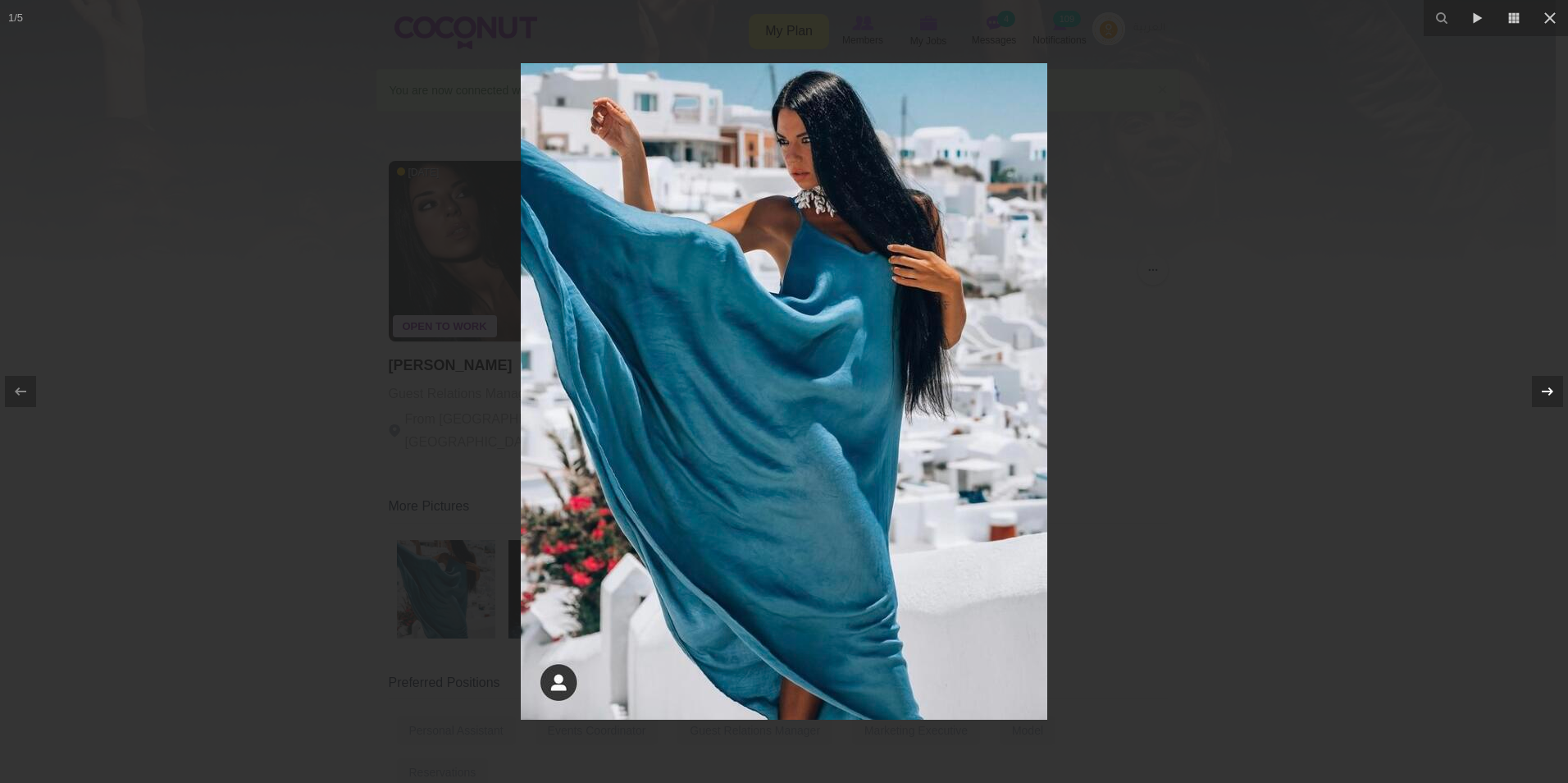
click at [1540, 389] on icon at bounding box center [1547, 391] width 20 height 20
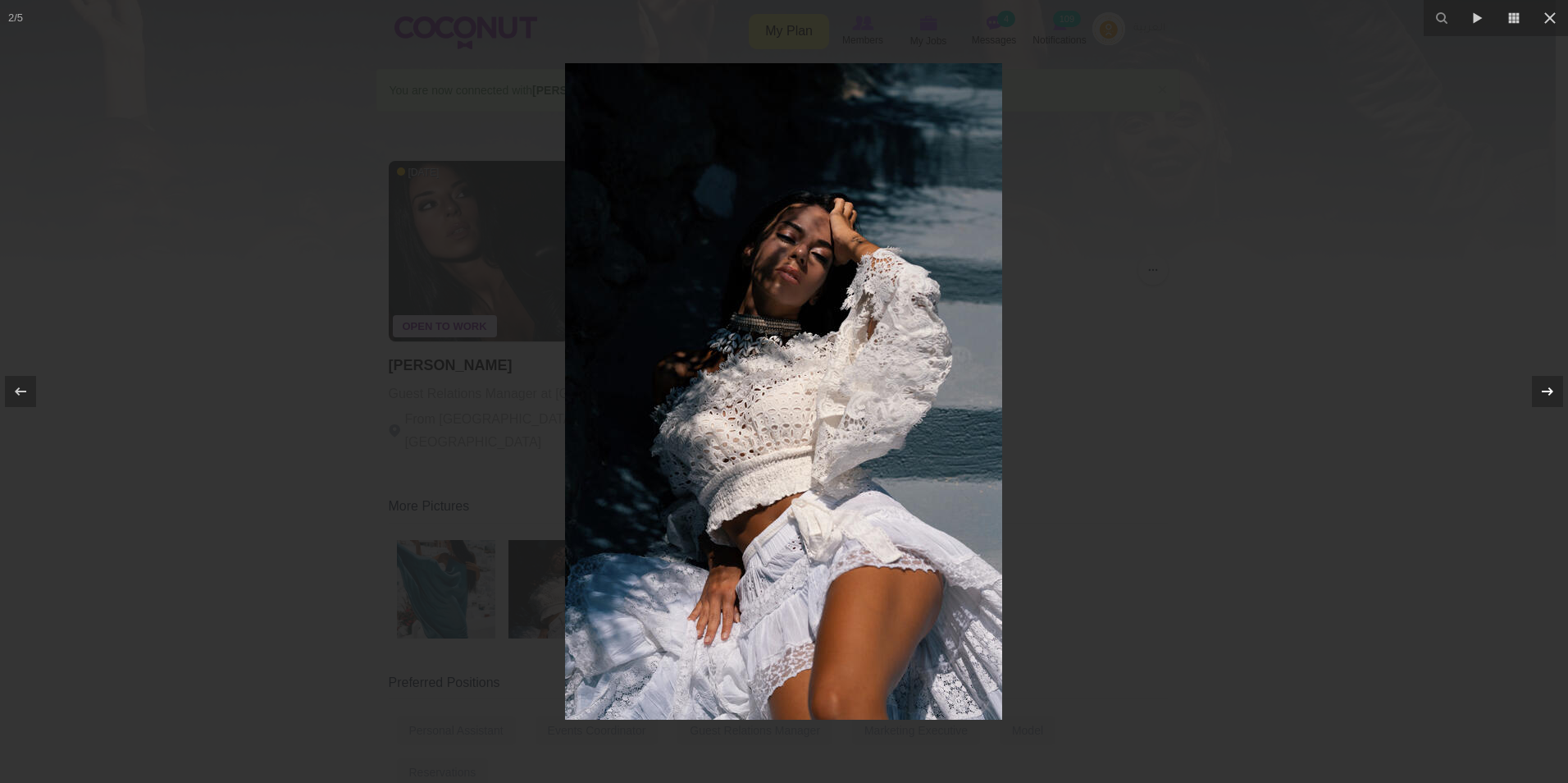
click at [1540, 389] on icon at bounding box center [1547, 391] width 20 height 20
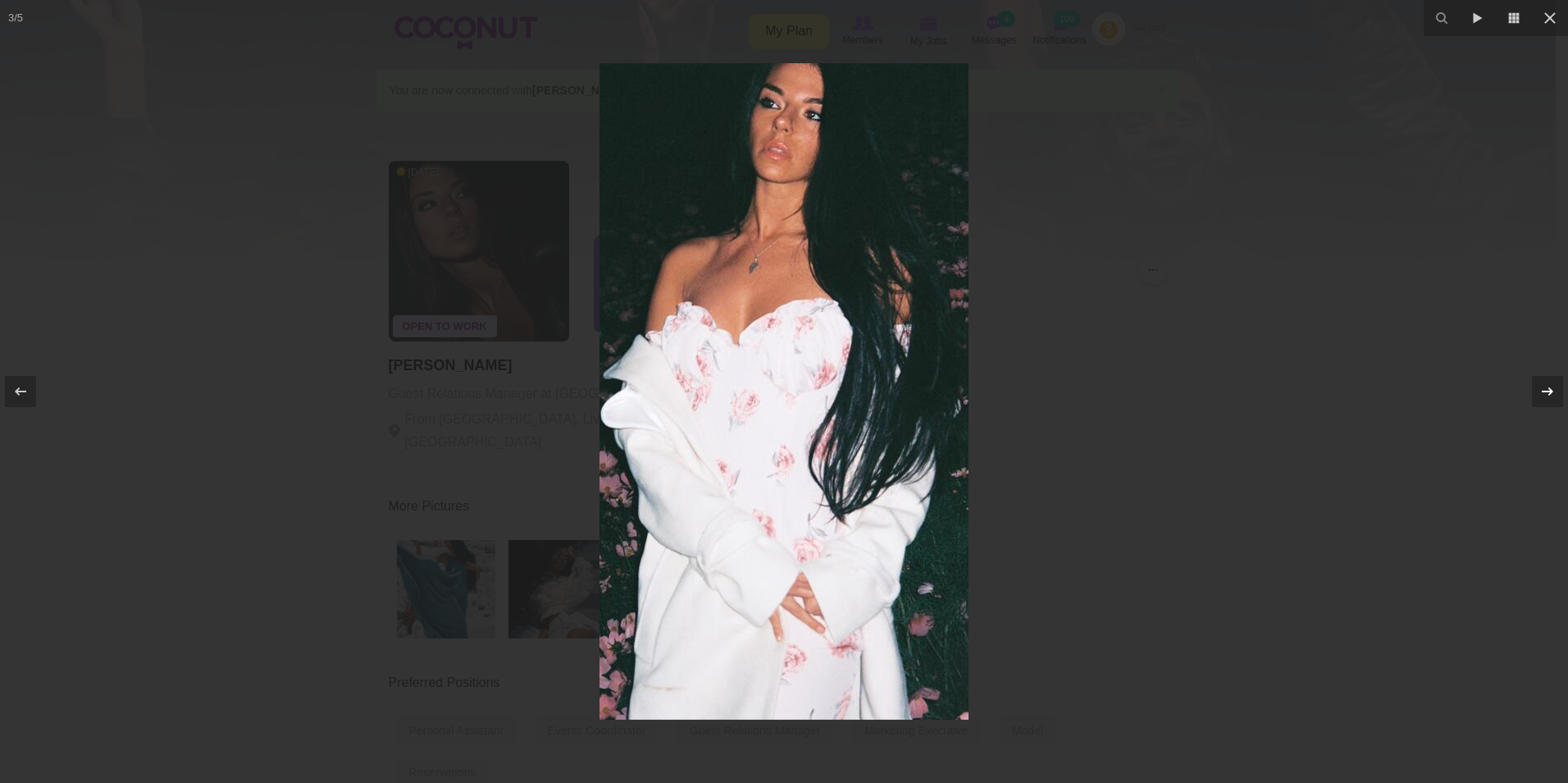
click at [1540, 389] on icon at bounding box center [1547, 391] width 20 height 20
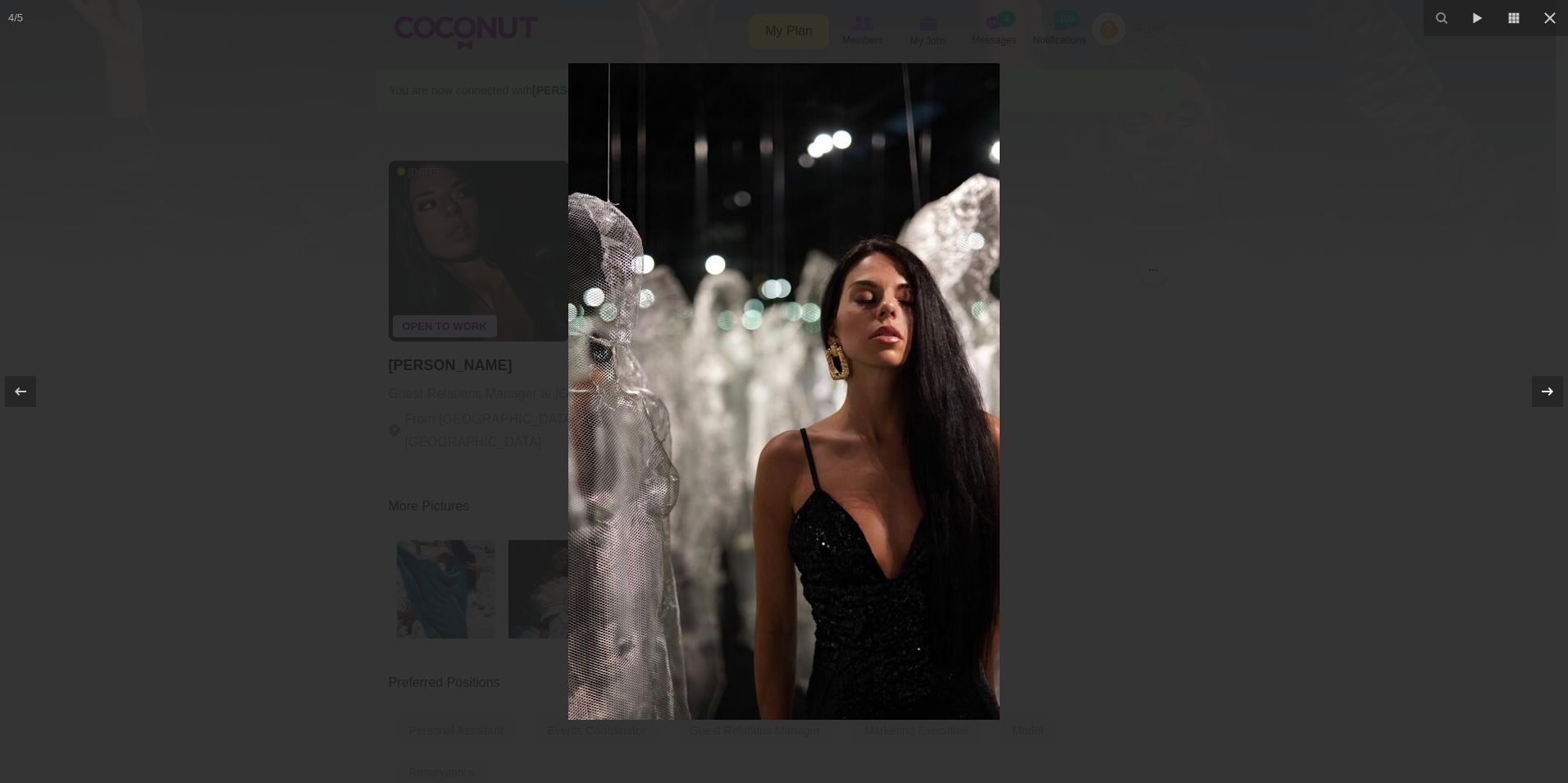
click at [1540, 389] on icon at bounding box center [1547, 391] width 20 height 20
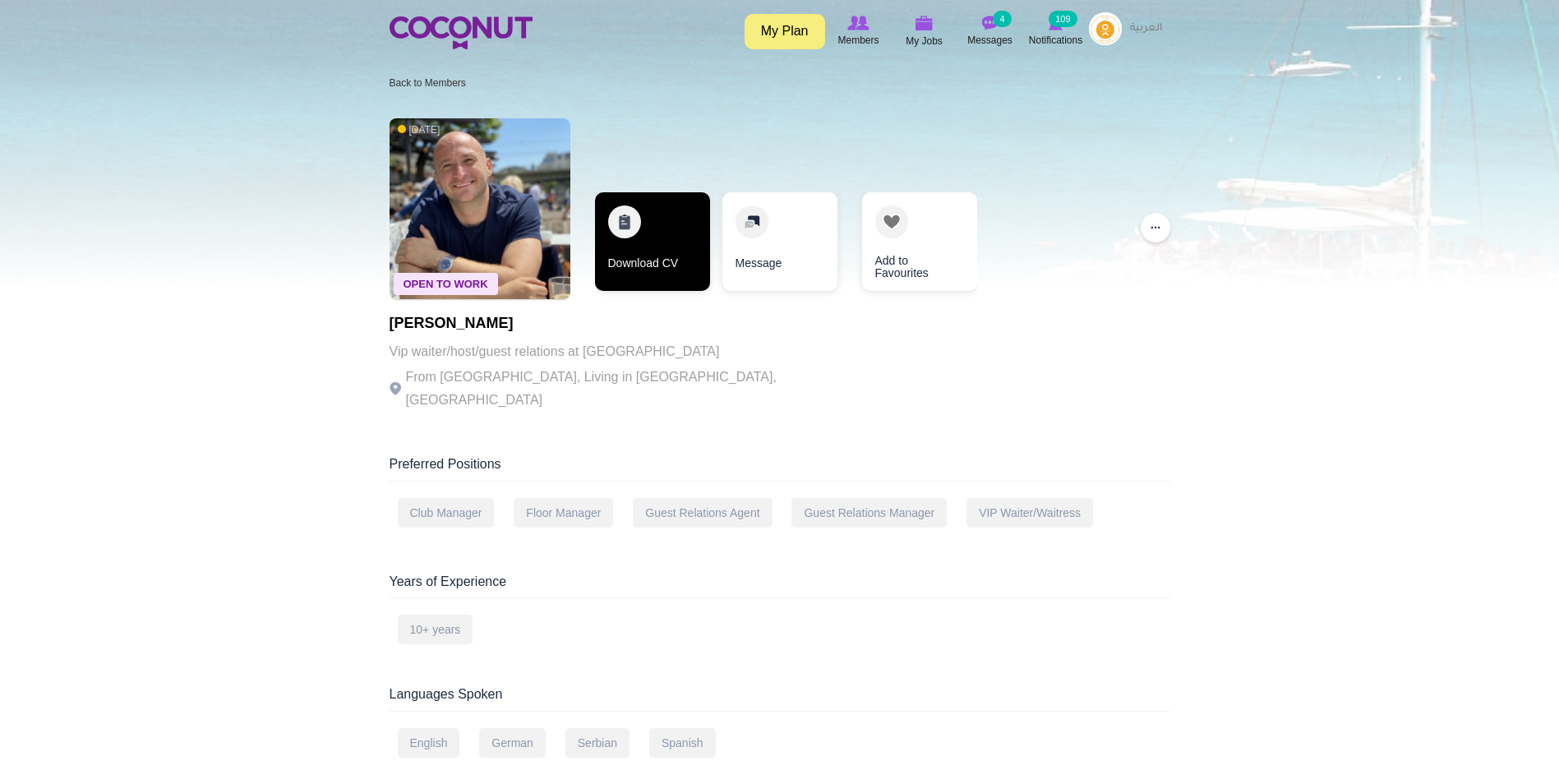
click at [645, 251] on link "Download CV" at bounding box center [652, 241] width 115 height 98
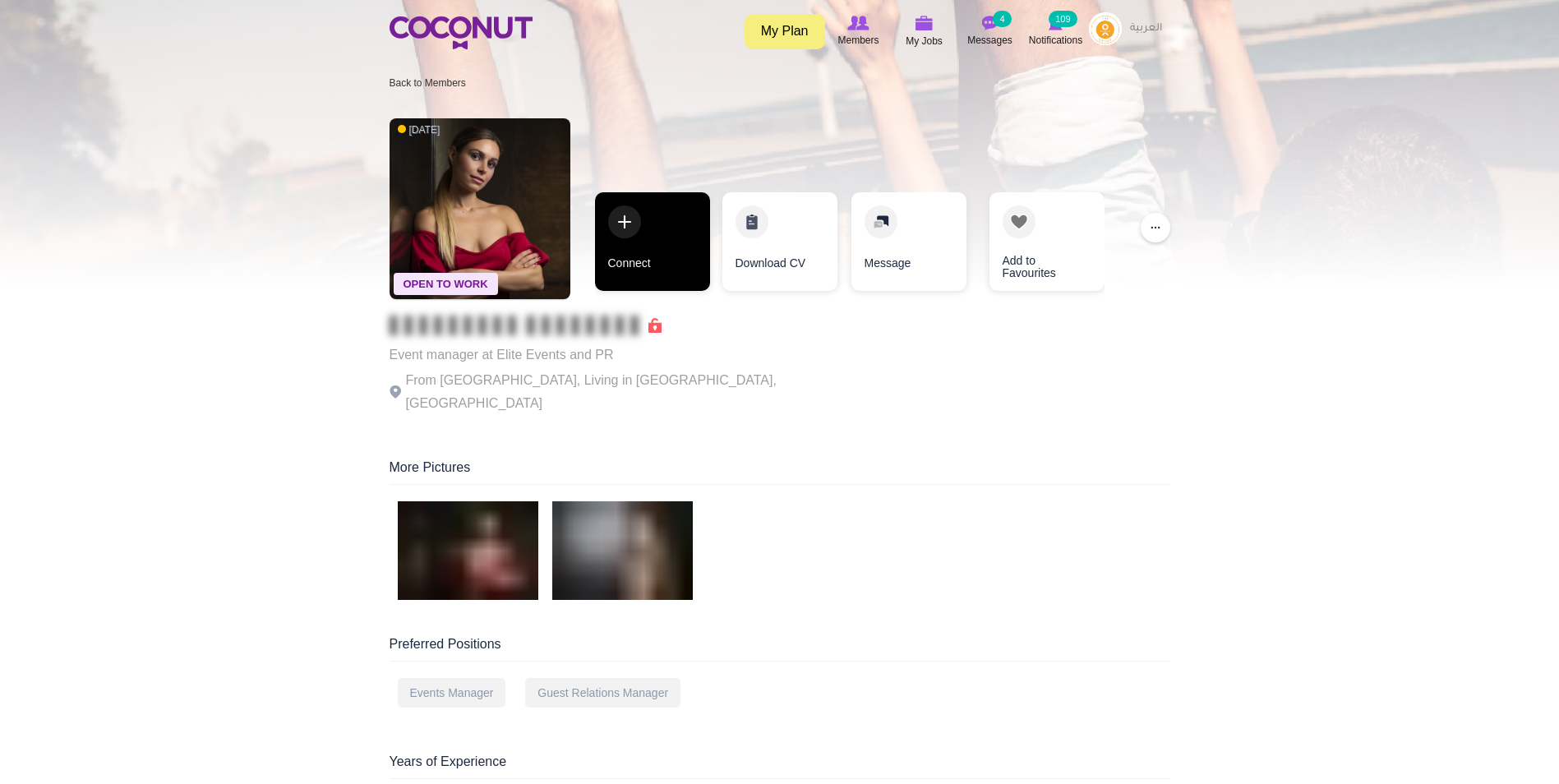
click at [649, 238] on link "Connect" at bounding box center [652, 241] width 115 height 98
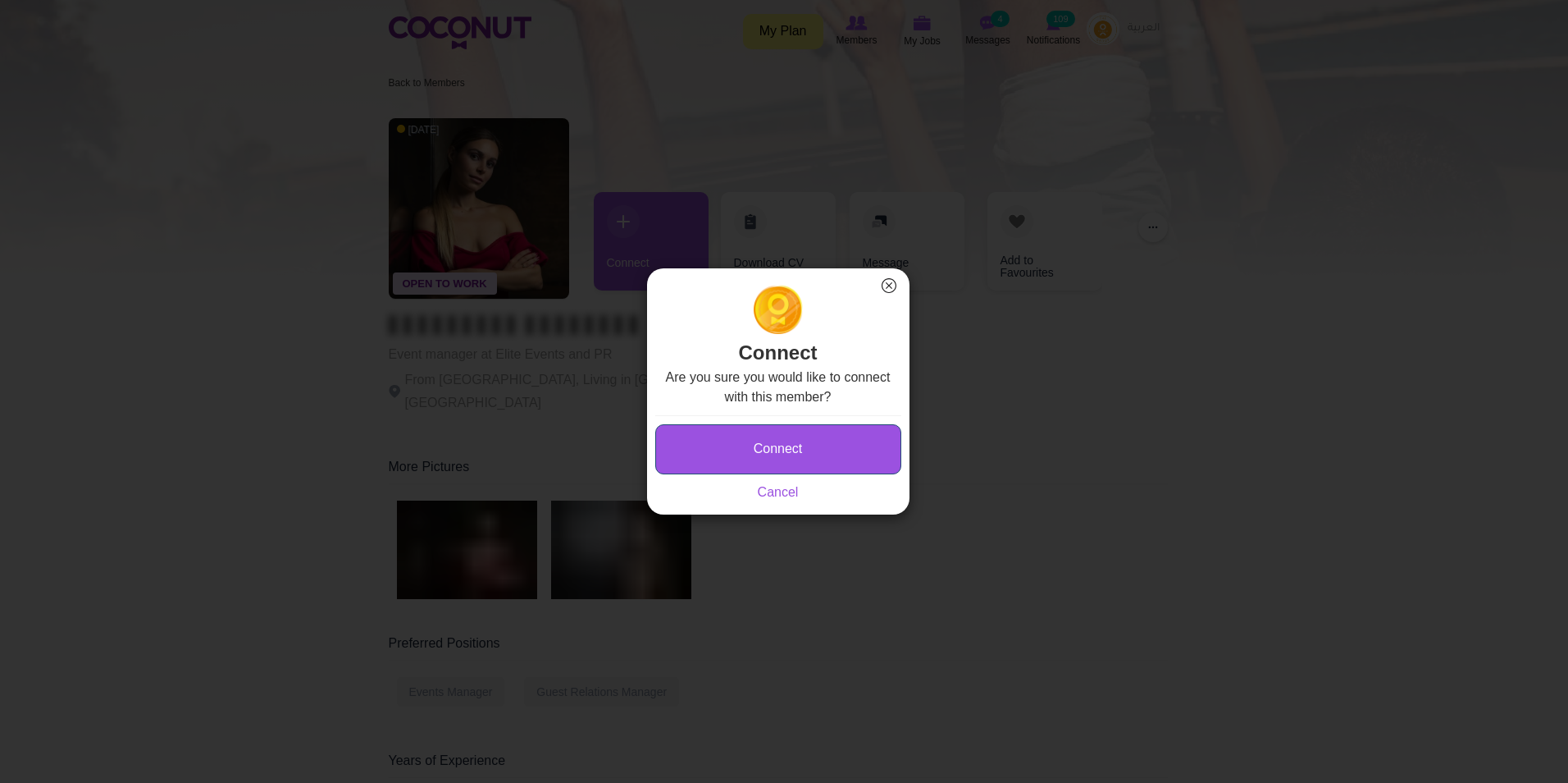
click at [856, 460] on button "Connect" at bounding box center [778, 449] width 246 height 50
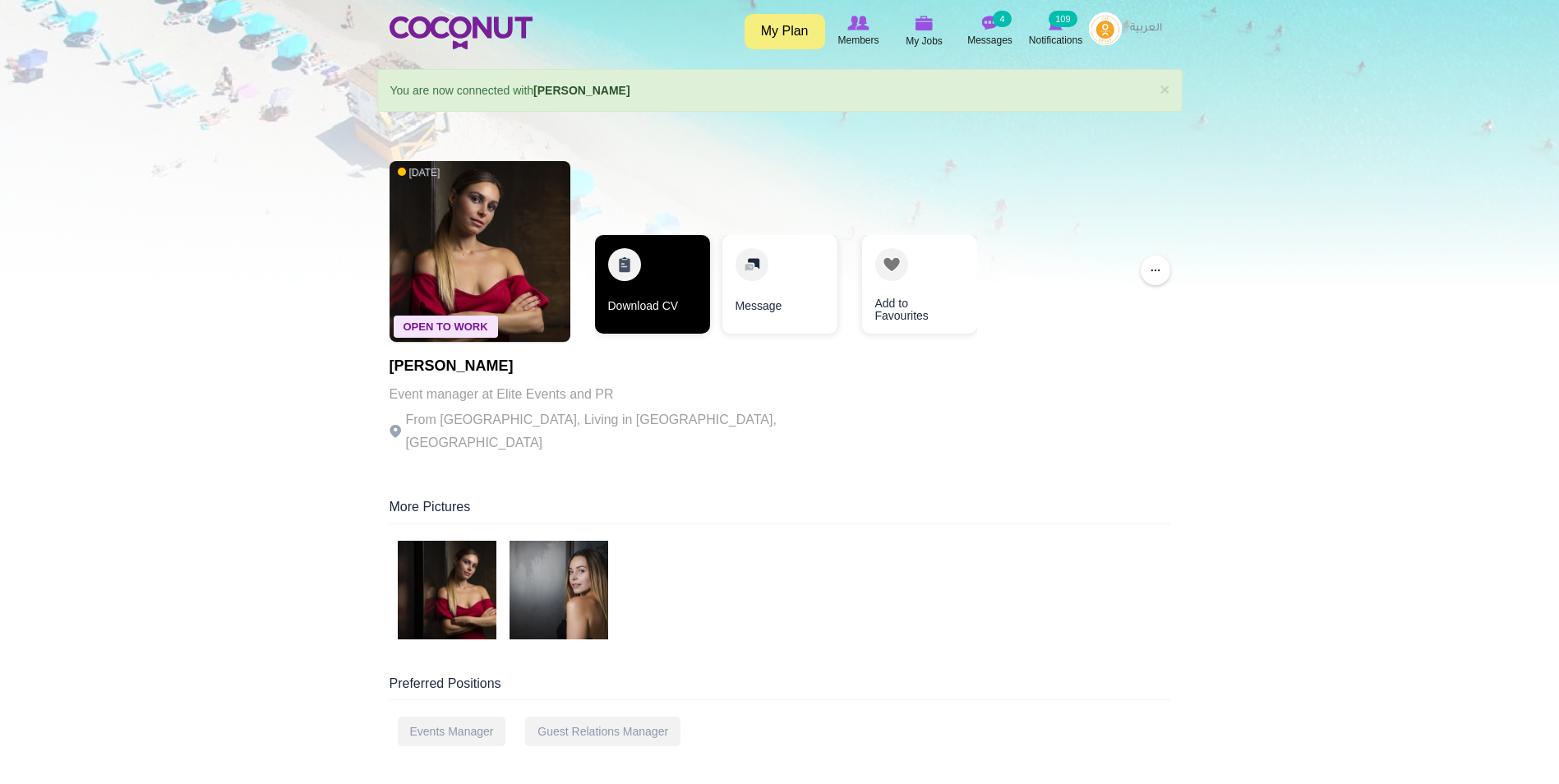
click at [644, 288] on link "Download CV" at bounding box center [652, 284] width 115 height 98
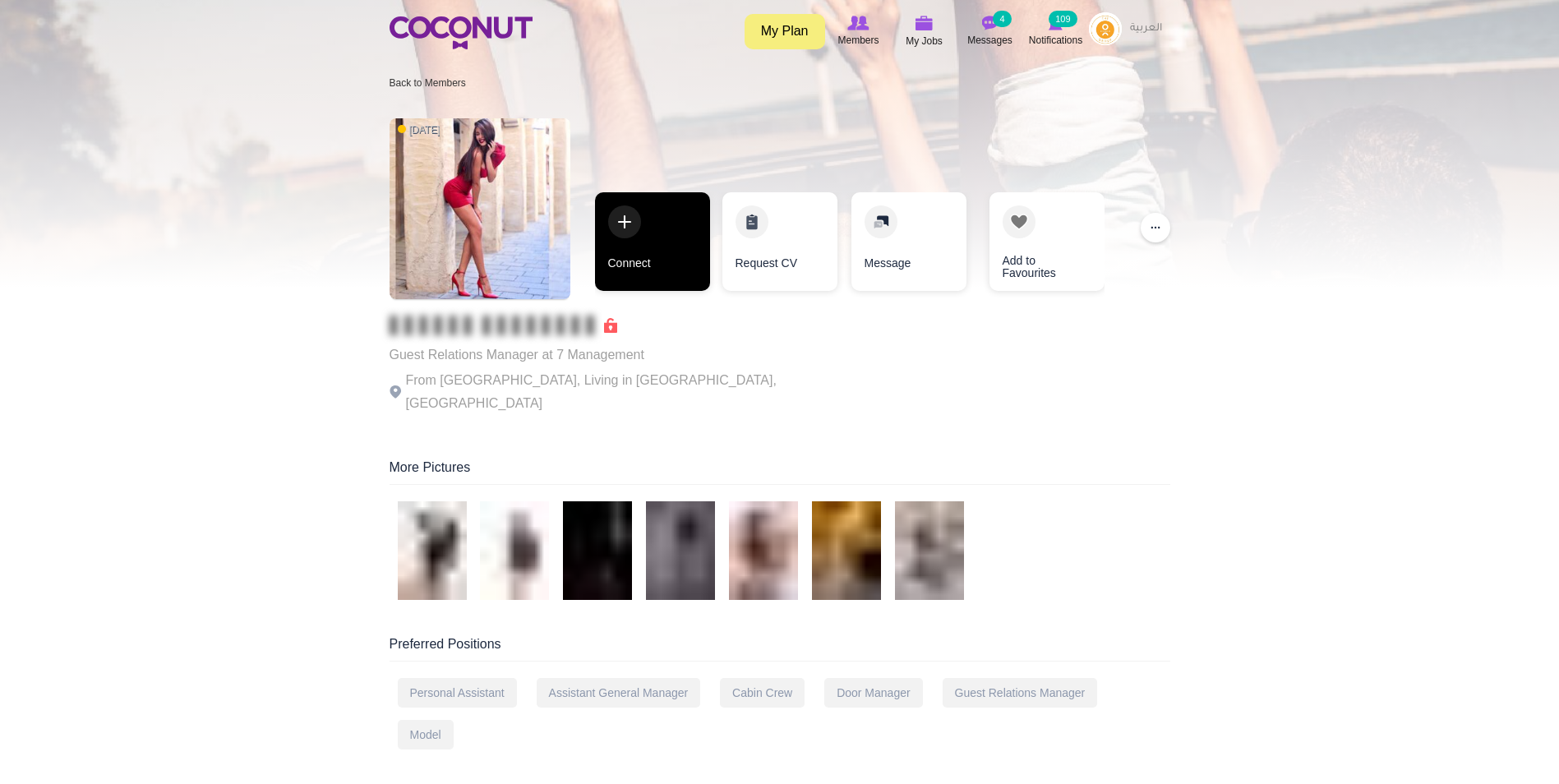
click at [620, 239] on link "Connect" at bounding box center [652, 241] width 115 height 98
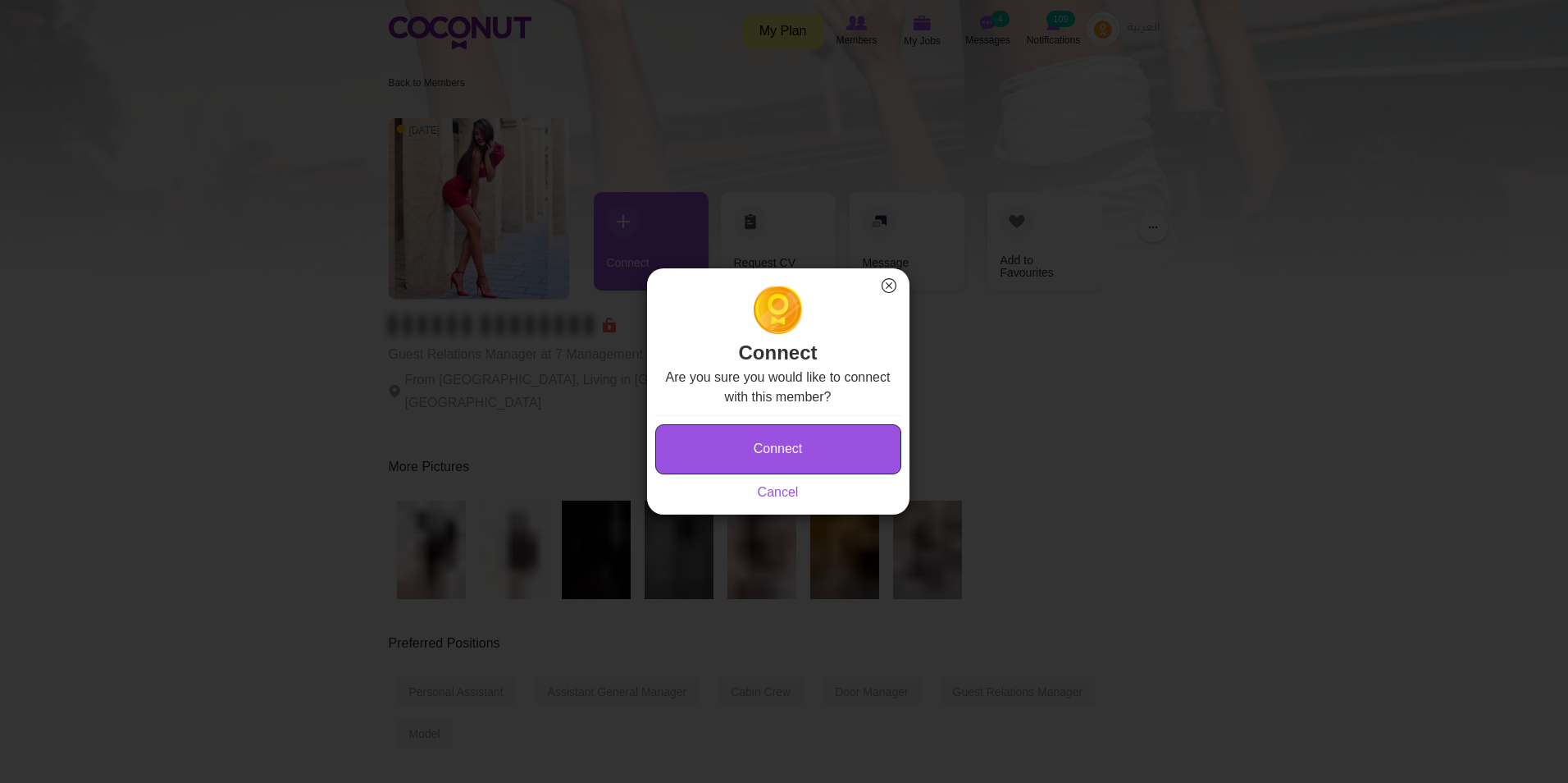
click at [796, 447] on button "Connect" at bounding box center [778, 449] width 246 height 50
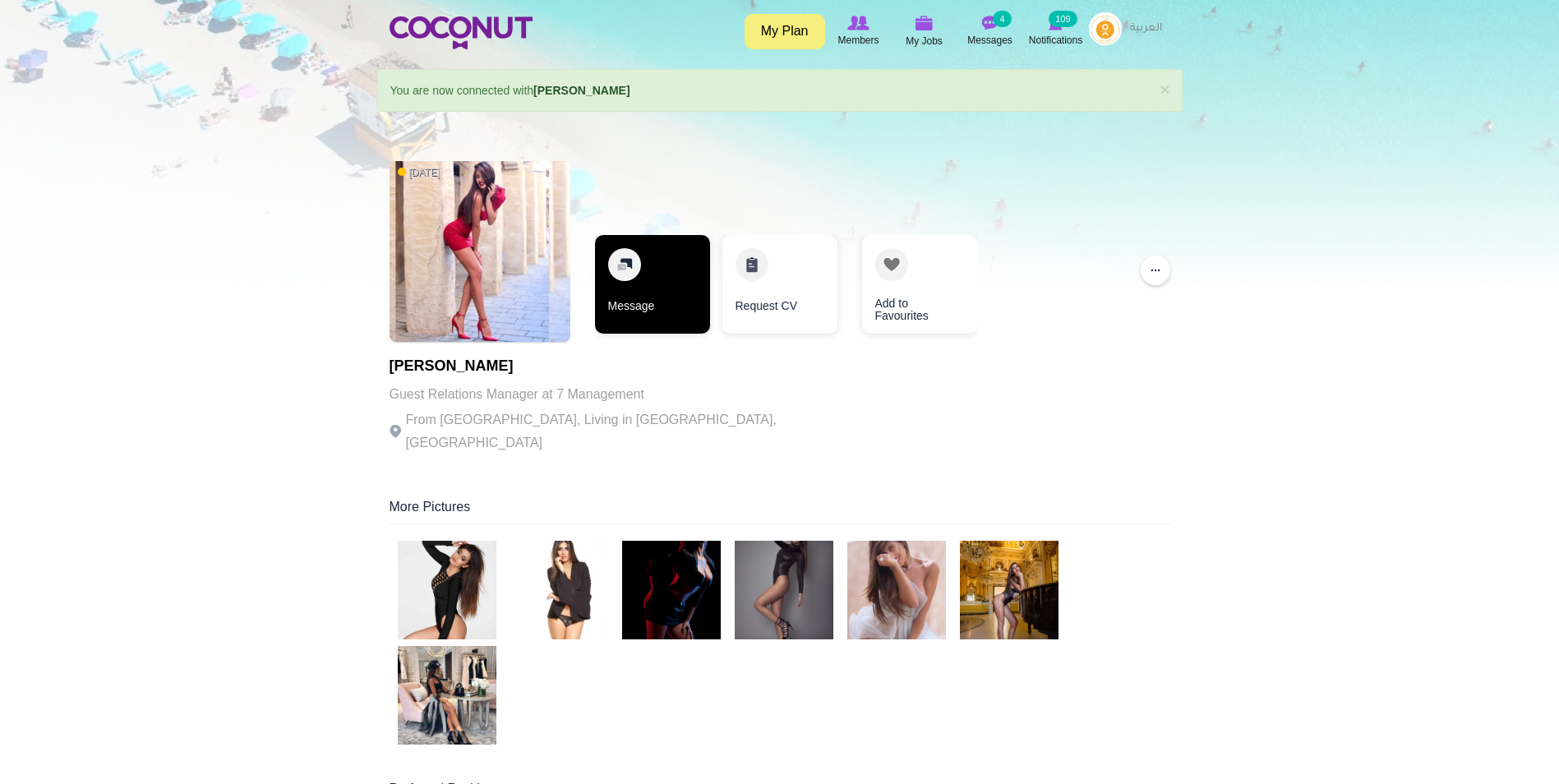
click at [670, 305] on link "Message" at bounding box center [652, 284] width 115 height 98
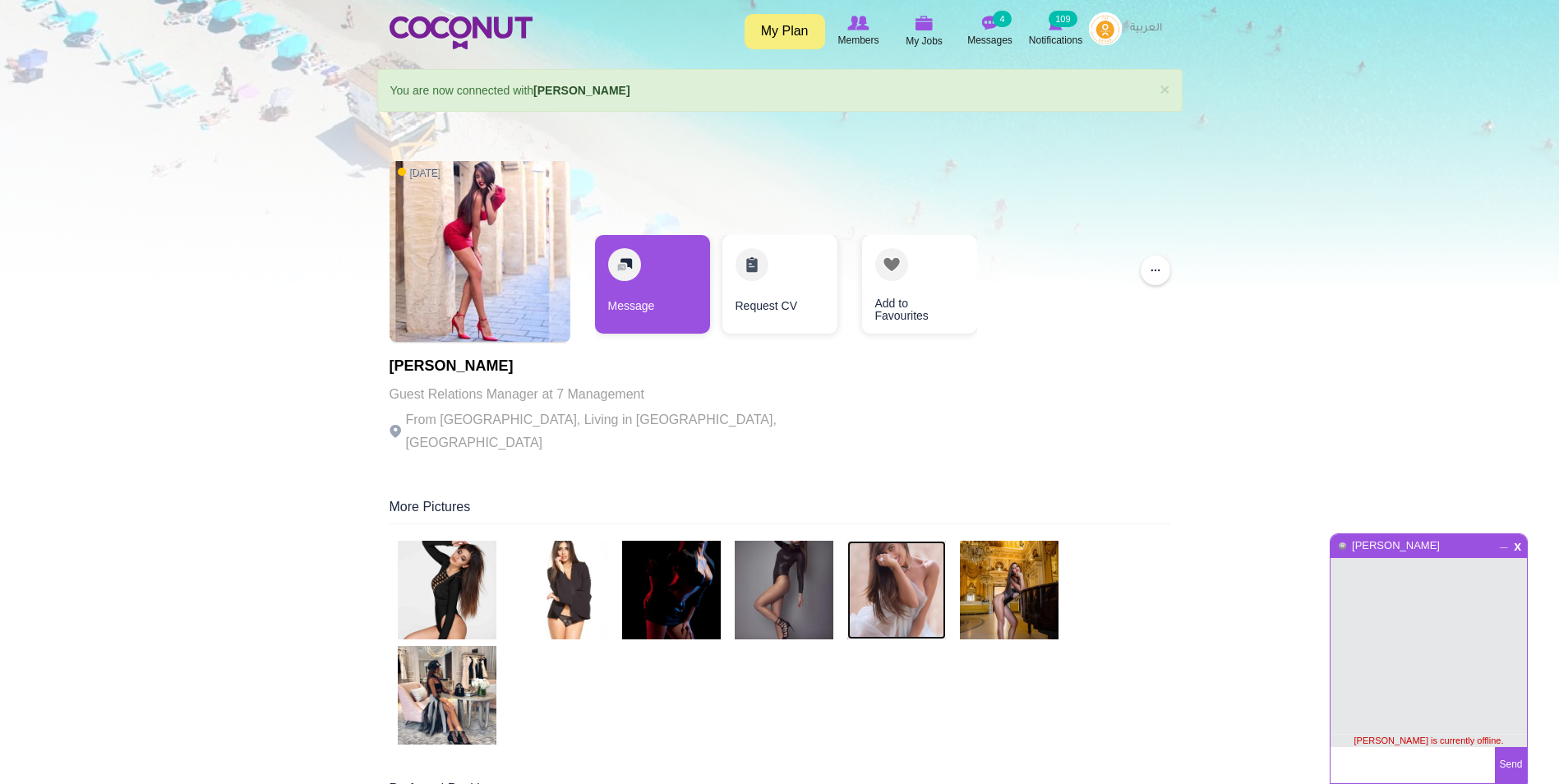
click at [864, 571] on img at bounding box center [896, 590] width 98 height 98
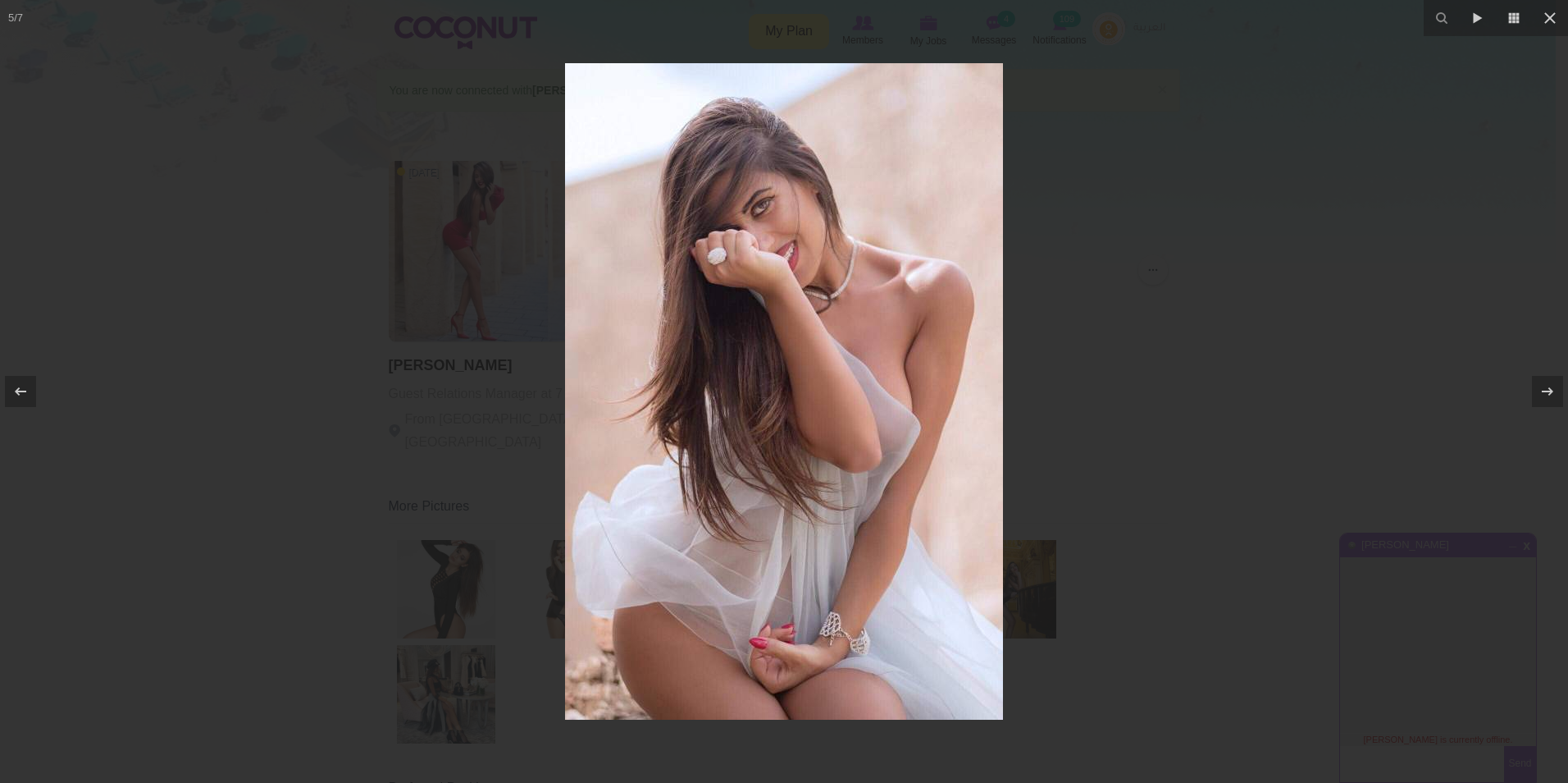
click at [1066, 410] on div at bounding box center [784, 391] width 1568 height 783
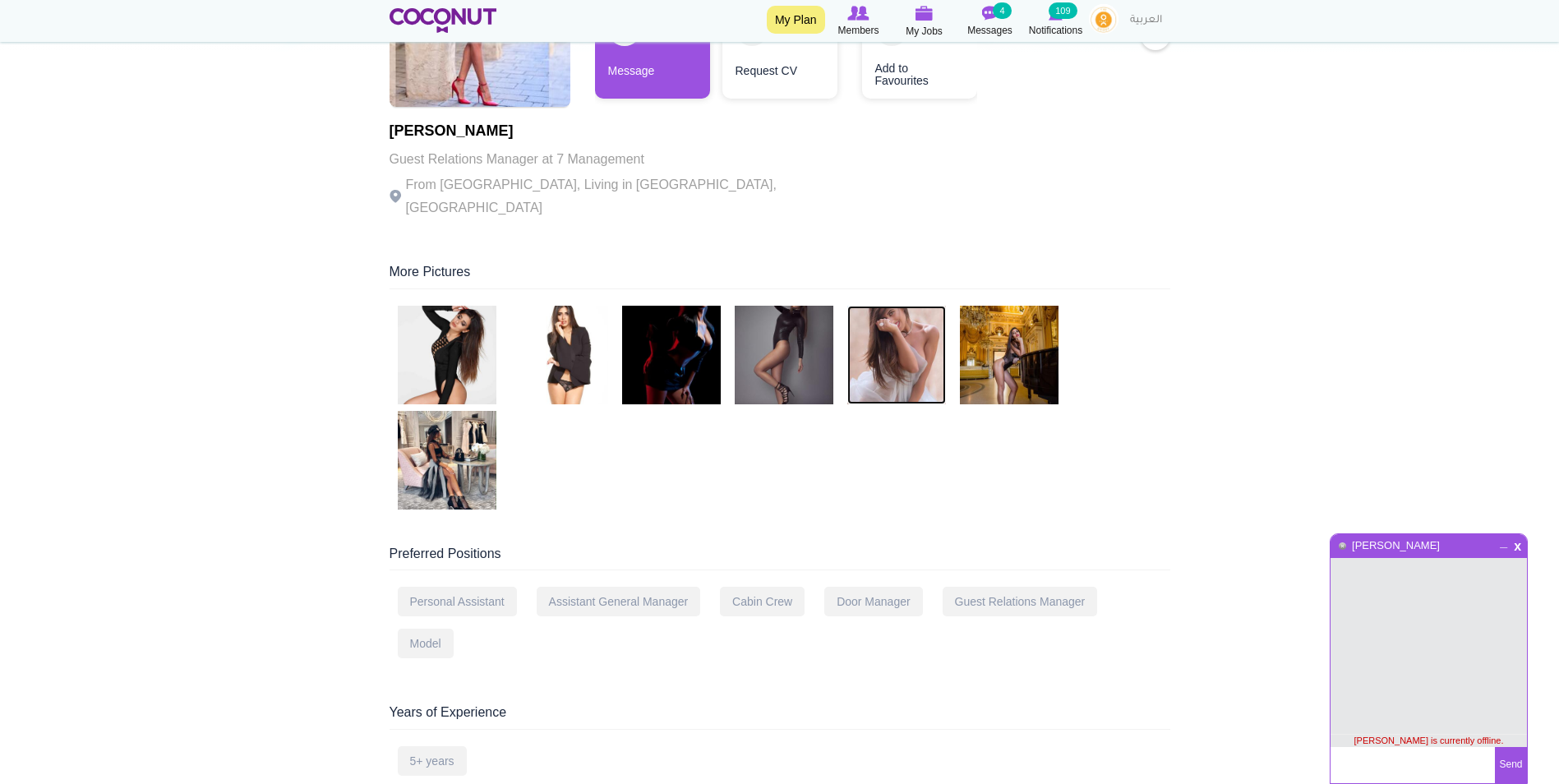
scroll to position [246, 0]
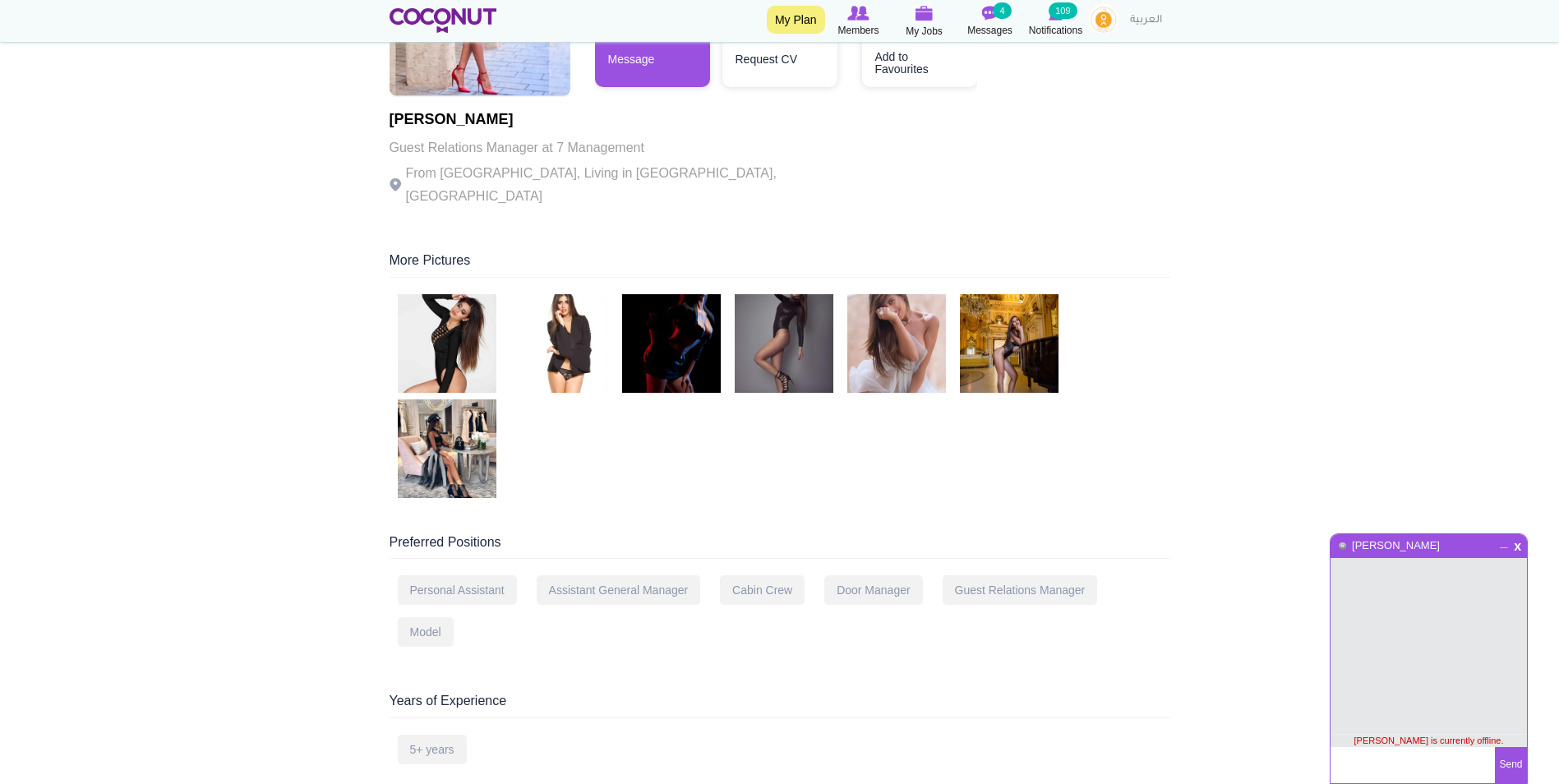
click at [1377, 767] on textarea at bounding box center [1413, 764] width 164 height 36
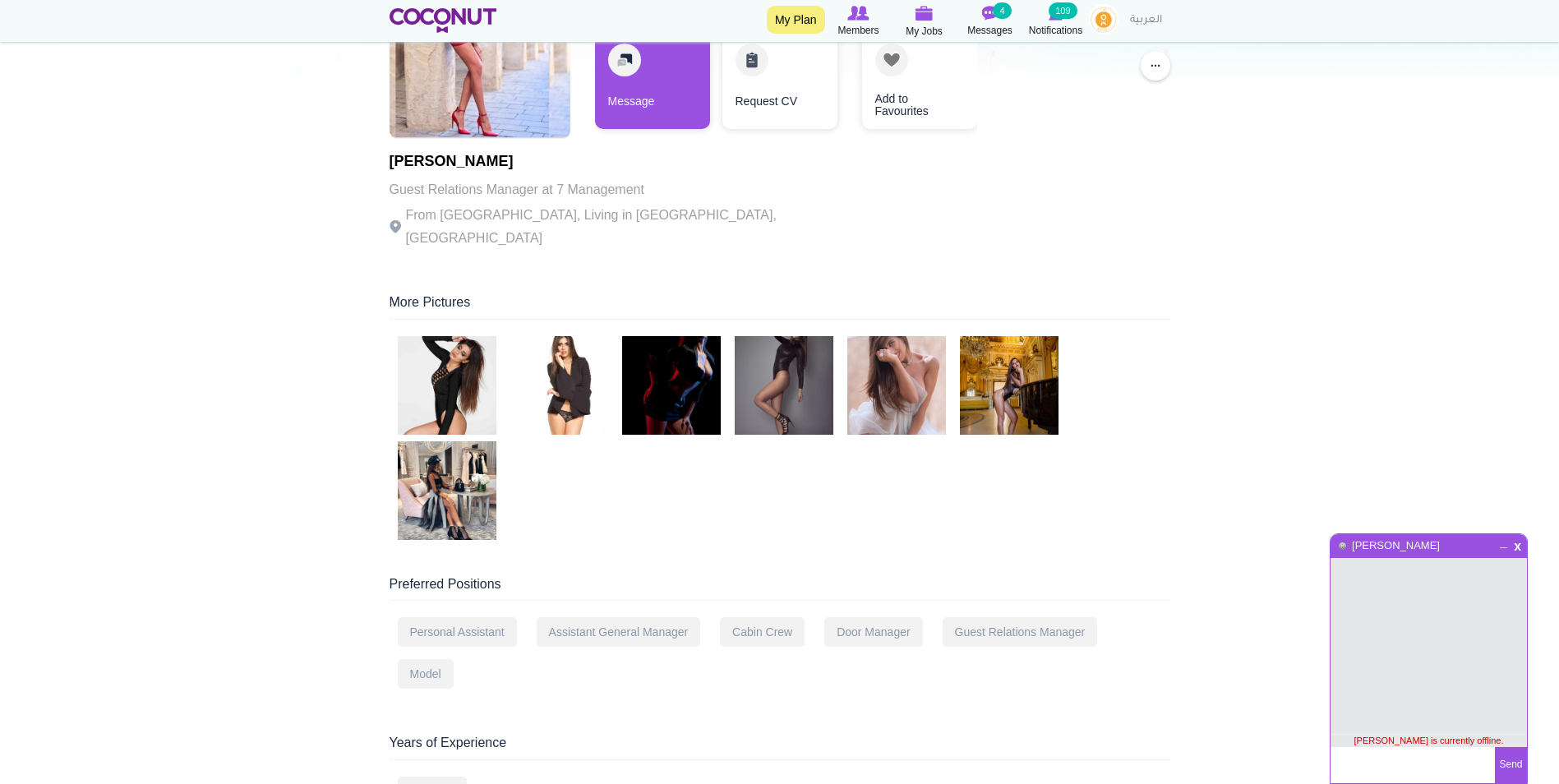
scroll to position [164, 0]
